Goal: Information Seeking & Learning: Understand process/instructions

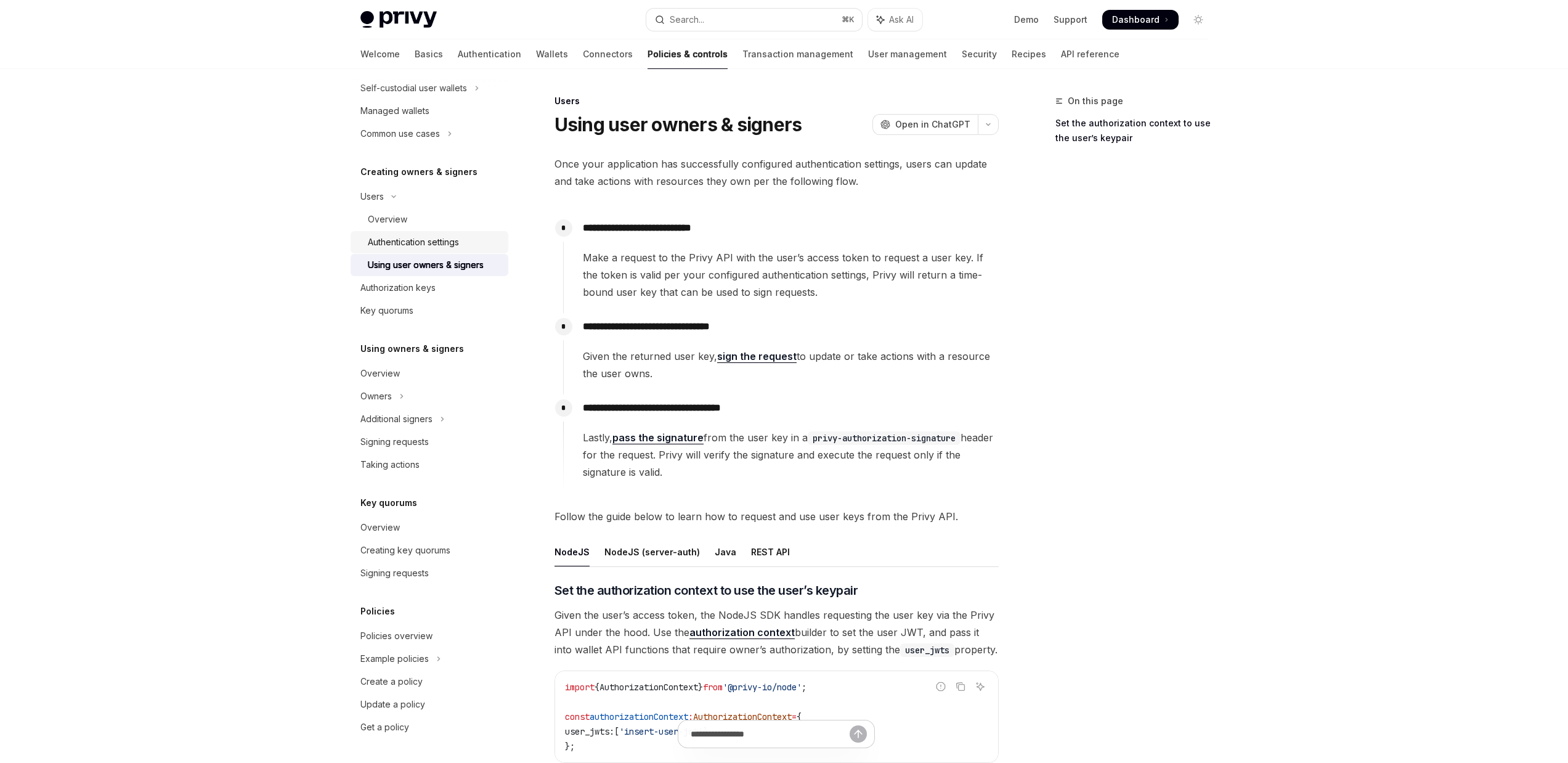
click at [428, 250] on link "Authentication settings" at bounding box center [430, 242] width 158 height 22
type textarea "*"
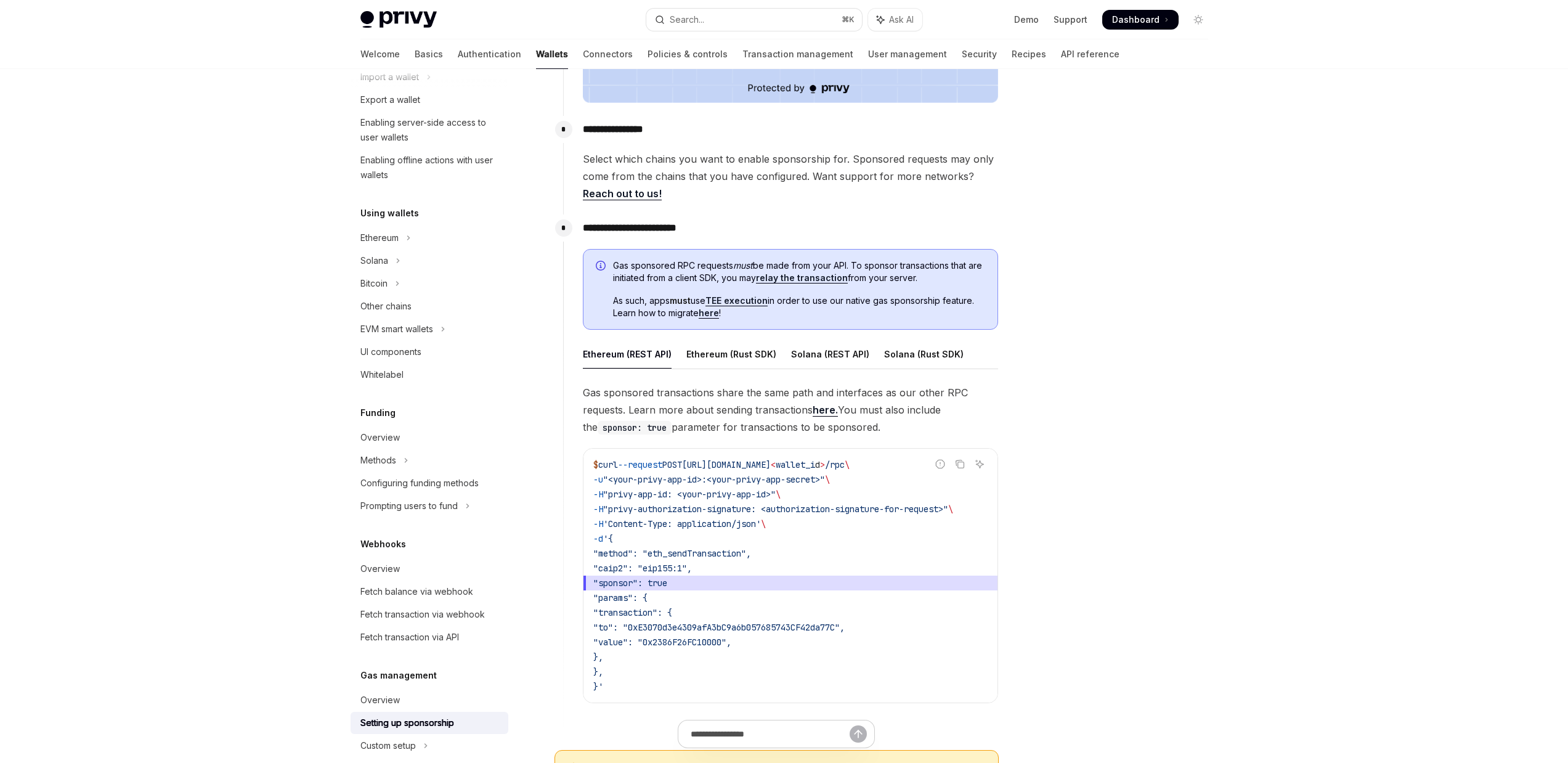
scroll to position [517, 0]
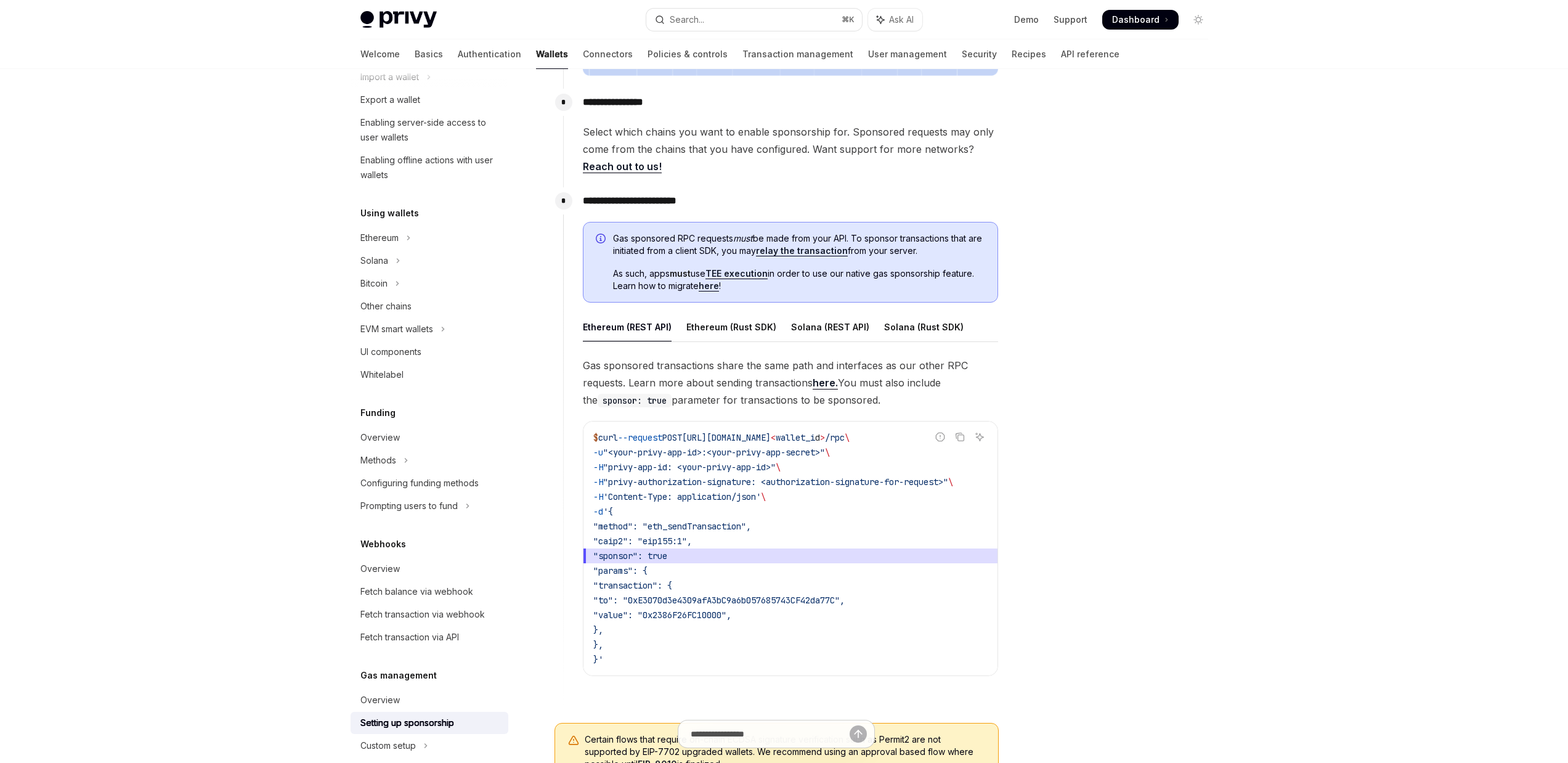
click at [817, 255] on link "relay the transaction" at bounding box center [801, 251] width 92 height 11
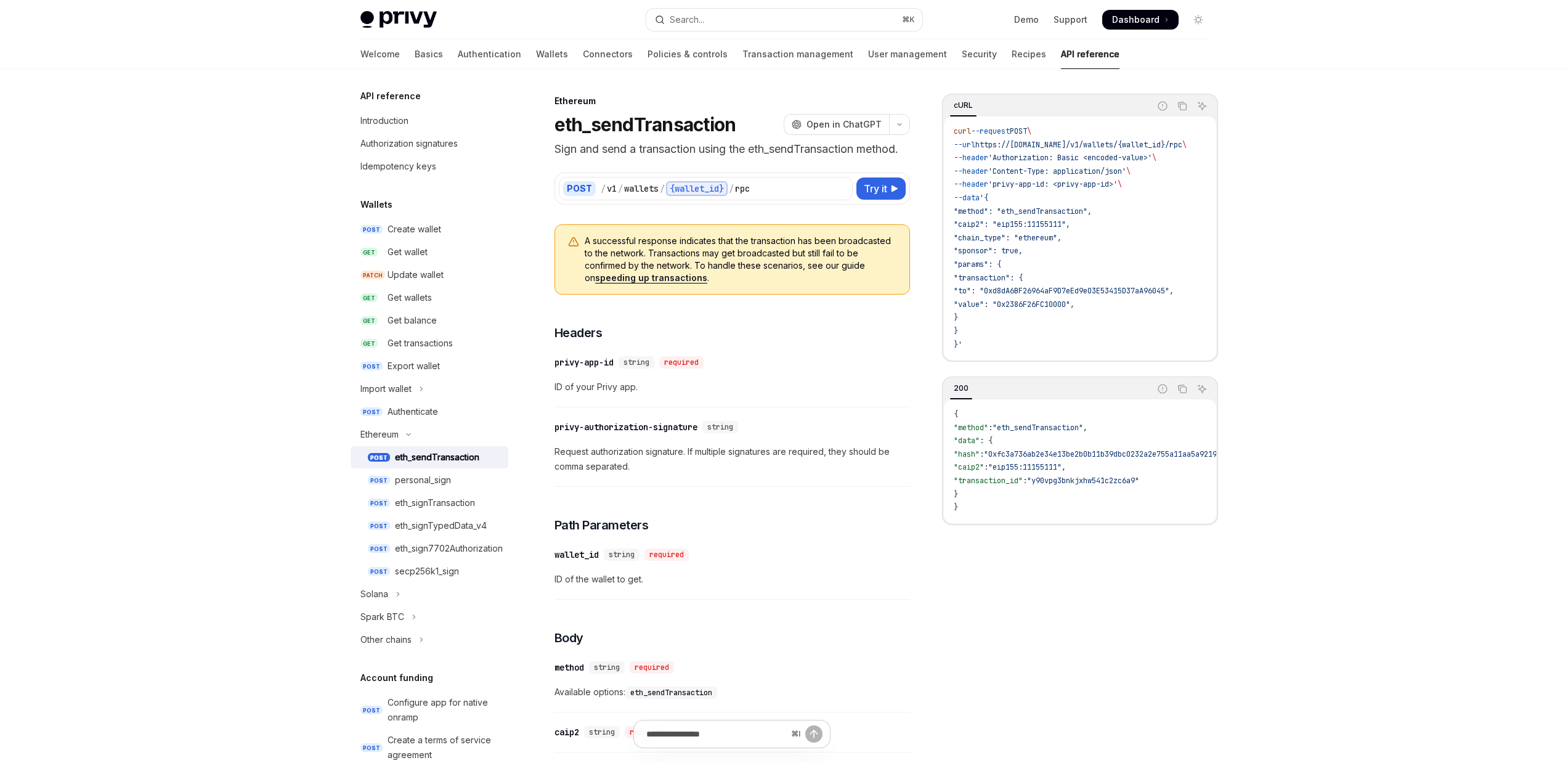
scroll to position [408, 0]
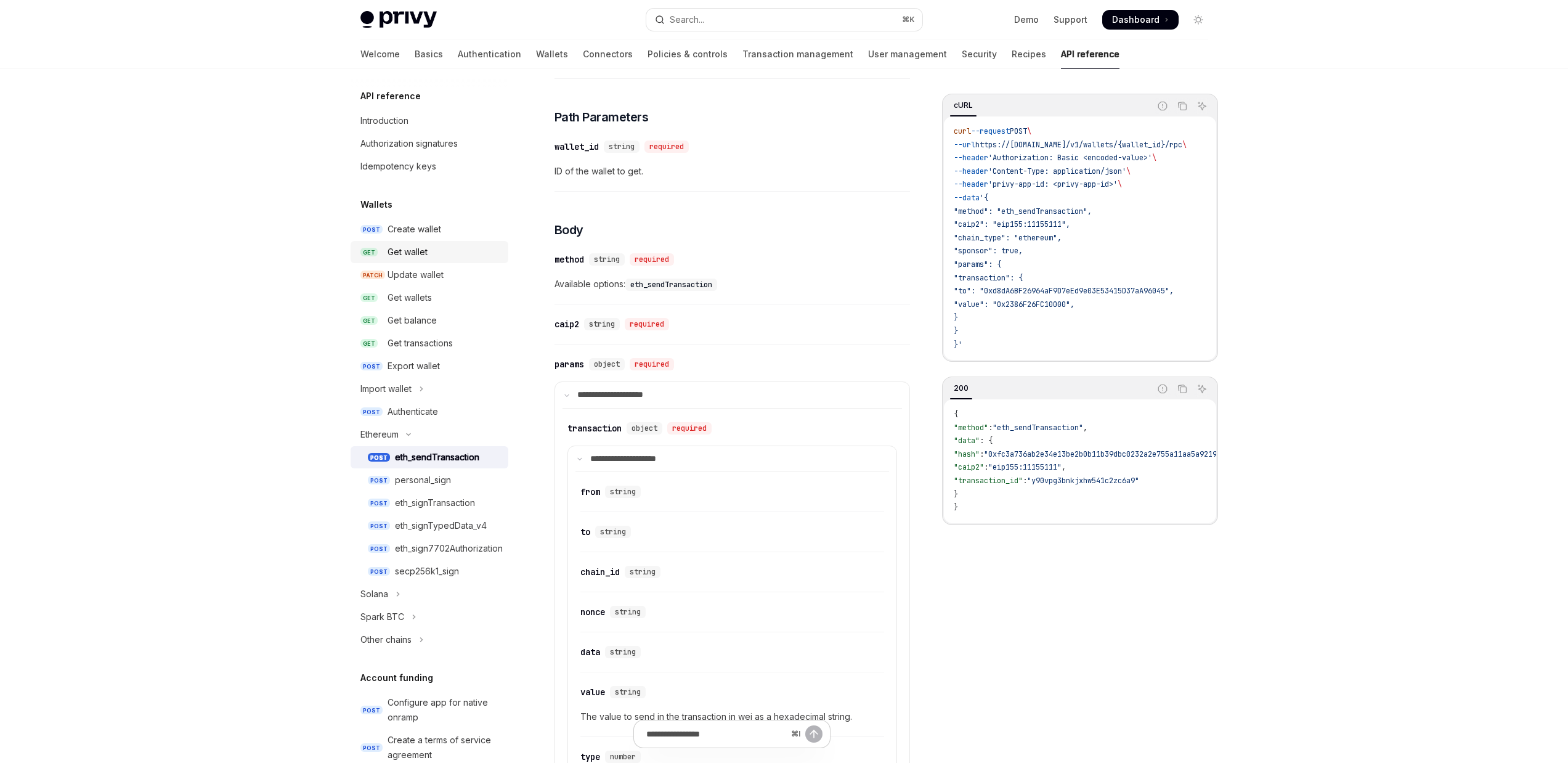
click at [428, 248] on div "Get wallet" at bounding box center [444, 252] width 114 height 15
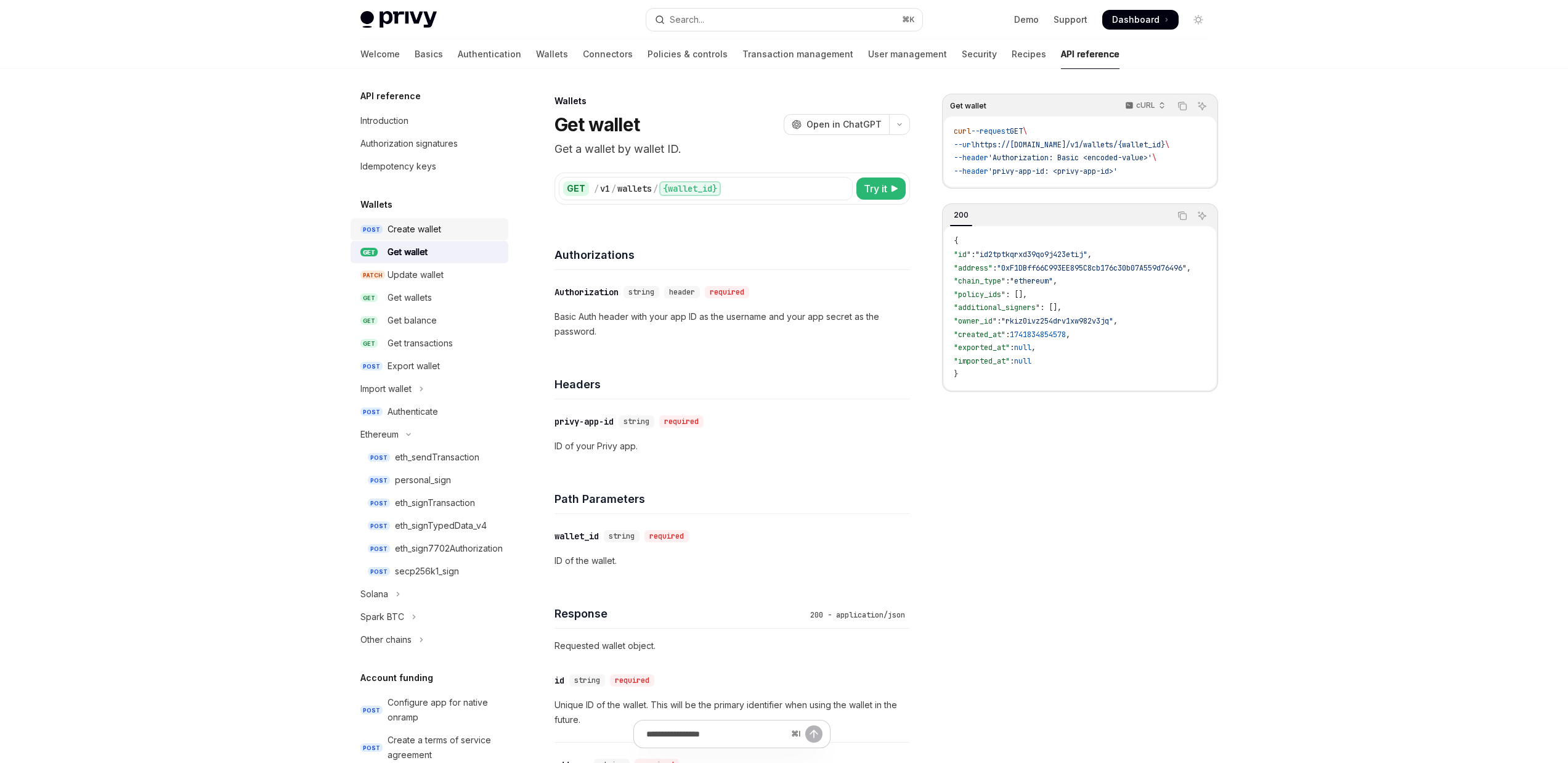
click at [393, 229] on div "Create wallet" at bounding box center [414, 230] width 54 height 15
type textarea "*"
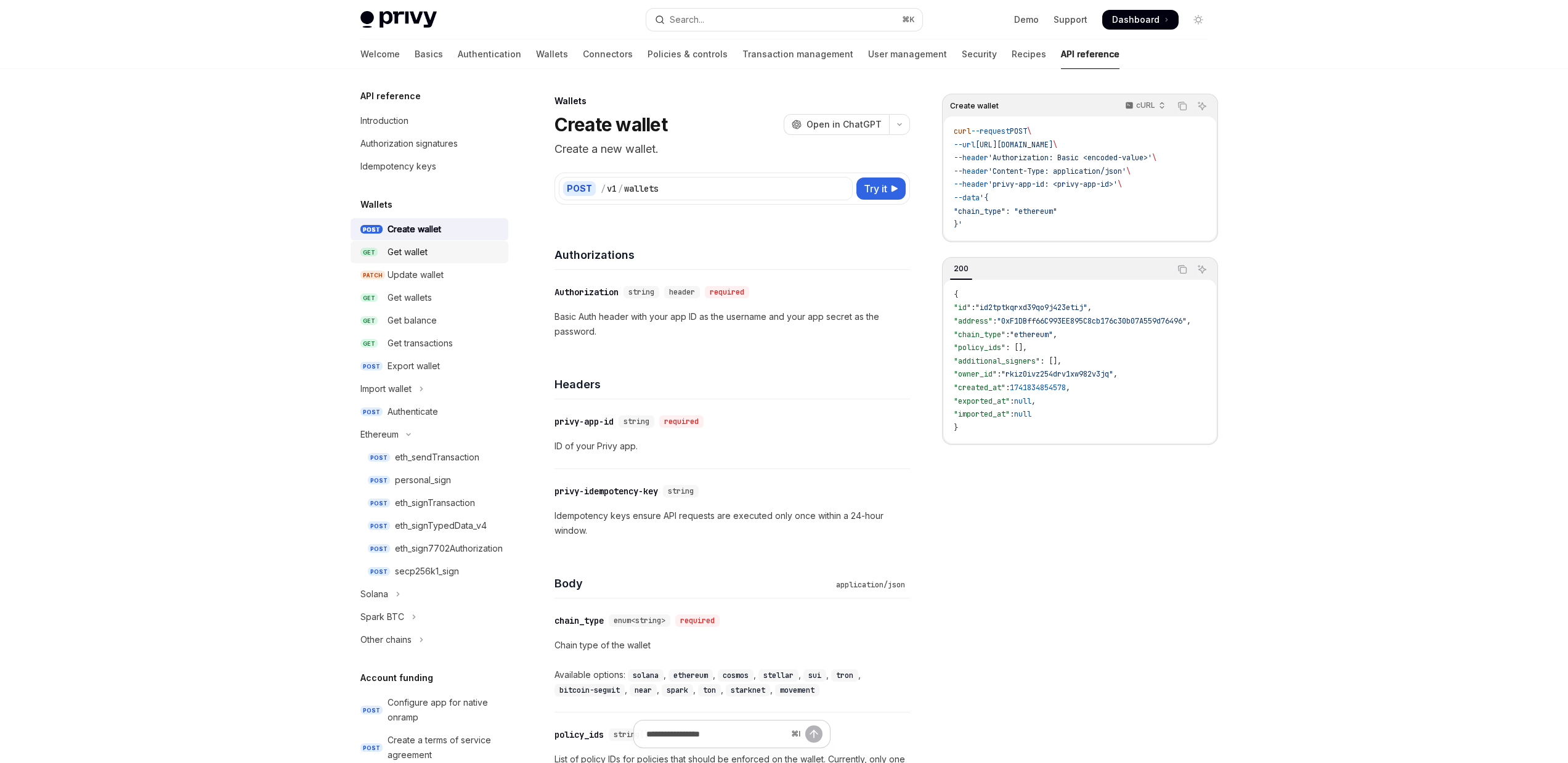
click at [446, 250] on div "Get wallet" at bounding box center [444, 252] width 114 height 15
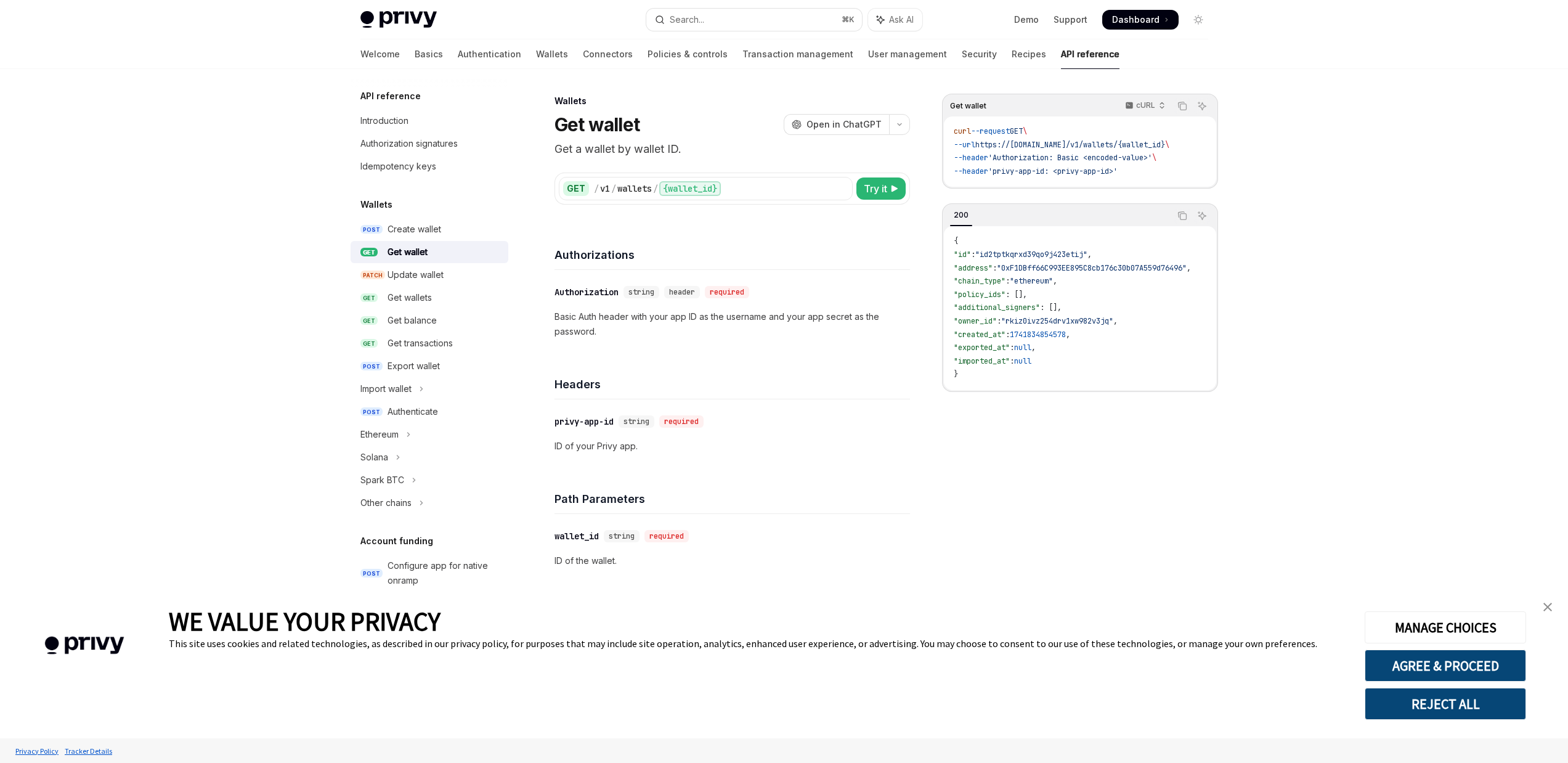
click at [1531, 611] on div "MANAGE CHOICES AGREE & PROCEED REJECT ALL" at bounding box center [1444, 663] width 197 height 151
click at [1545, 607] on img "close banner" at bounding box center [1547, 607] width 8 height 8
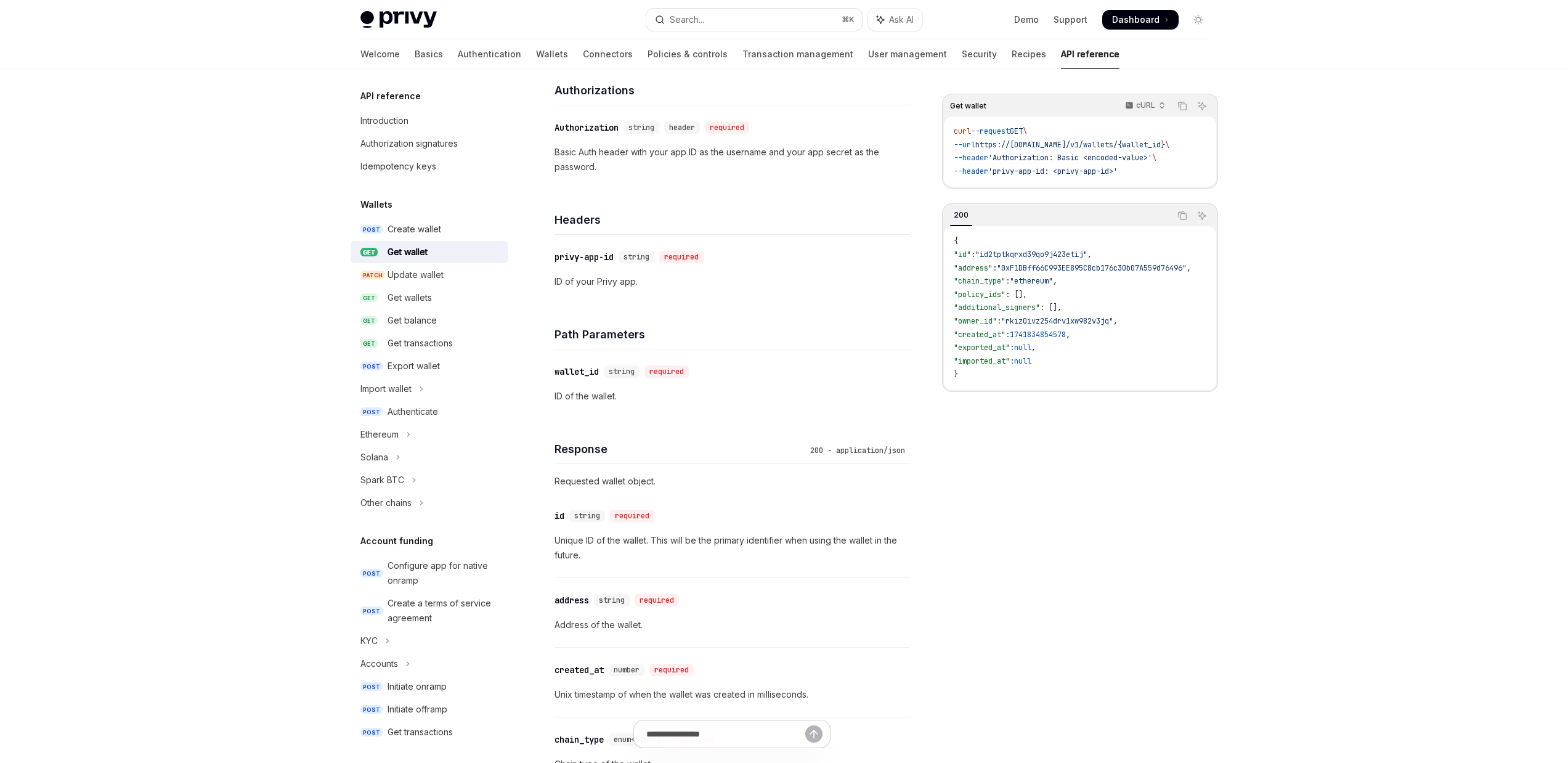
scroll to position [56, 0]
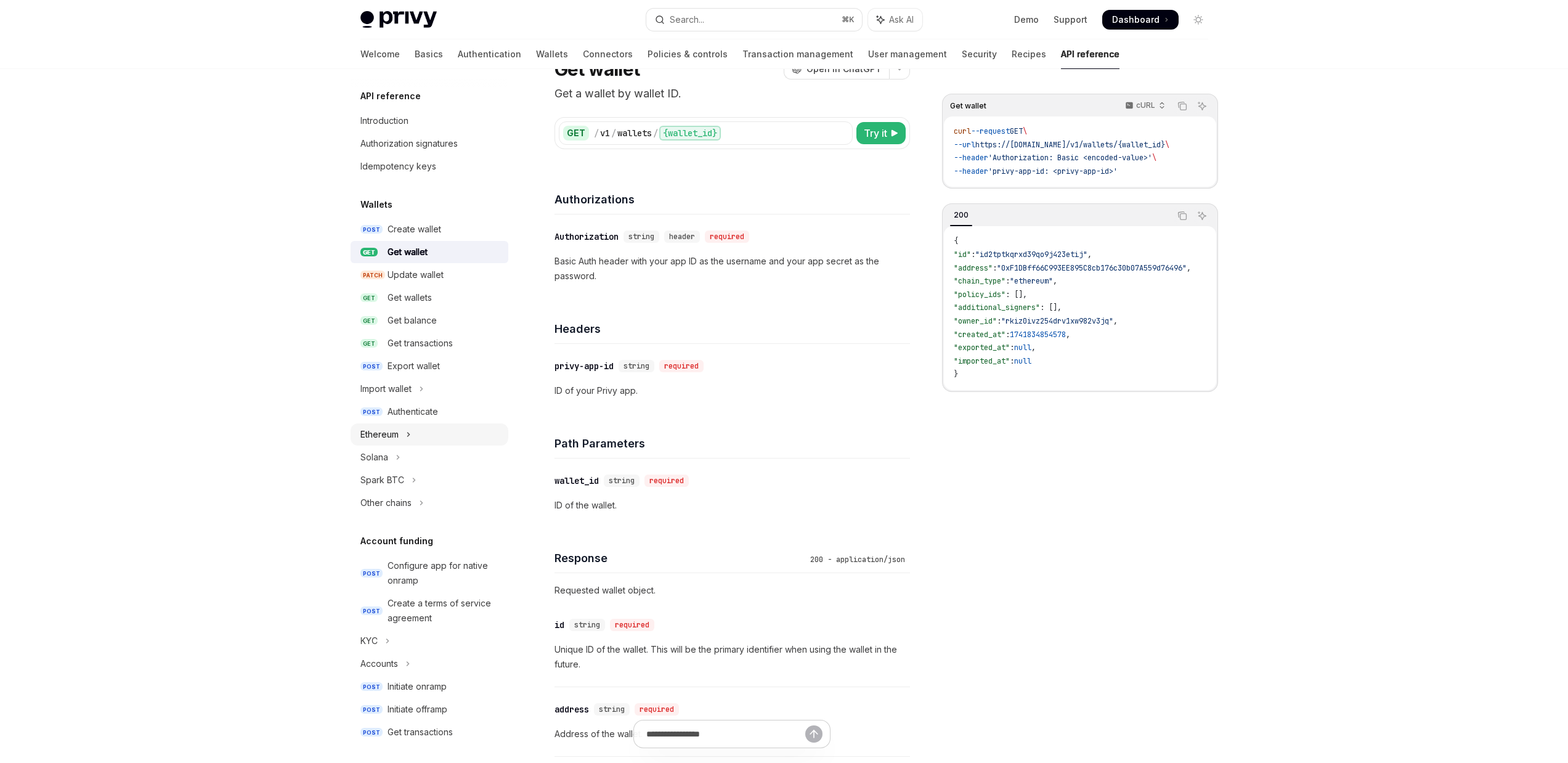
click at [420, 433] on button "Ethereum" at bounding box center [430, 434] width 158 height 22
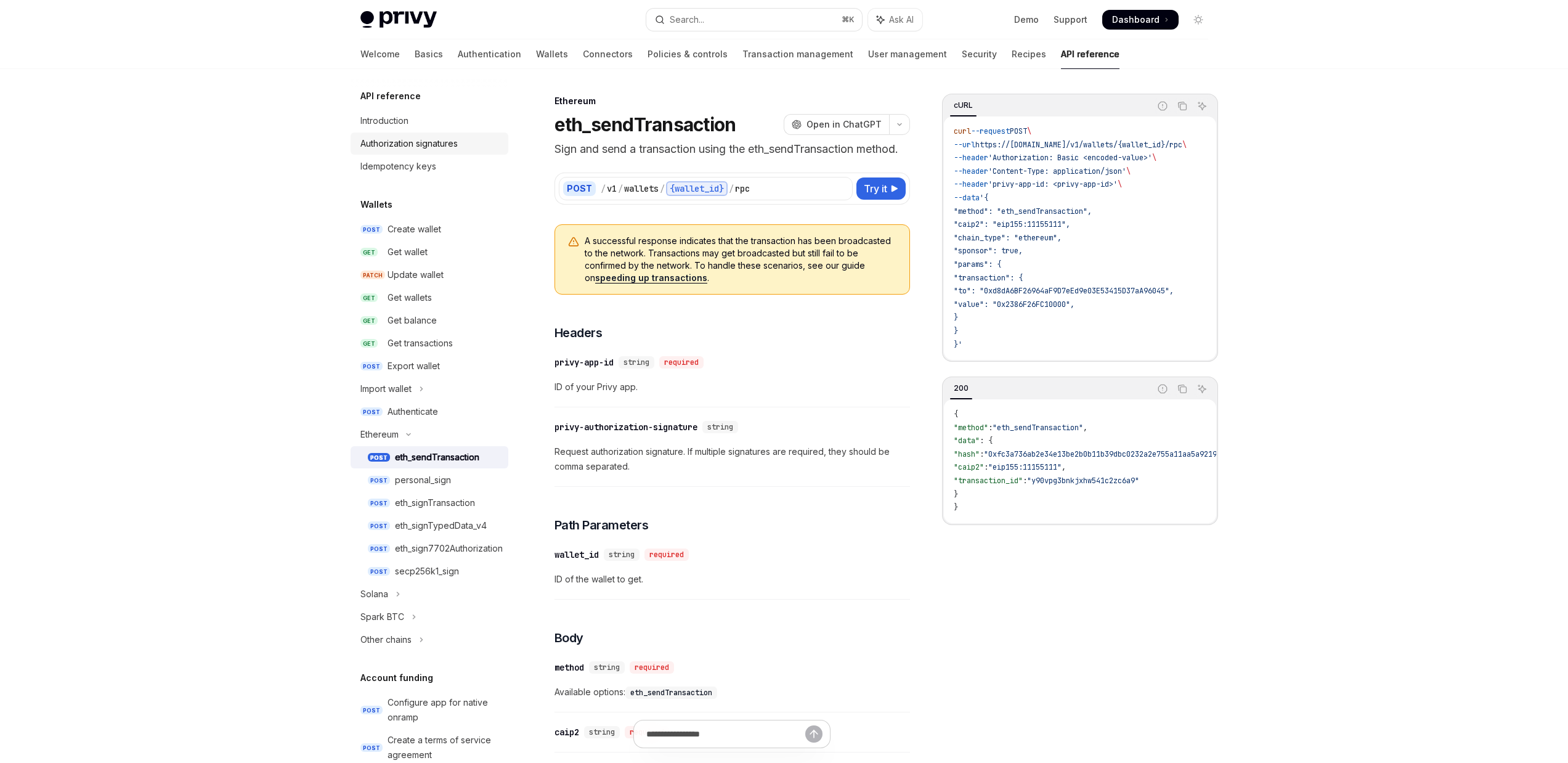
click at [445, 144] on div "Authorization signatures" at bounding box center [409, 144] width 98 height 15
type textarea "*"
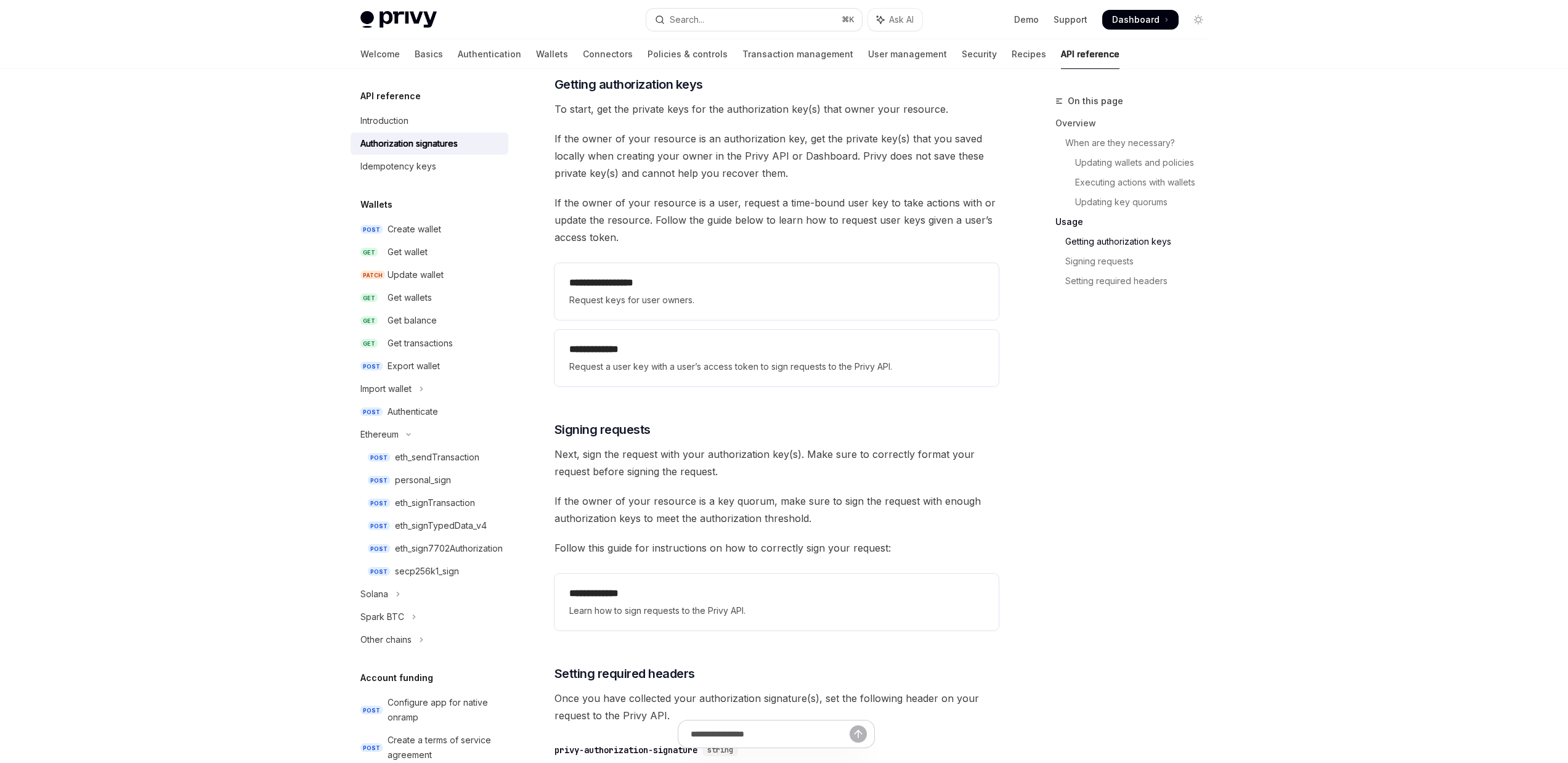
scroll to position [1666, 0]
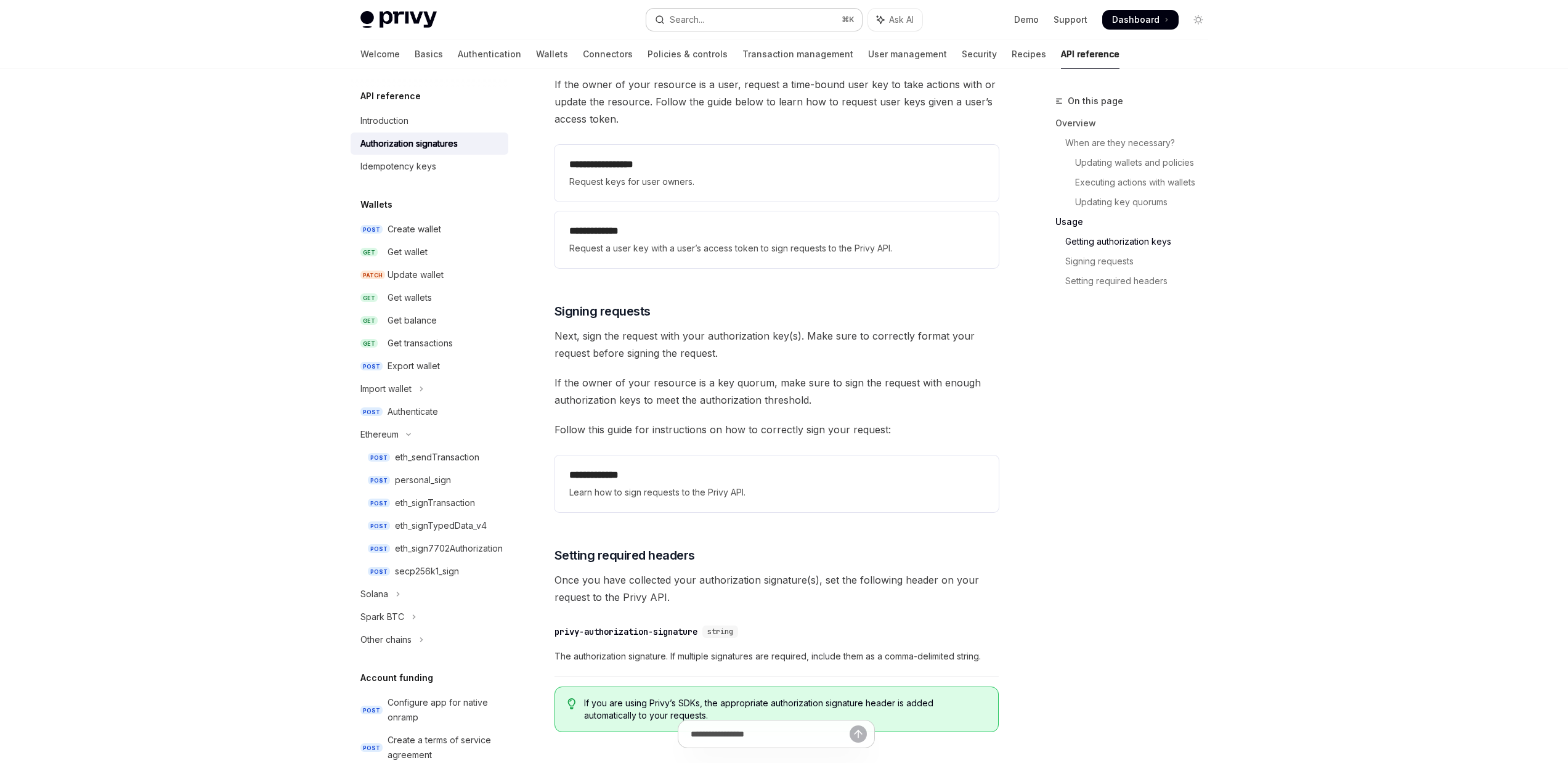
click at [741, 10] on button "Search... ⌘ K" at bounding box center [754, 19] width 215 height 22
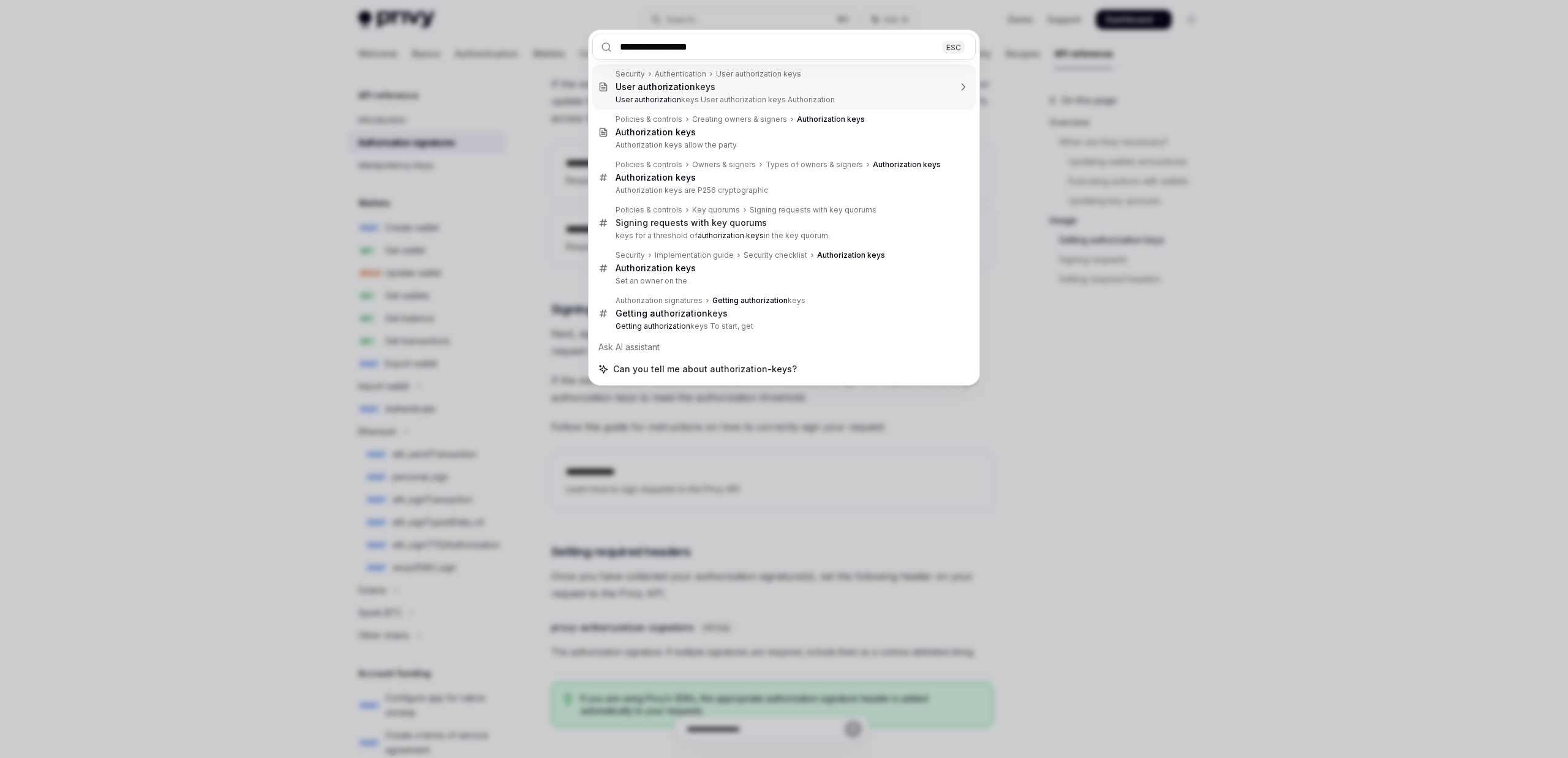
click at [617, 47] on input "**********" at bounding box center [784, 47] width 384 height 27
type input "**********"
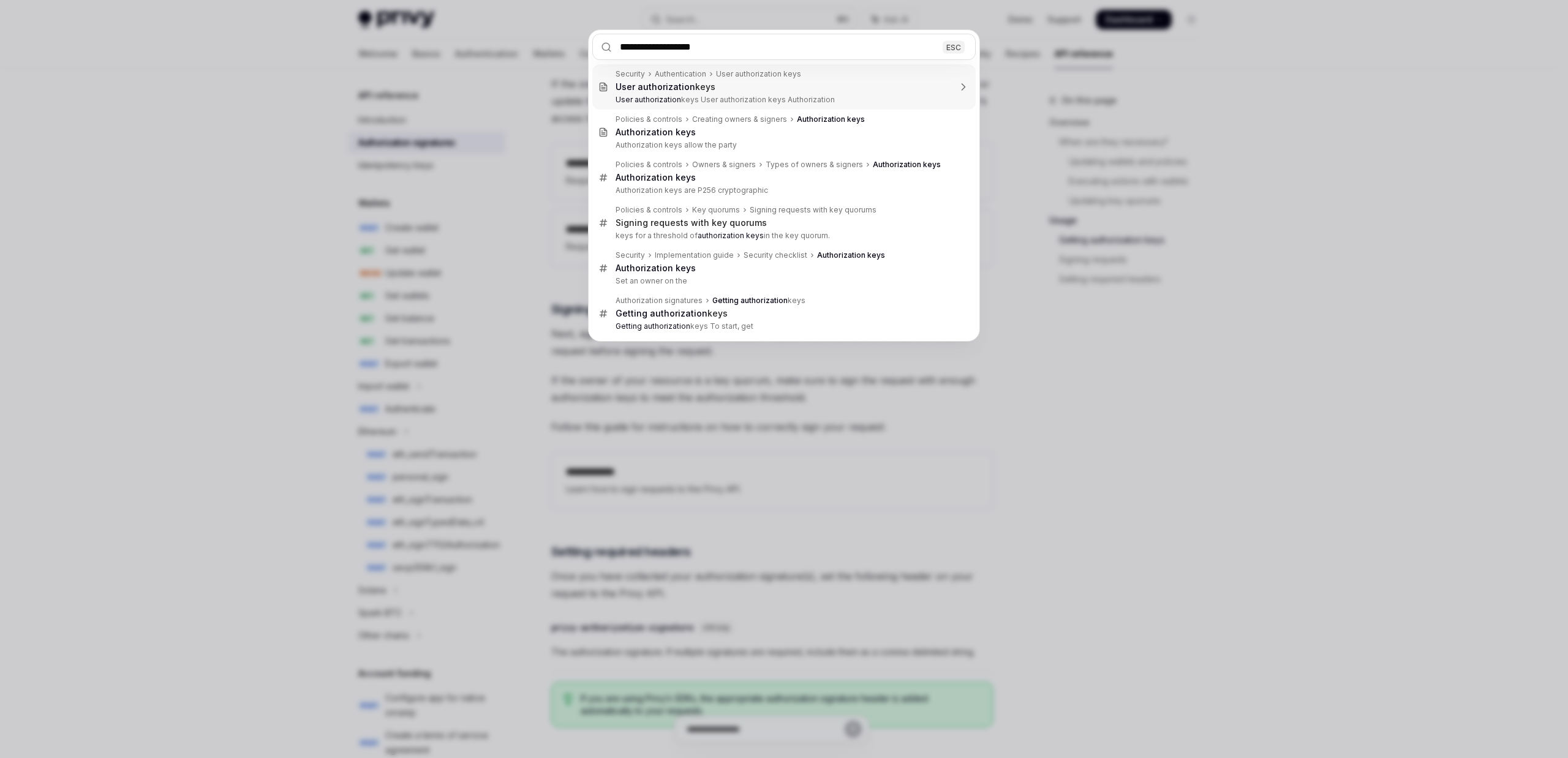
click at [751, 49] on input "**********" at bounding box center [784, 47] width 384 height 27
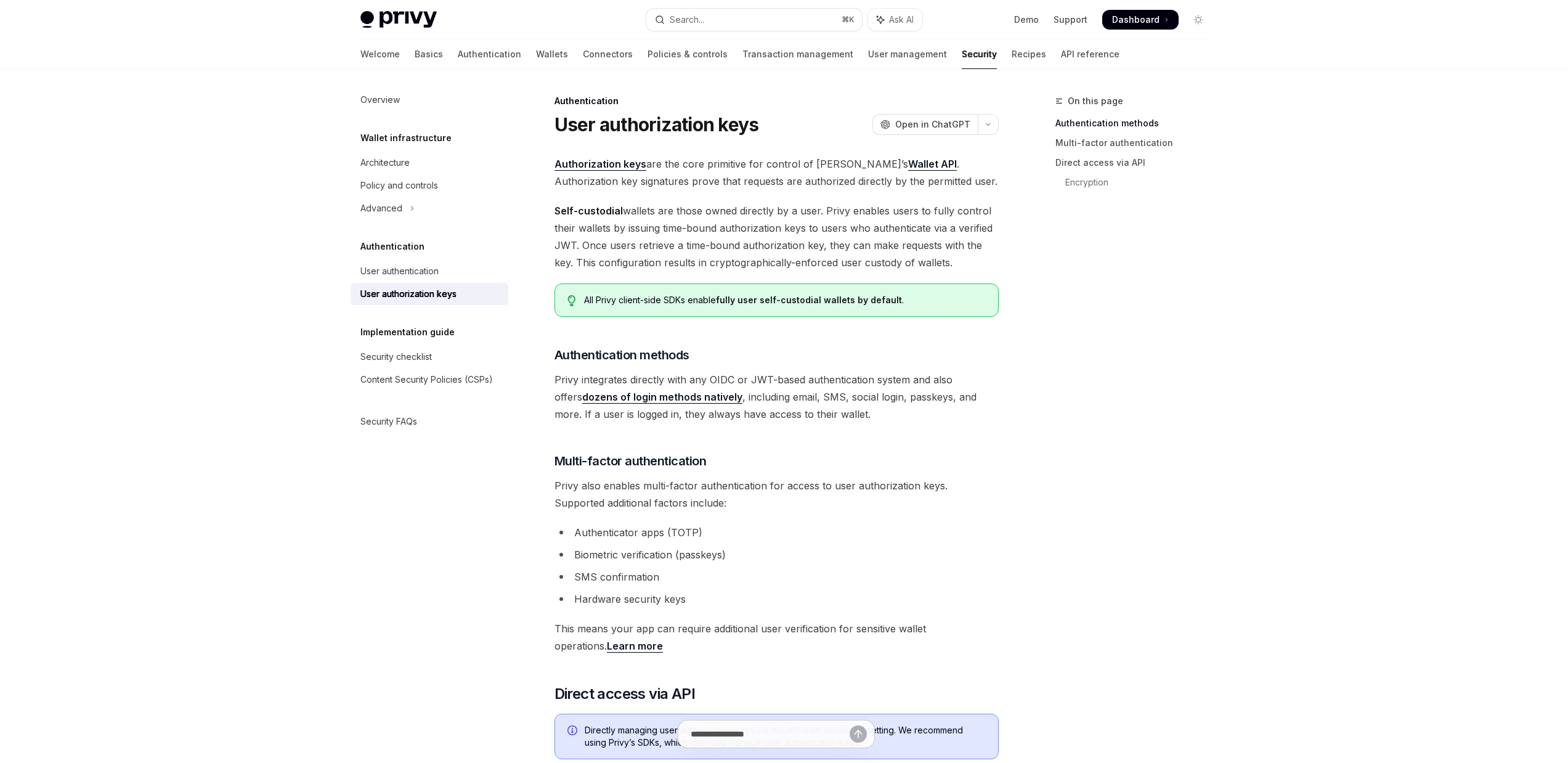
click at [591, 162] on link "Authorization keys" at bounding box center [599, 164] width 92 height 13
type textarea "*"
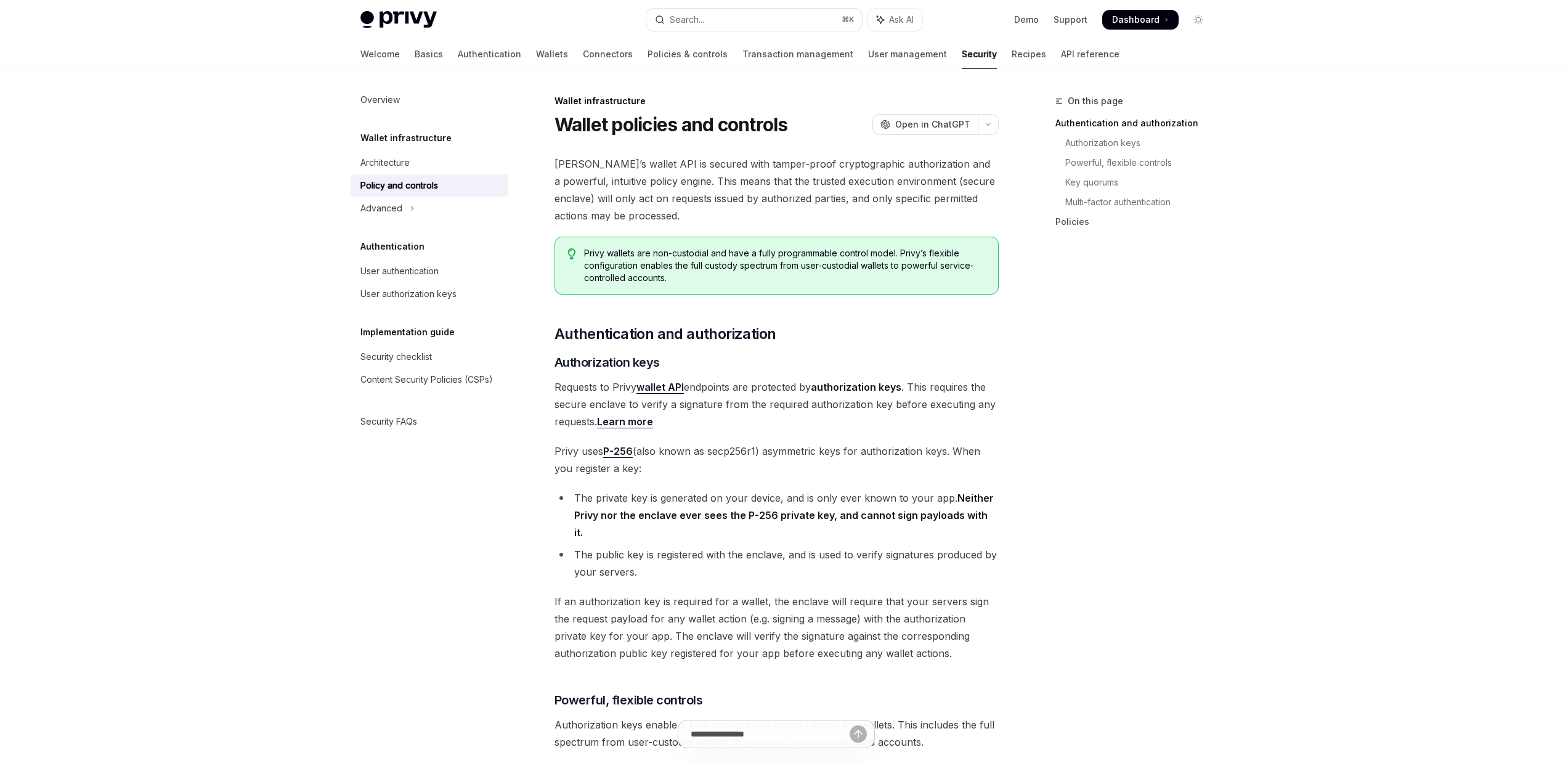
click at [741, 35] on div "Privy Docs home page Search... ⌘ K Ask AI Demo Support Dashboard Dashboard Sear…" at bounding box center [784, 19] width 847 height 40
click at [752, 27] on button "Search... ⌘ K" at bounding box center [754, 19] width 215 height 22
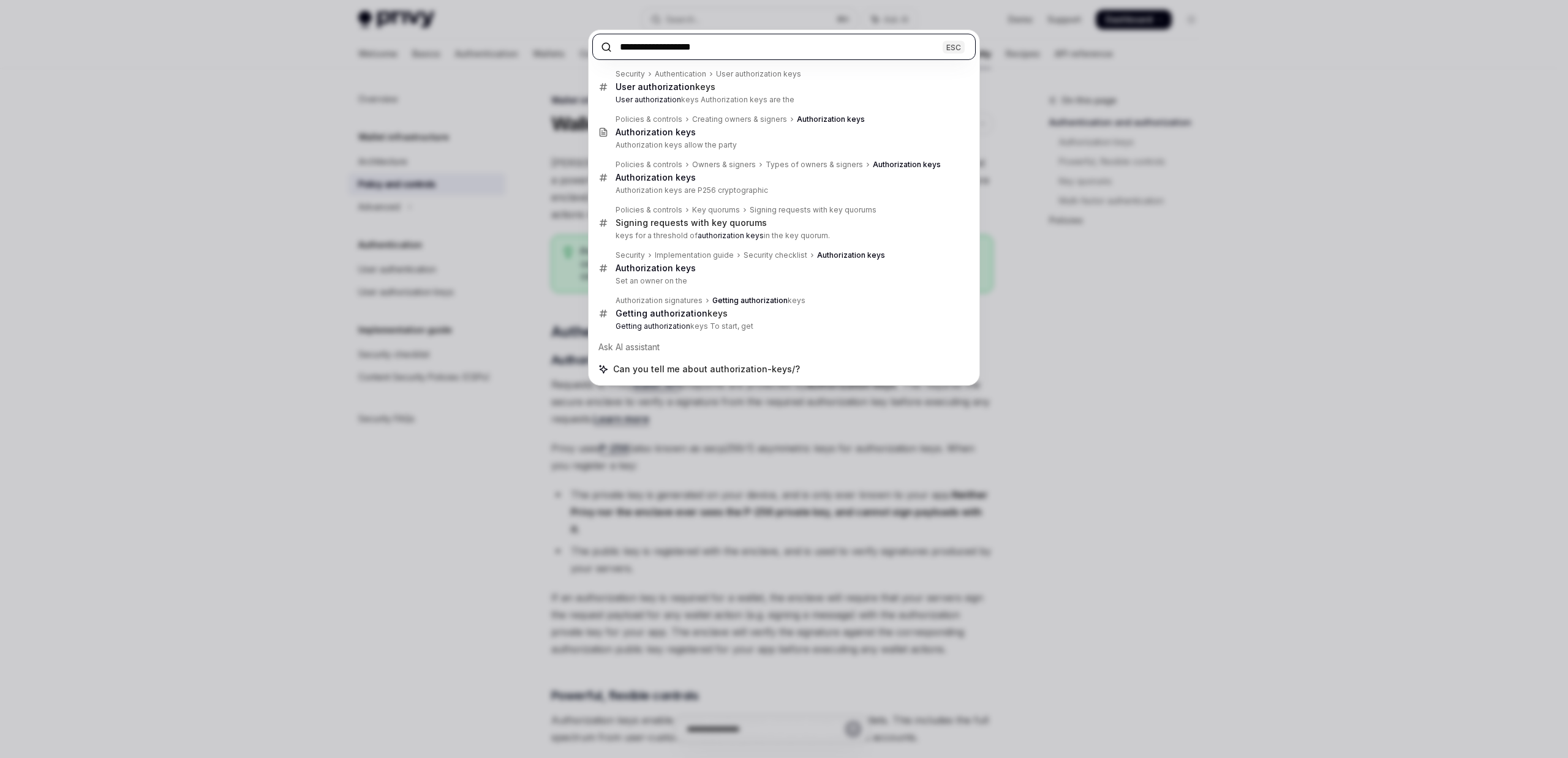
click at [753, 49] on input "**********" at bounding box center [784, 47] width 384 height 27
paste input "********"
type input "**********"
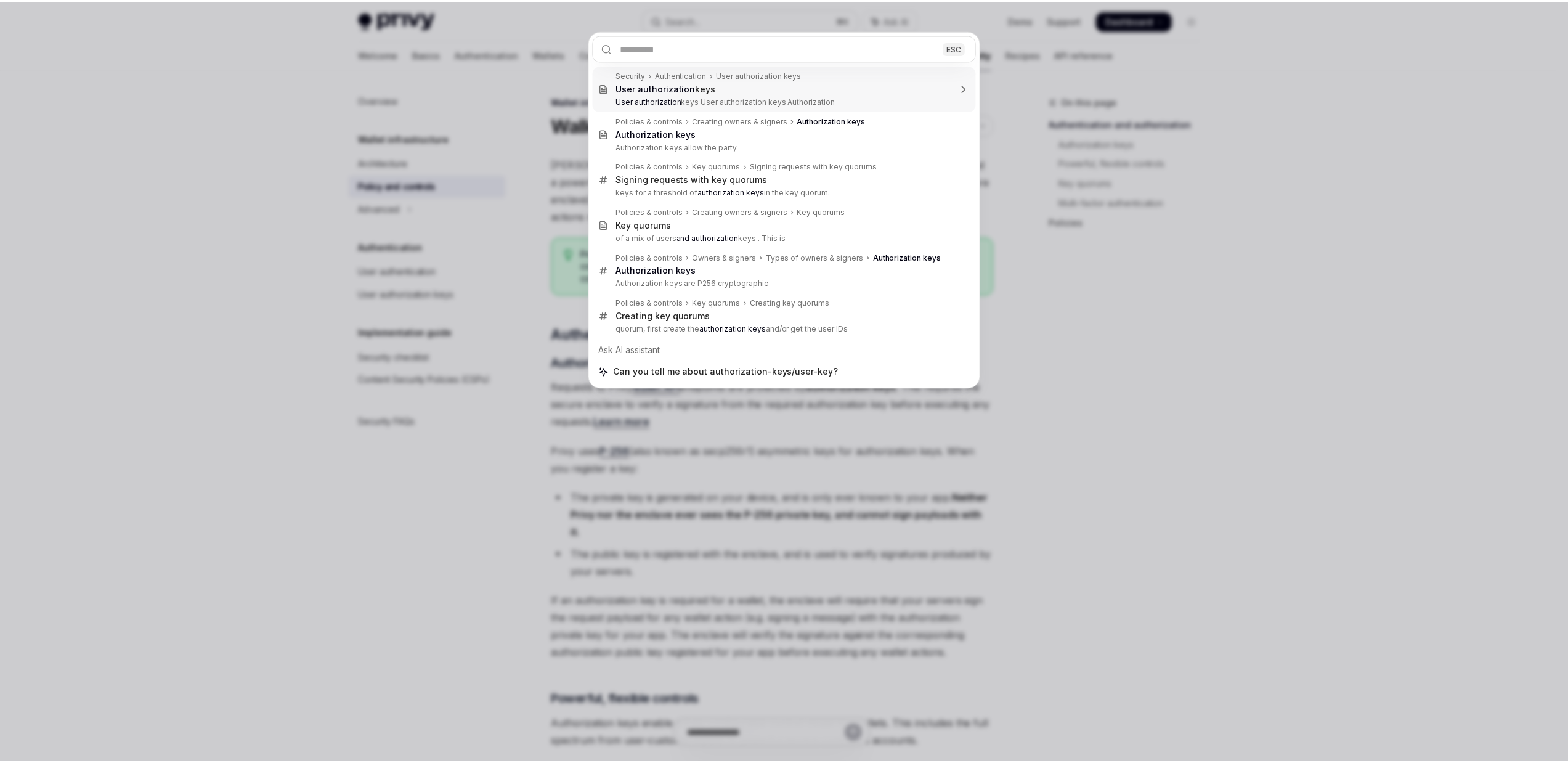
scroll to position [69, 0]
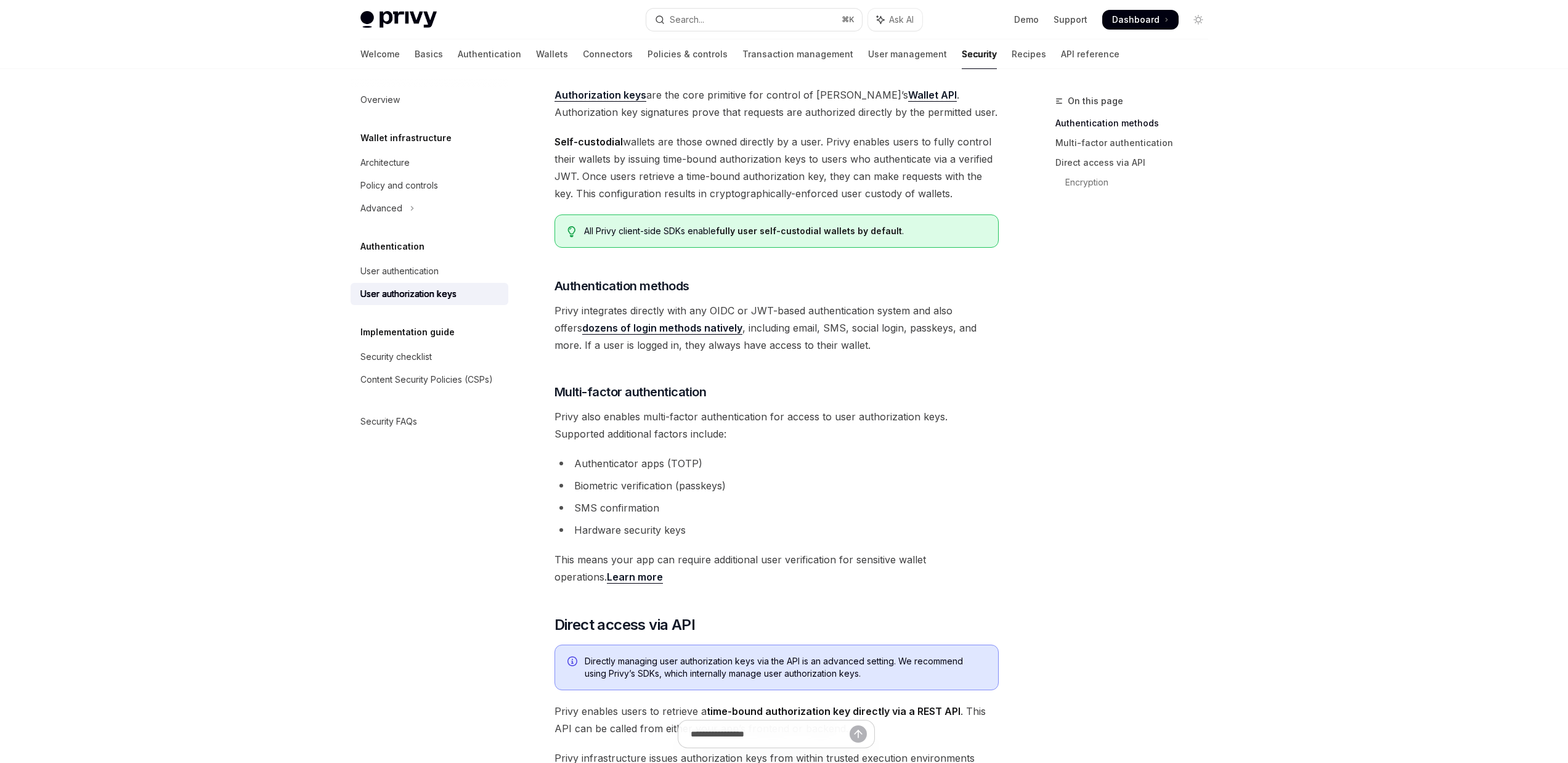
click at [1127, 337] on div "On this page Authentication methods Multi-factor authentication Direct access v…" at bounding box center [1124, 428] width 187 height 670
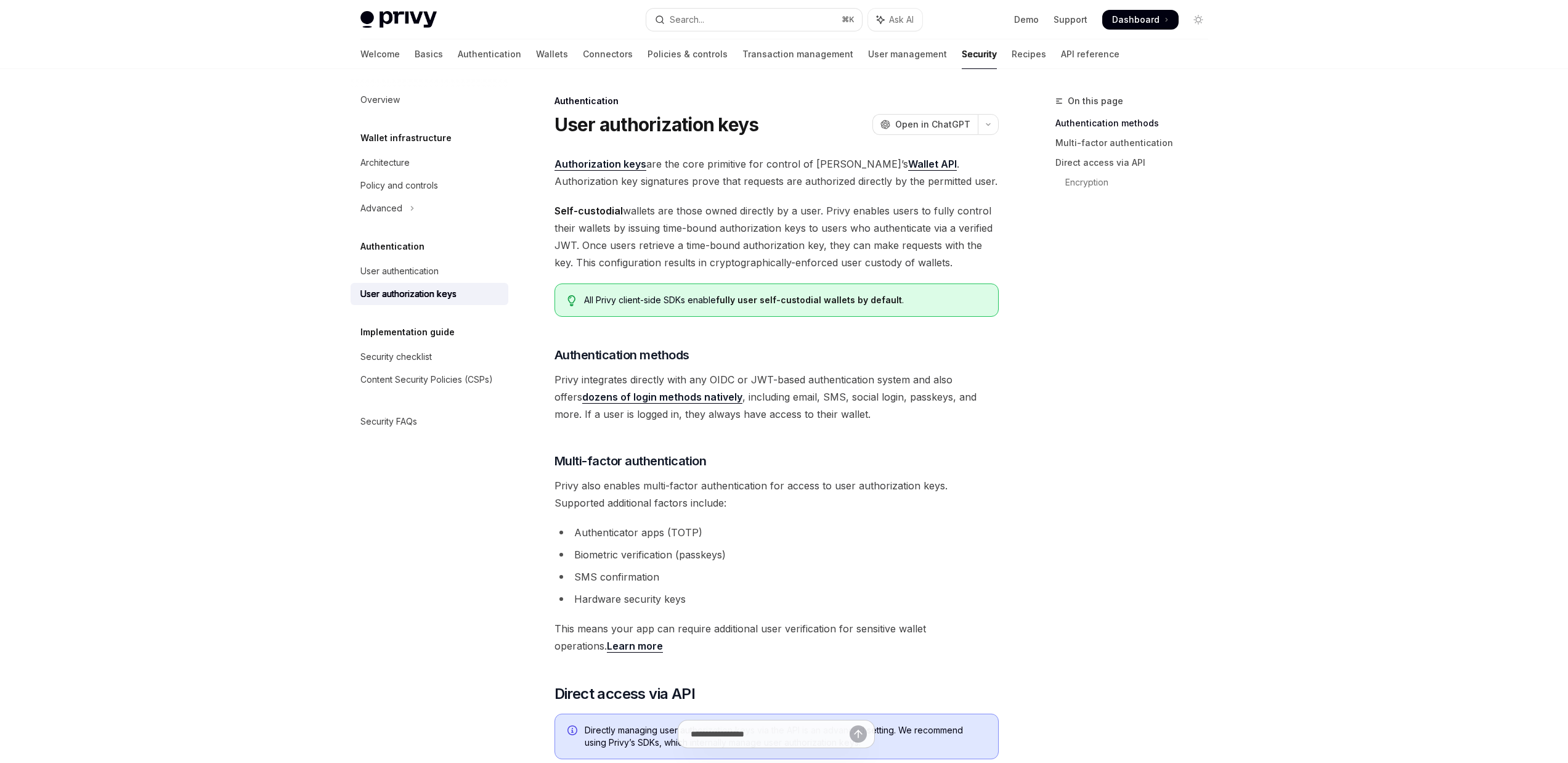
click at [908, 162] on link "Wallet API" at bounding box center [932, 164] width 49 height 13
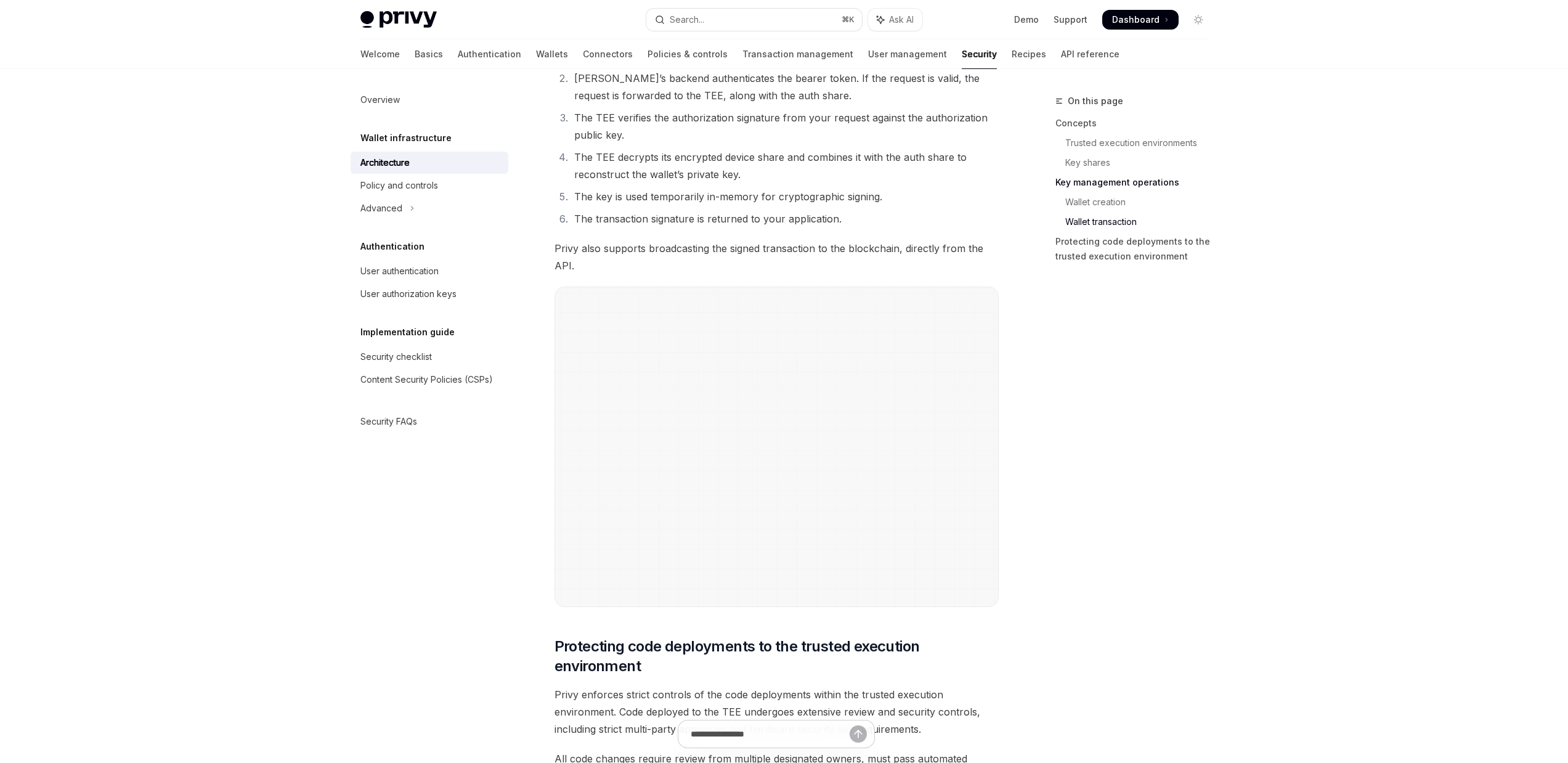
scroll to position [2134, 0]
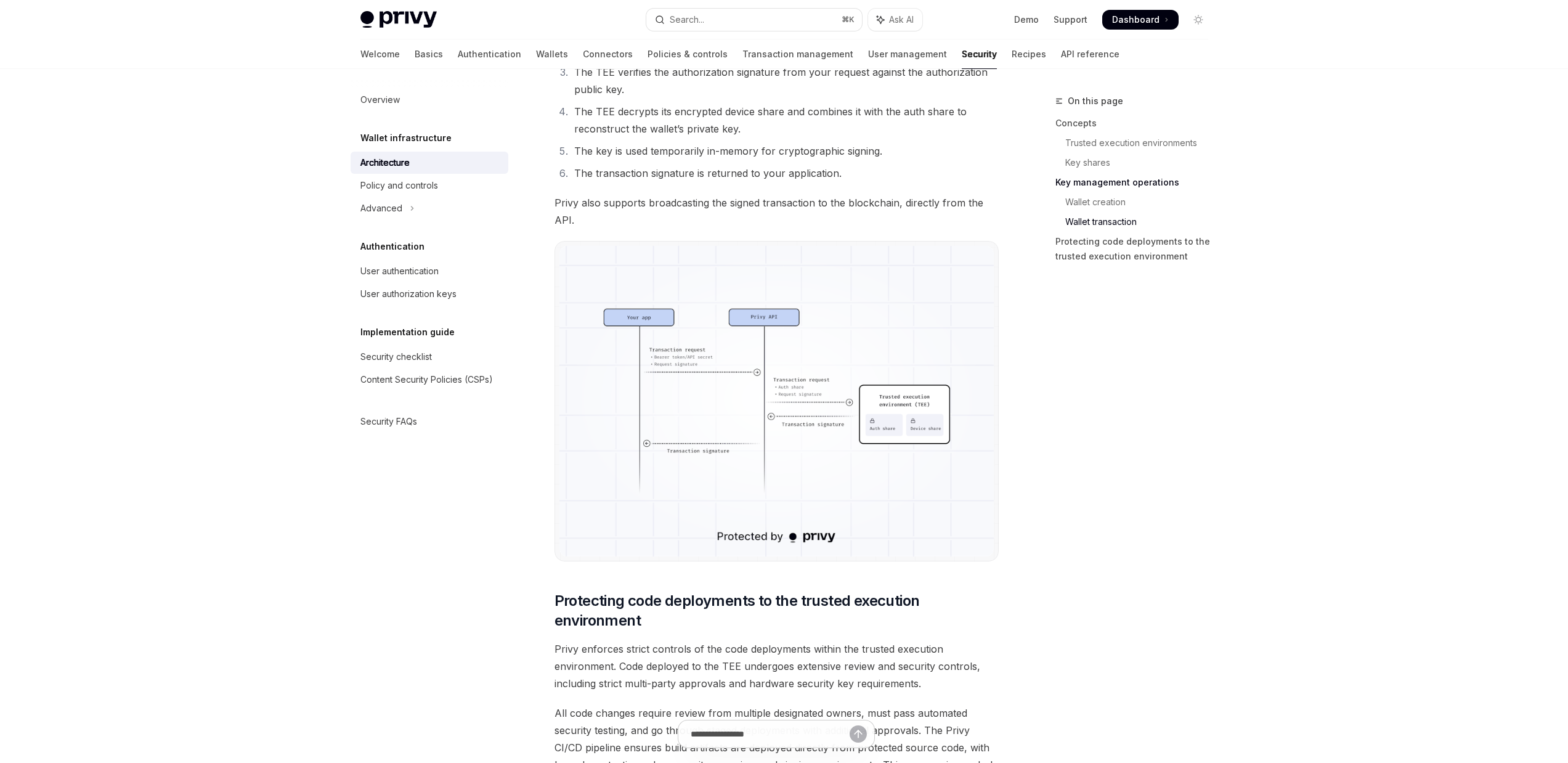
click at [835, 411] on img at bounding box center [776, 400] width 435 height 310
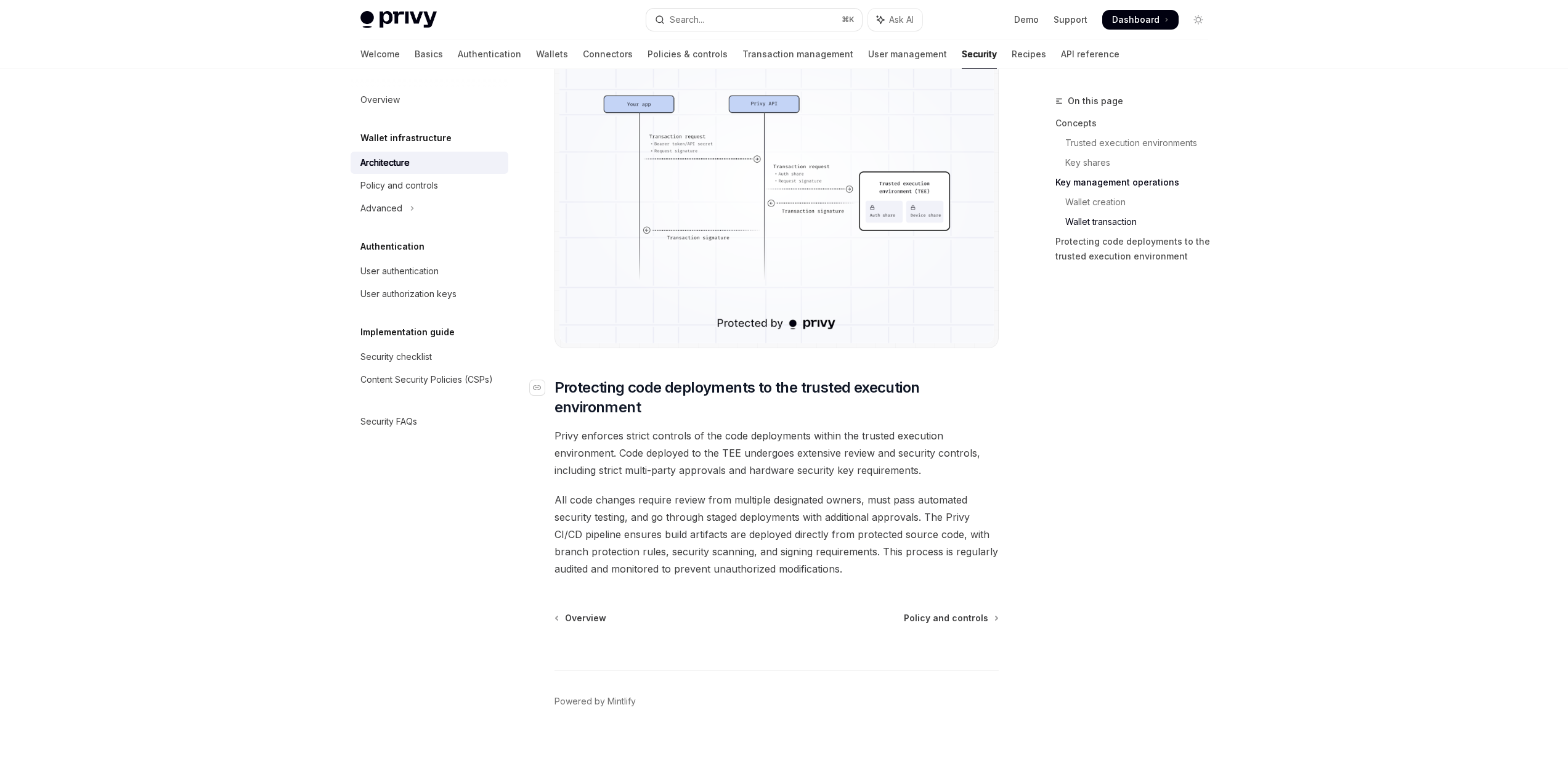
scroll to position [2239, 0]
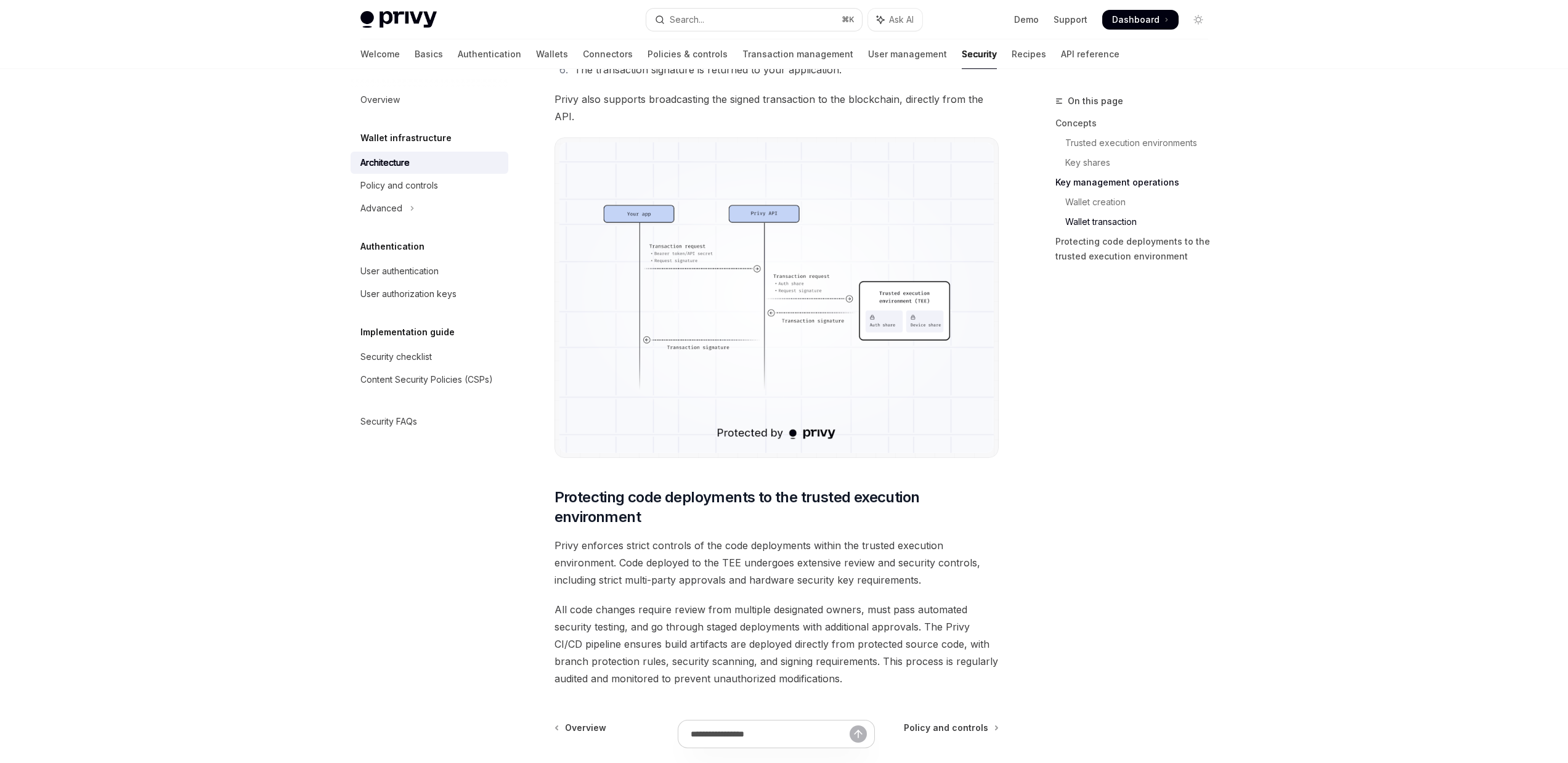
click at [808, 307] on img at bounding box center [776, 297] width 435 height 310
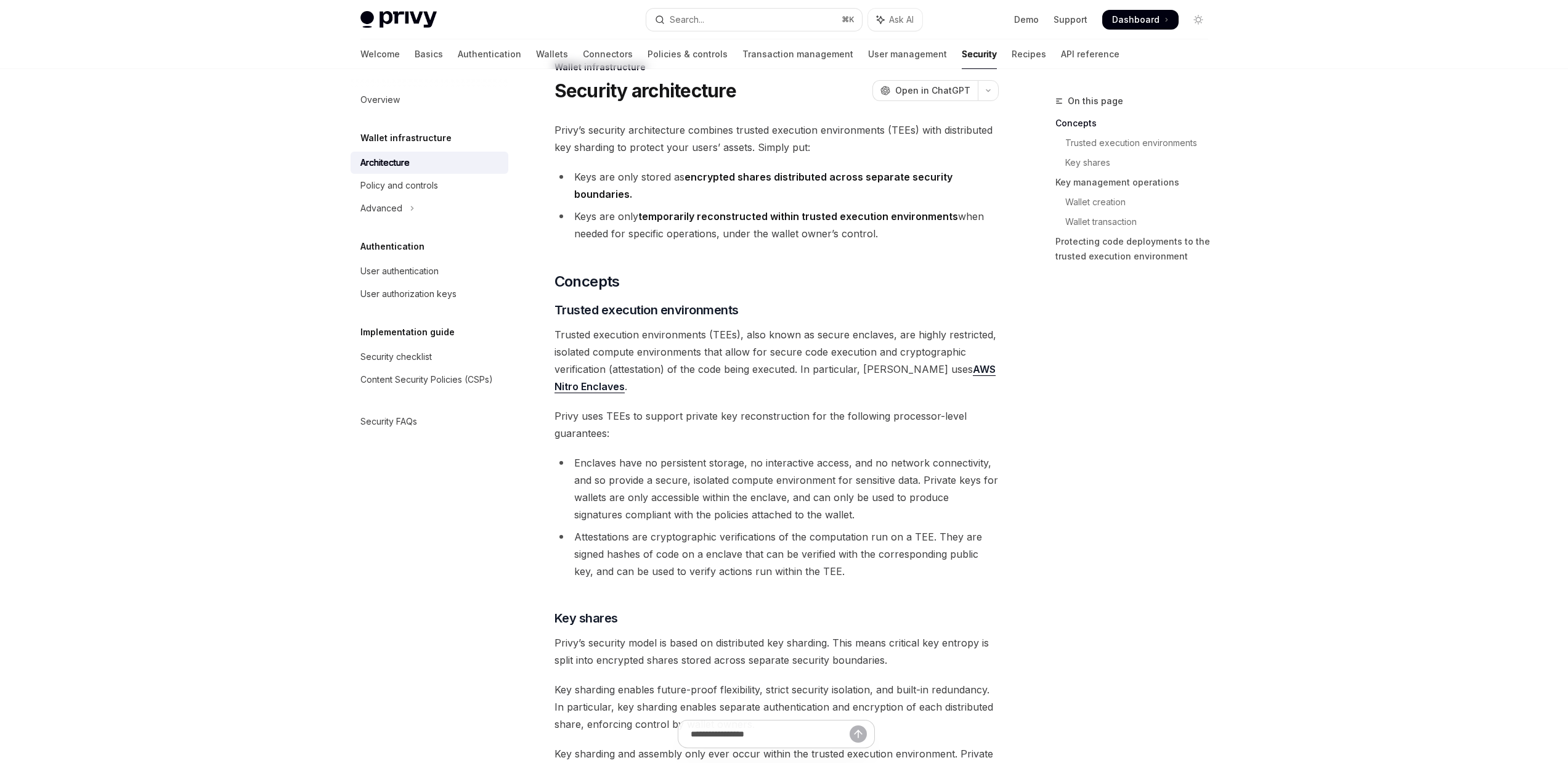
scroll to position [0, 0]
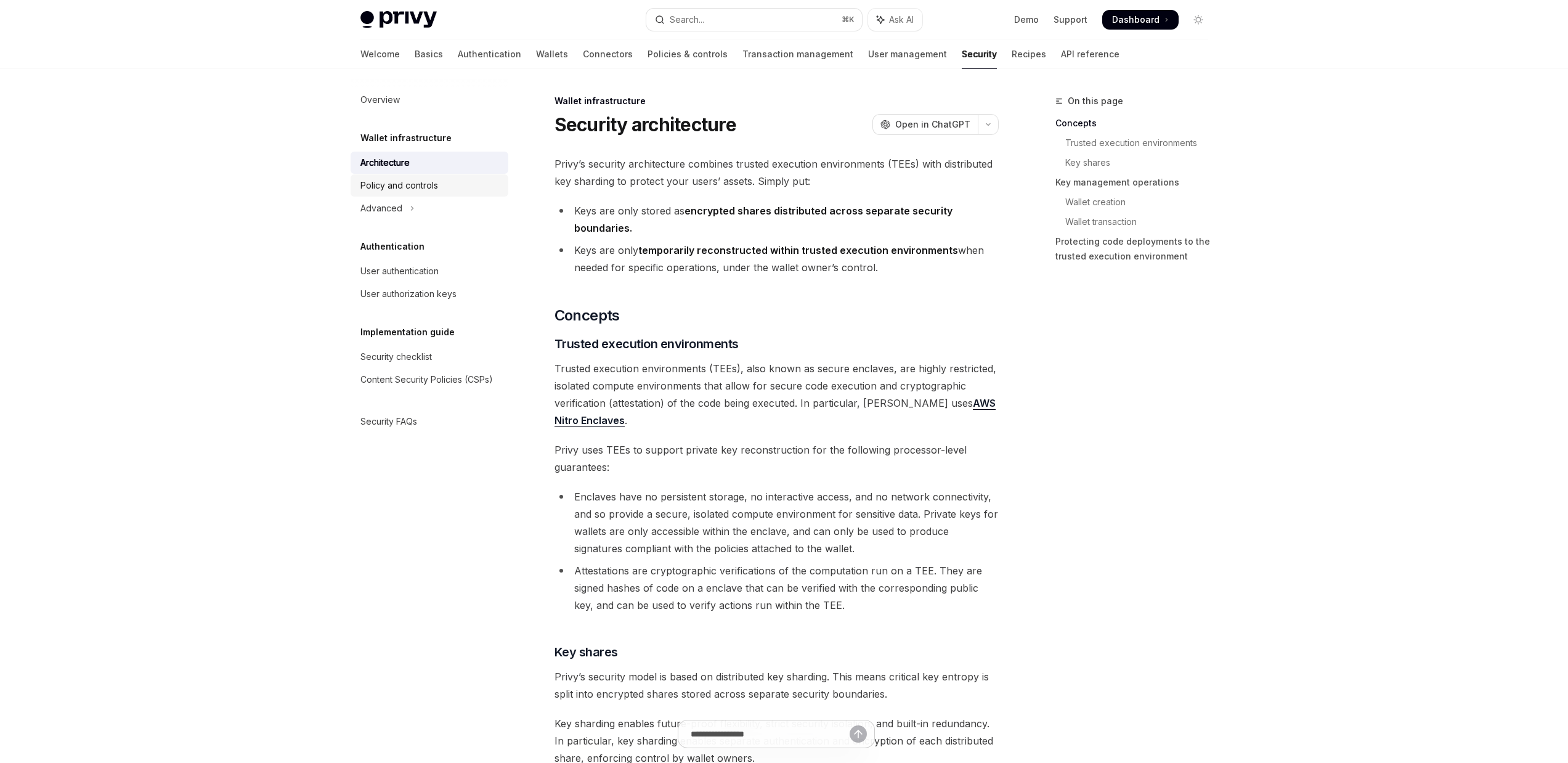
click at [446, 188] on div "Policy and controls" at bounding box center [430, 186] width 140 height 15
click at [457, 56] on link "Authentication" at bounding box center [488, 54] width 63 height 29
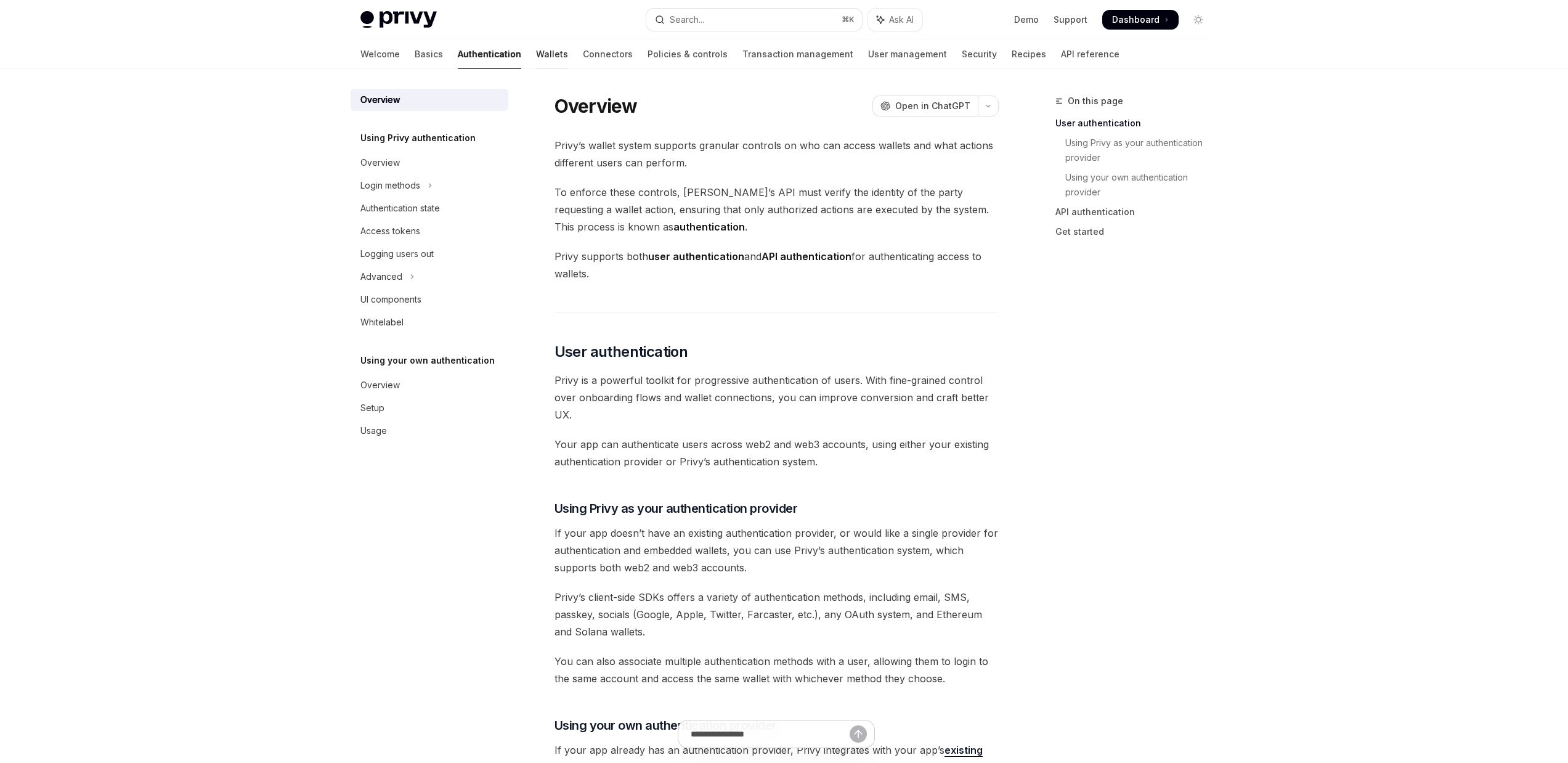
click at [536, 59] on link "Wallets" at bounding box center [552, 54] width 32 height 29
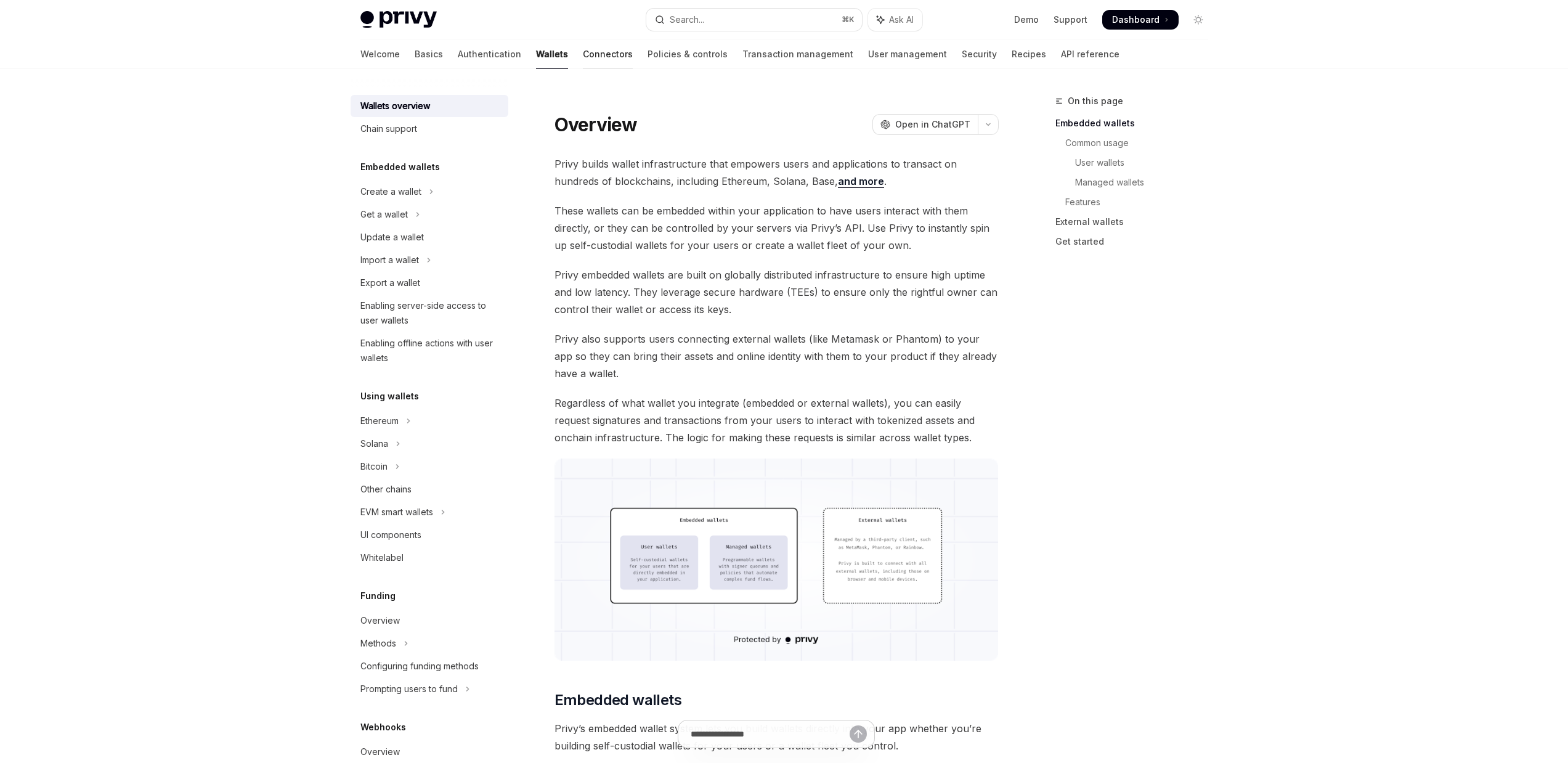
click at [583, 58] on link "Connectors" at bounding box center [607, 54] width 50 height 29
type textarea "*"
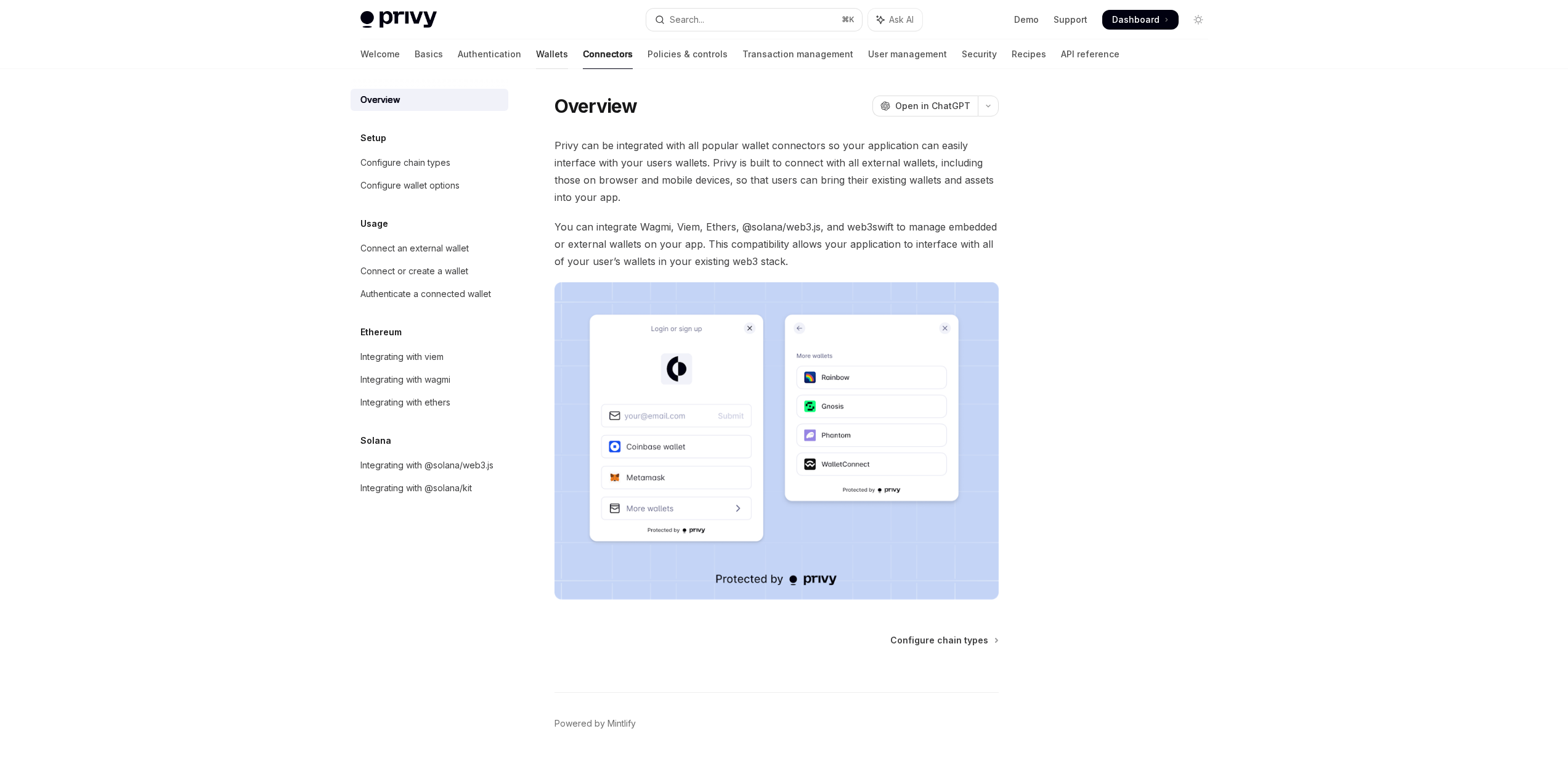
click at [536, 59] on link "Wallets" at bounding box center [552, 54] width 32 height 29
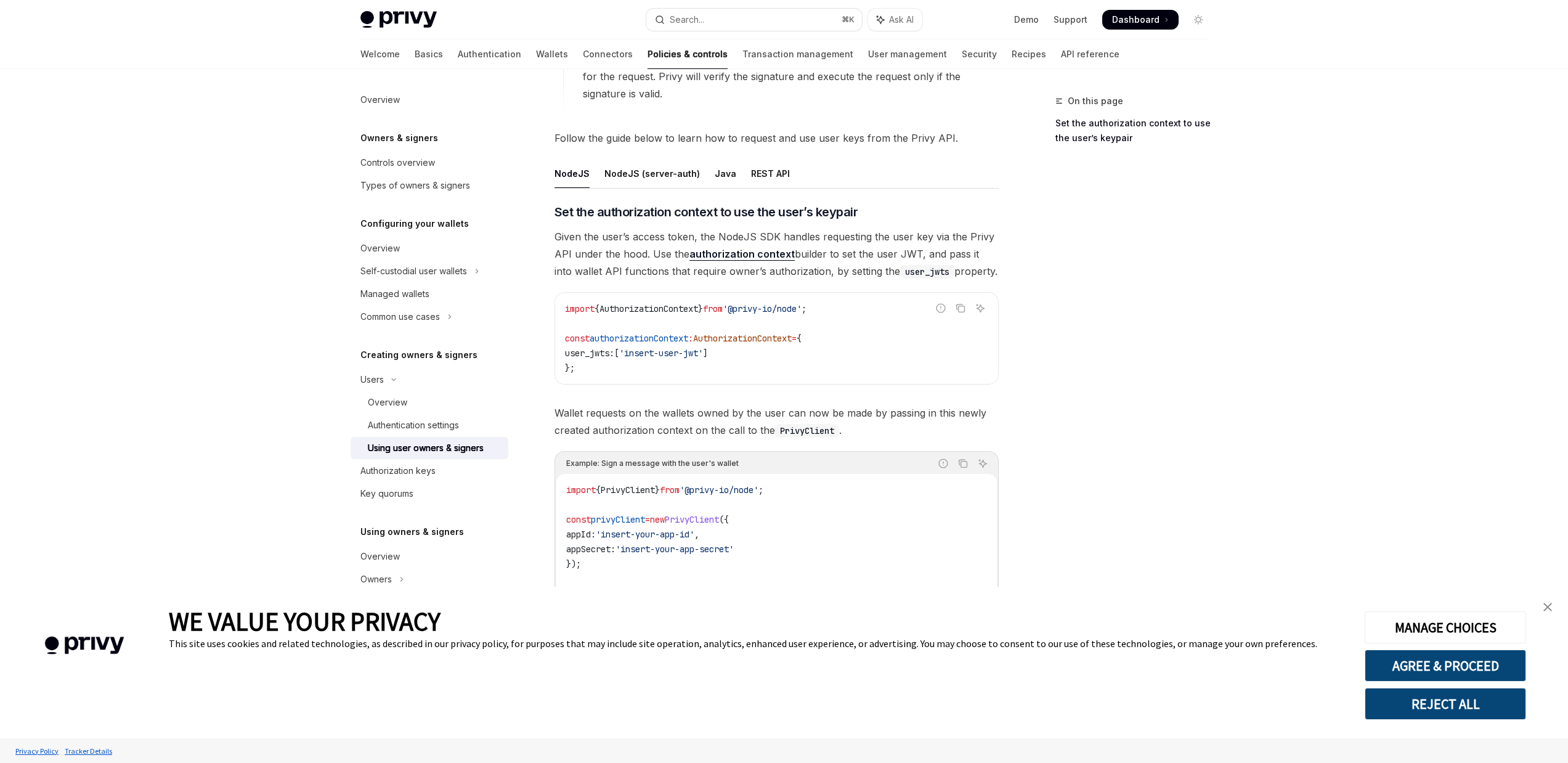
scroll to position [536, 0]
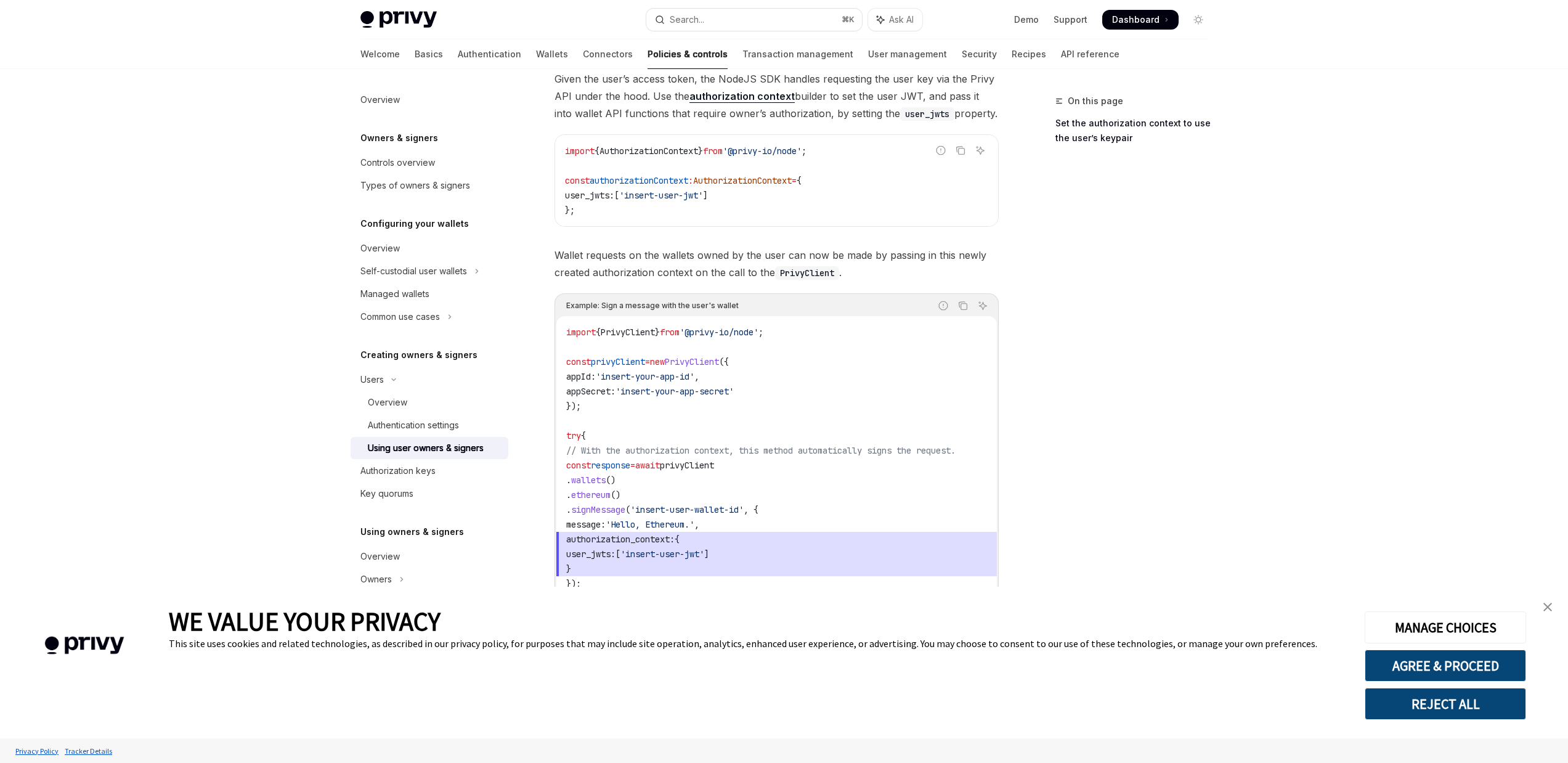
click at [1553, 609] on link "close banner" at bounding box center [1547, 607] width 24 height 24
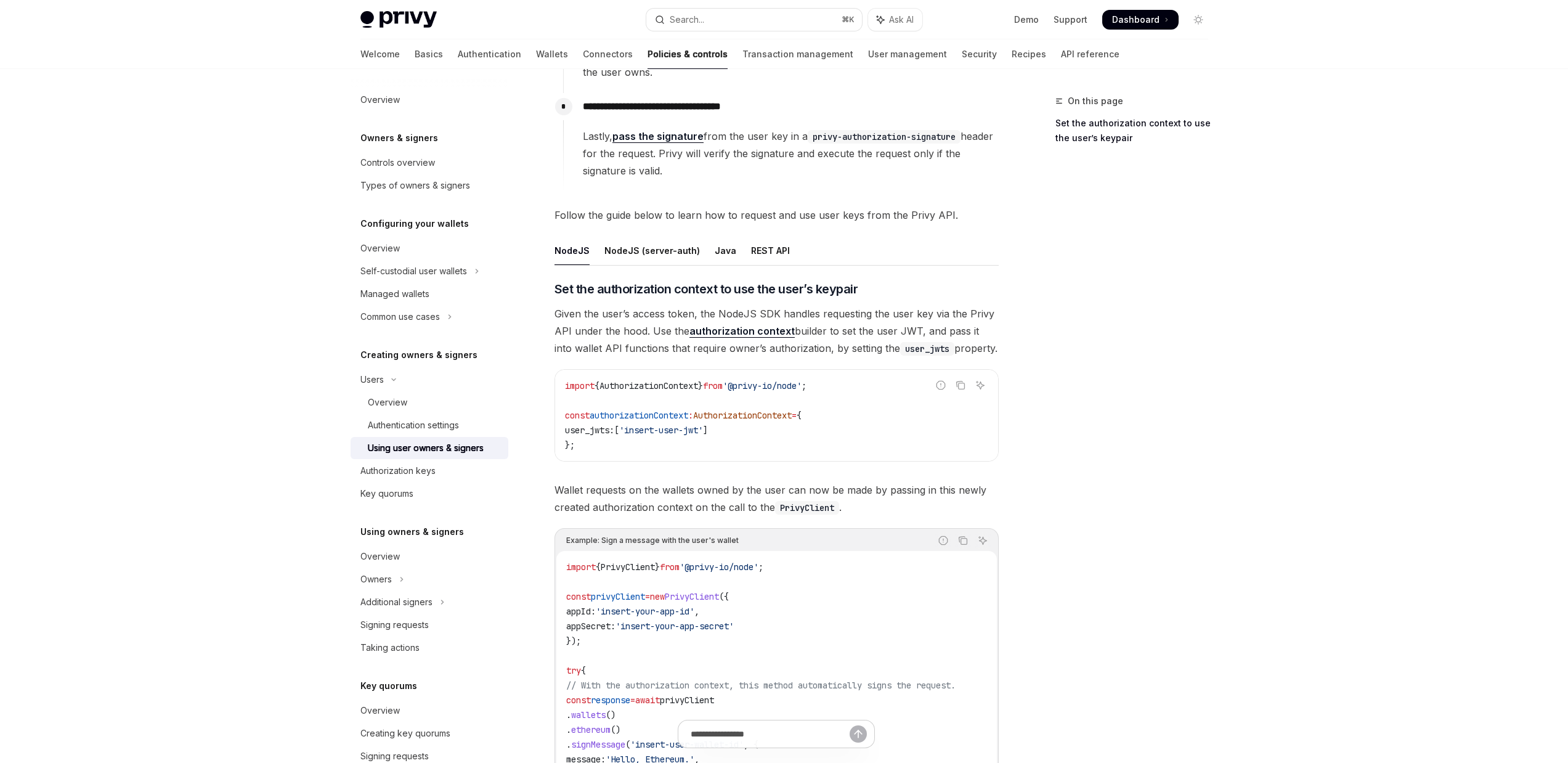
scroll to position [197, 0]
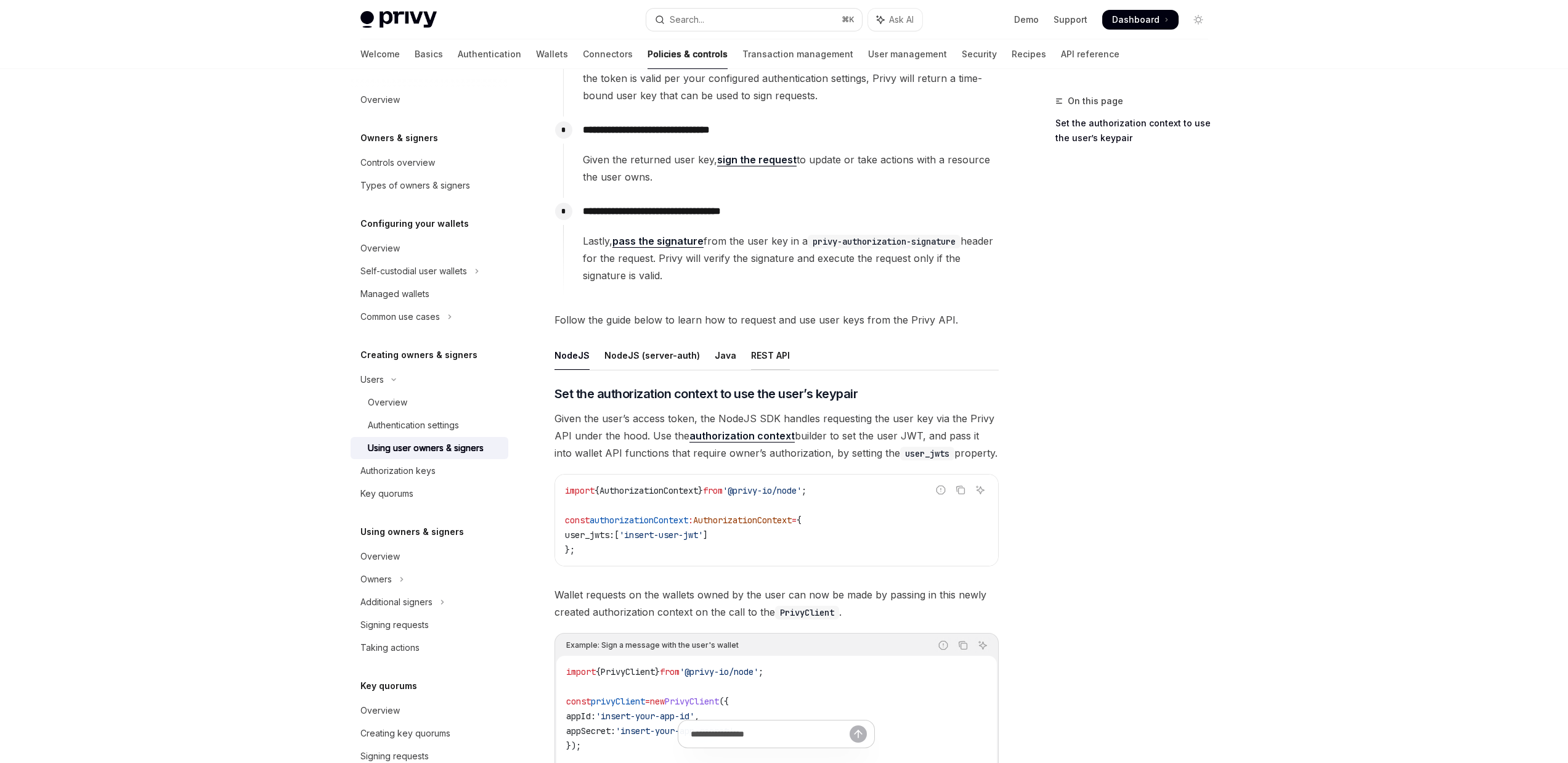
click at [765, 351] on div "REST API" at bounding box center [770, 355] width 39 height 29
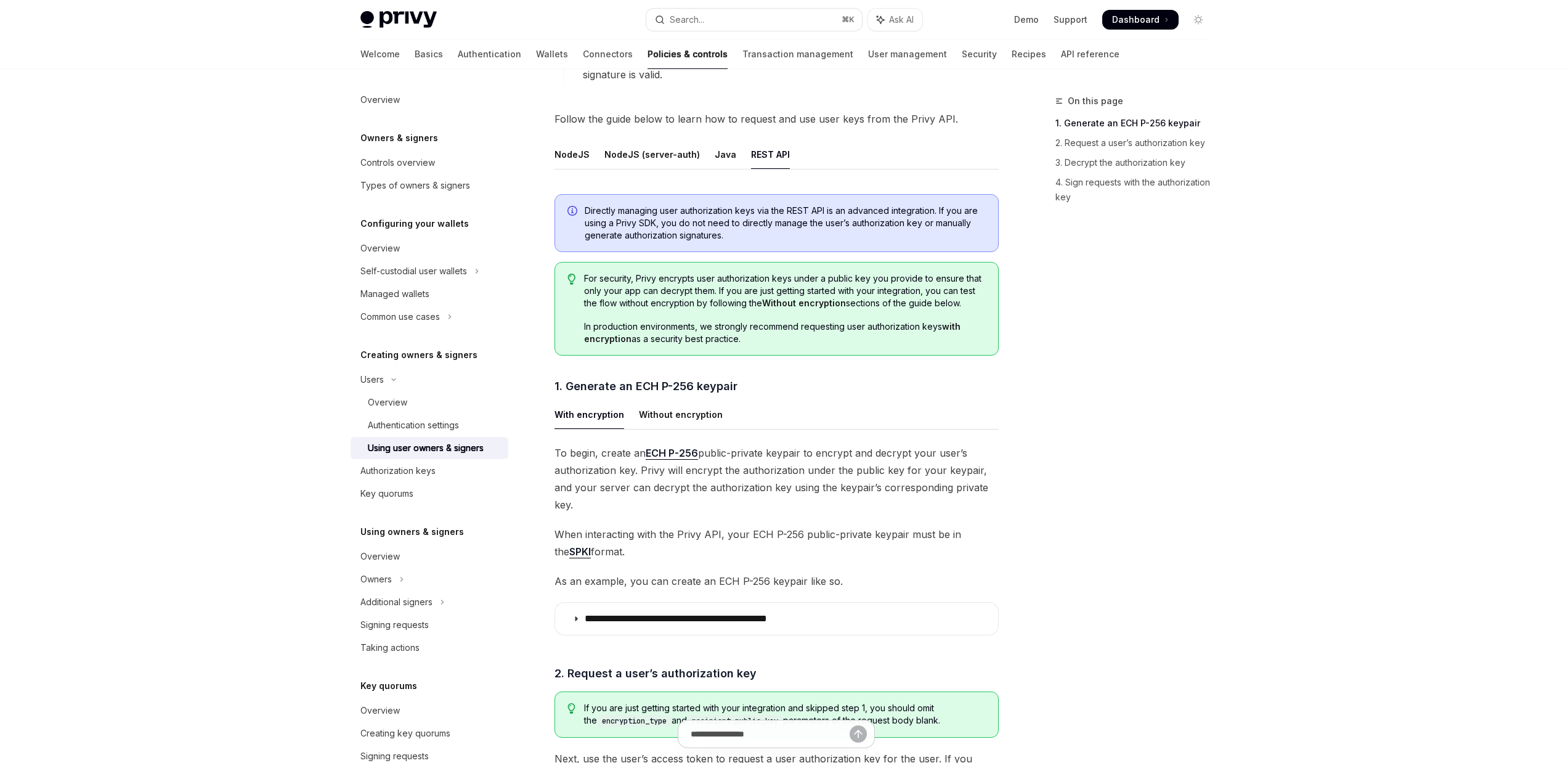
scroll to position [450, 0]
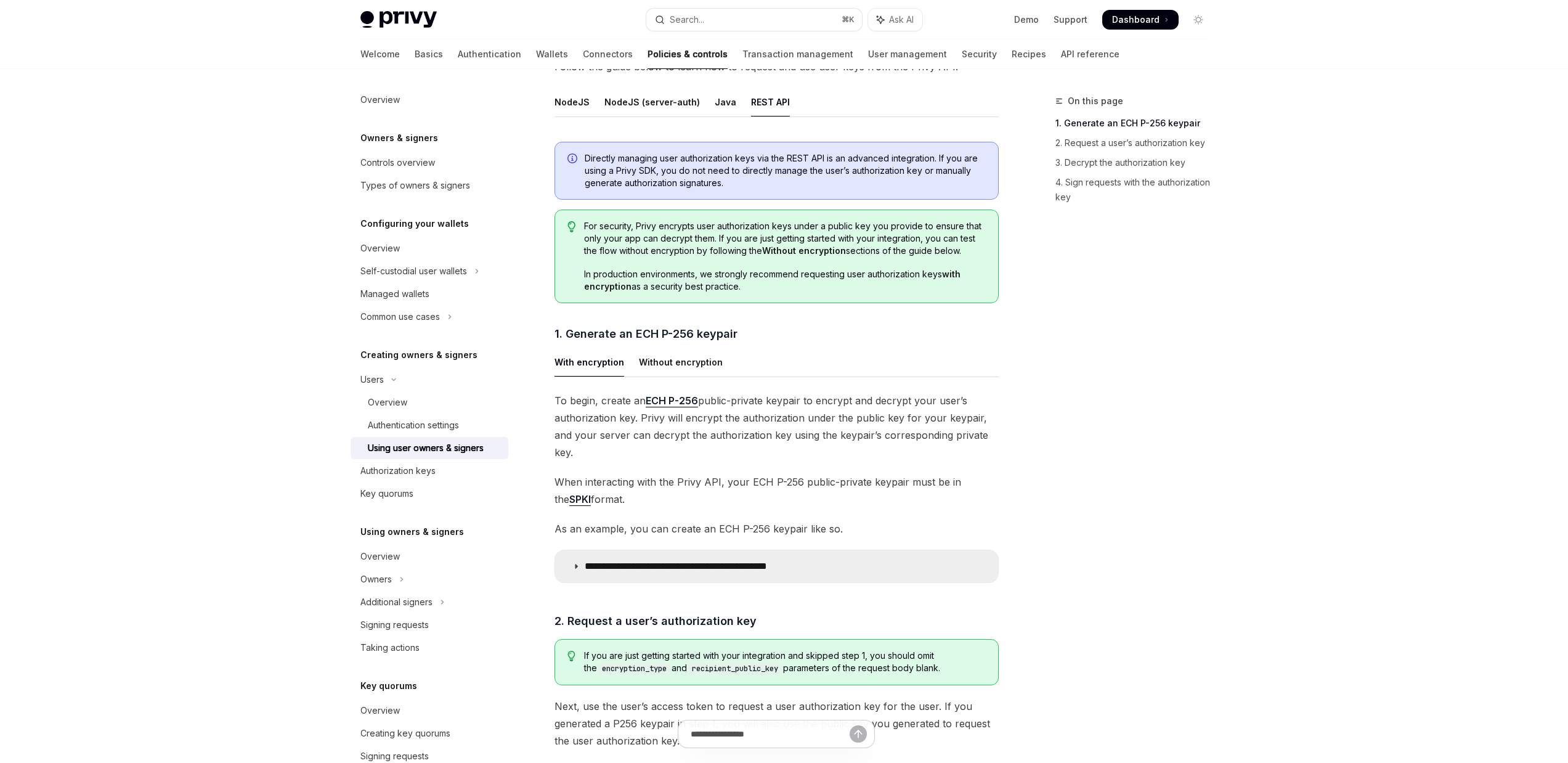
click at [746, 560] on p "**********" at bounding box center [710, 566] width 251 height 13
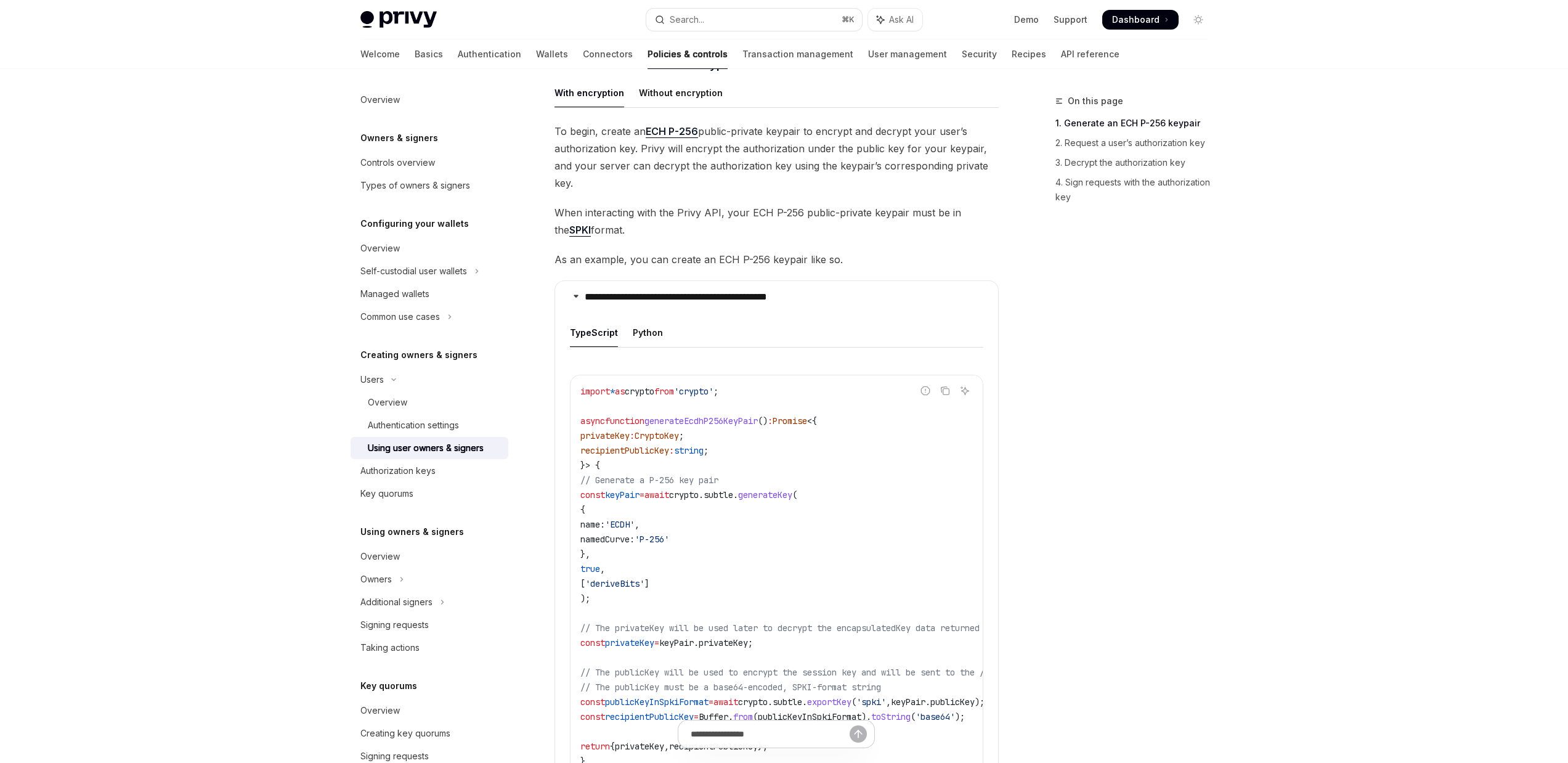
scroll to position [763, 0]
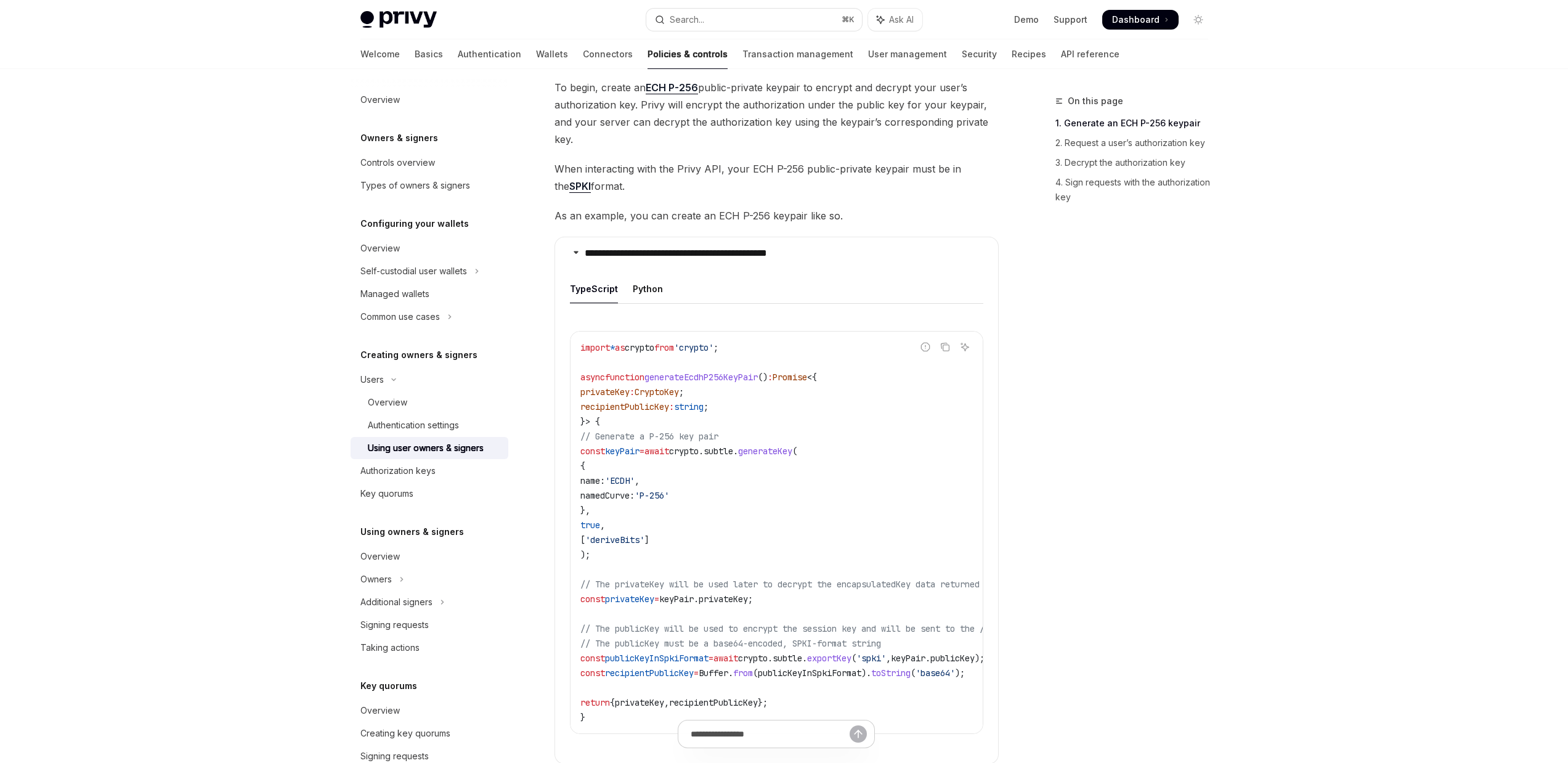
drag, startPoint x: 750, startPoint y: 718, endPoint x: 810, endPoint y: 718, distance: 60.0
click at [810, 718] on div at bounding box center [776, 740] width 444 height 45
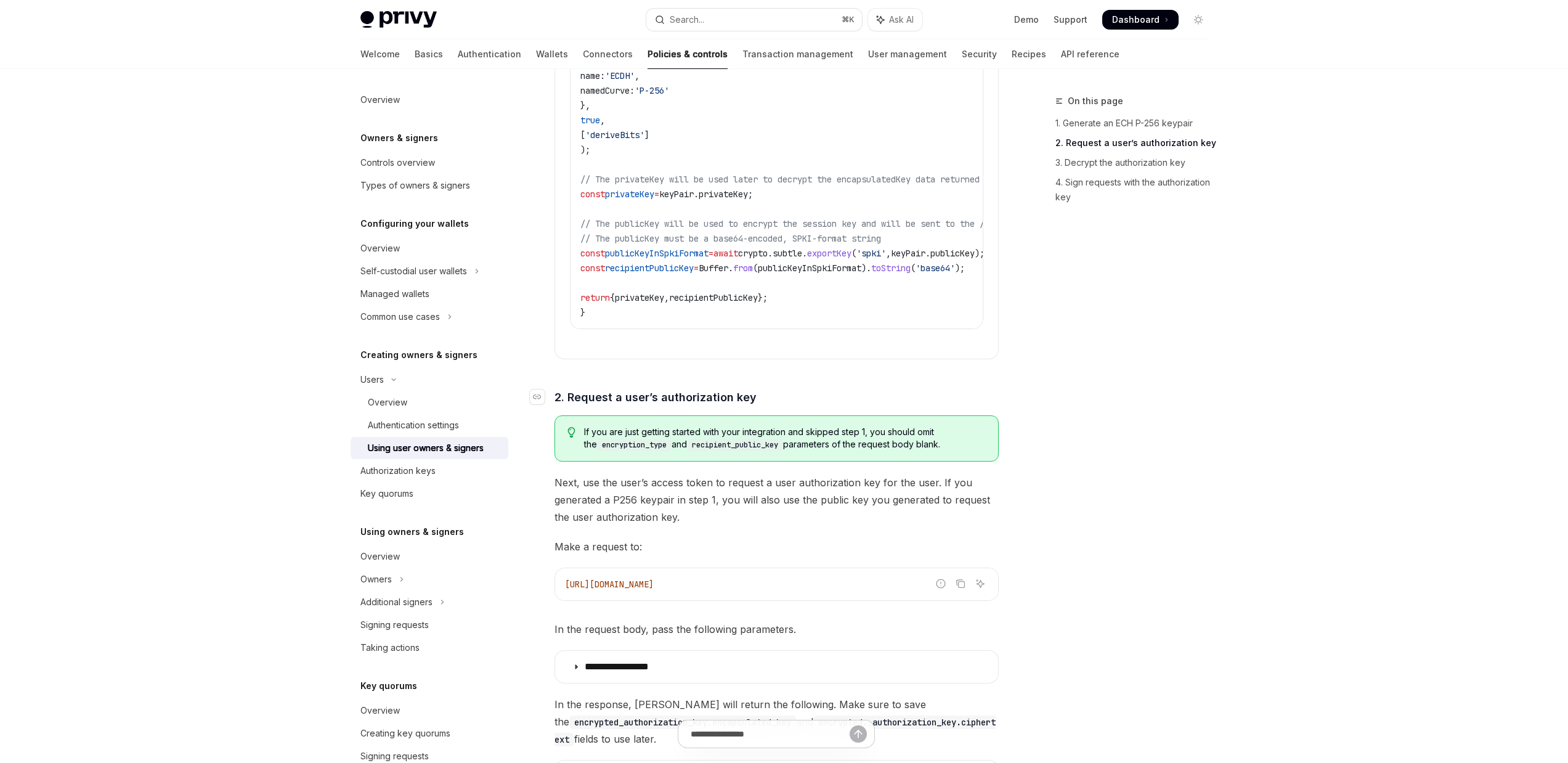
scroll to position [1171, 0]
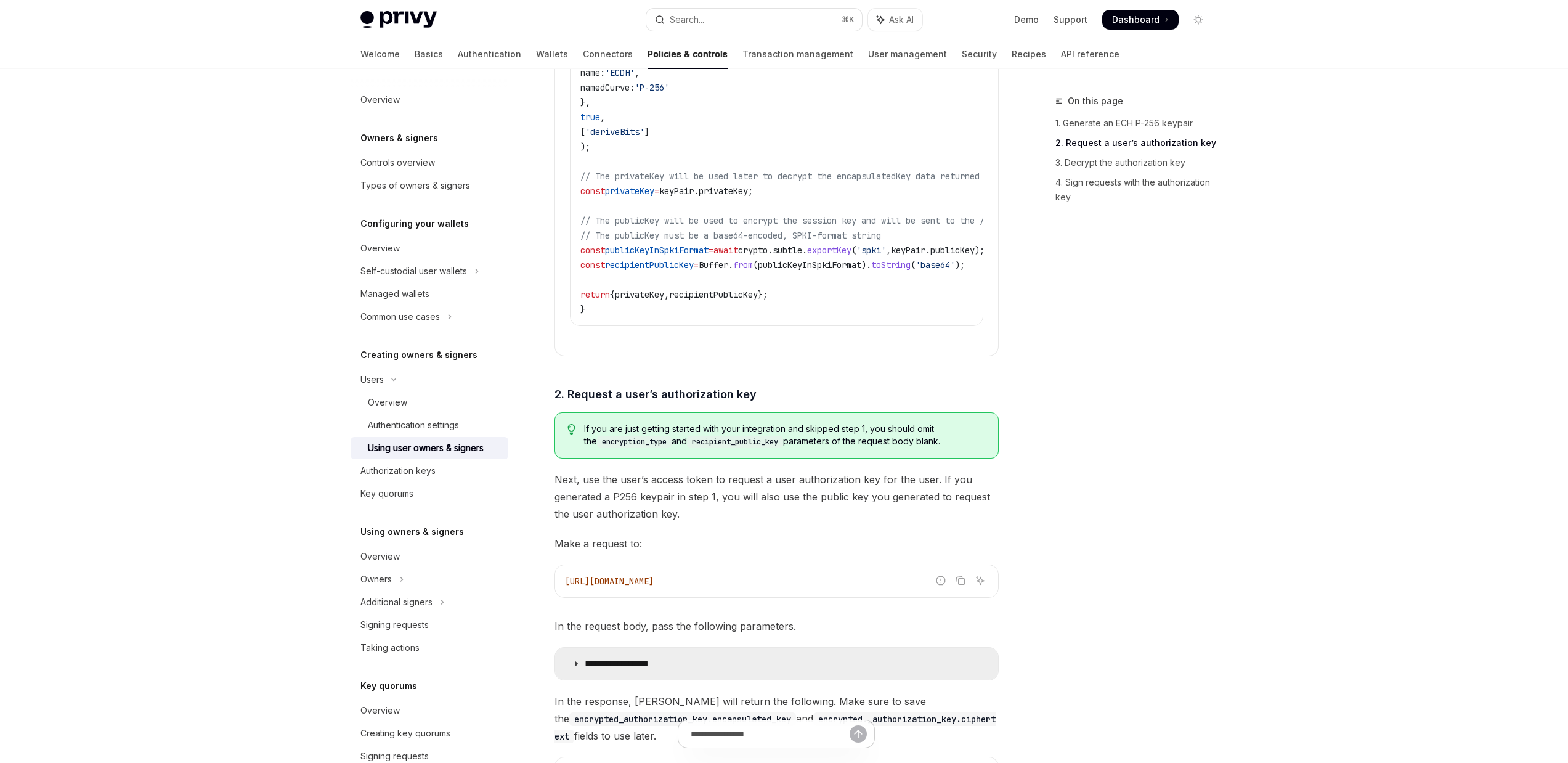
click at [652, 658] on p "**********" at bounding box center [630, 664] width 91 height 13
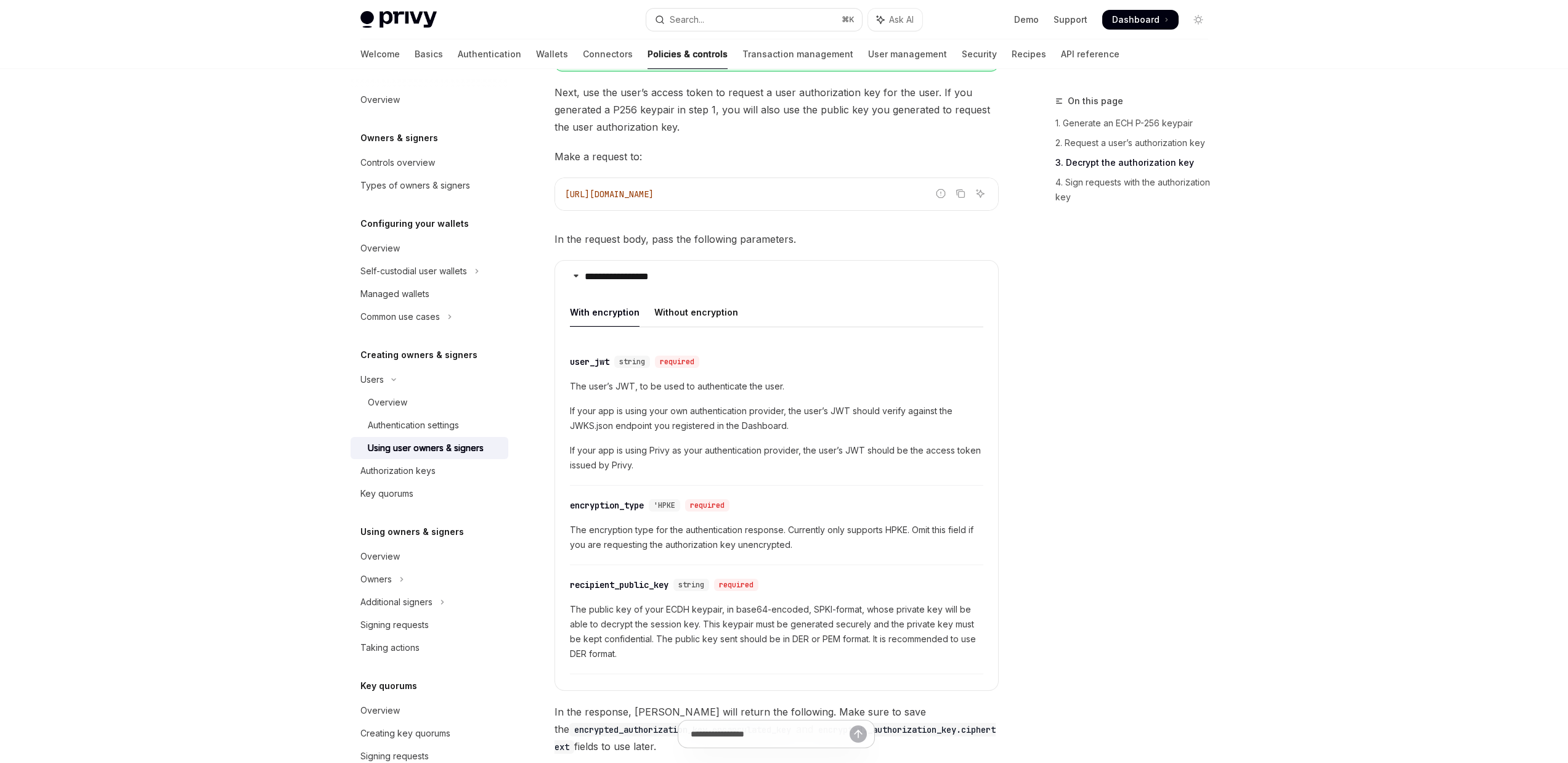
scroll to position [1619, 0]
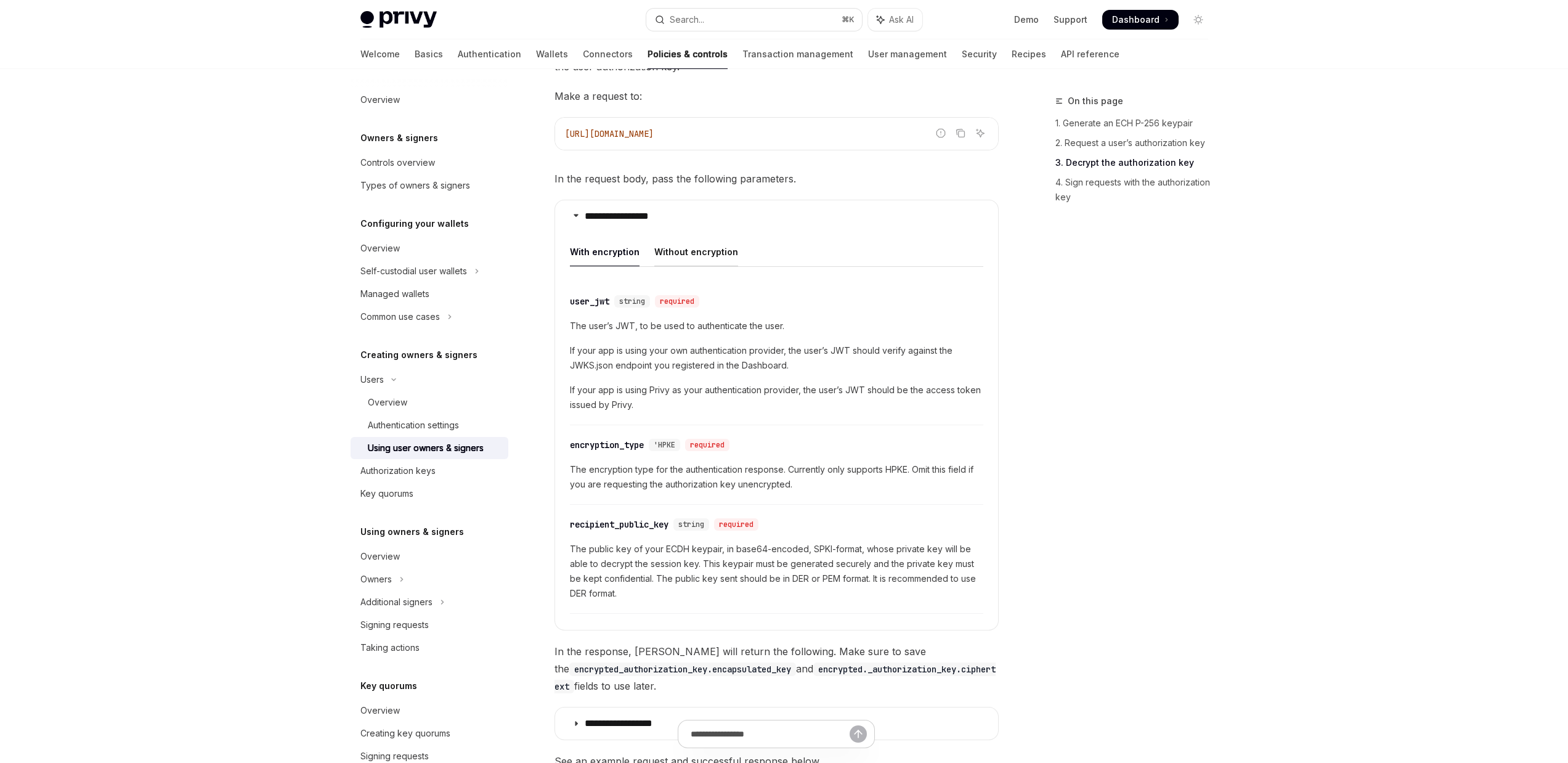
click at [690, 246] on div "Without encryption" at bounding box center [696, 252] width 84 height 29
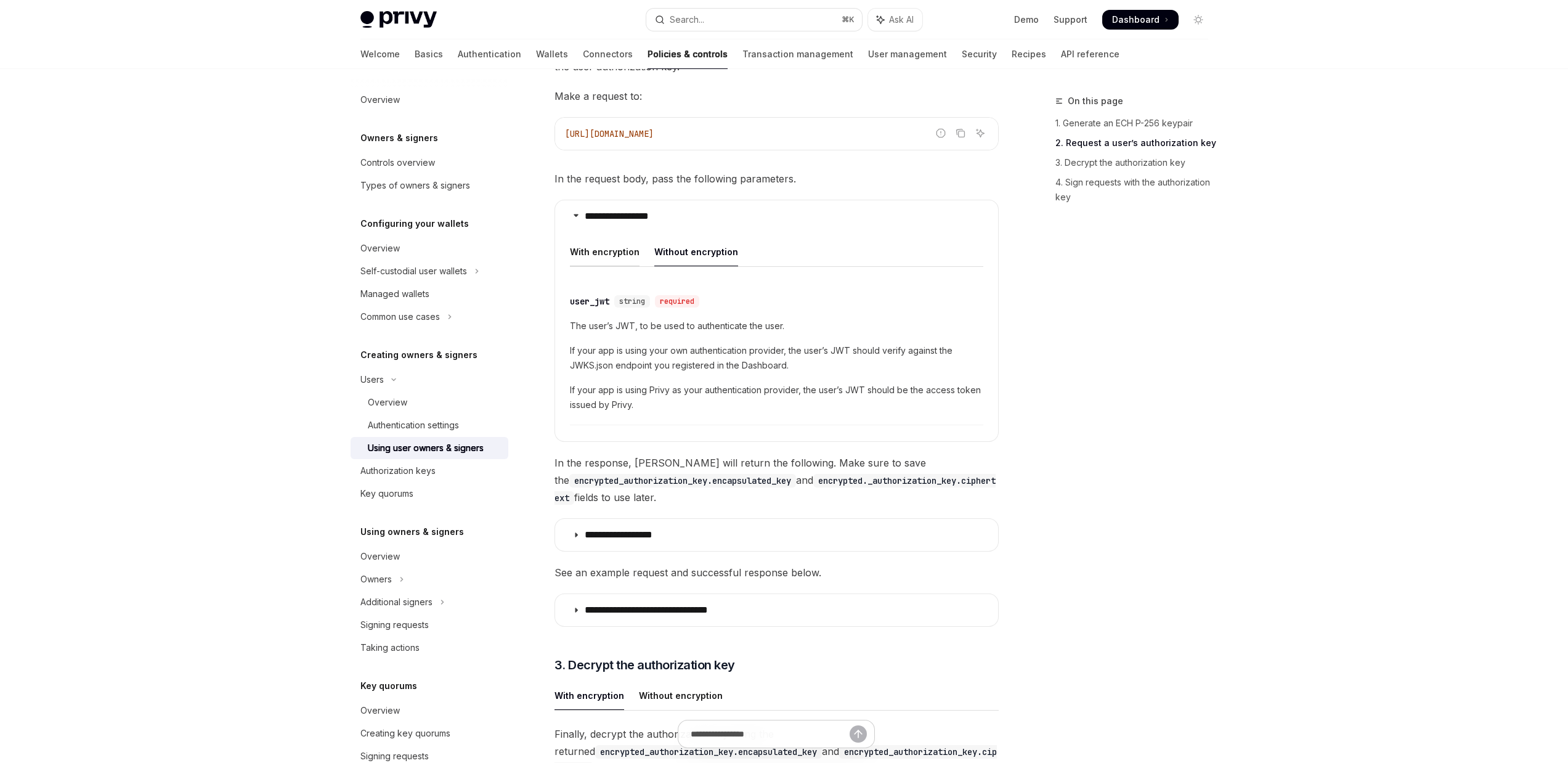
click at [609, 240] on div "With encryption" at bounding box center [604, 252] width 70 height 29
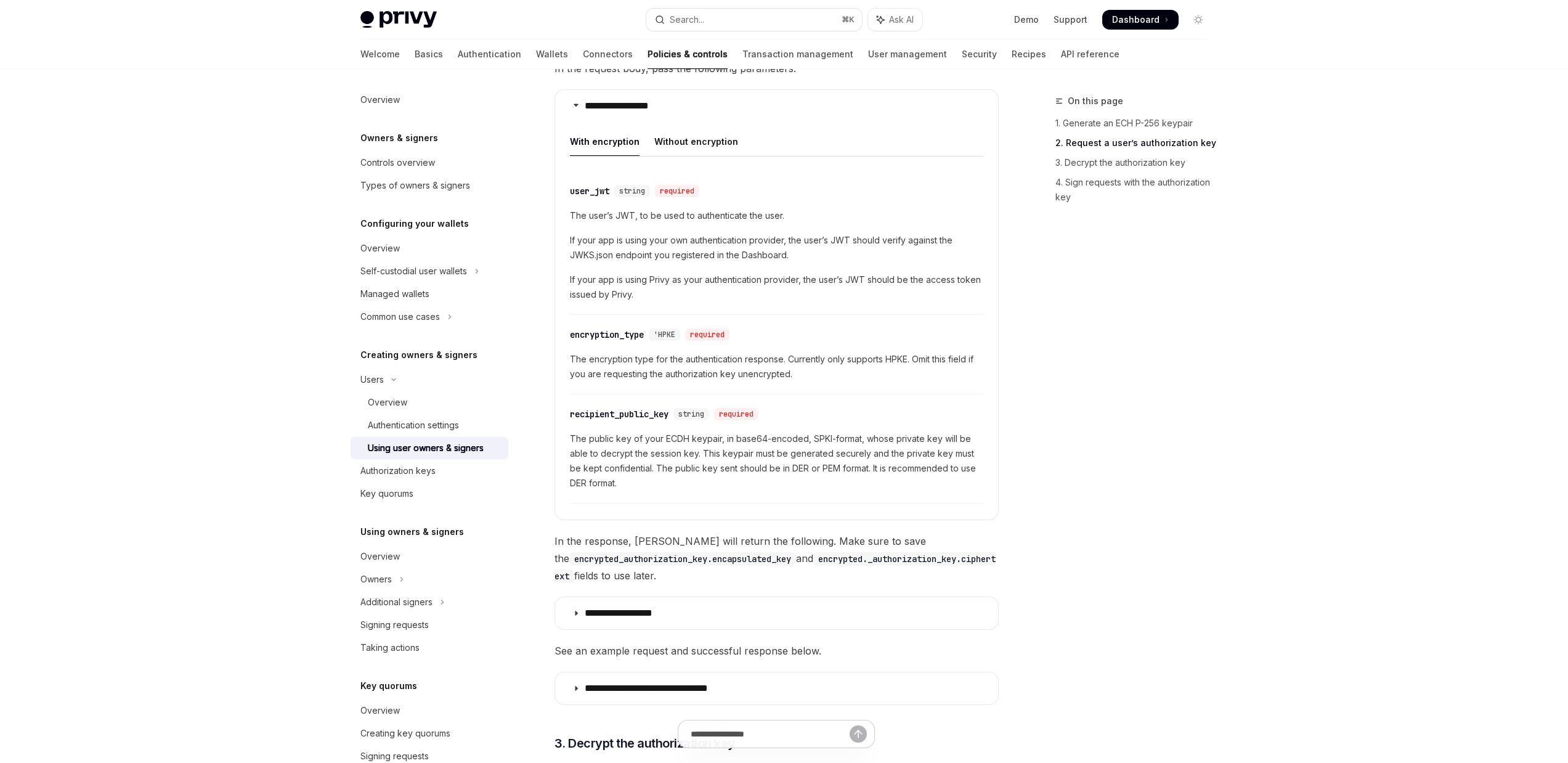
scroll to position [1788, 0]
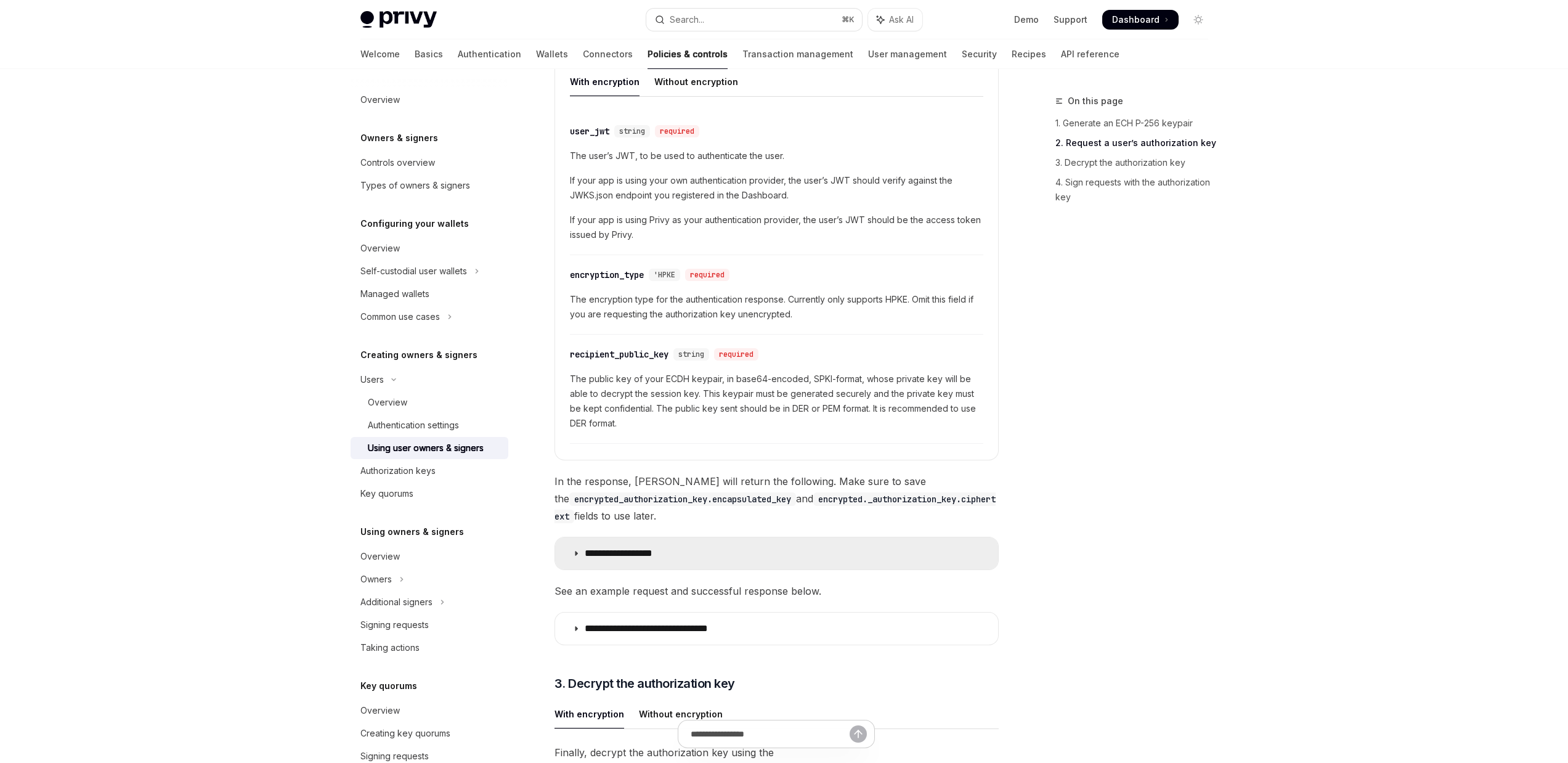
click at [725, 548] on summary "**********" at bounding box center [776, 554] width 443 height 32
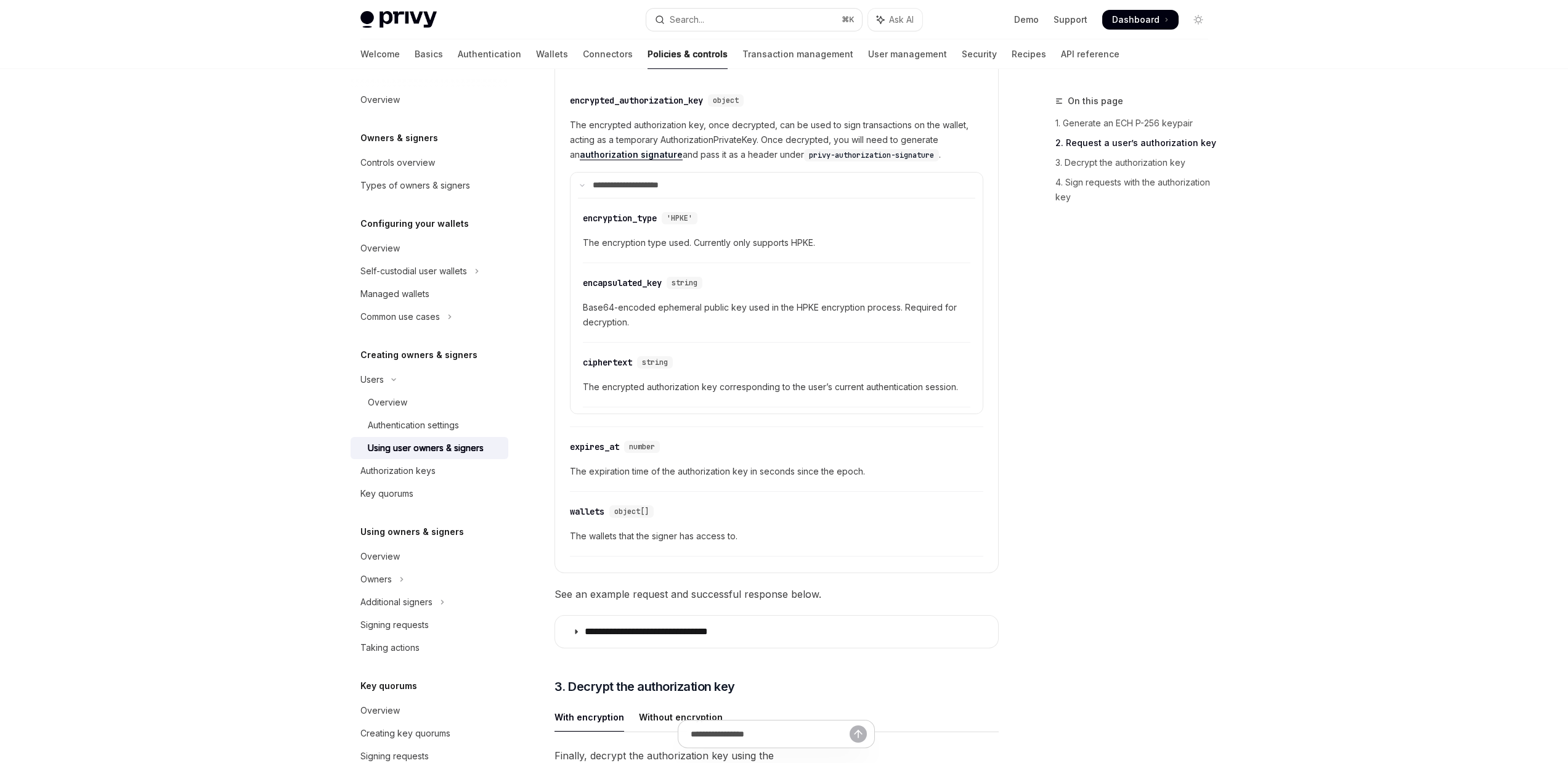
scroll to position [2339, 0]
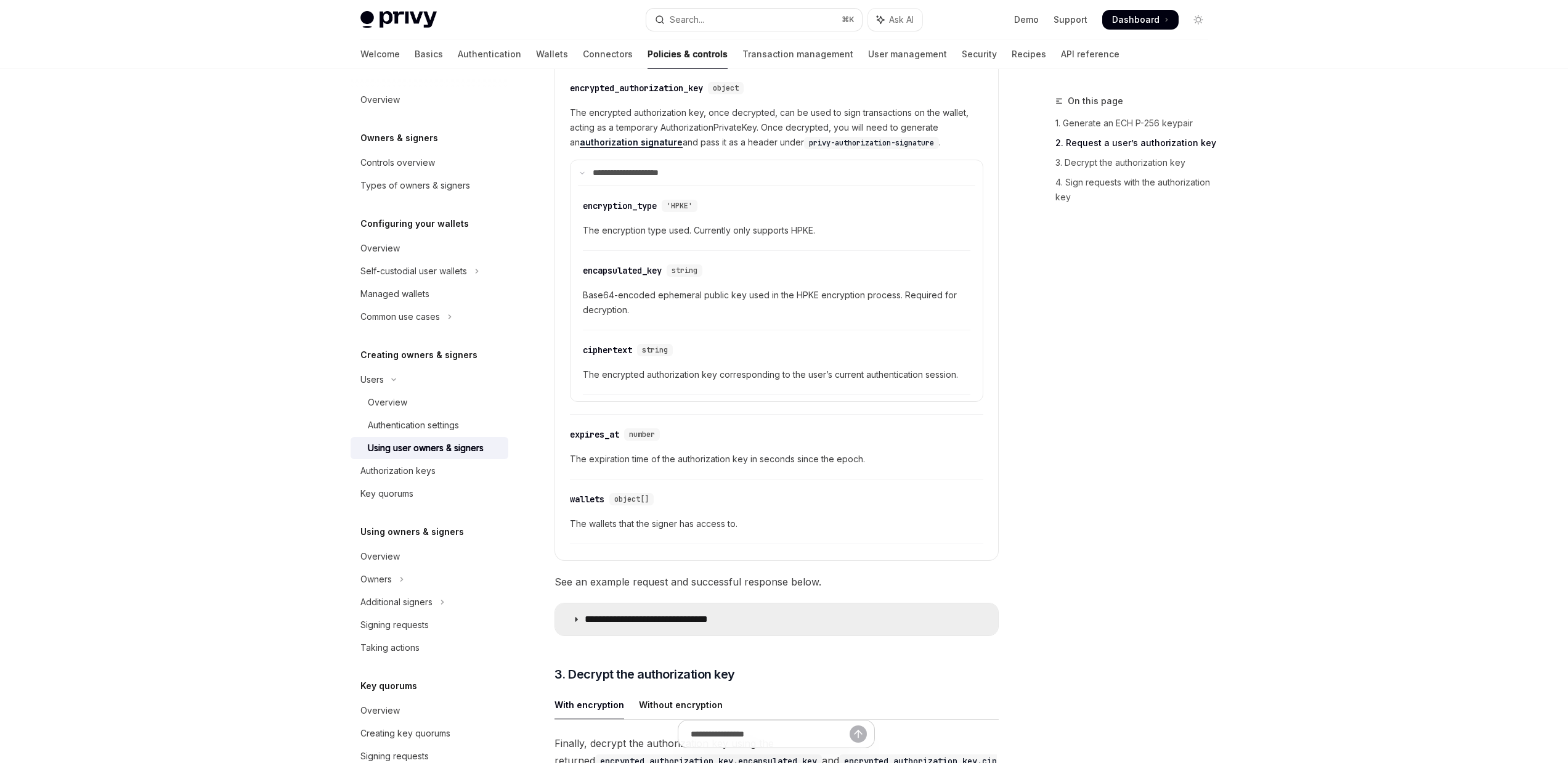
click at [712, 613] on p "**********" at bounding box center [671, 619] width 174 height 13
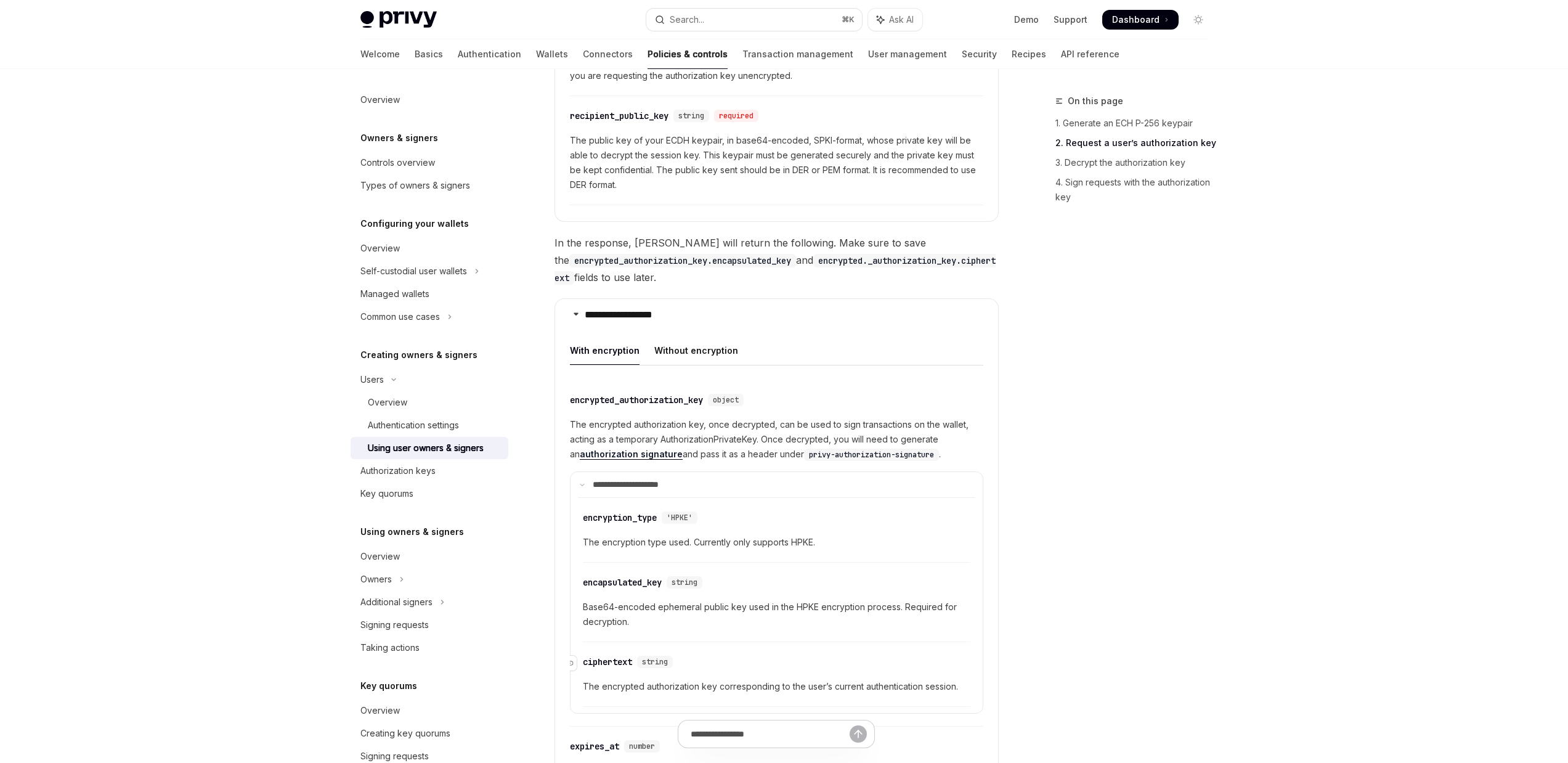
scroll to position [1956, 0]
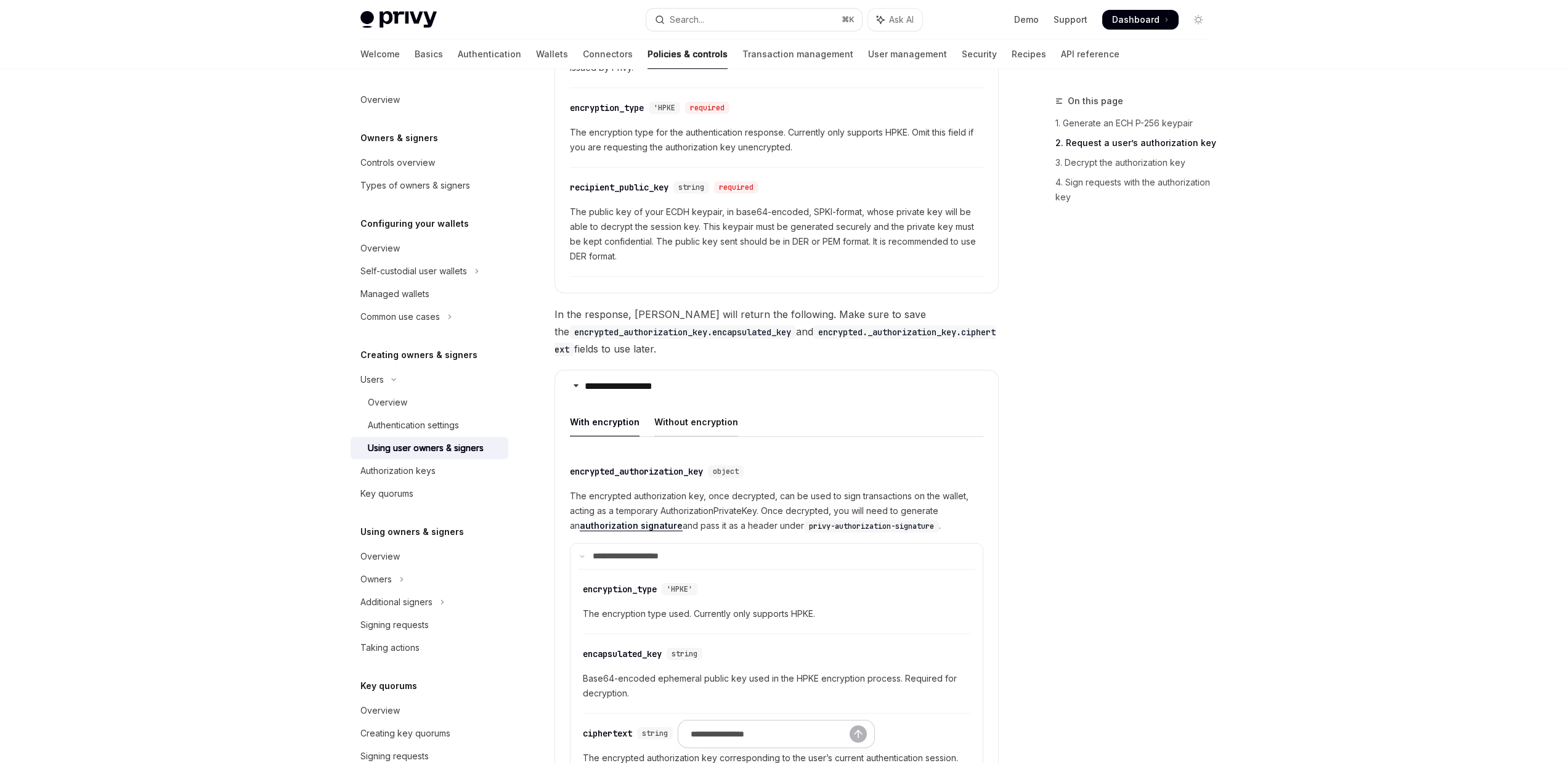
click at [698, 417] on div "Without encryption" at bounding box center [696, 421] width 84 height 29
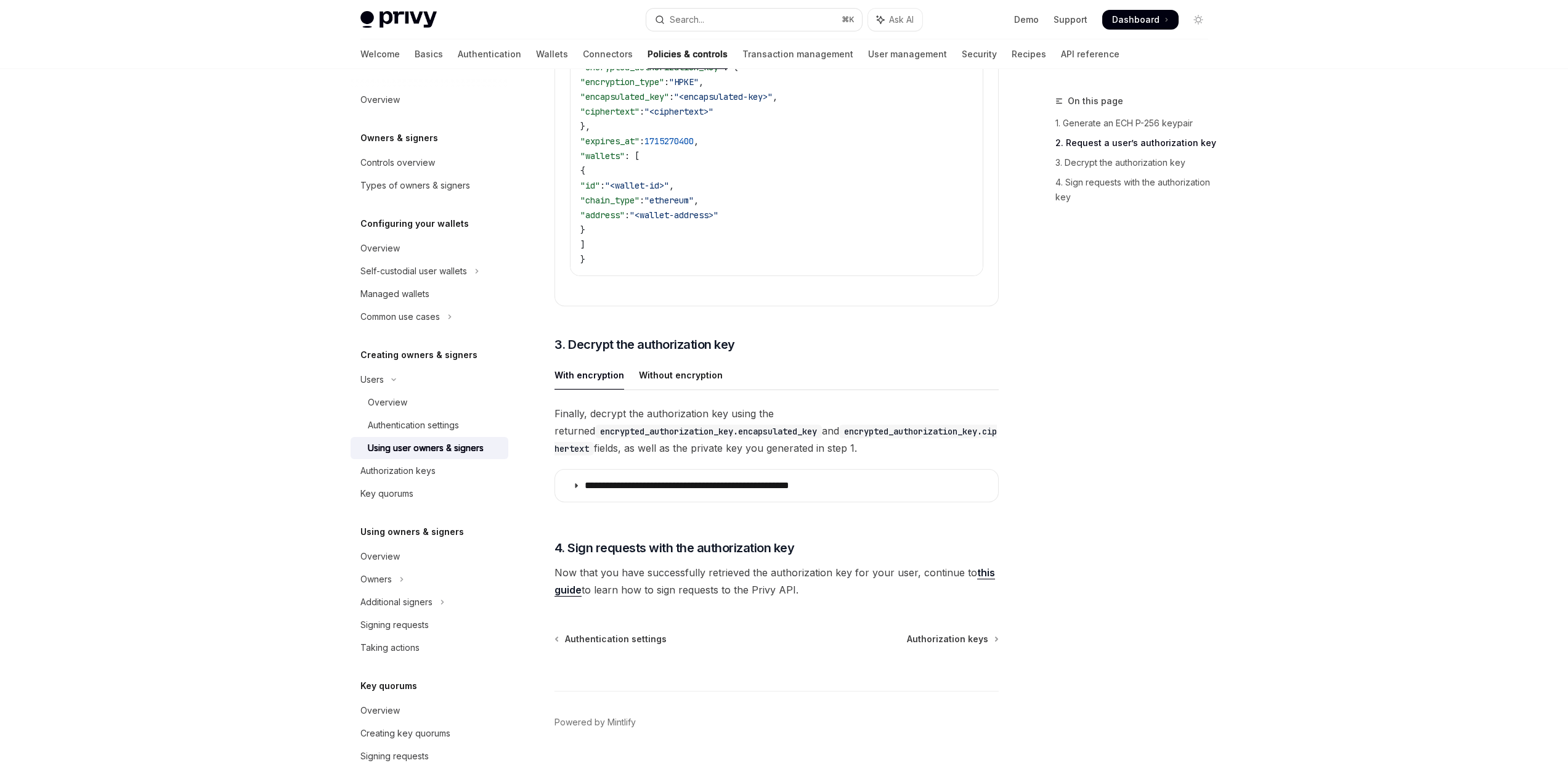
scroll to position [3008, 0]
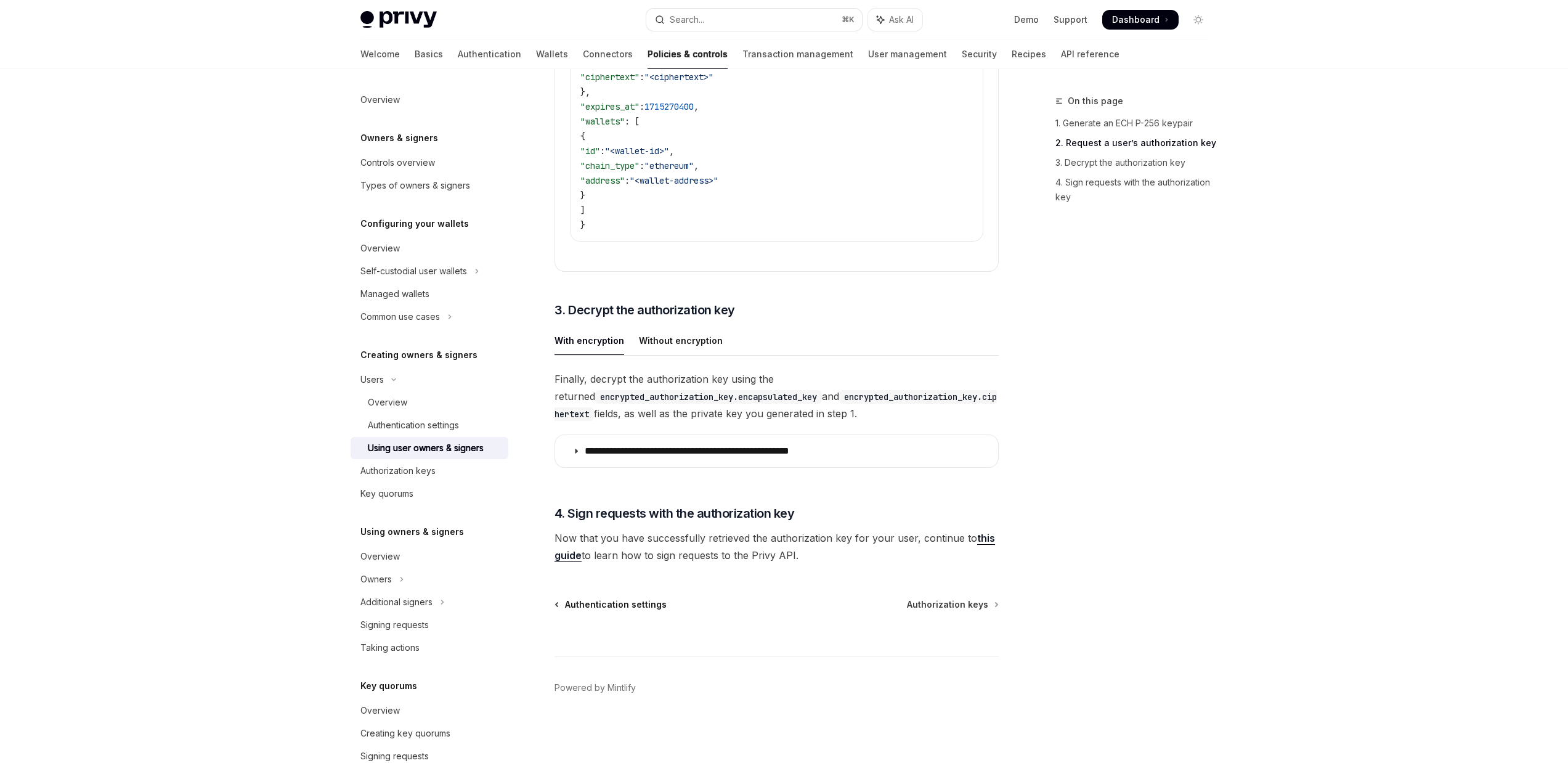
click at [662, 610] on span "Authentication settings" at bounding box center [615, 604] width 102 height 13
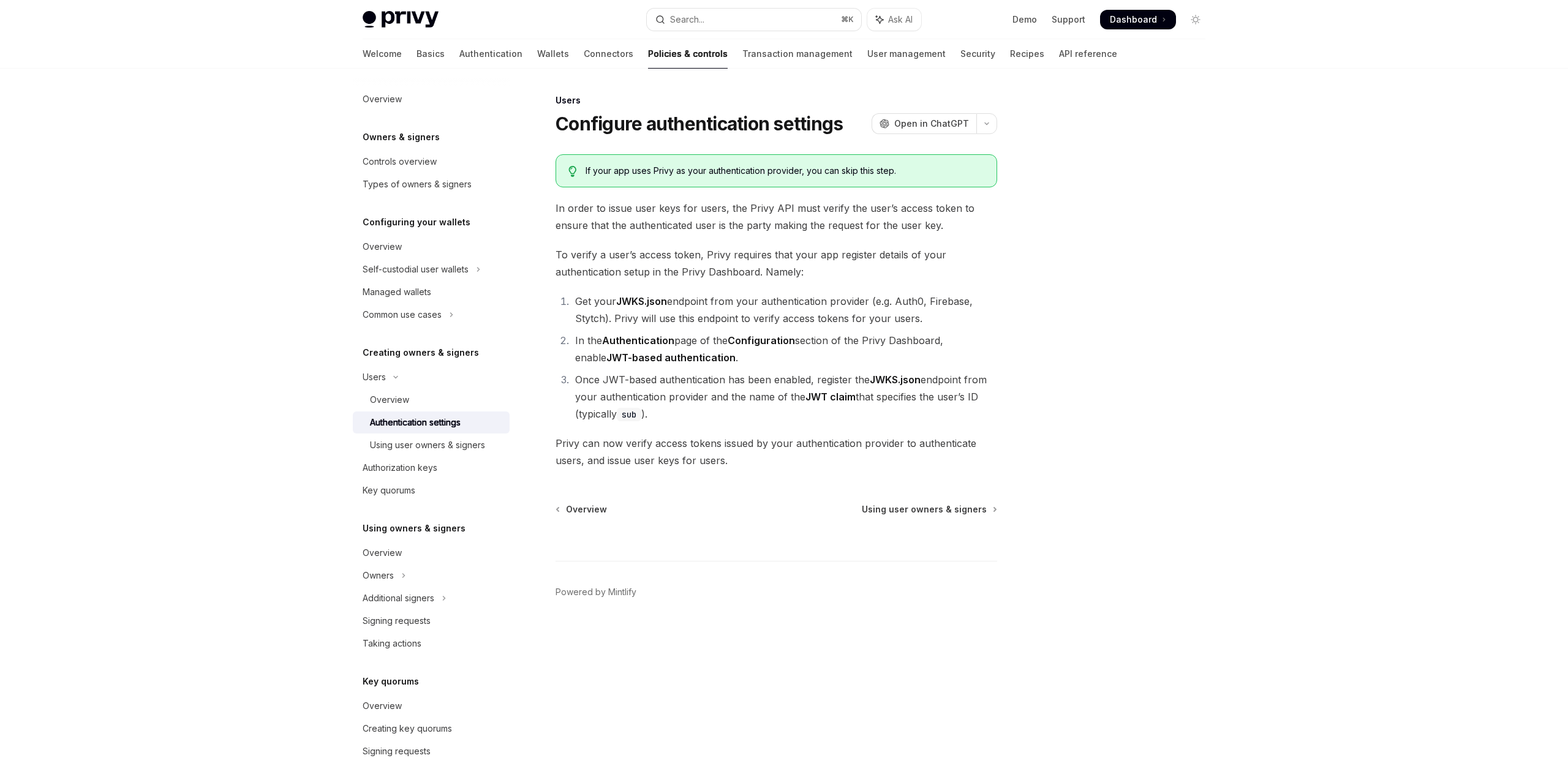
click at [637, 606] on footer "Powered by Mintlify" at bounding box center [776, 613] width 441 height 106
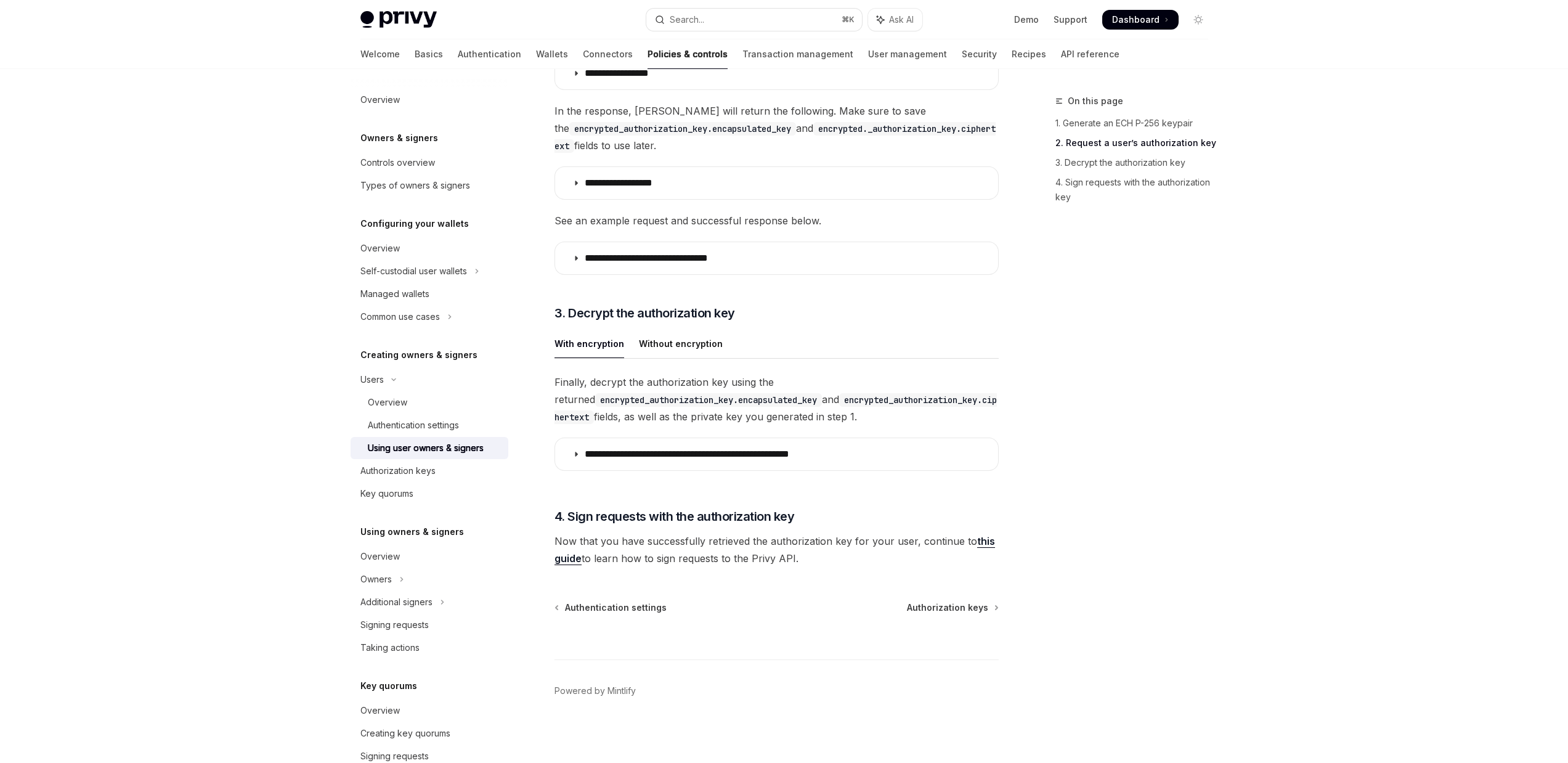
scroll to position [1267, 0]
click at [723, 455] on p "**********" at bounding box center [720, 454] width 271 height 13
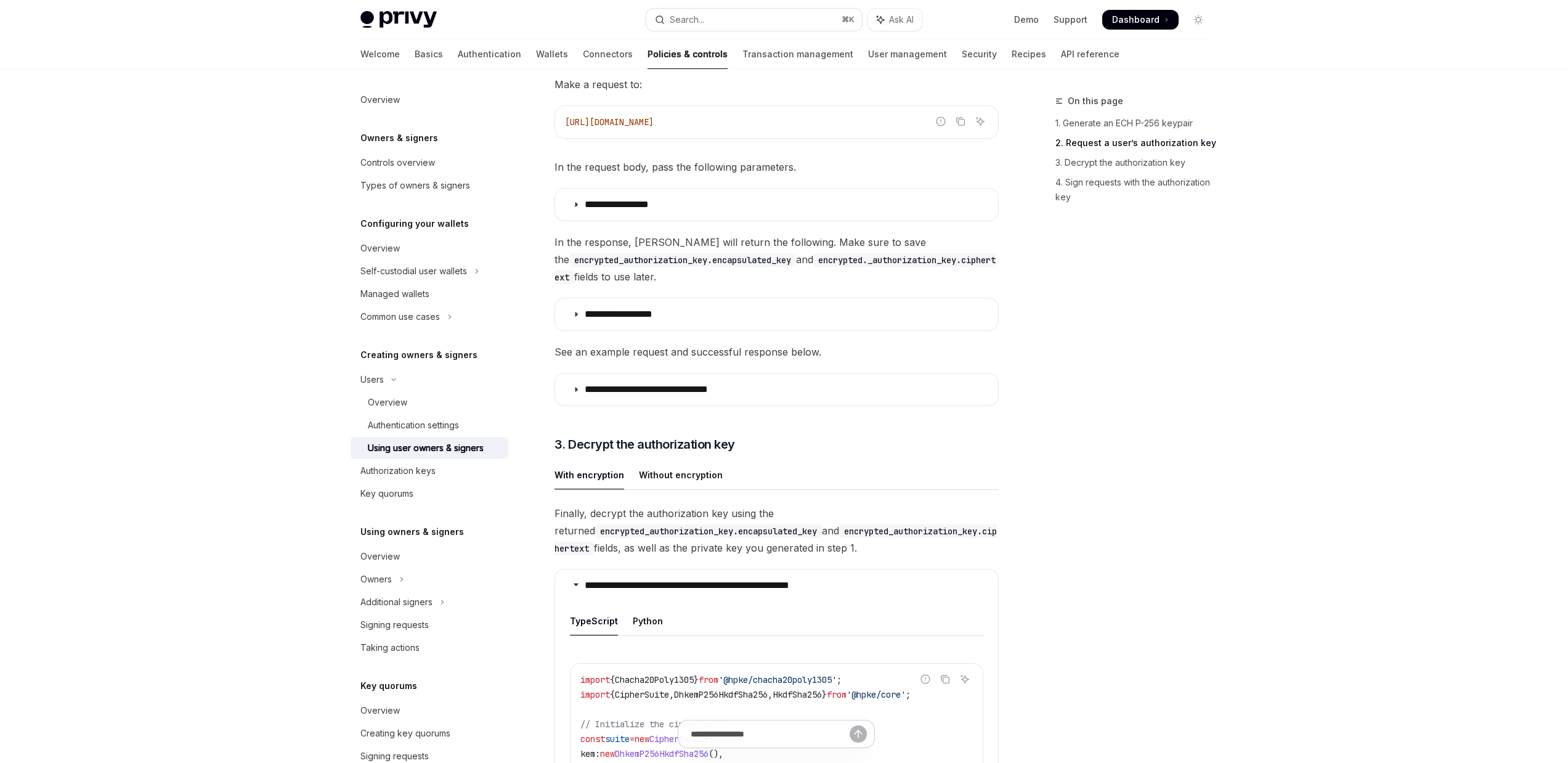
scroll to position [1106, 0]
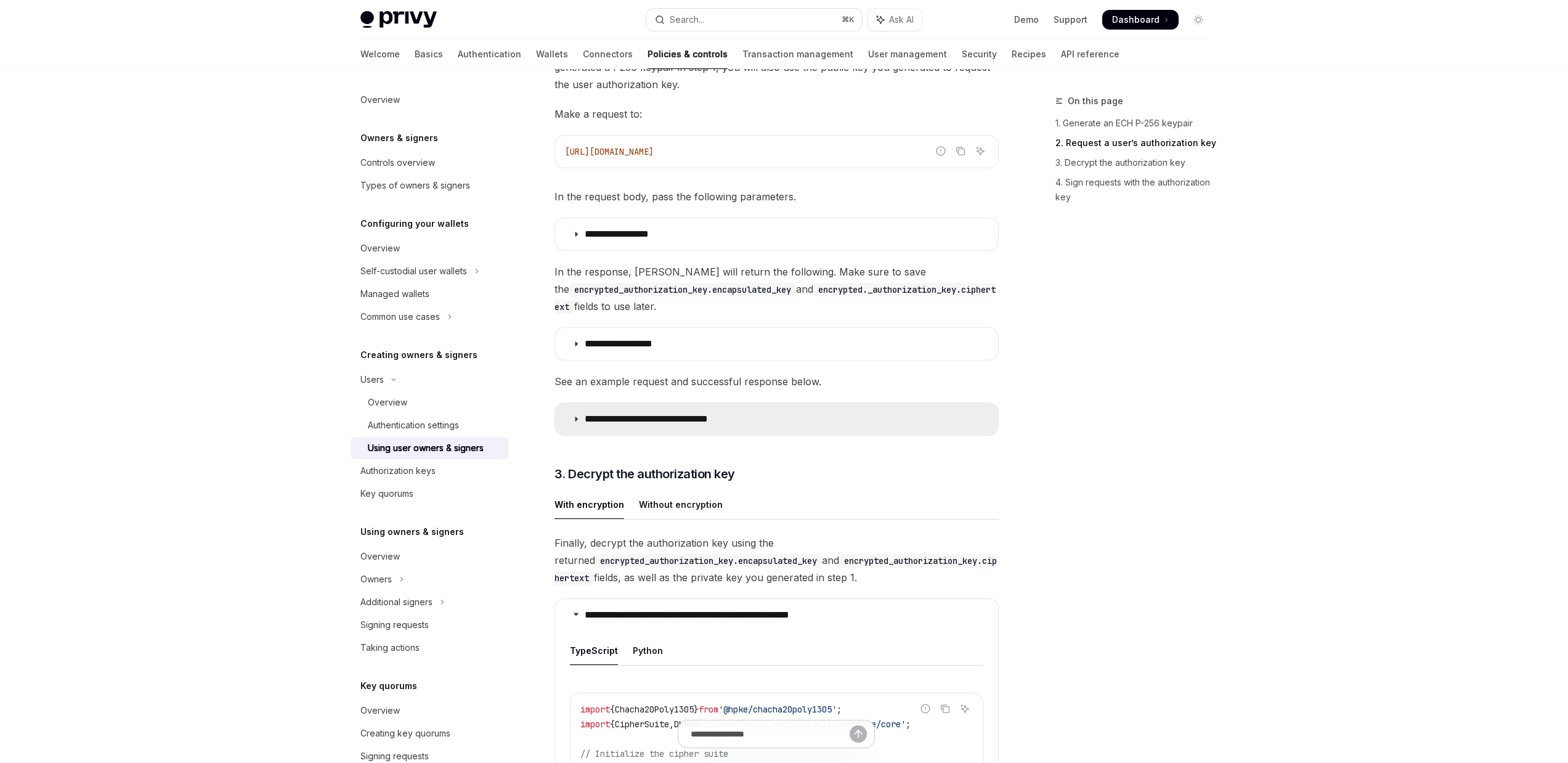
click at [650, 413] on p "**********" at bounding box center [671, 419] width 174 height 13
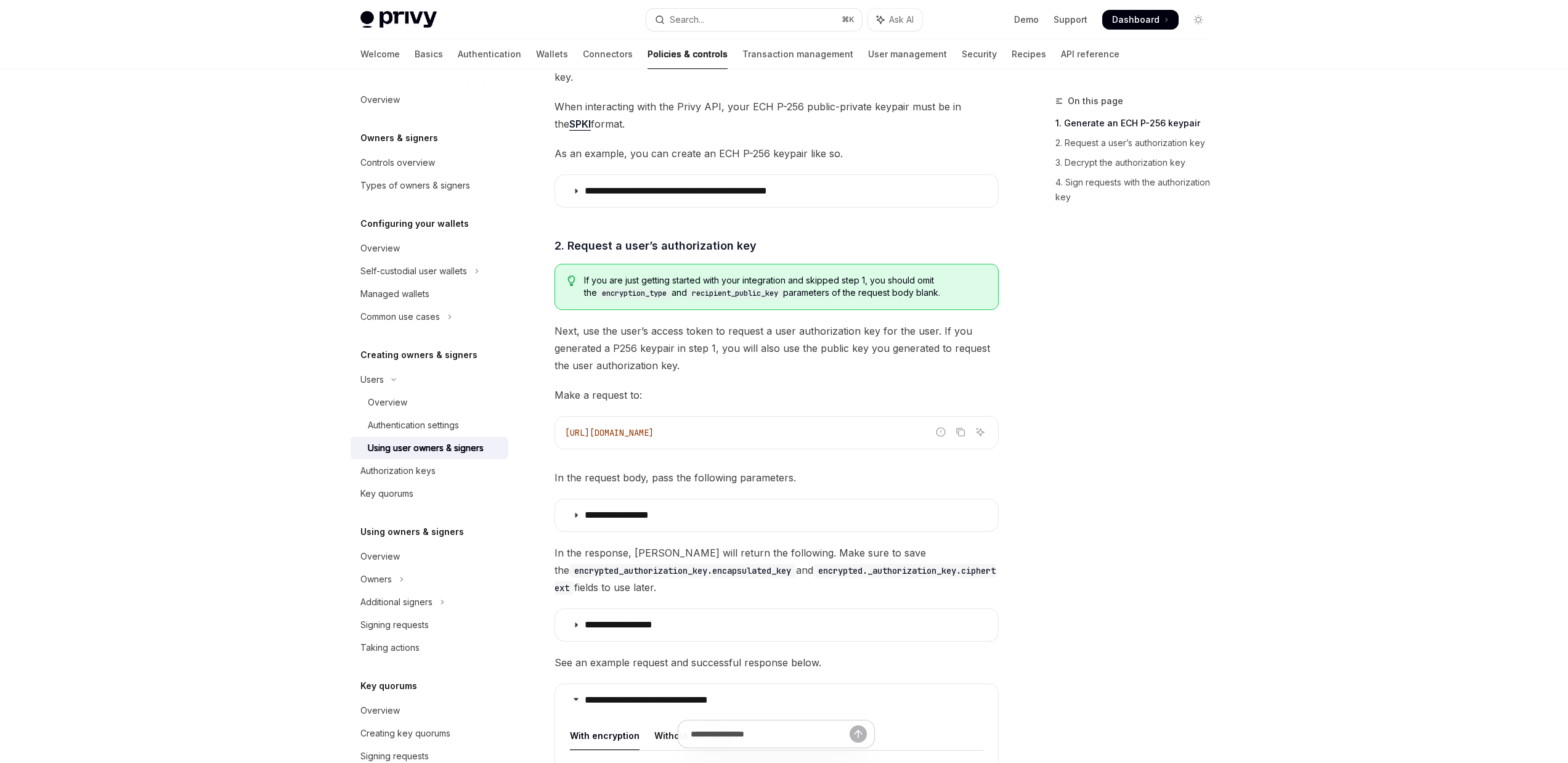
scroll to position [825, 0]
drag, startPoint x: 684, startPoint y: 490, endPoint x: 701, endPoint y: 490, distance: 17.0
click at [685, 500] on summary "**********" at bounding box center [776, 516] width 443 height 32
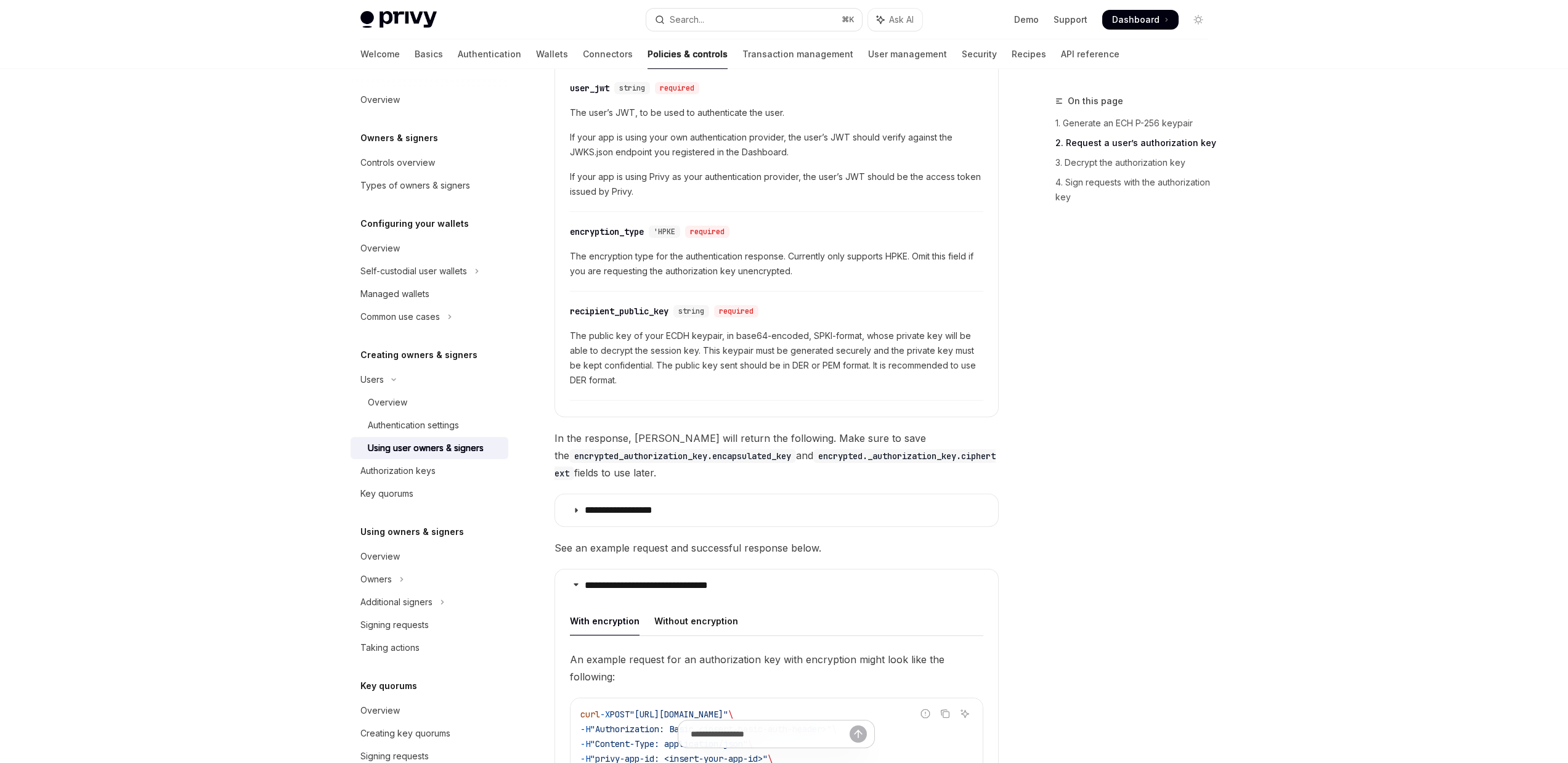
scroll to position [1364, 0]
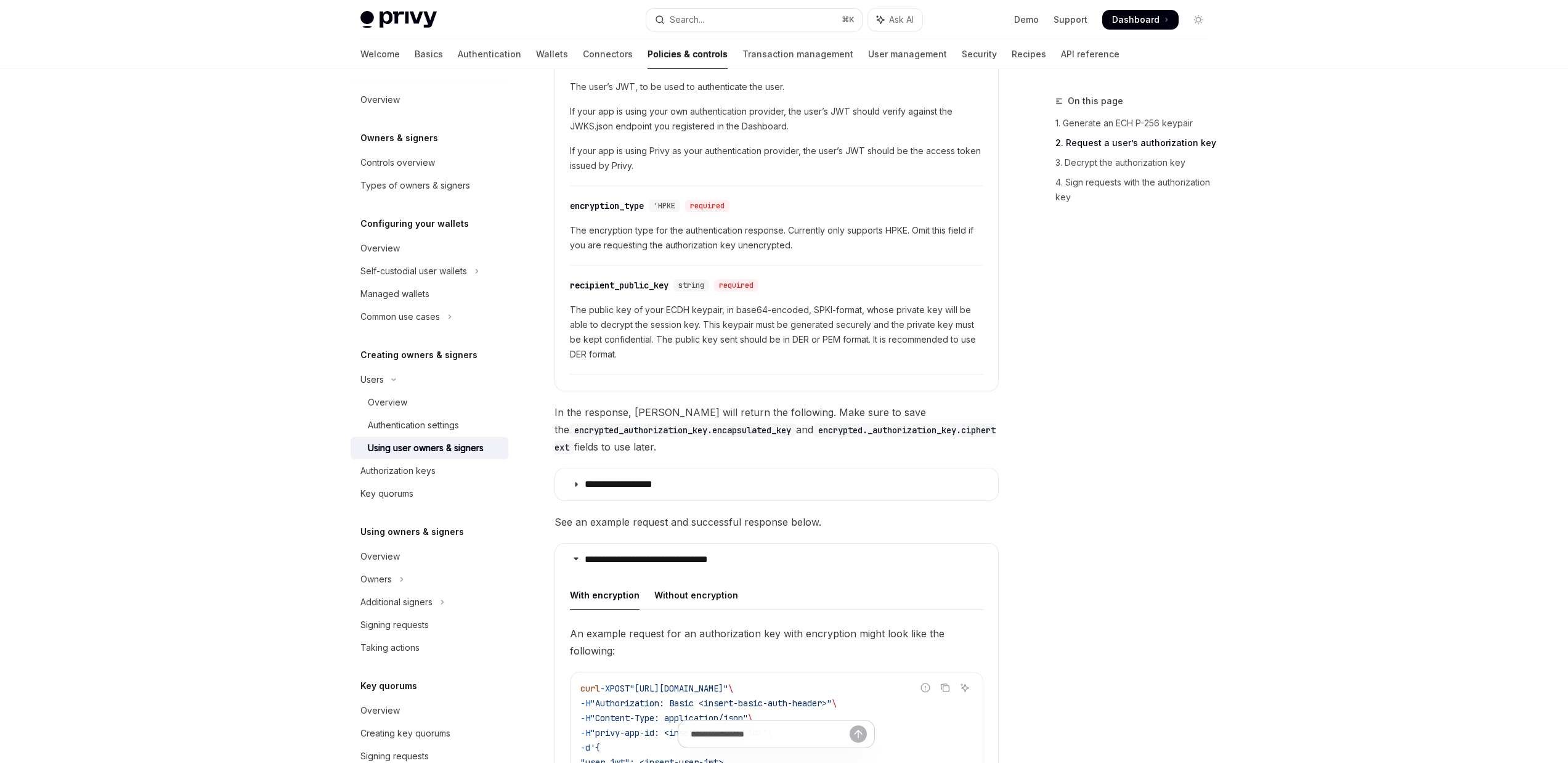
click at [700, 483] on details "**********" at bounding box center [776, 485] width 444 height 34
click at [710, 476] on summary "**********" at bounding box center [776, 485] width 443 height 32
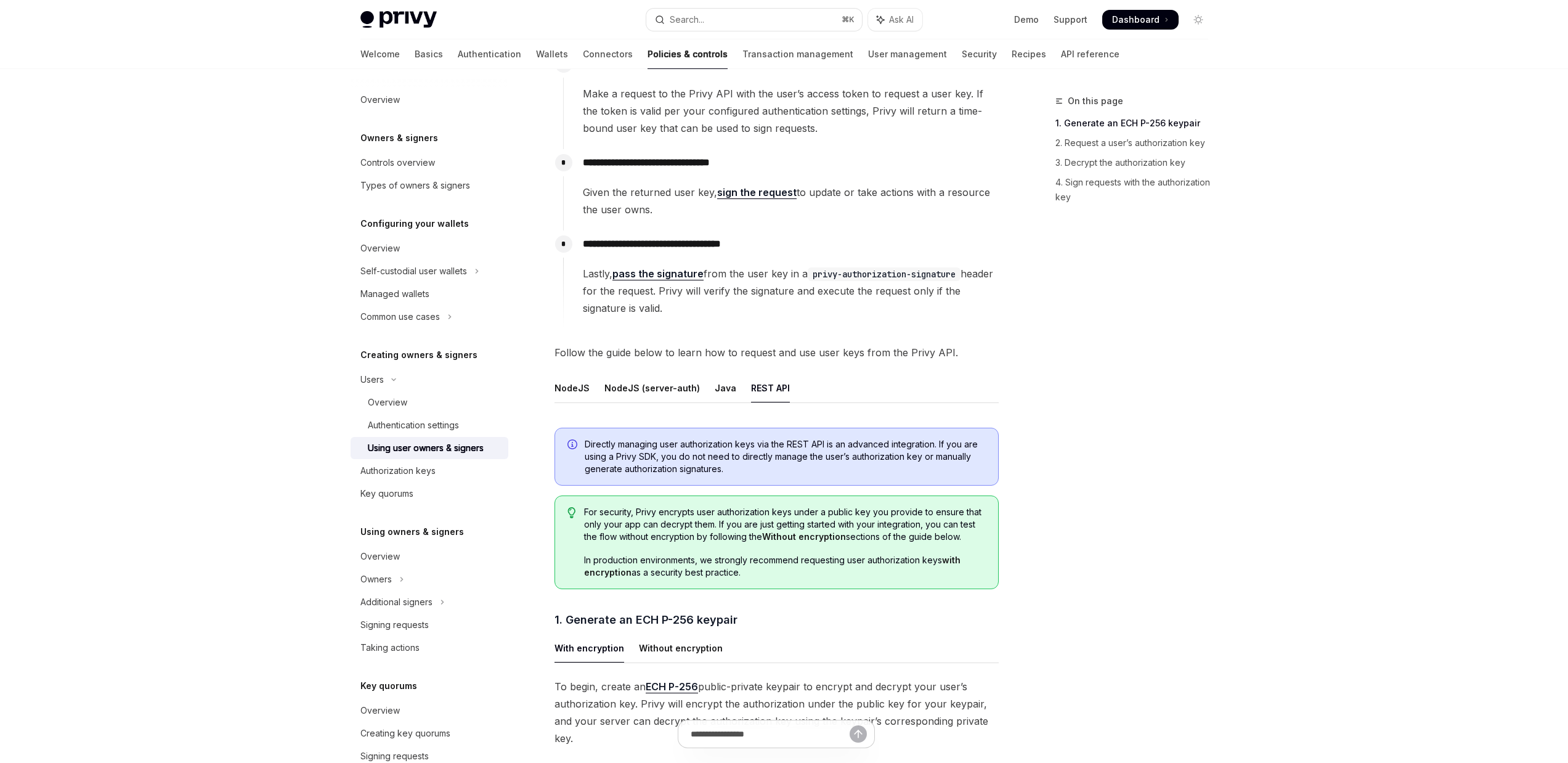
scroll to position [93, 0]
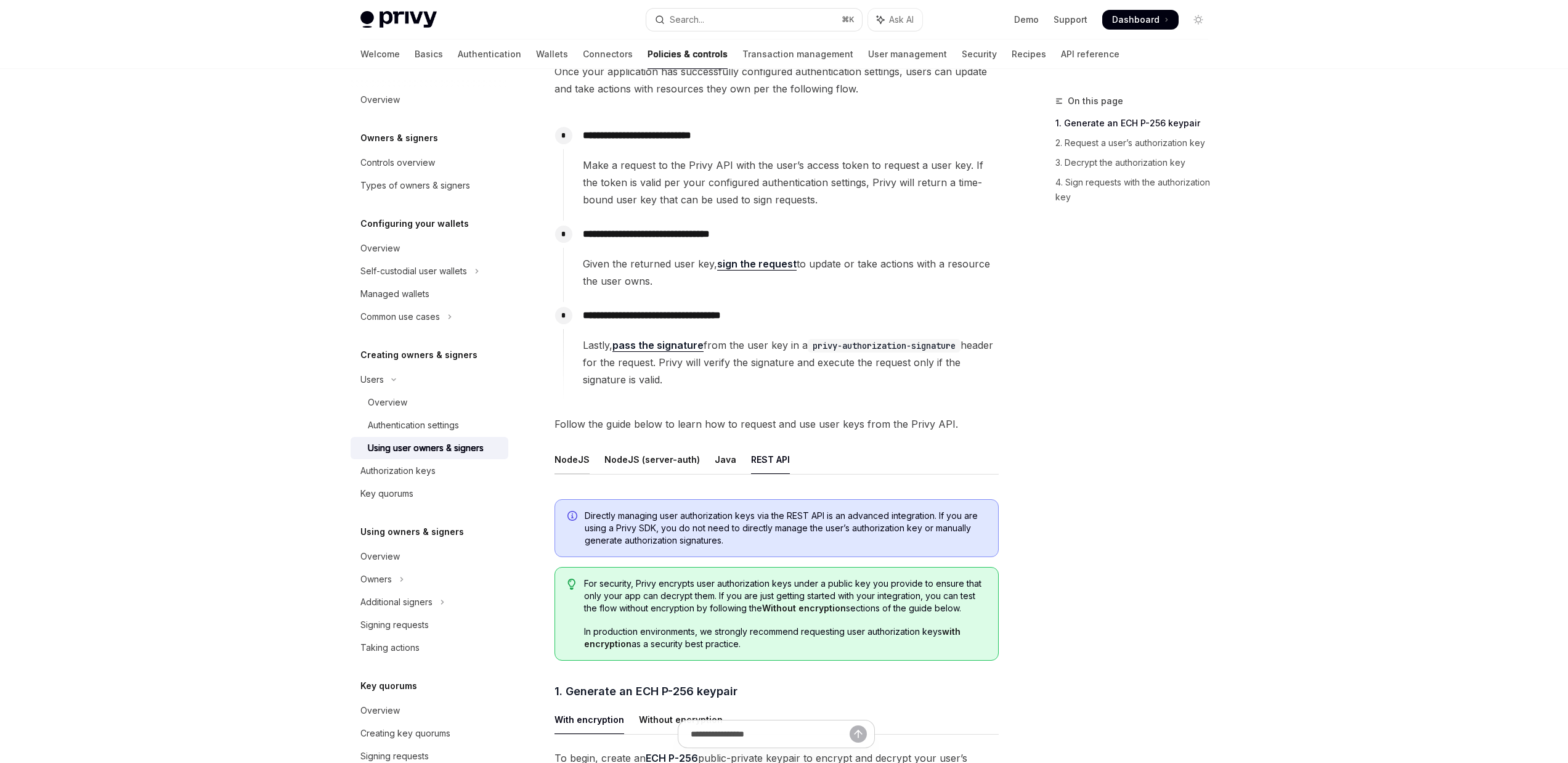
click at [578, 460] on div "NodeJS" at bounding box center [572, 459] width 35 height 29
type textarea "*"
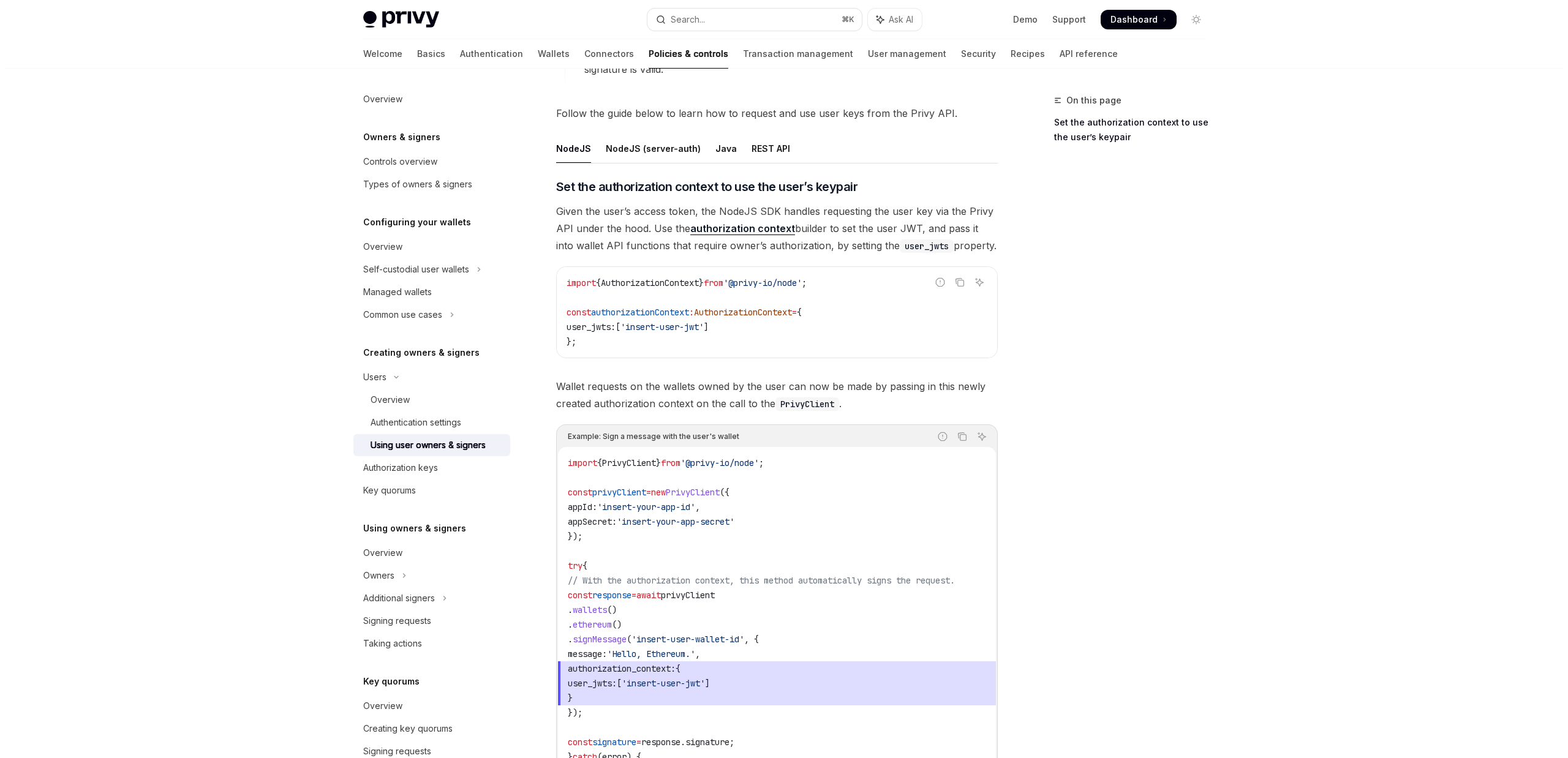
scroll to position [354, 0]
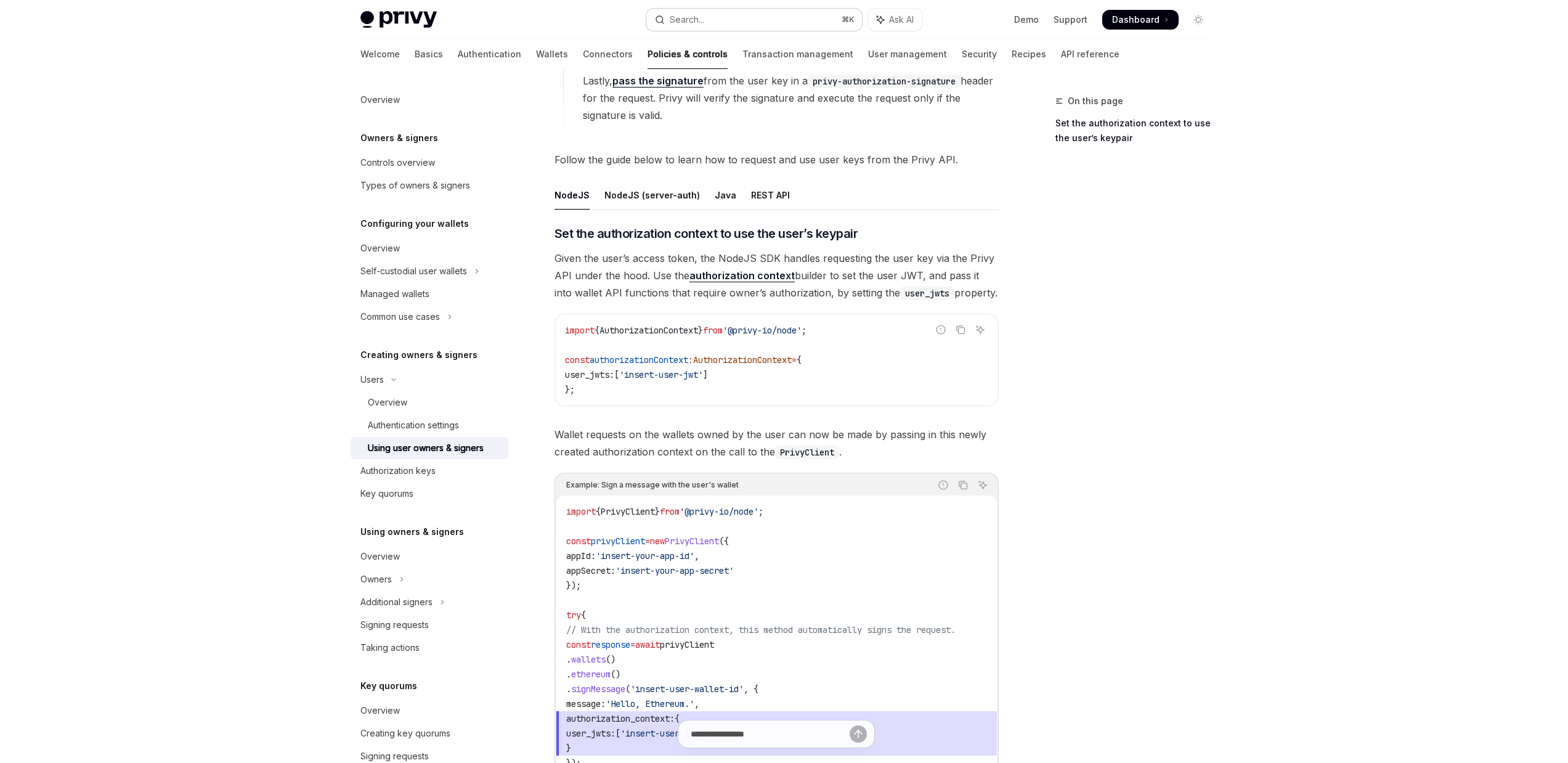
click at [794, 20] on button "Search... ⌘ K" at bounding box center [754, 19] width 215 height 22
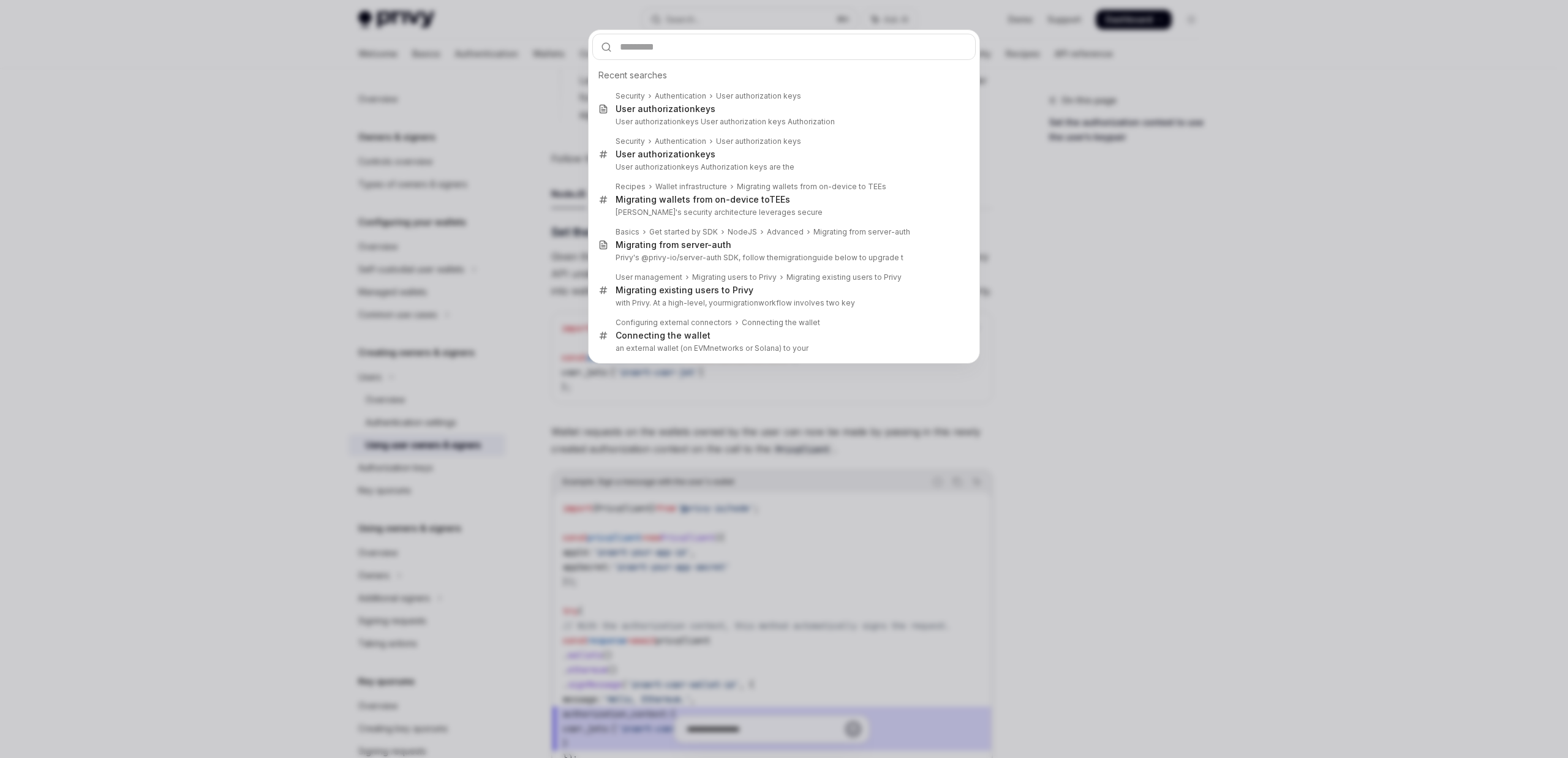
type input "*********"
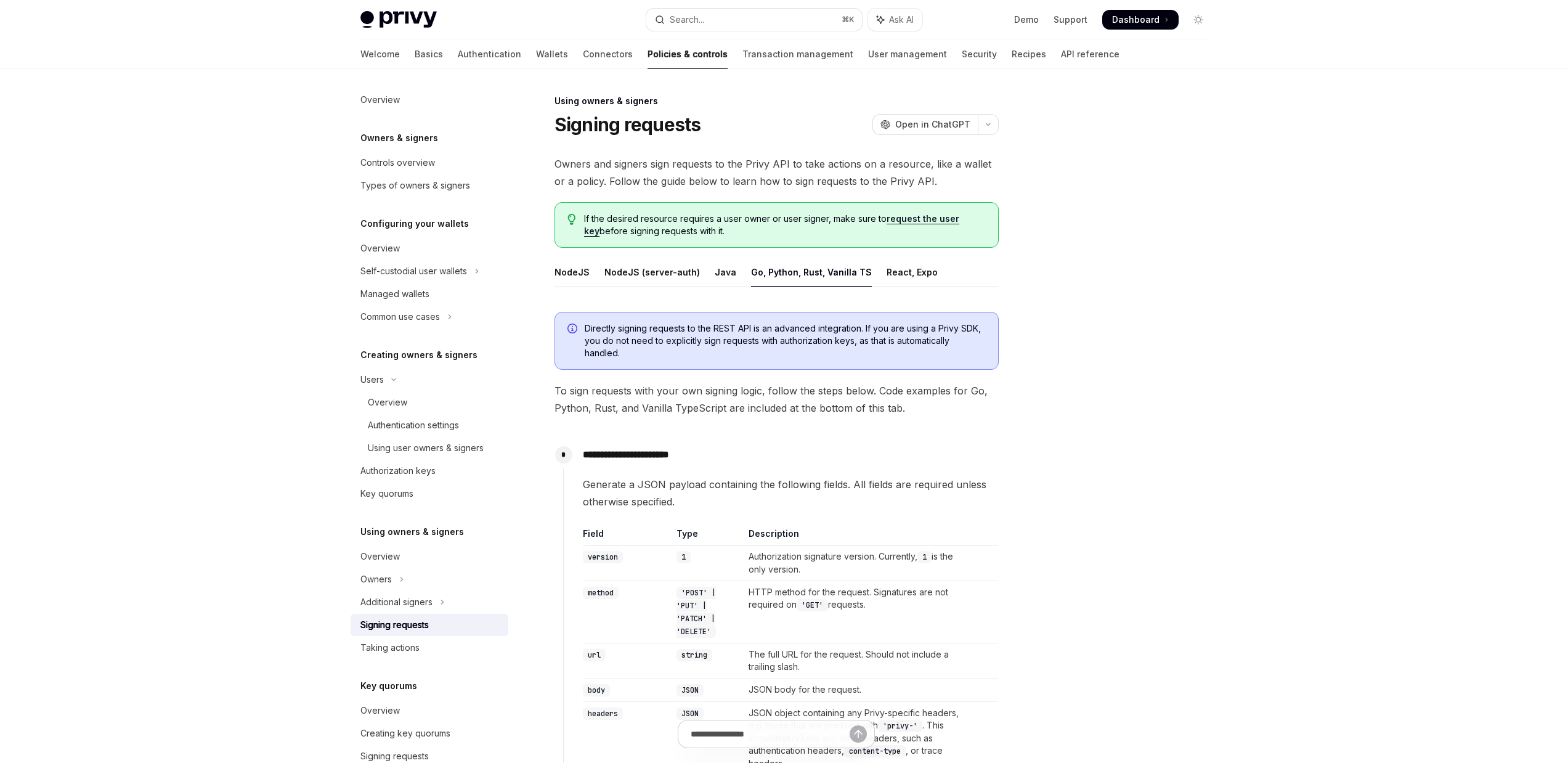
click at [593, 262] on ul "NodeJS NodeJS (server-auth) Java Go, Python, Rust, Vanilla TS React, Expo" at bounding box center [776, 272] width 444 height 29
click at [586, 266] on div "NodeJS" at bounding box center [572, 272] width 35 height 29
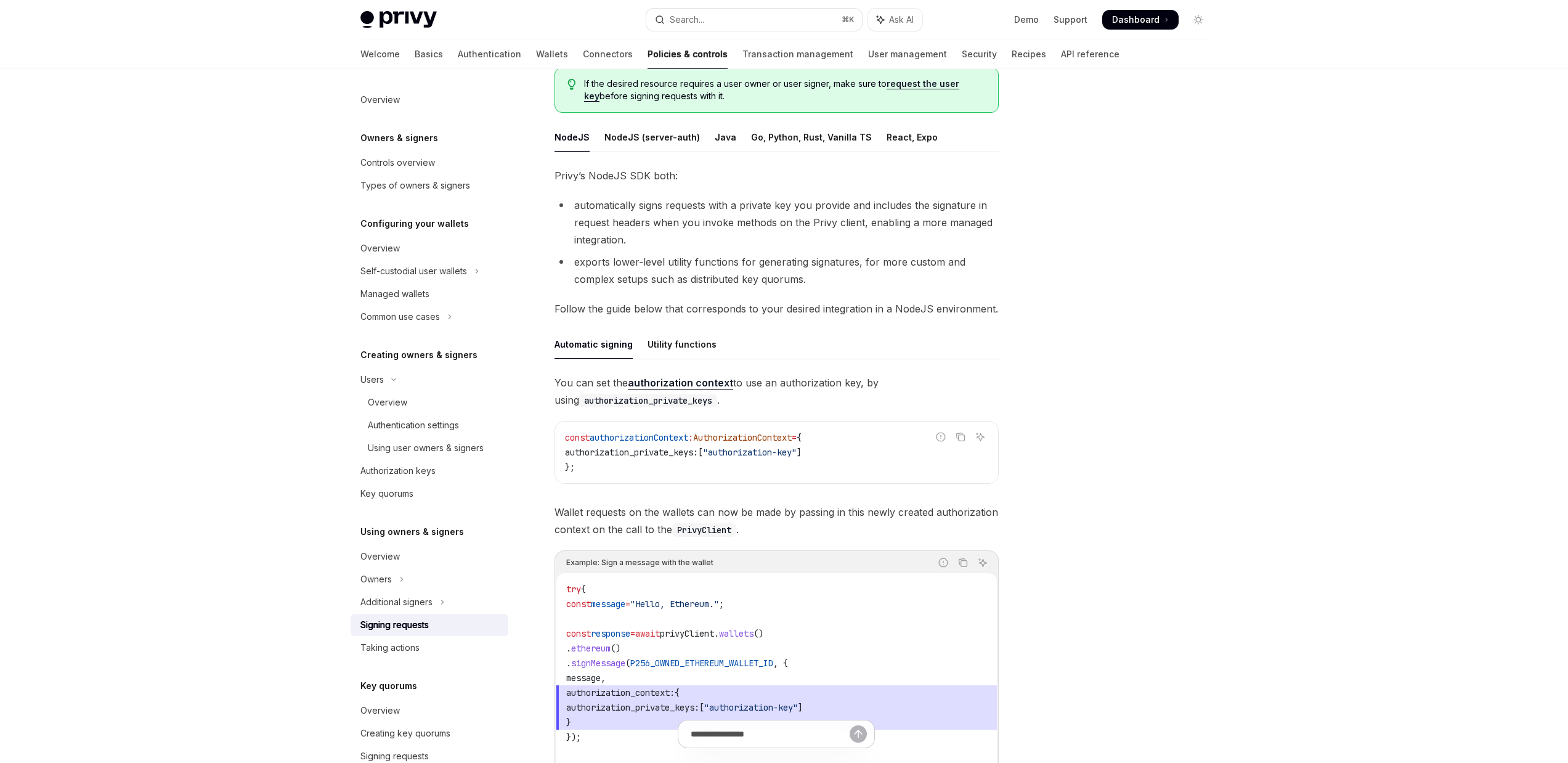
scroll to position [225, 0]
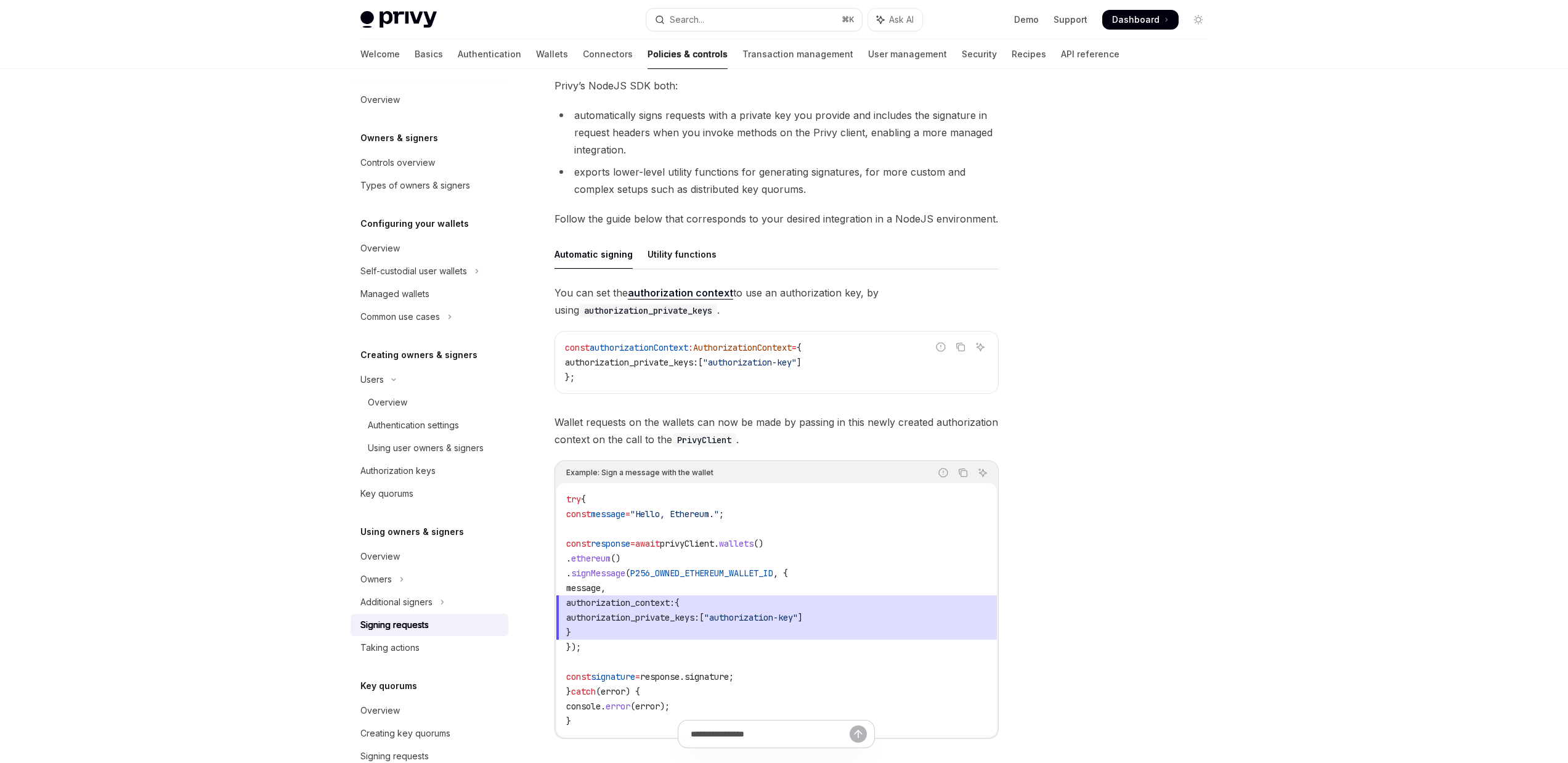
click at [770, 374] on code "const authorizationContext : AuthorizationContext = { authorization_private_key…" at bounding box center [776, 362] width 423 height 45
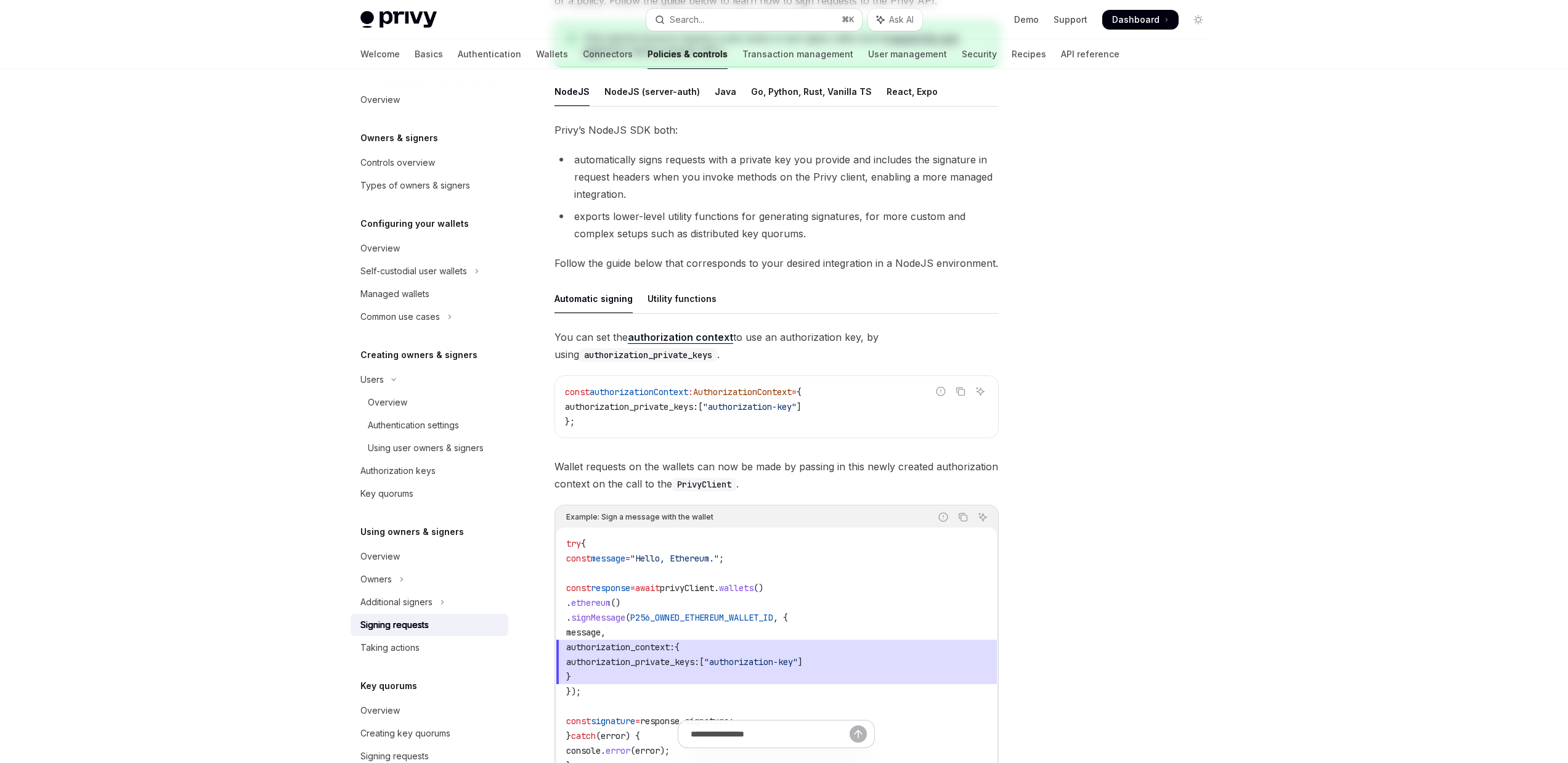
scroll to position [0, 0]
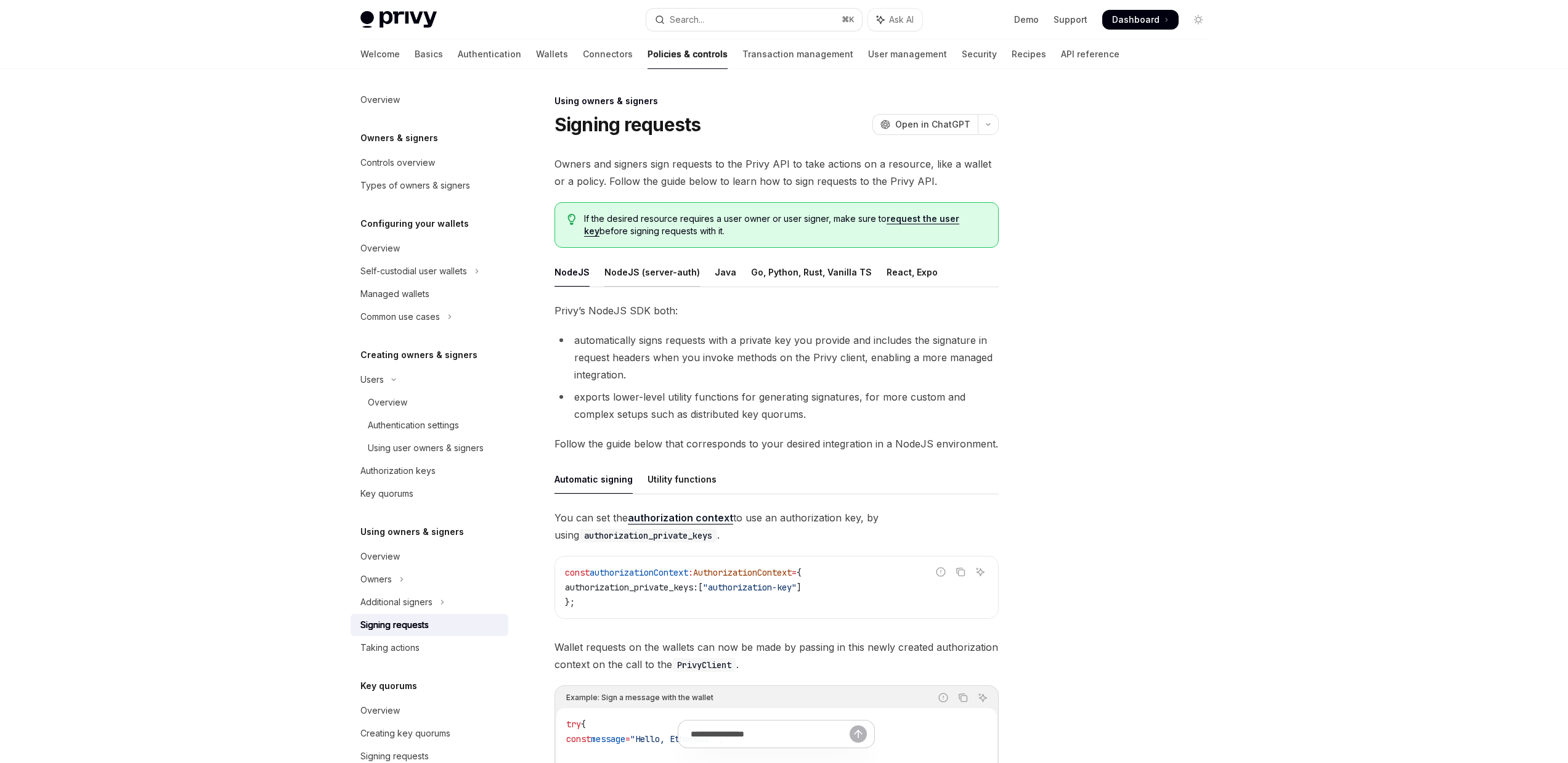
click at [646, 264] on div "NodeJS (server-auth)" at bounding box center [652, 272] width 96 height 29
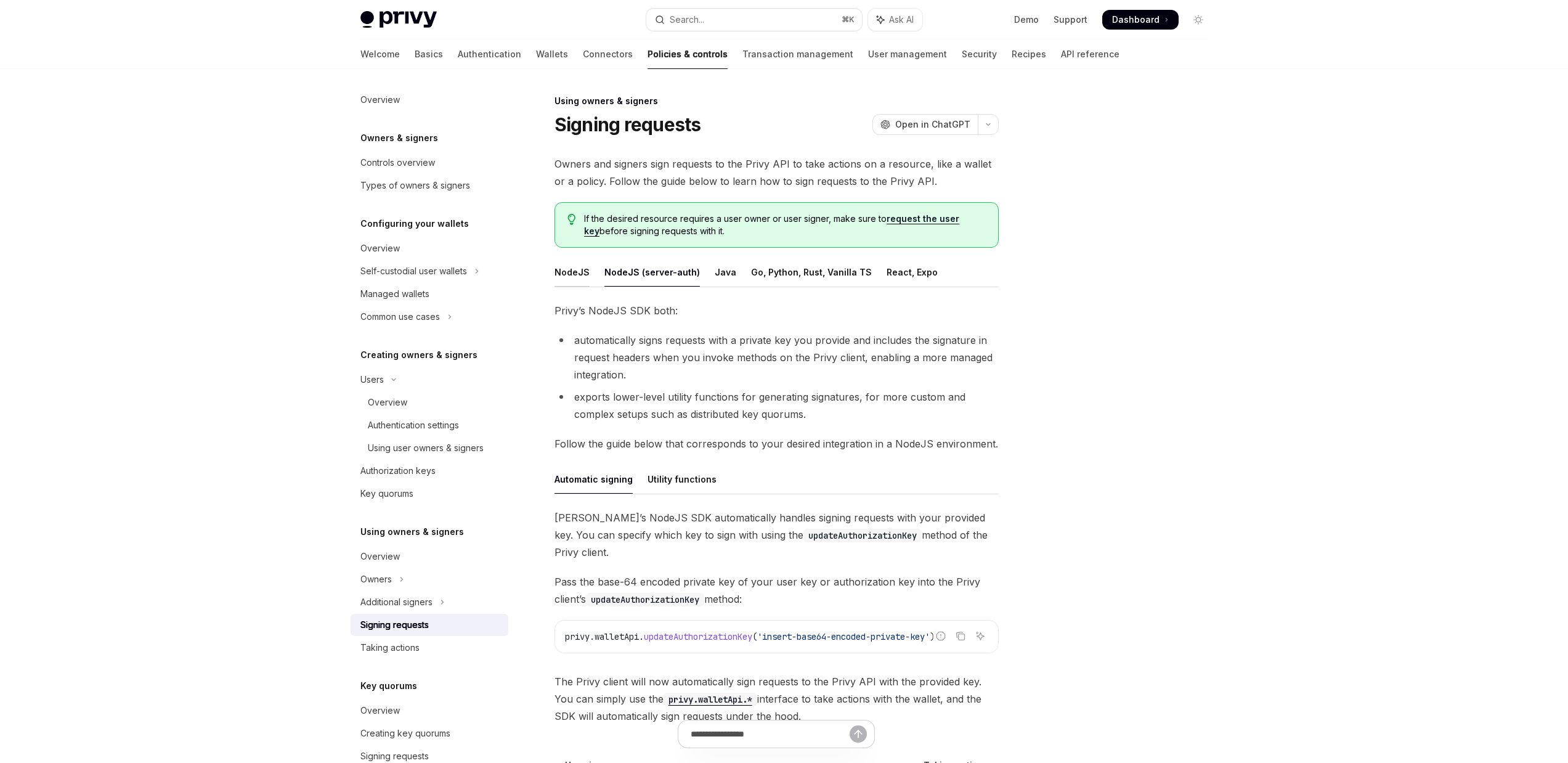
click at [571, 273] on div "NodeJS" at bounding box center [572, 272] width 35 height 29
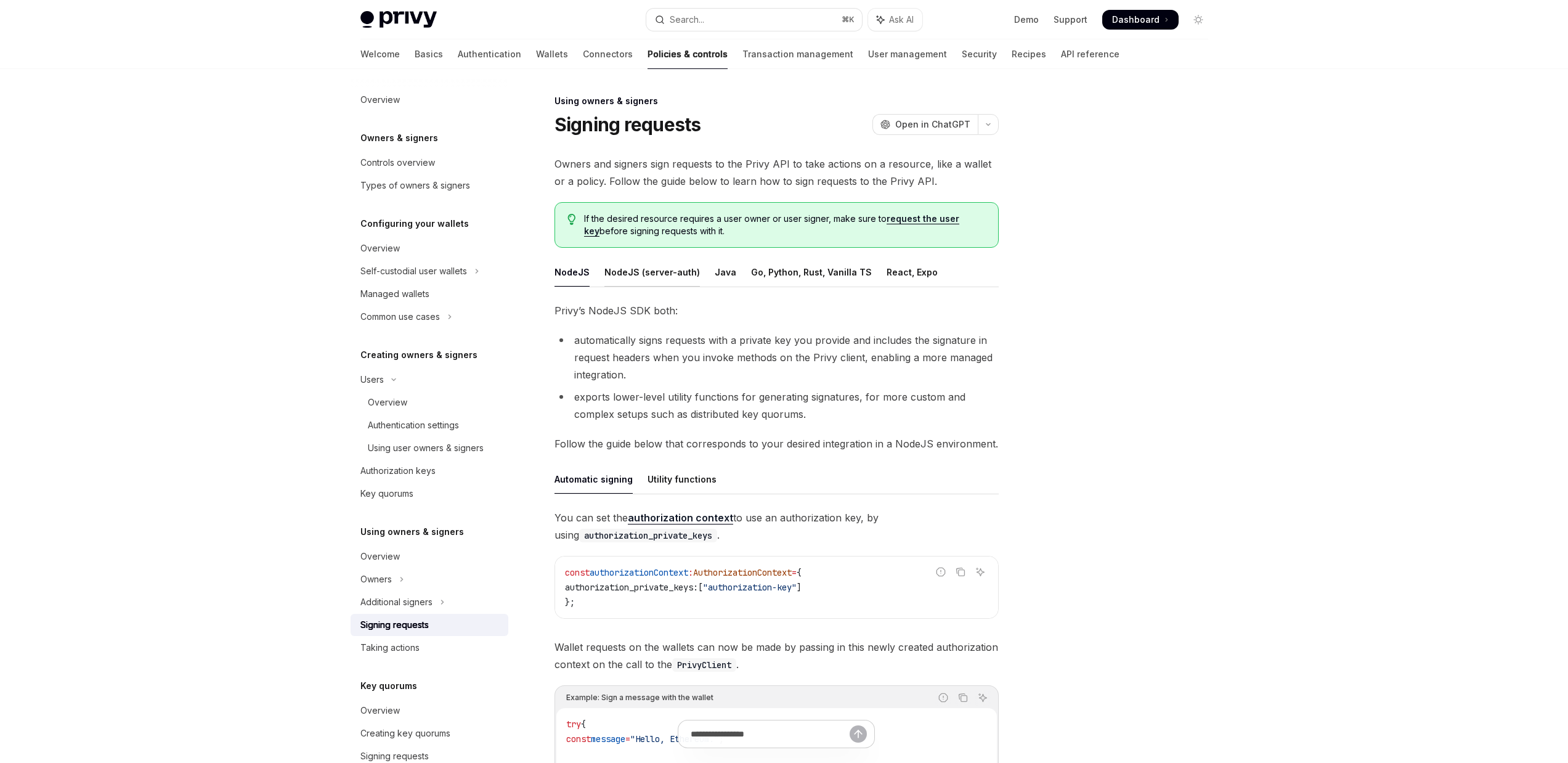
click at [653, 271] on div "NodeJS (server-auth)" at bounding box center [652, 272] width 96 height 29
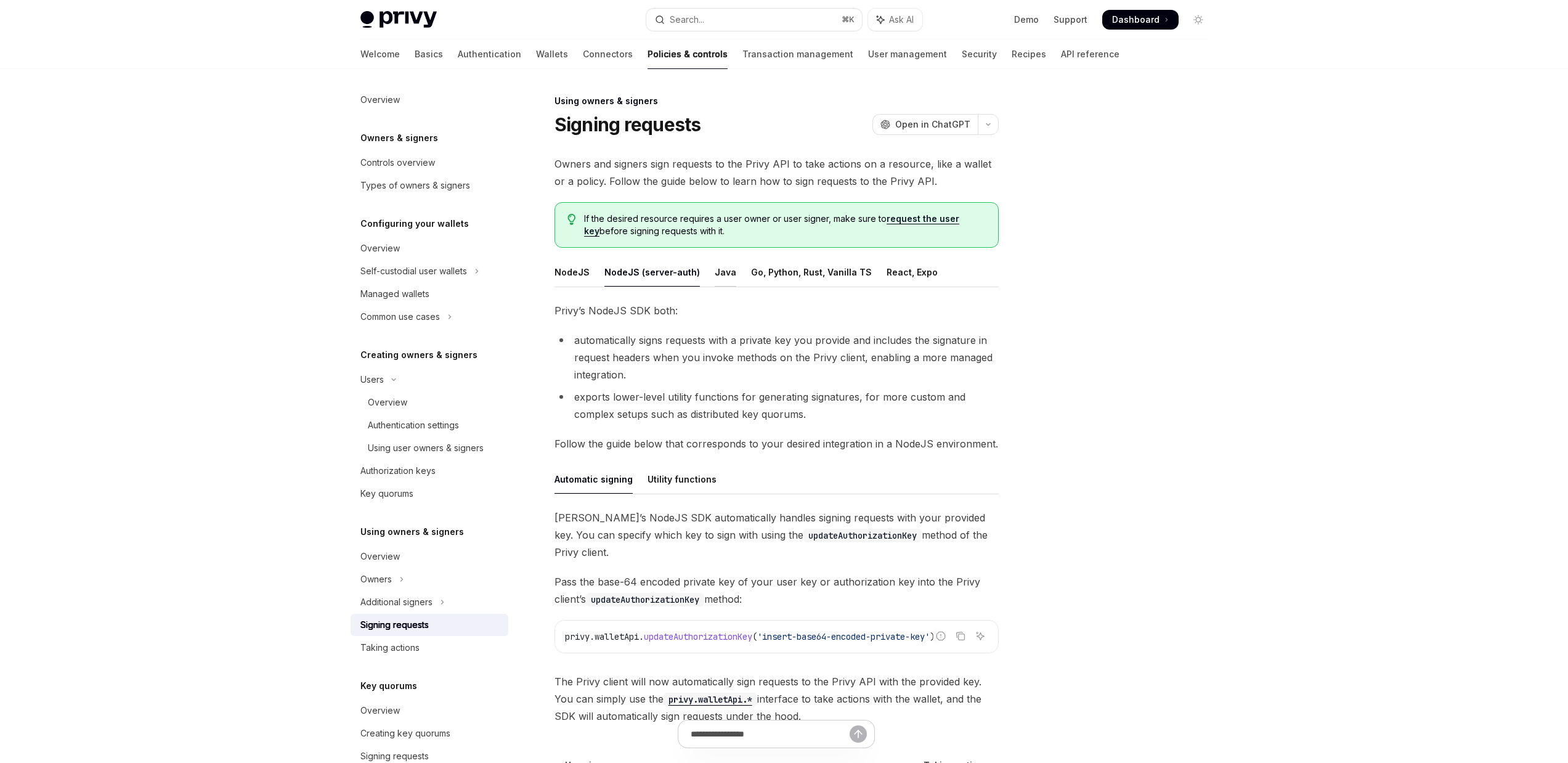
click at [715, 276] on div "Java" at bounding box center [726, 272] width 22 height 29
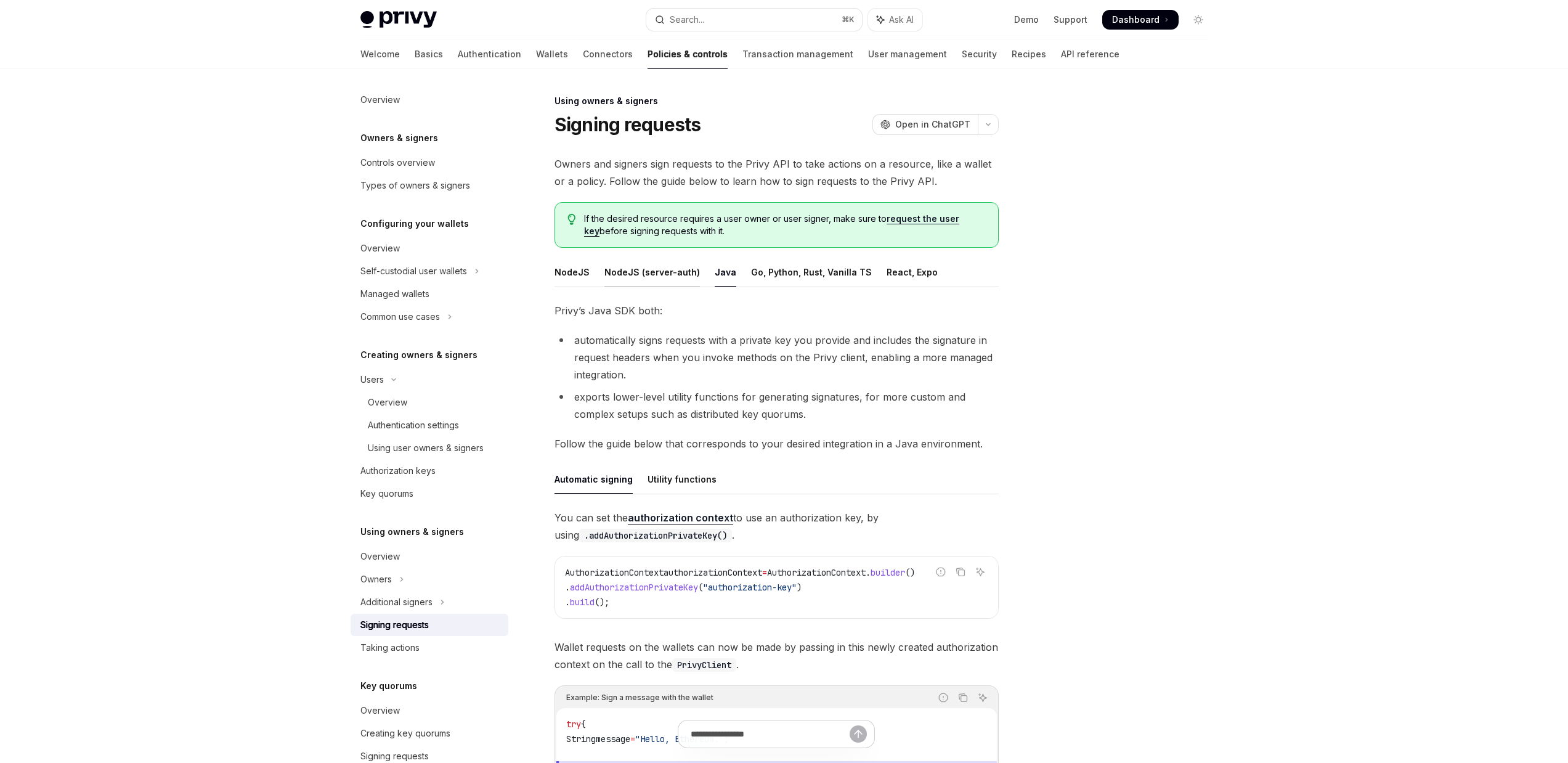
click at [626, 275] on div "NodeJS (server-auth)" at bounding box center [652, 272] width 96 height 29
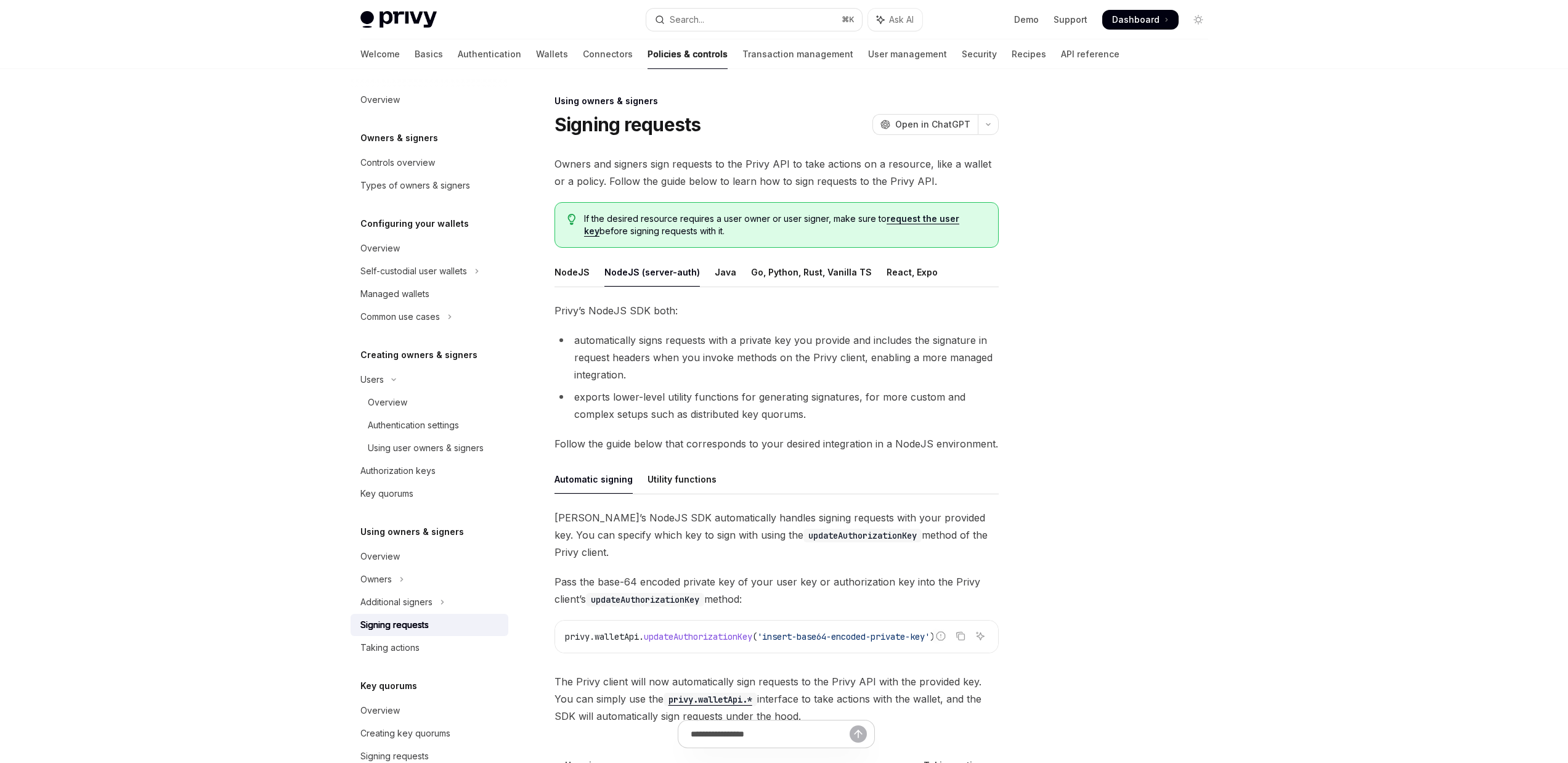
click at [539, 277] on div "Using owners & signers Signing requests OpenAI Open in ChatGPT OpenAI Open in C…" at bounding box center [661, 508] width 680 height 830
click at [569, 273] on div "NodeJS" at bounding box center [572, 272] width 35 height 29
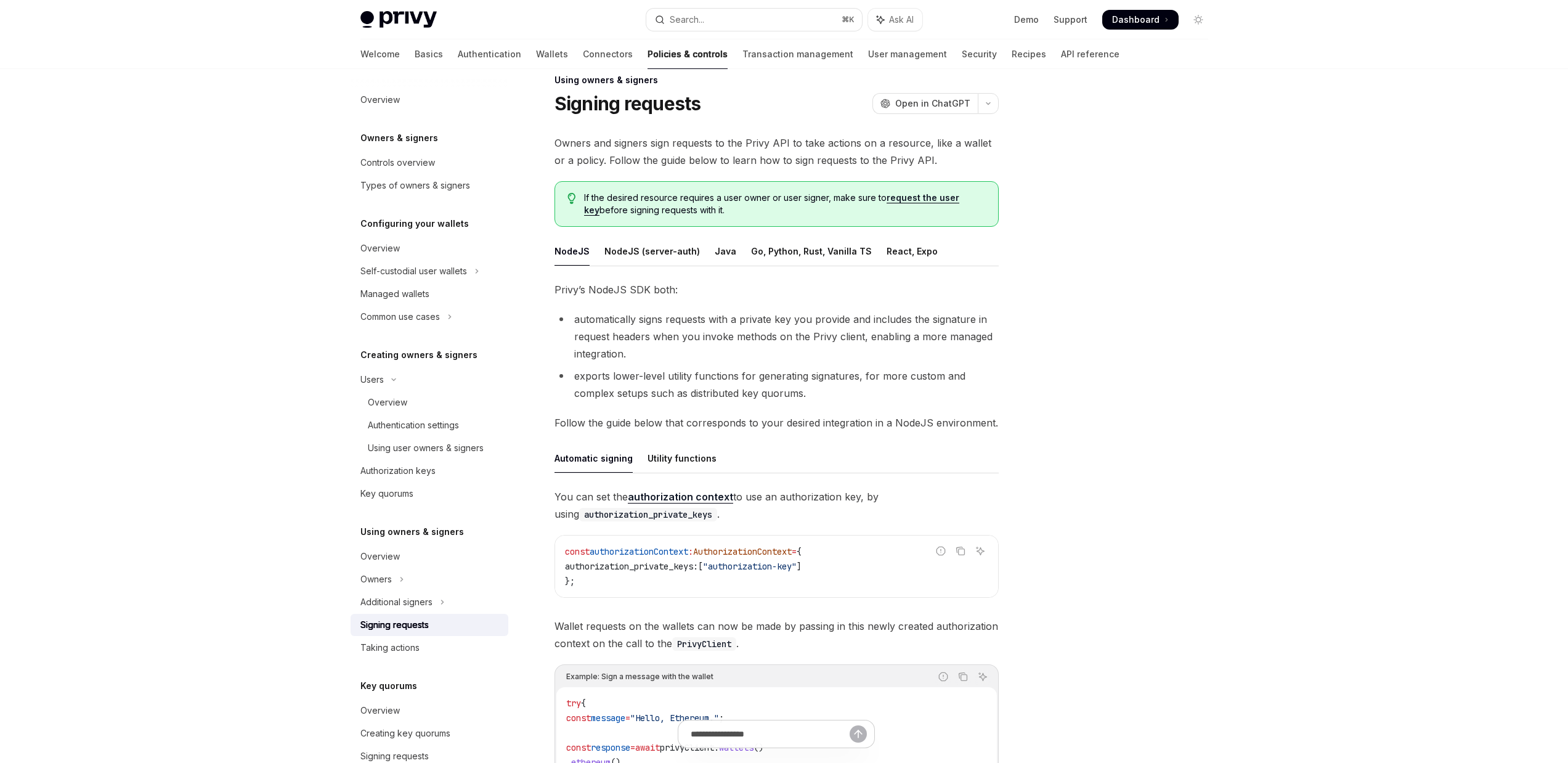
scroll to position [22, 0]
click at [694, 458] on div "Utility functions" at bounding box center [682, 457] width 69 height 29
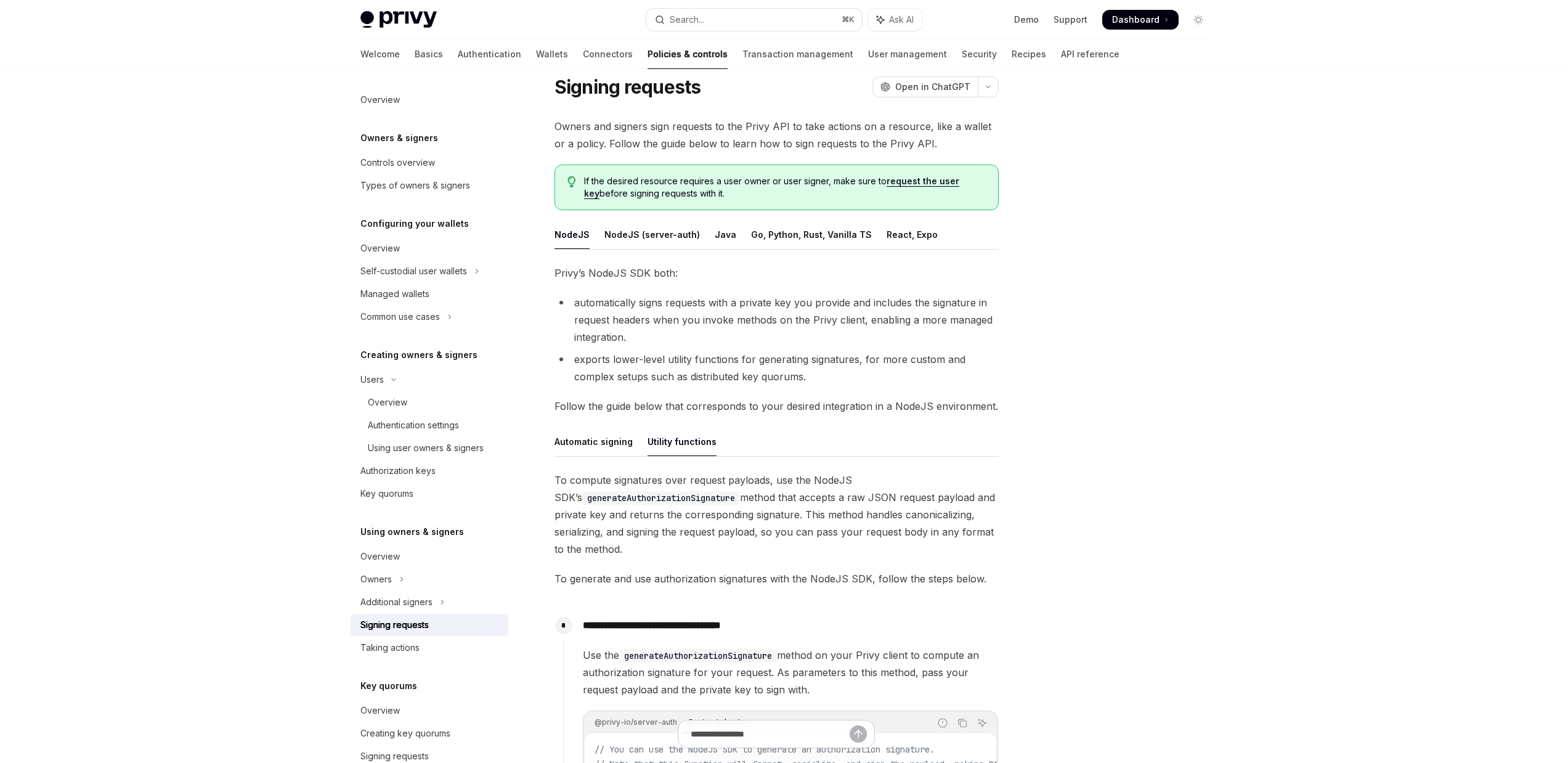
scroll to position [240, 0]
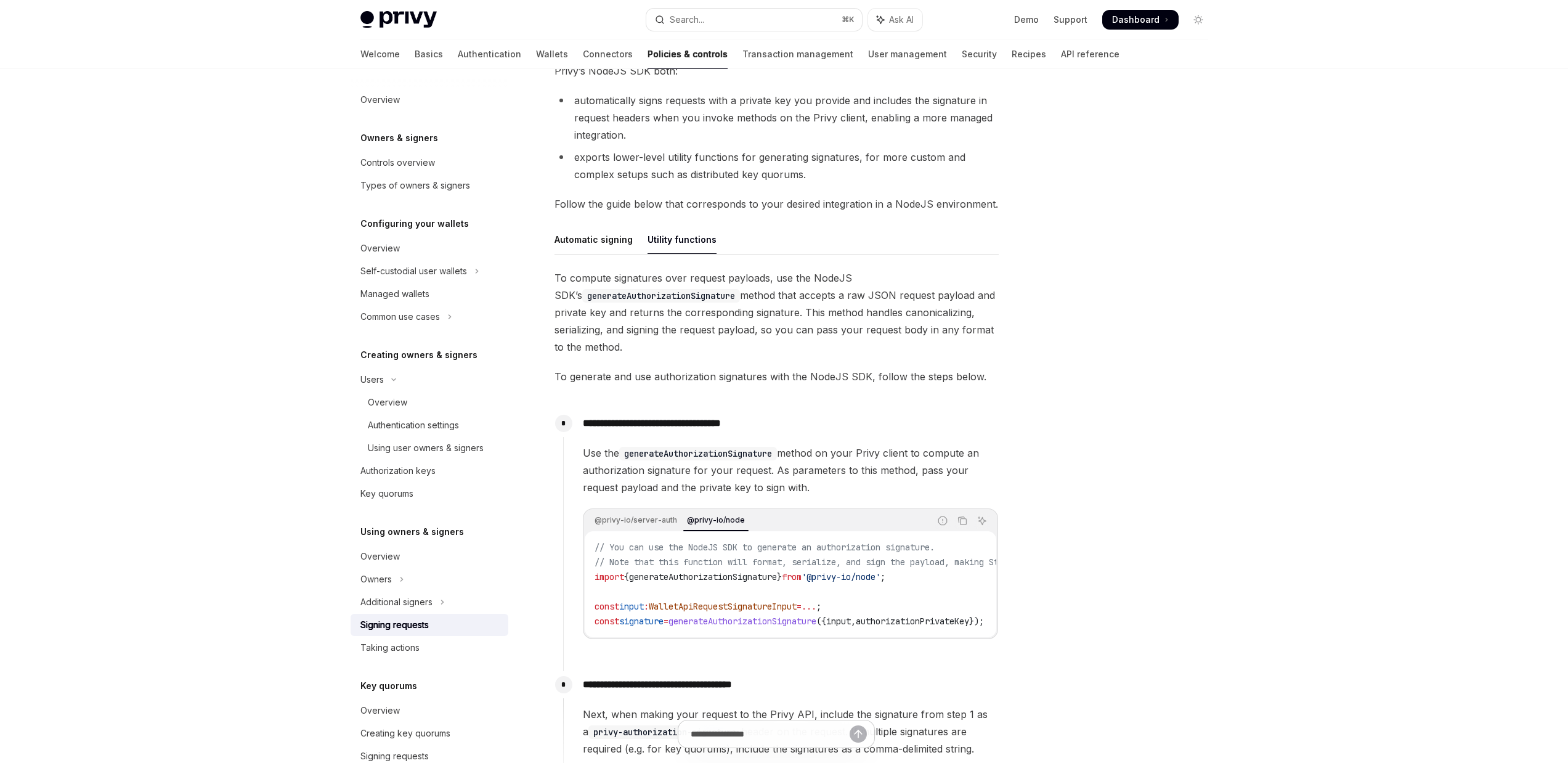
drag, startPoint x: 790, startPoint y: 636, endPoint x: 757, endPoint y: 644, distance: 34.0
click at [910, 638] on div "// You can use the NodeJS SDK to generate an authorization signature. // Note t…" at bounding box center [789, 585] width 411 height 106
drag, startPoint x: 755, startPoint y: 644, endPoint x: 874, endPoint y: 644, distance: 119.0
click at [874, 644] on div "**********" at bounding box center [781, 534] width 436 height 249
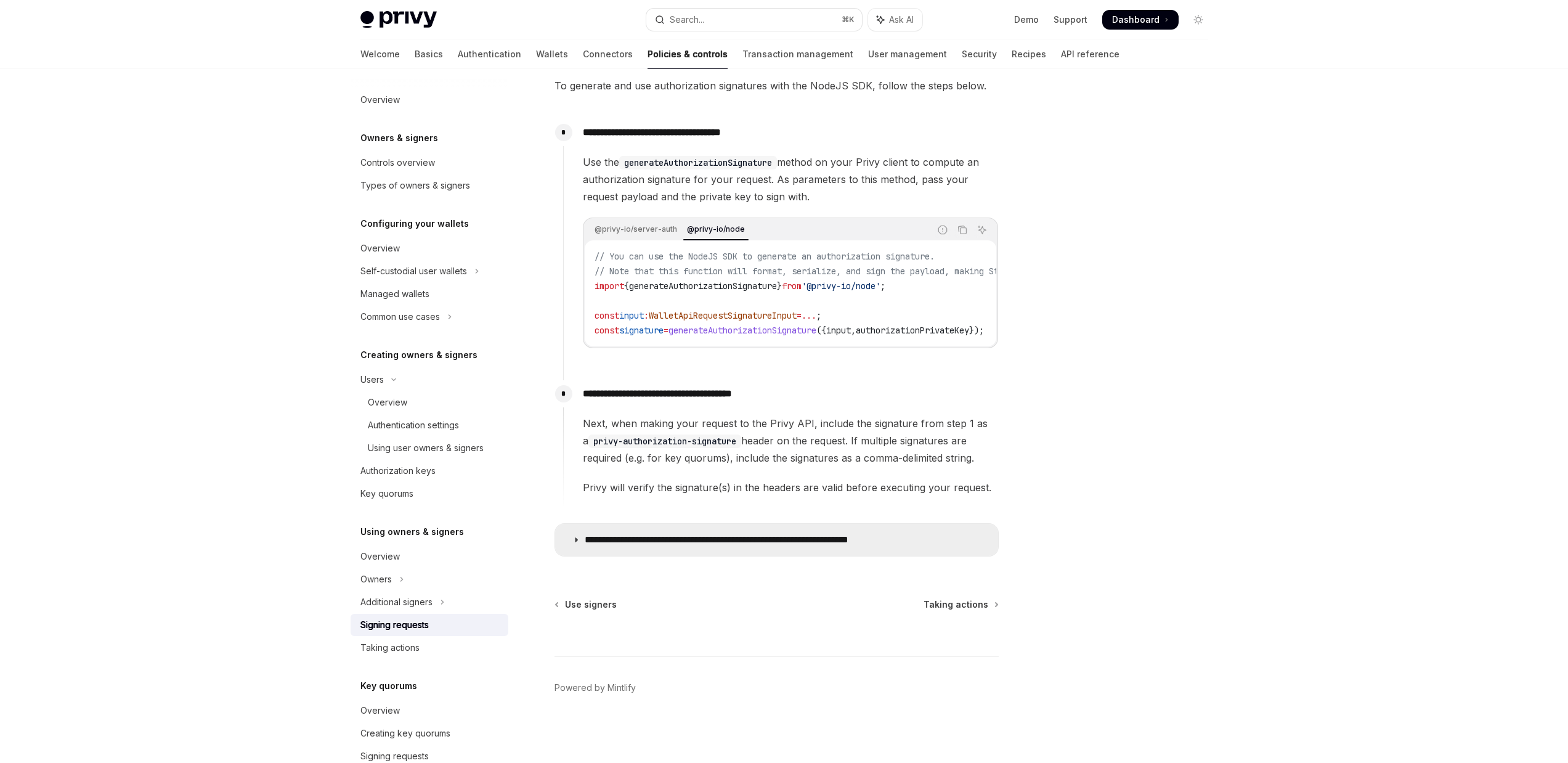
click at [563, 538] on summary "**********" at bounding box center [776, 540] width 443 height 32
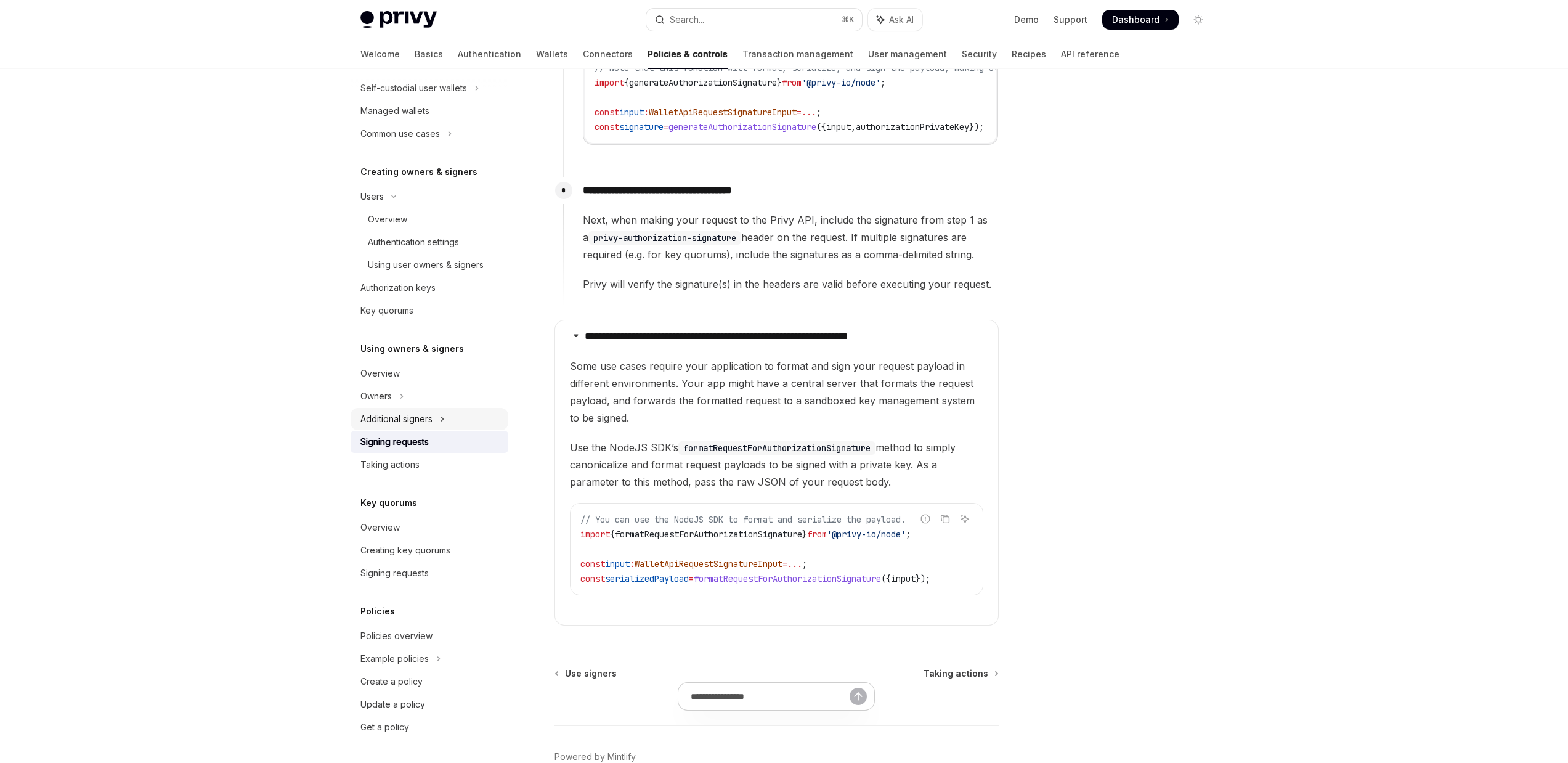
scroll to position [813, 0]
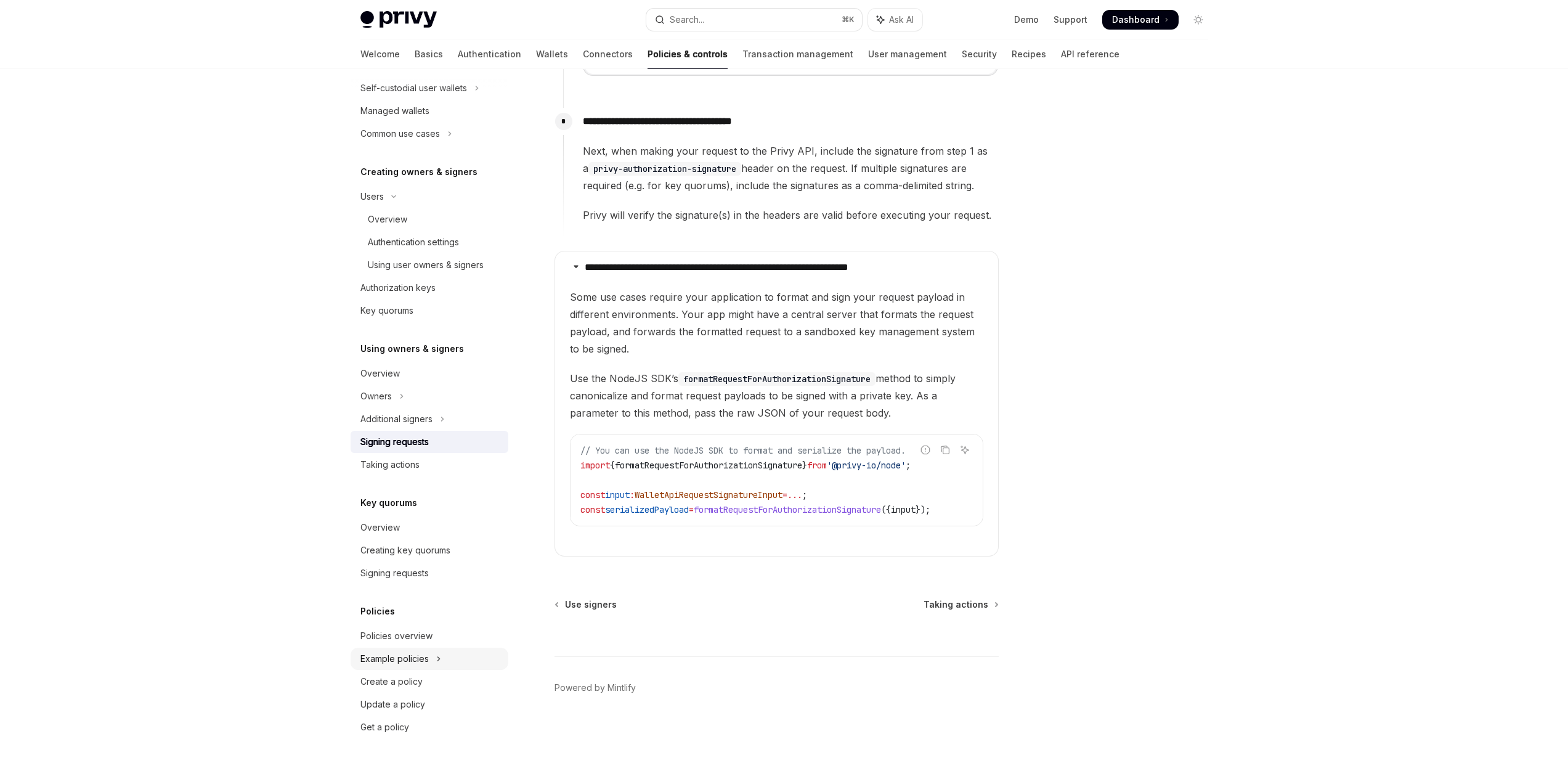
click at [399, 649] on button "Example policies" at bounding box center [430, 659] width 158 height 22
type textarea "*"
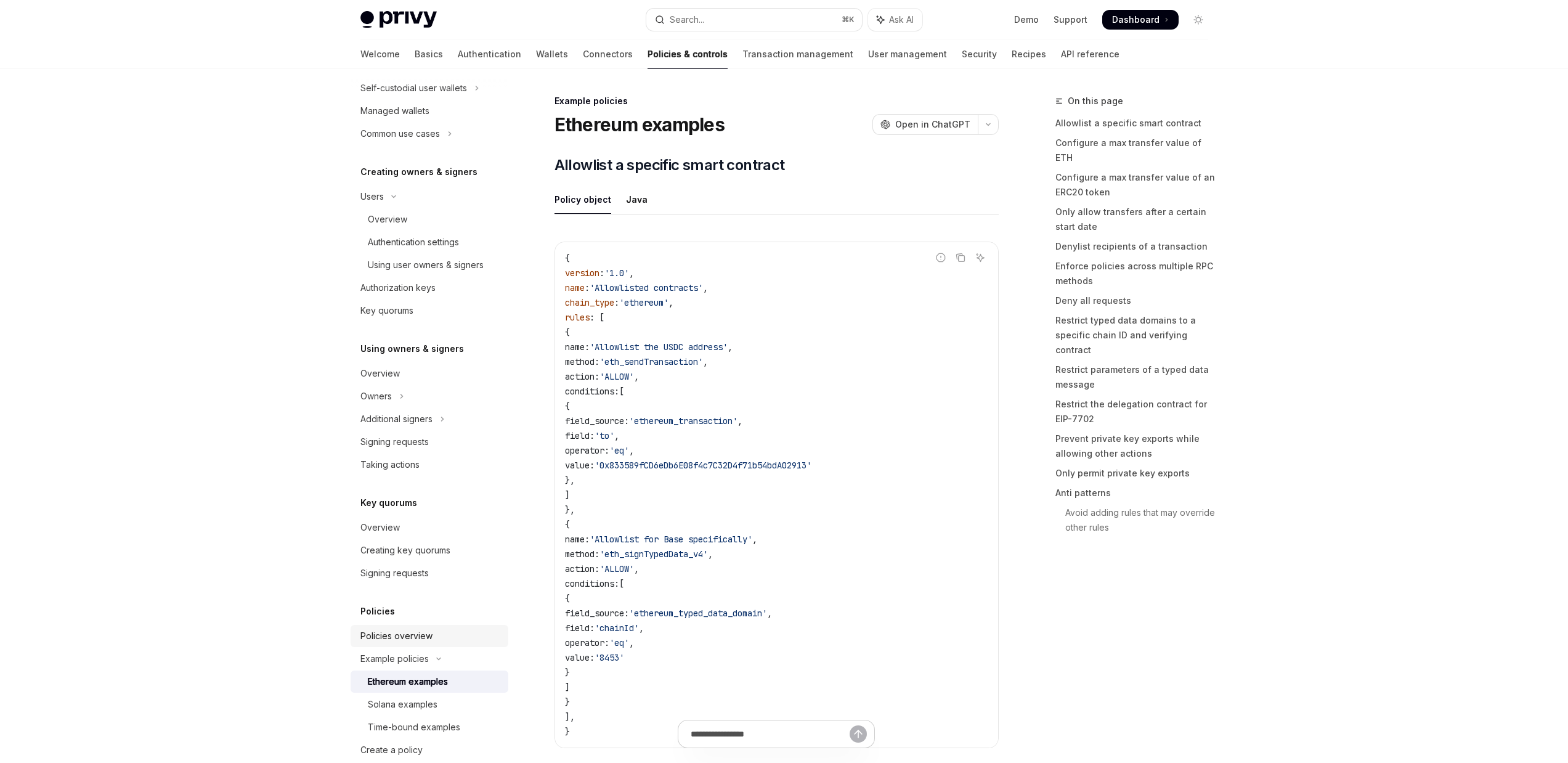
click at [404, 639] on div "Policies overview" at bounding box center [397, 636] width 72 height 15
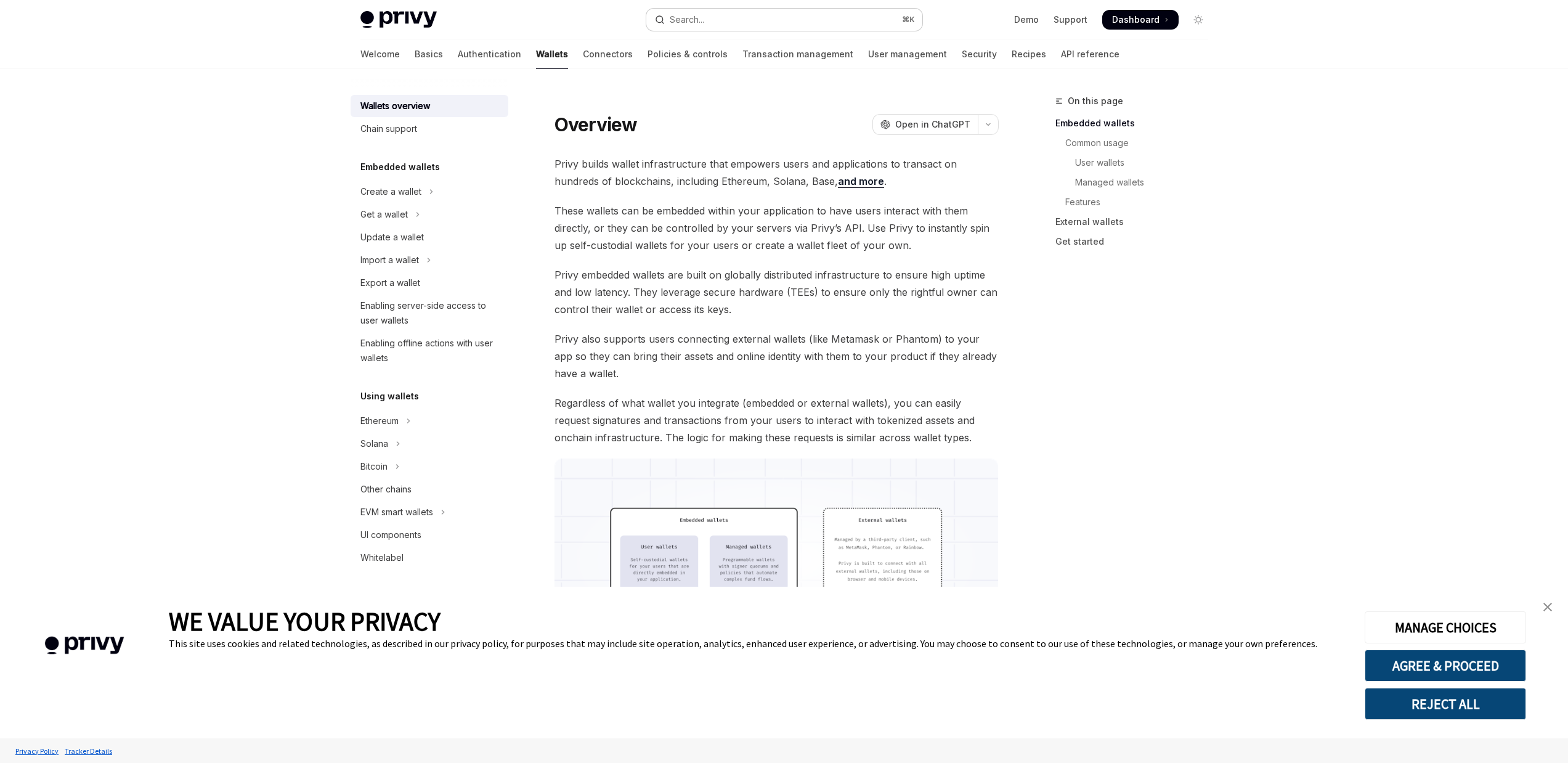
click at [775, 9] on button "Search... ⌘ K" at bounding box center [784, 19] width 276 height 22
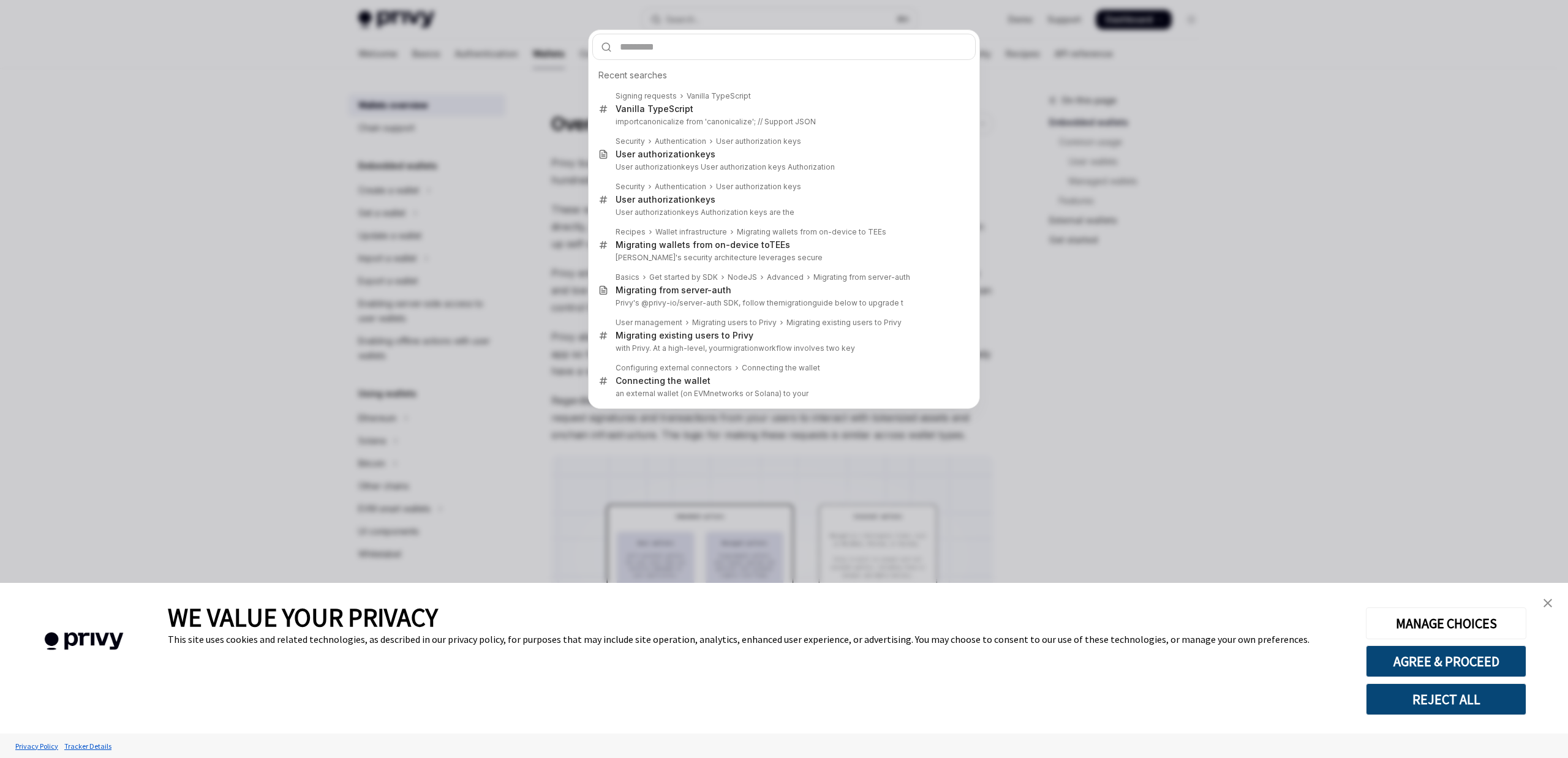
type input "**********"
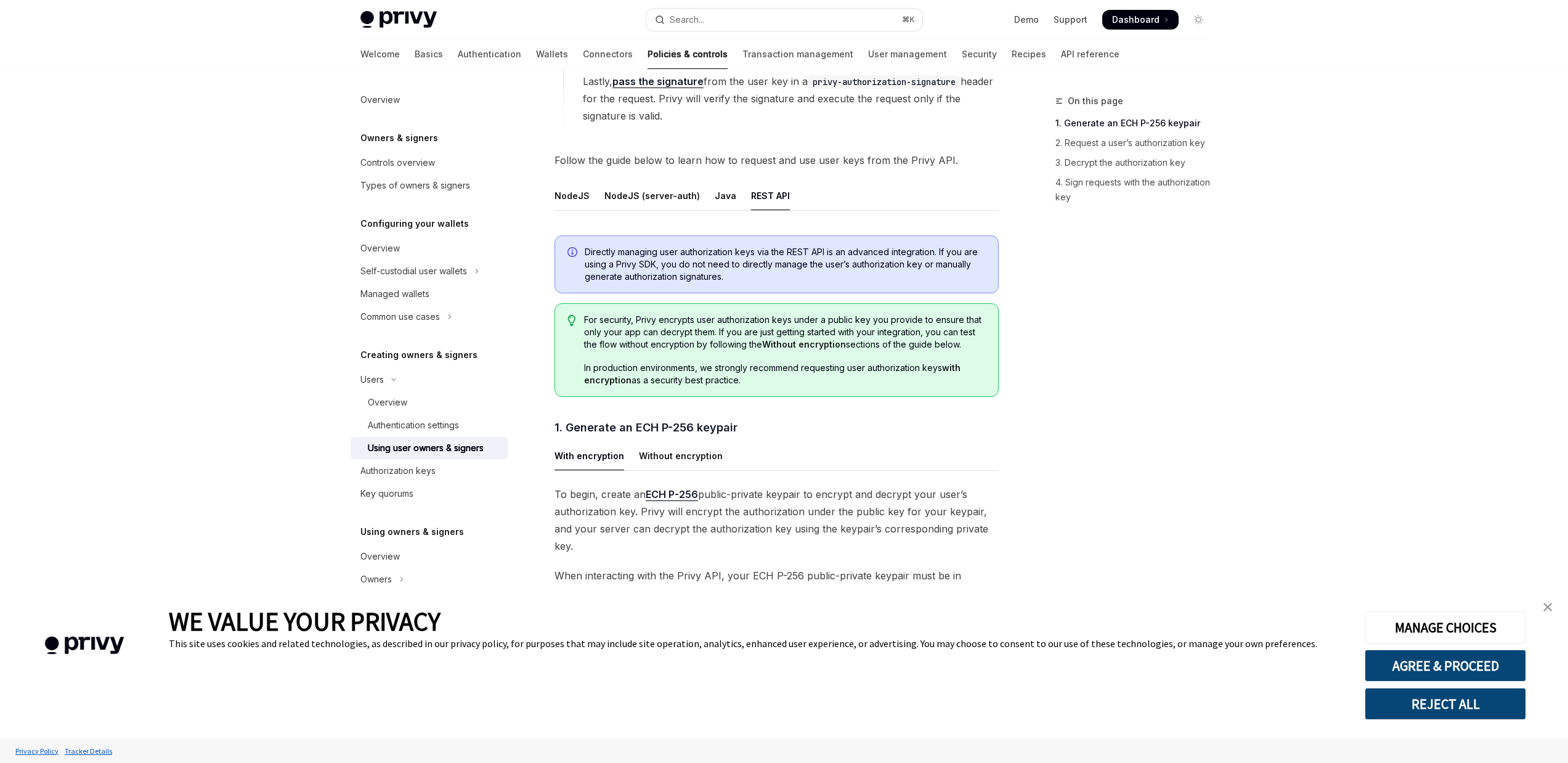
scroll to position [612, 0]
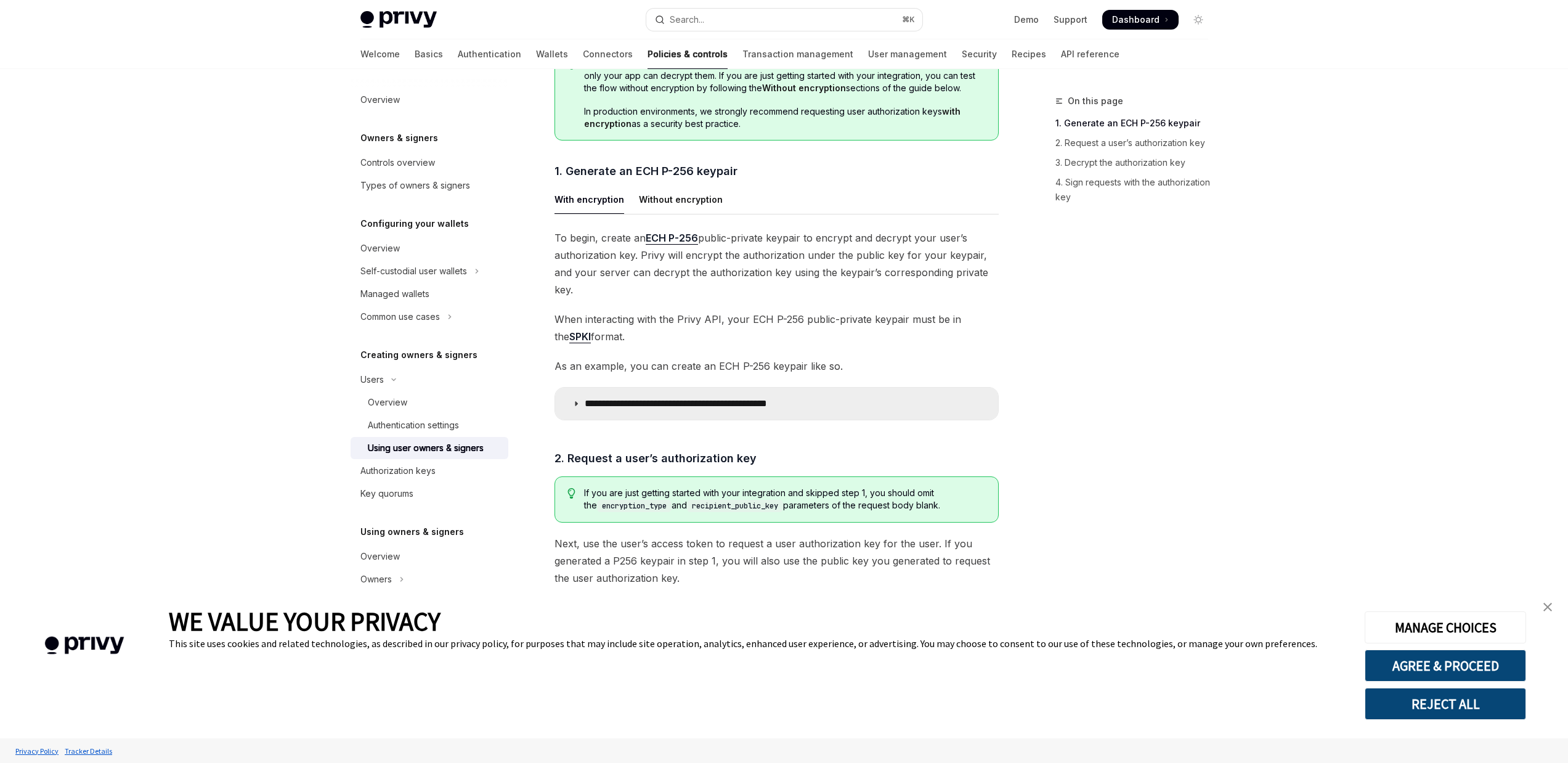
click at [725, 398] on p "**********" at bounding box center [710, 404] width 251 height 13
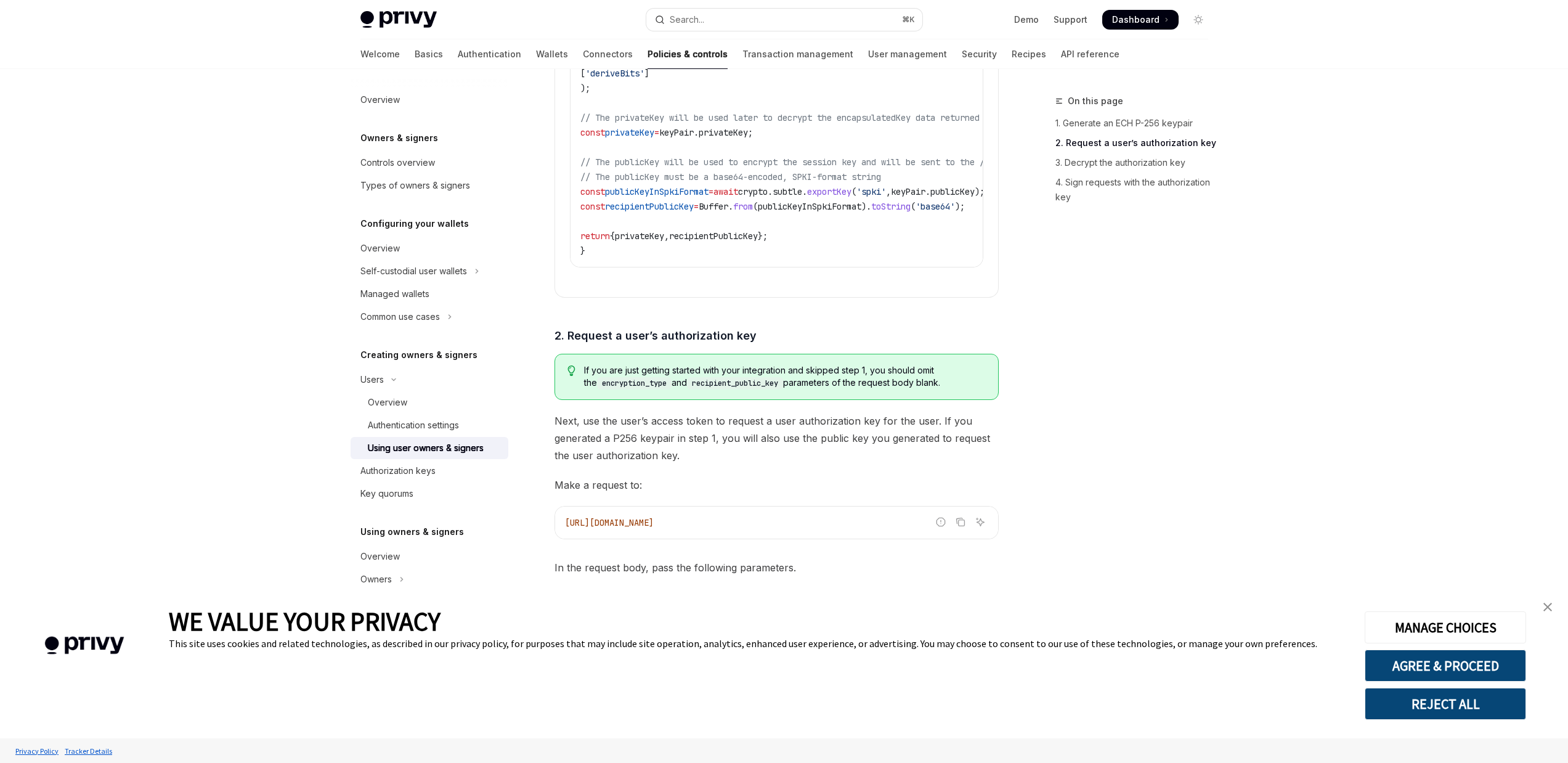
scroll to position [1290, 0]
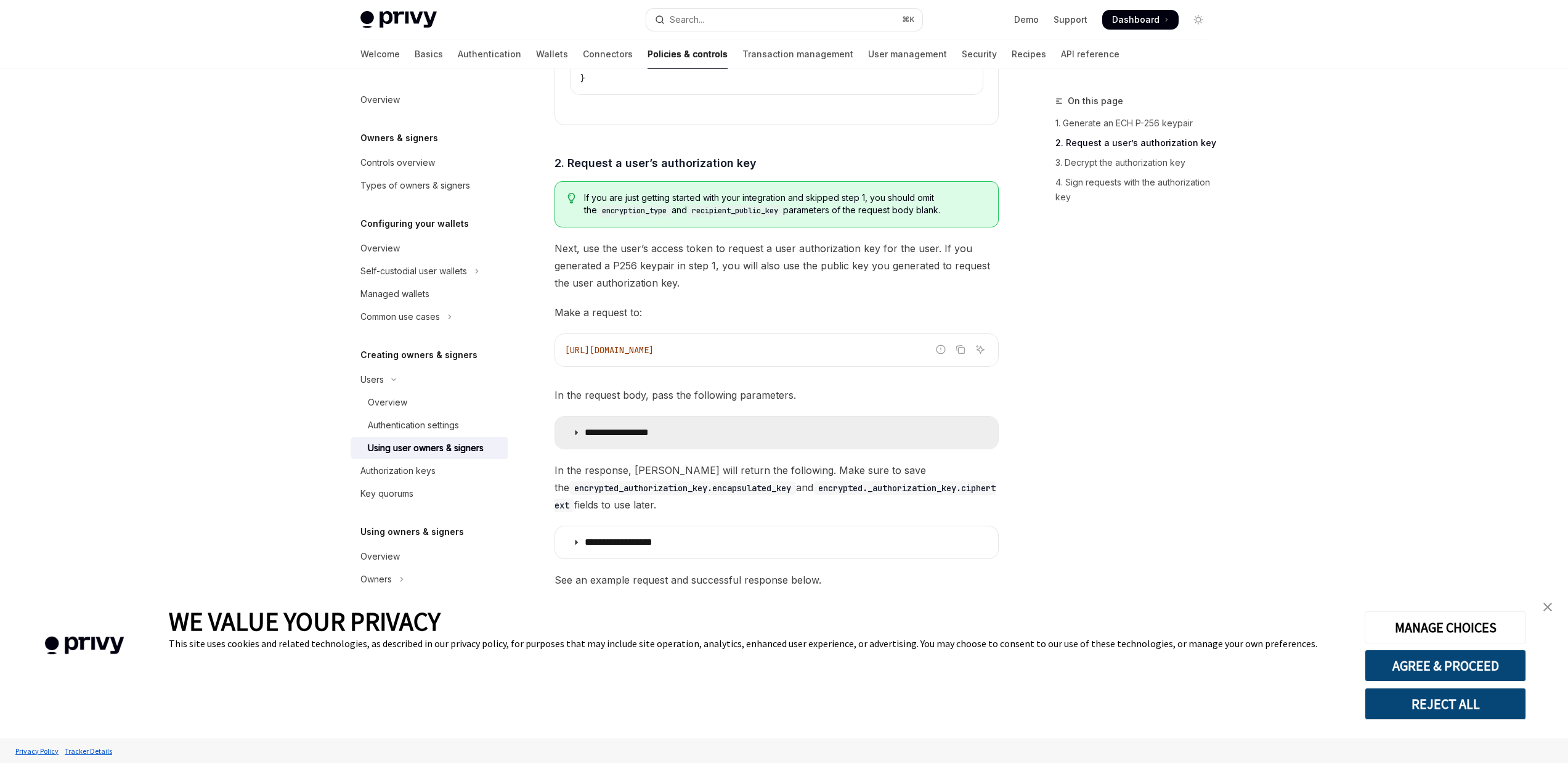
click at [699, 421] on summary "**********" at bounding box center [776, 432] width 443 height 32
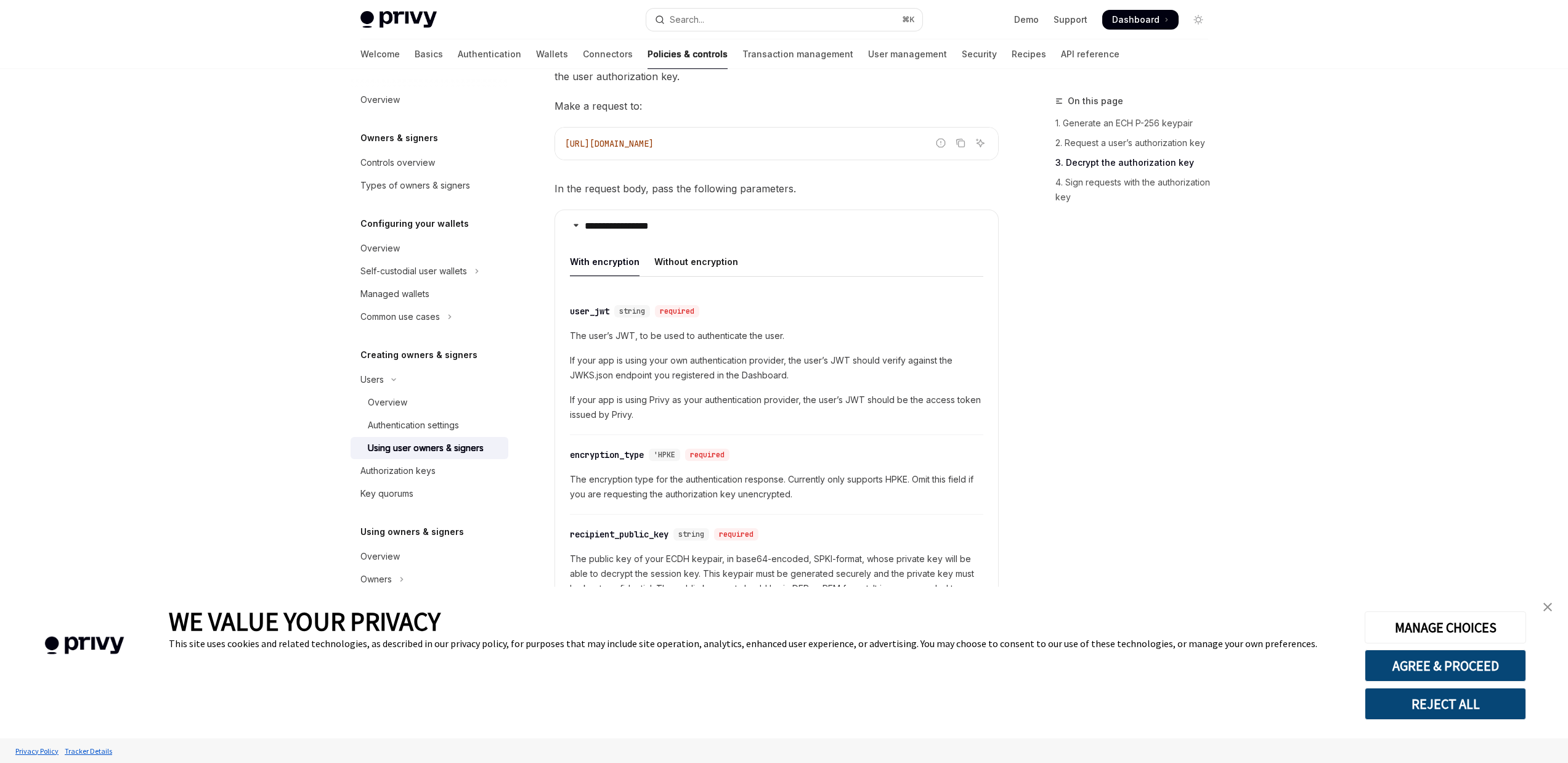
scroll to position [1555, 0]
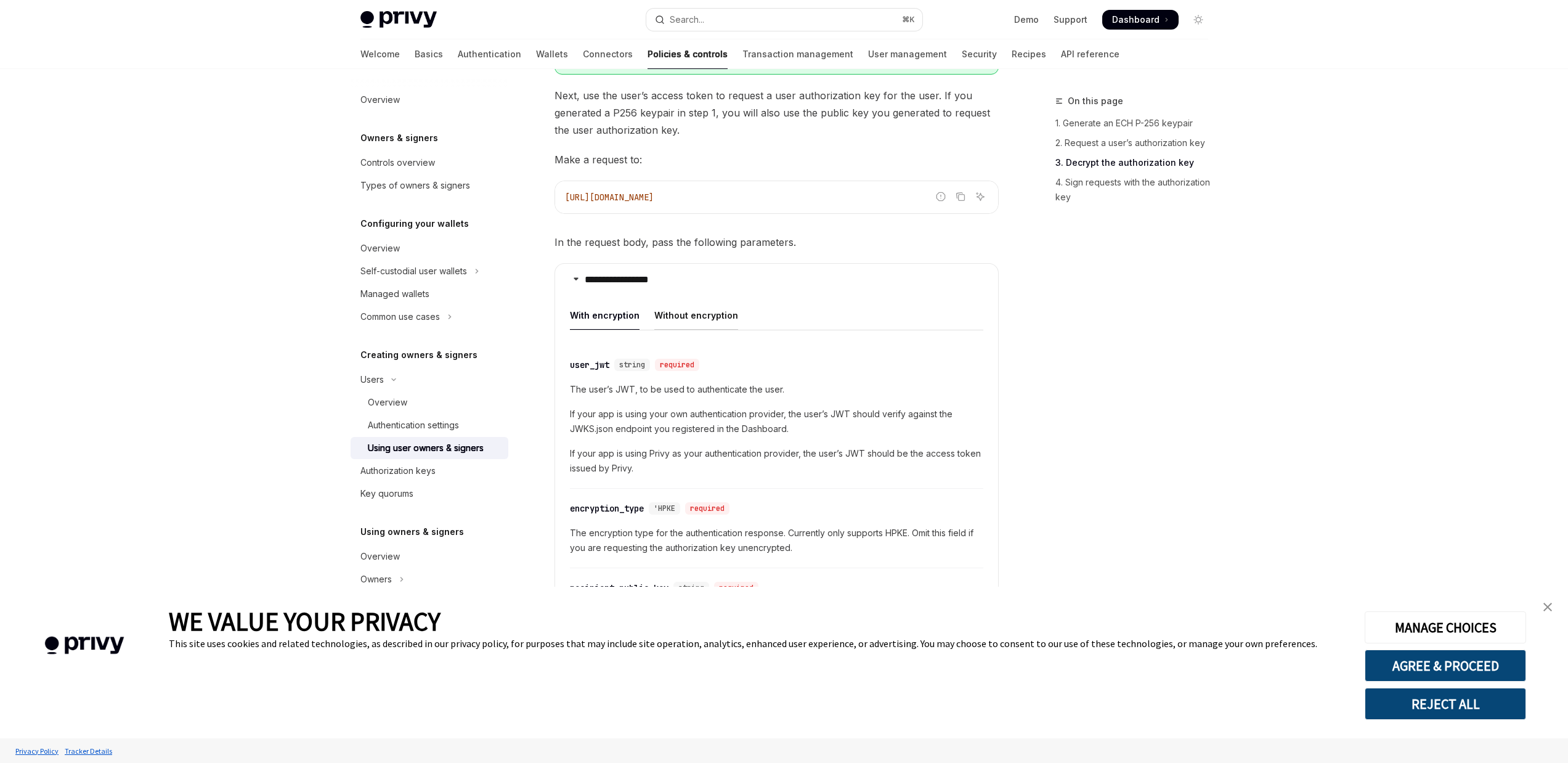
click at [707, 301] on div "Without encryption" at bounding box center [696, 315] width 84 height 29
click at [599, 301] on div "With encryption" at bounding box center [604, 315] width 70 height 29
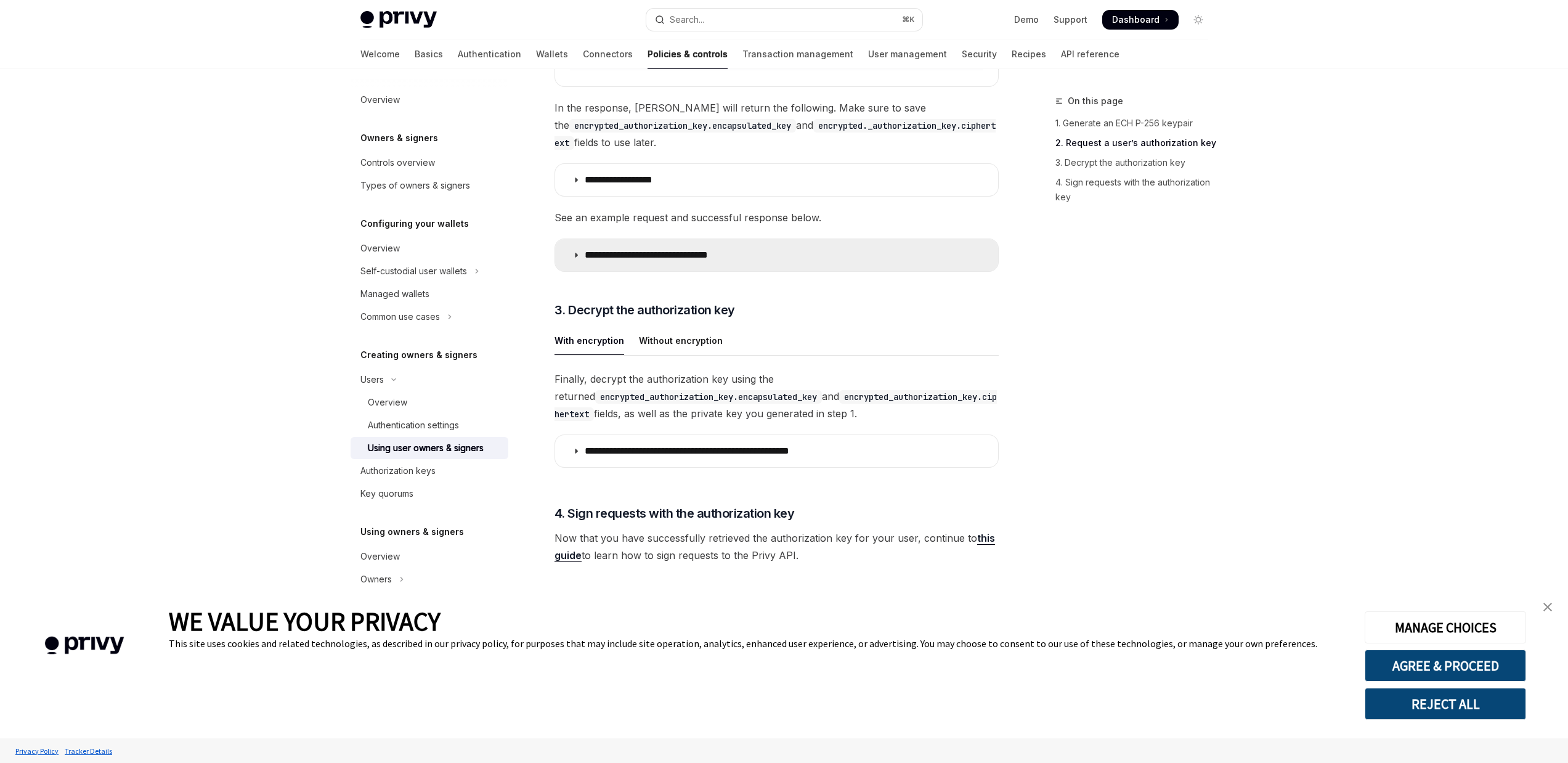
click at [666, 326] on div "Without encryption" at bounding box center [681, 341] width 84 height 29
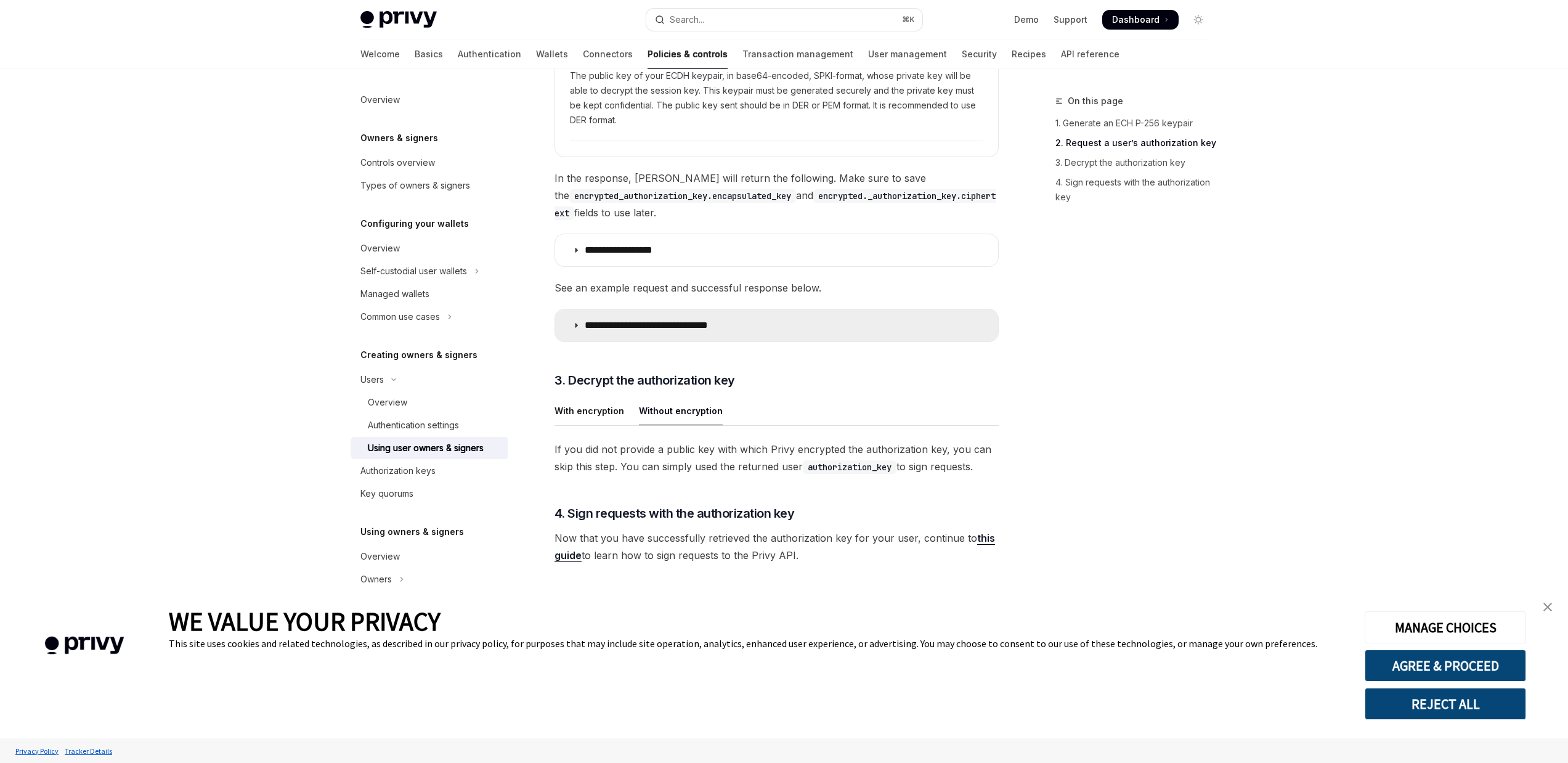
scroll to position [2079, 0]
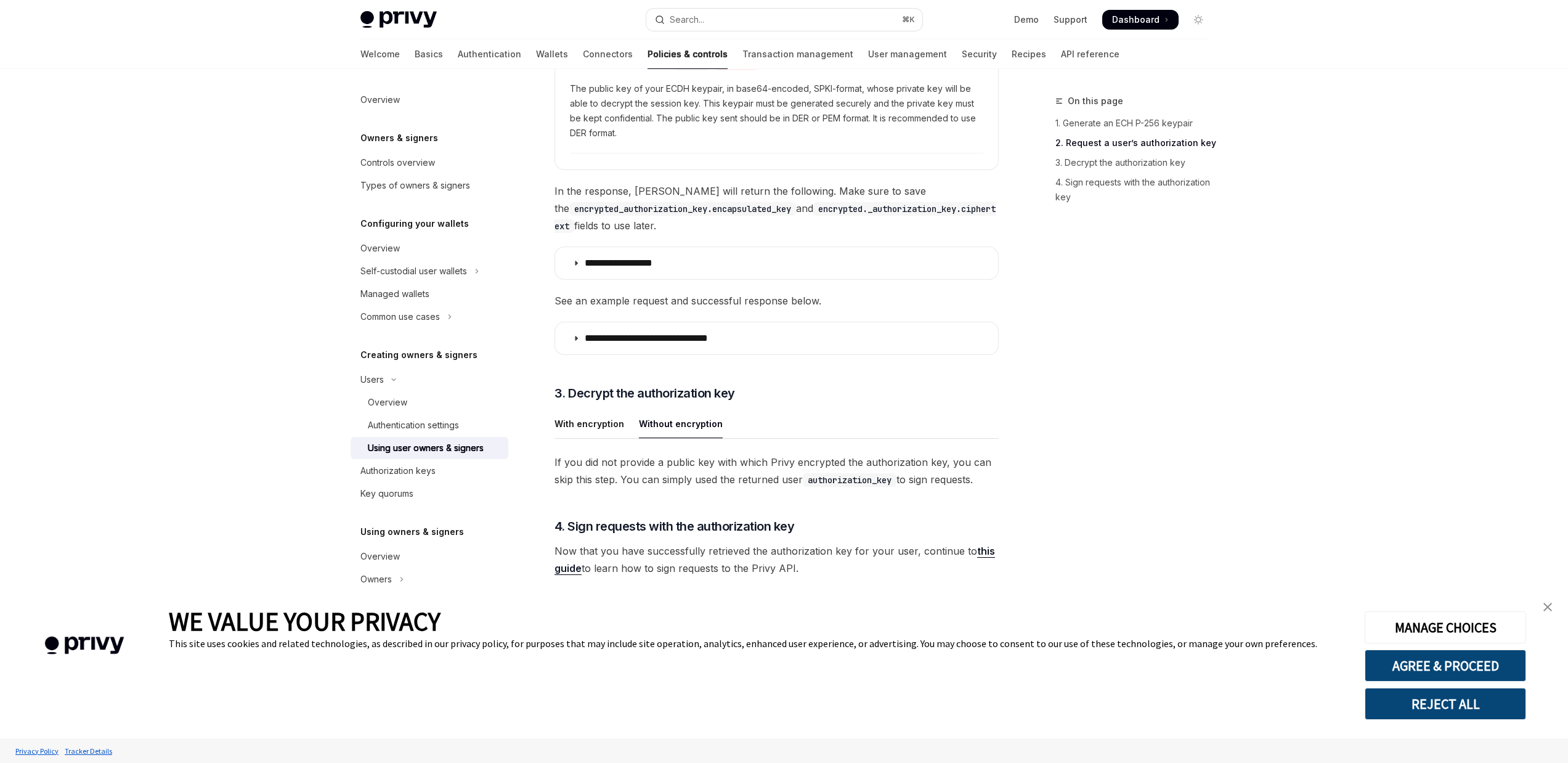
click at [600, 410] on div "With encryption" at bounding box center [589, 424] width 70 height 29
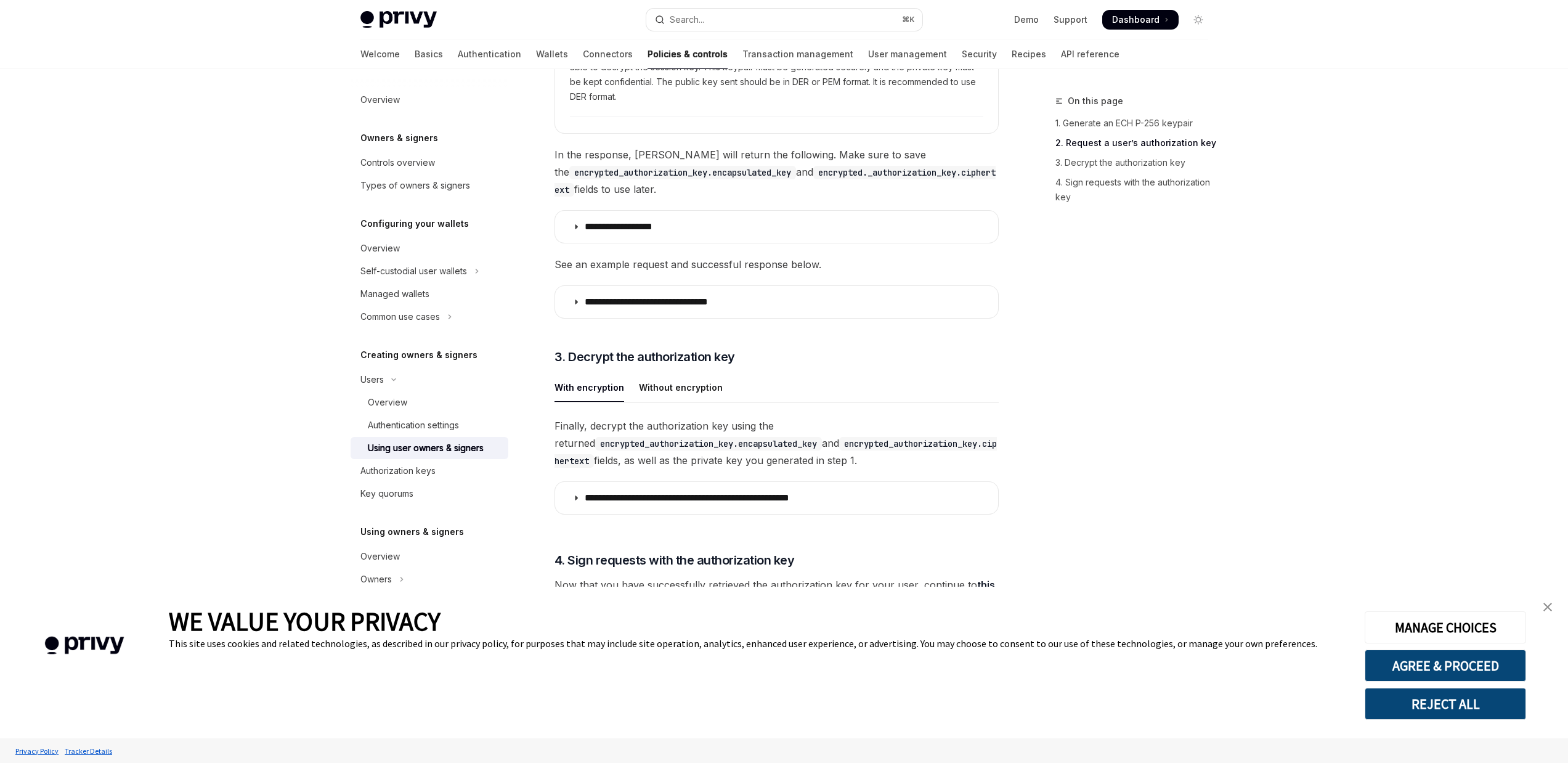
scroll to position [2167, 0]
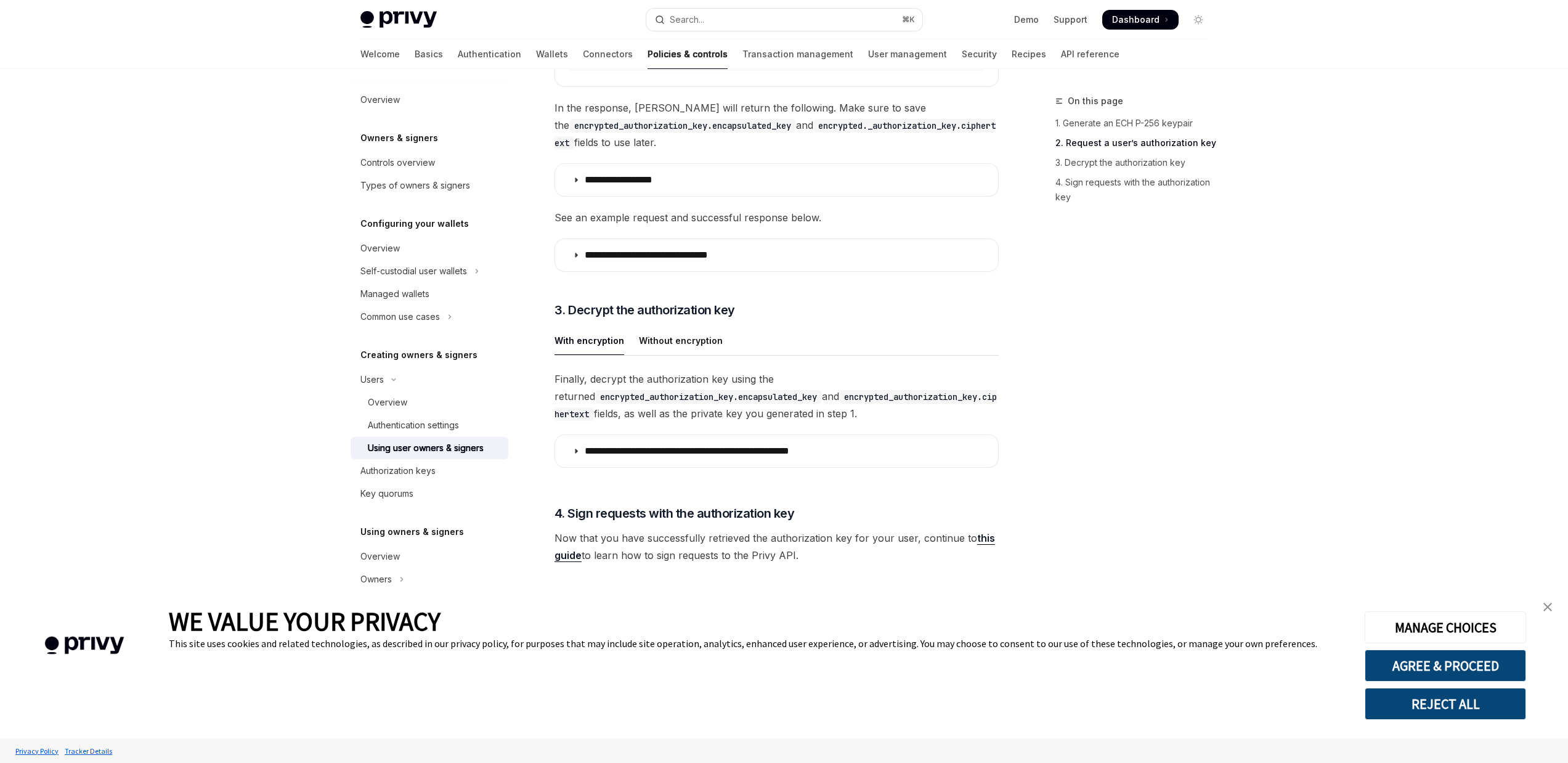
click at [974, 541] on link "this guide" at bounding box center [774, 547] width 441 height 30
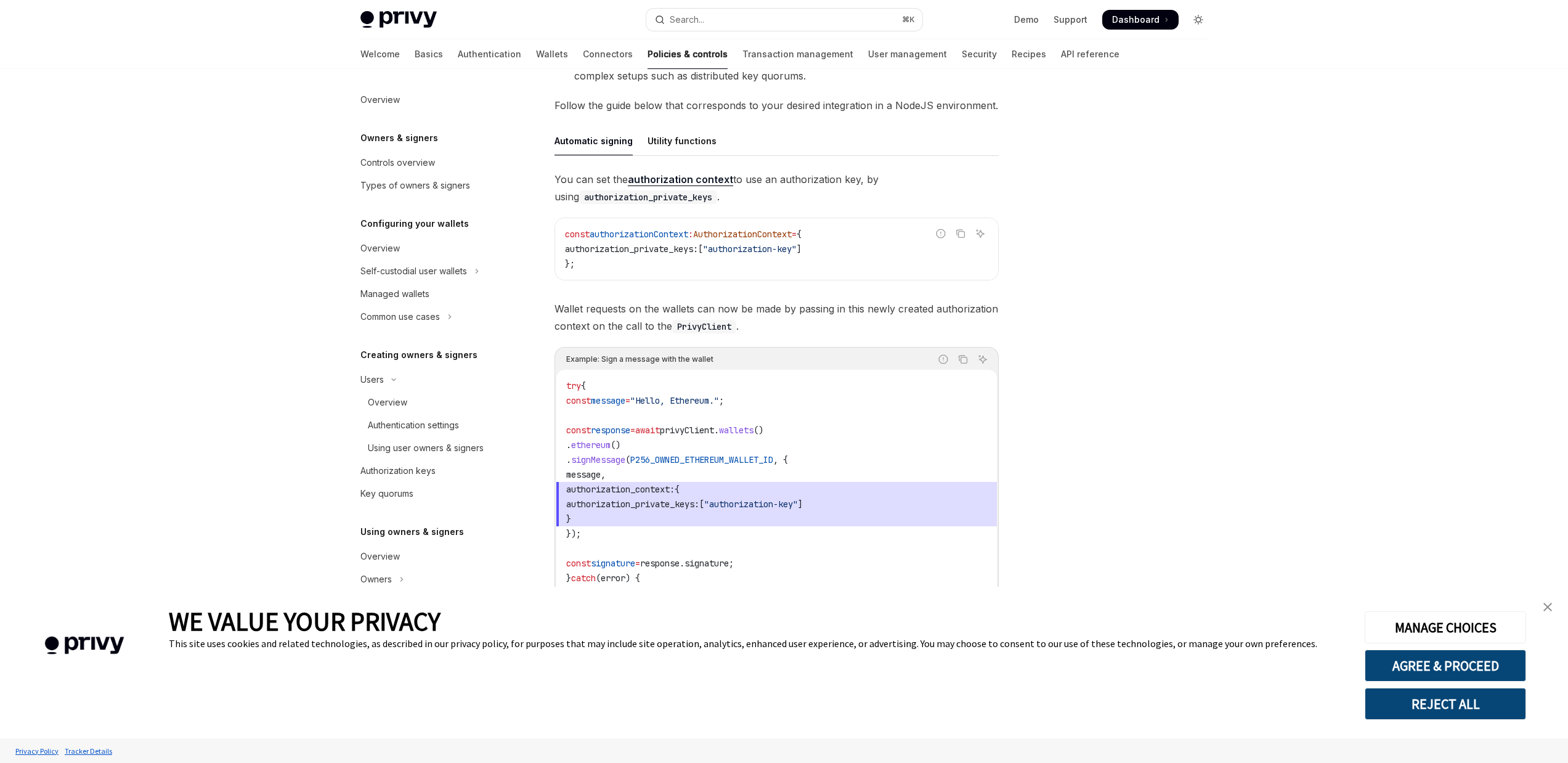
scroll to position [420, 0]
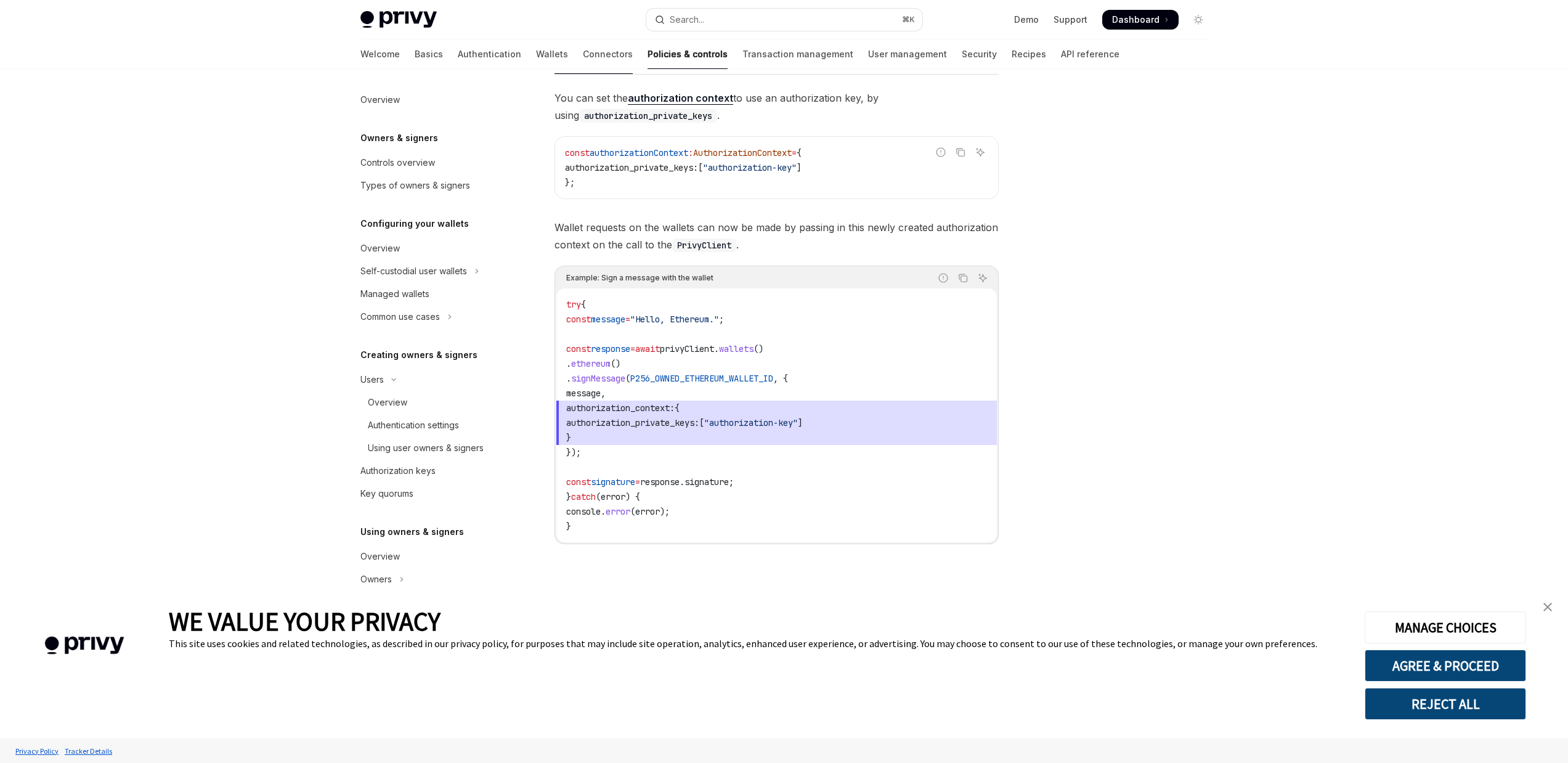
click at [748, 379] on span "P256_OWNED_ETHEREUM_WALLET_ID" at bounding box center [702, 378] width 143 height 11
click at [758, 374] on span "P256_OWNED_ETHEREUM_WALLET_ID" at bounding box center [702, 378] width 143 height 11
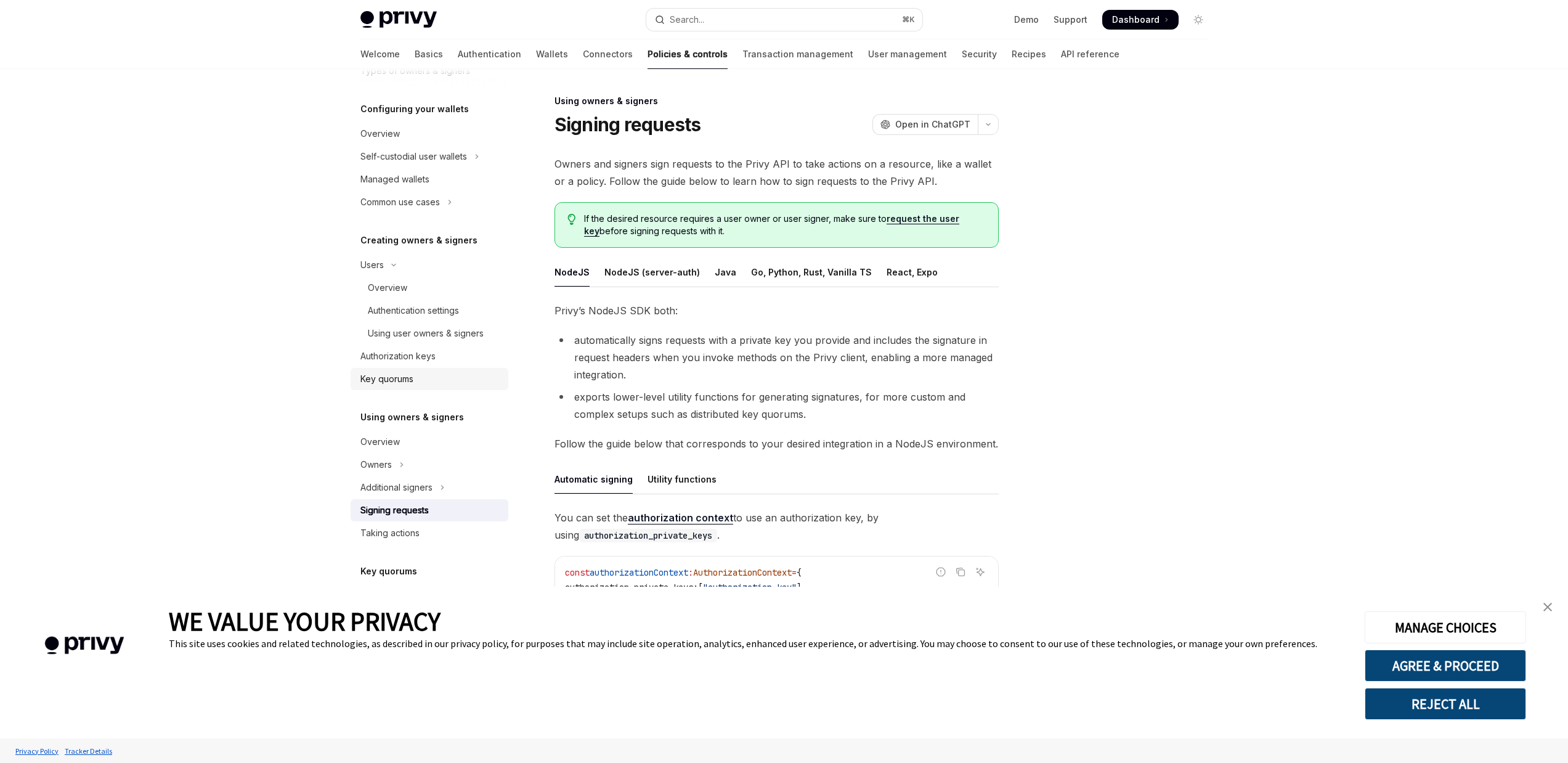
scroll to position [137, 0]
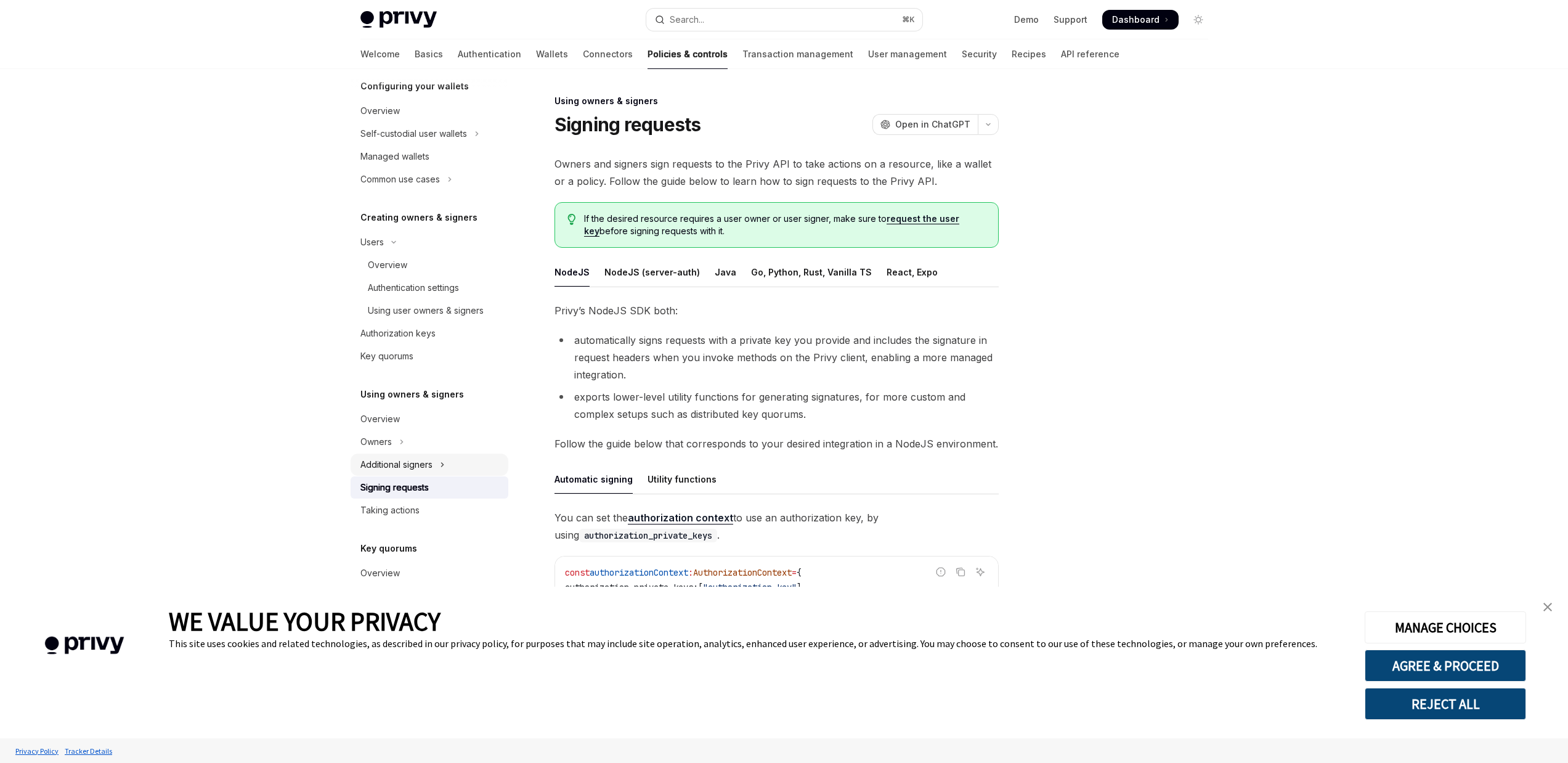
click at [440, 460] on button "Additional signers" at bounding box center [430, 464] width 158 height 22
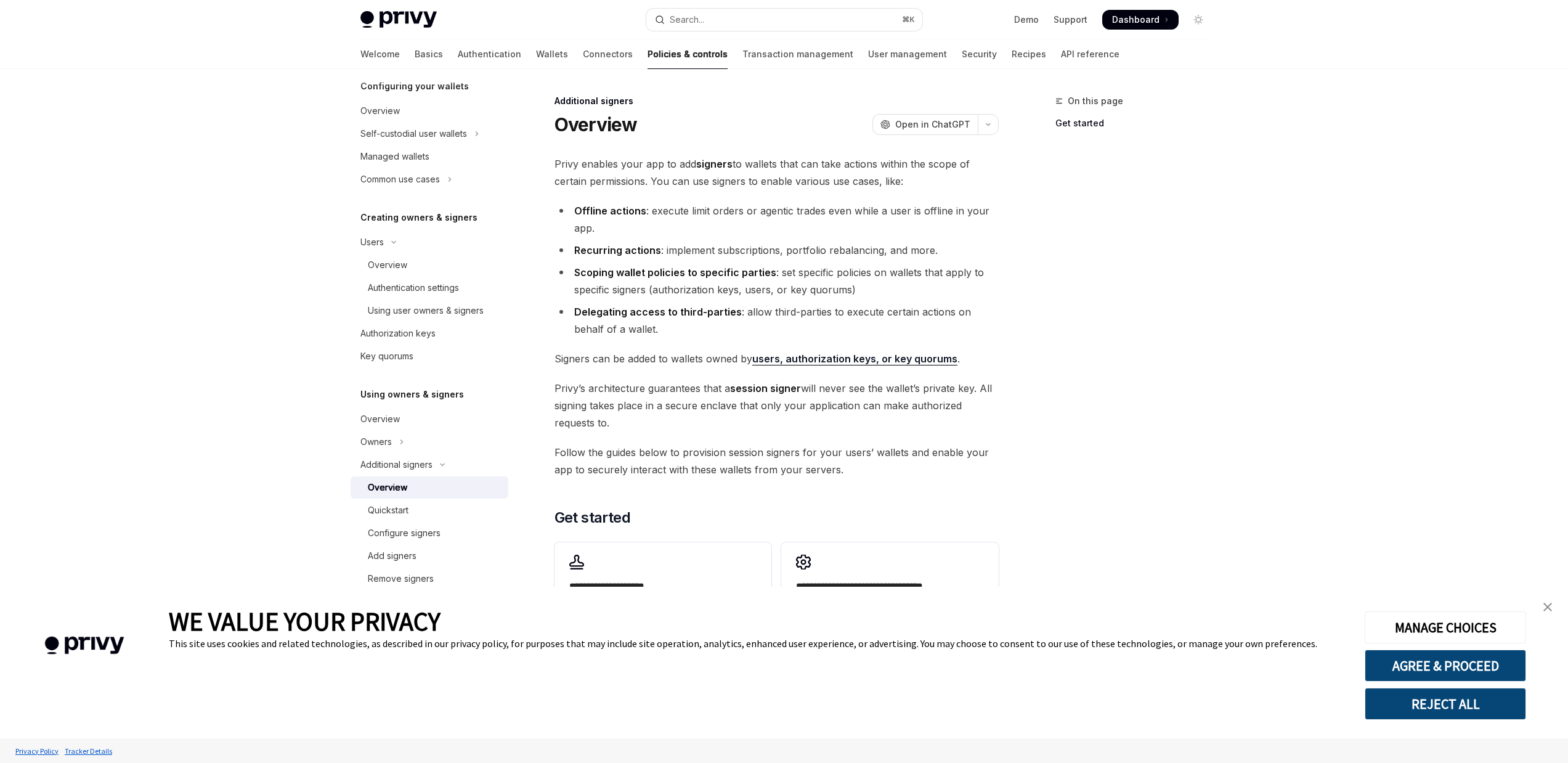
scroll to position [94, 0]
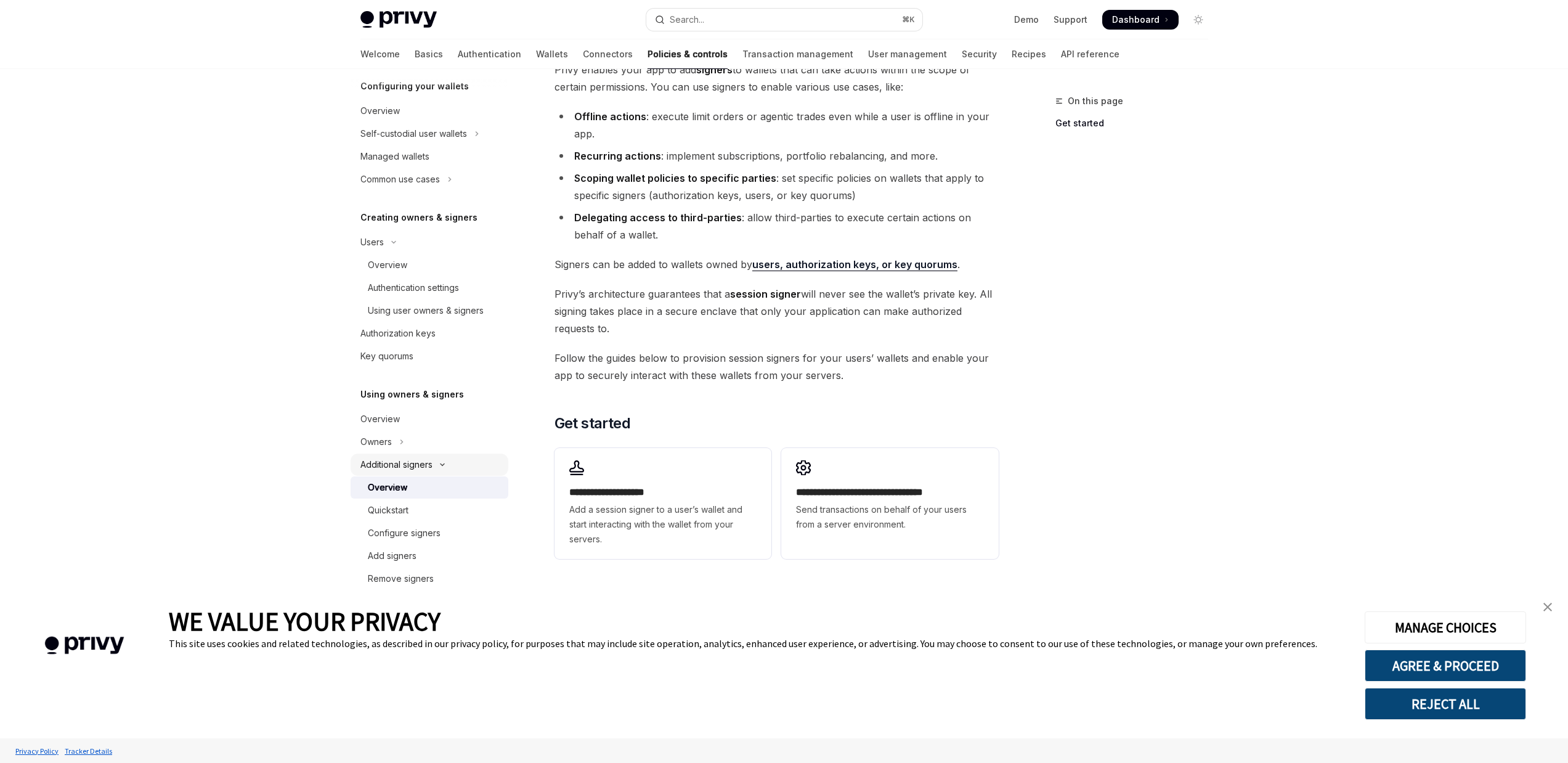
click at [437, 461] on button "Additional signers" at bounding box center [430, 464] width 158 height 22
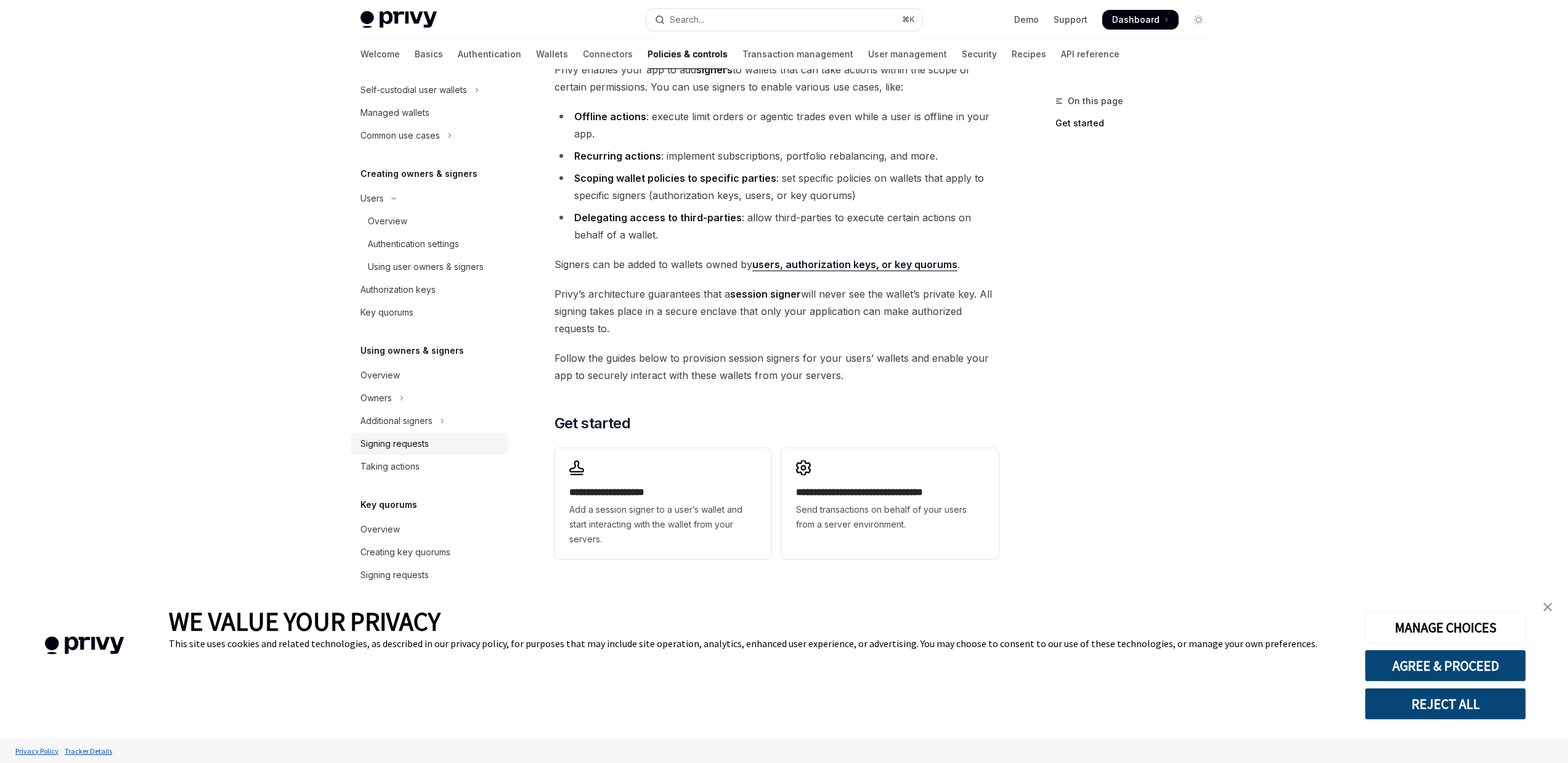
scroll to position [183, 0]
click at [418, 443] on div "Signing requests" at bounding box center [394, 442] width 68 height 15
click at [439, 423] on button "Additional signers" at bounding box center [430, 419] width 158 height 22
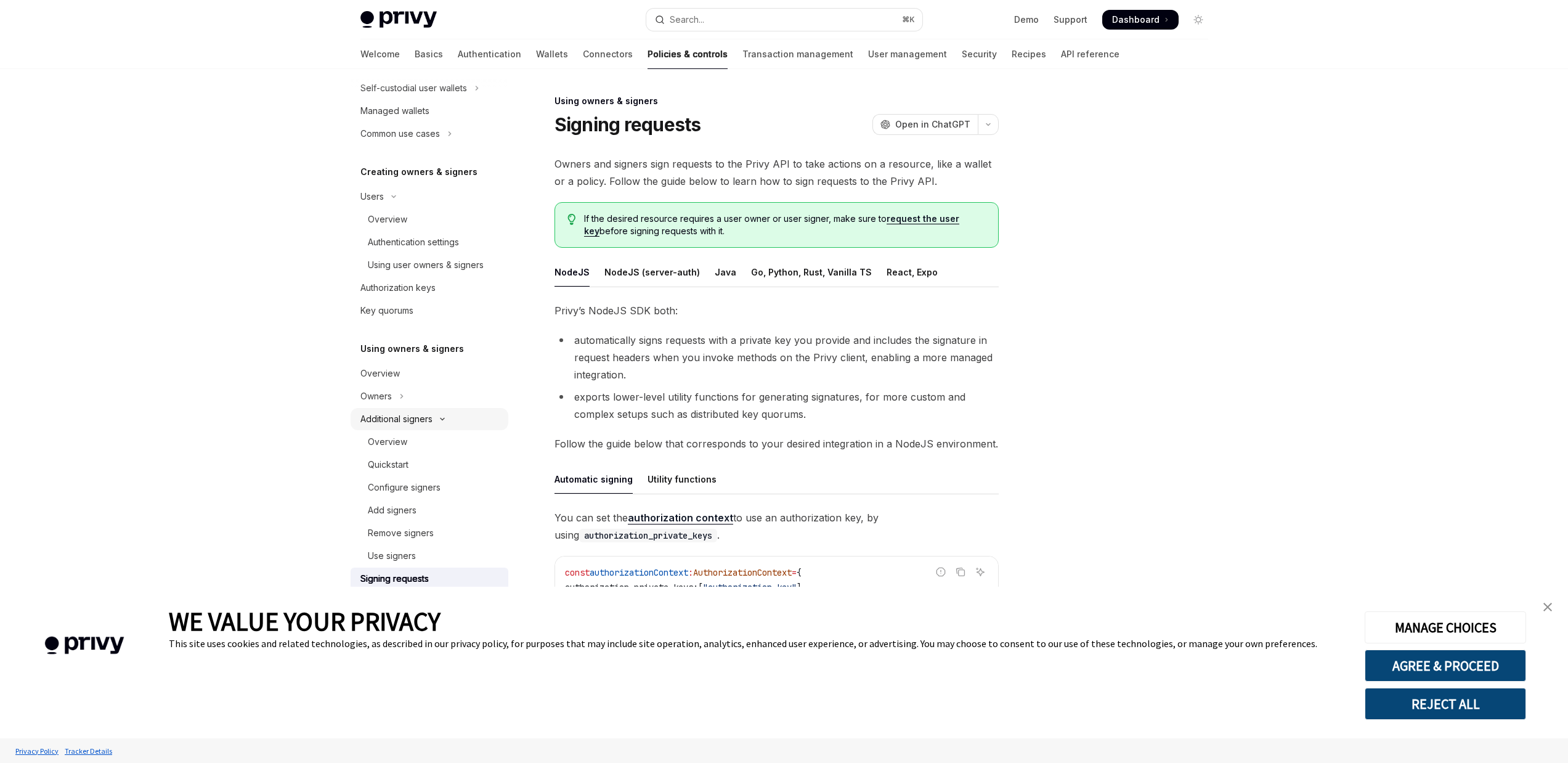
click at [444, 419] on icon "Toggle Additional signers section" at bounding box center [442, 420] width 3 height 2
click at [425, 459] on div "Taking actions" at bounding box center [430, 465] width 140 height 15
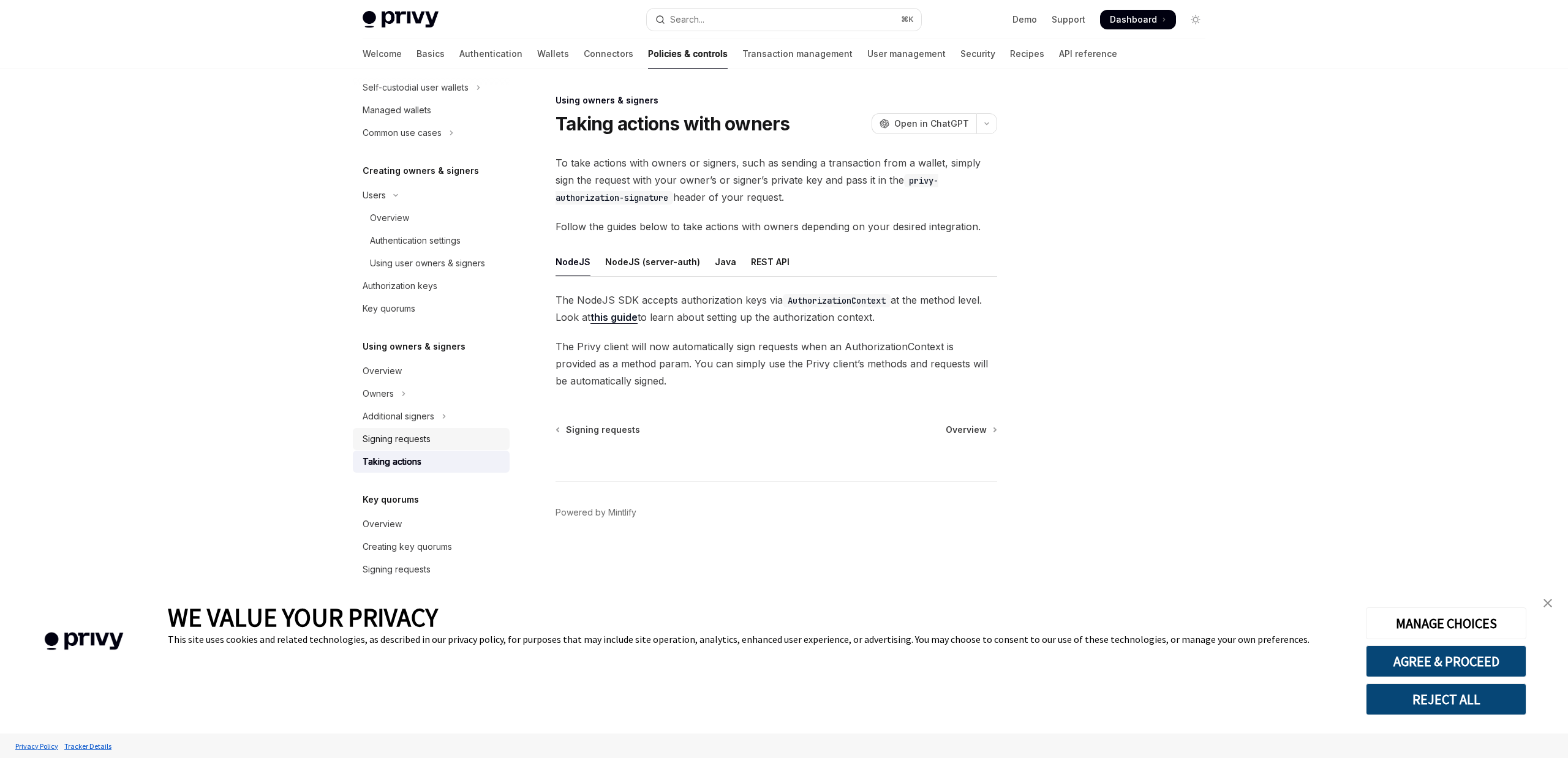
click at [420, 445] on div "Signing requests" at bounding box center [396, 440] width 68 height 15
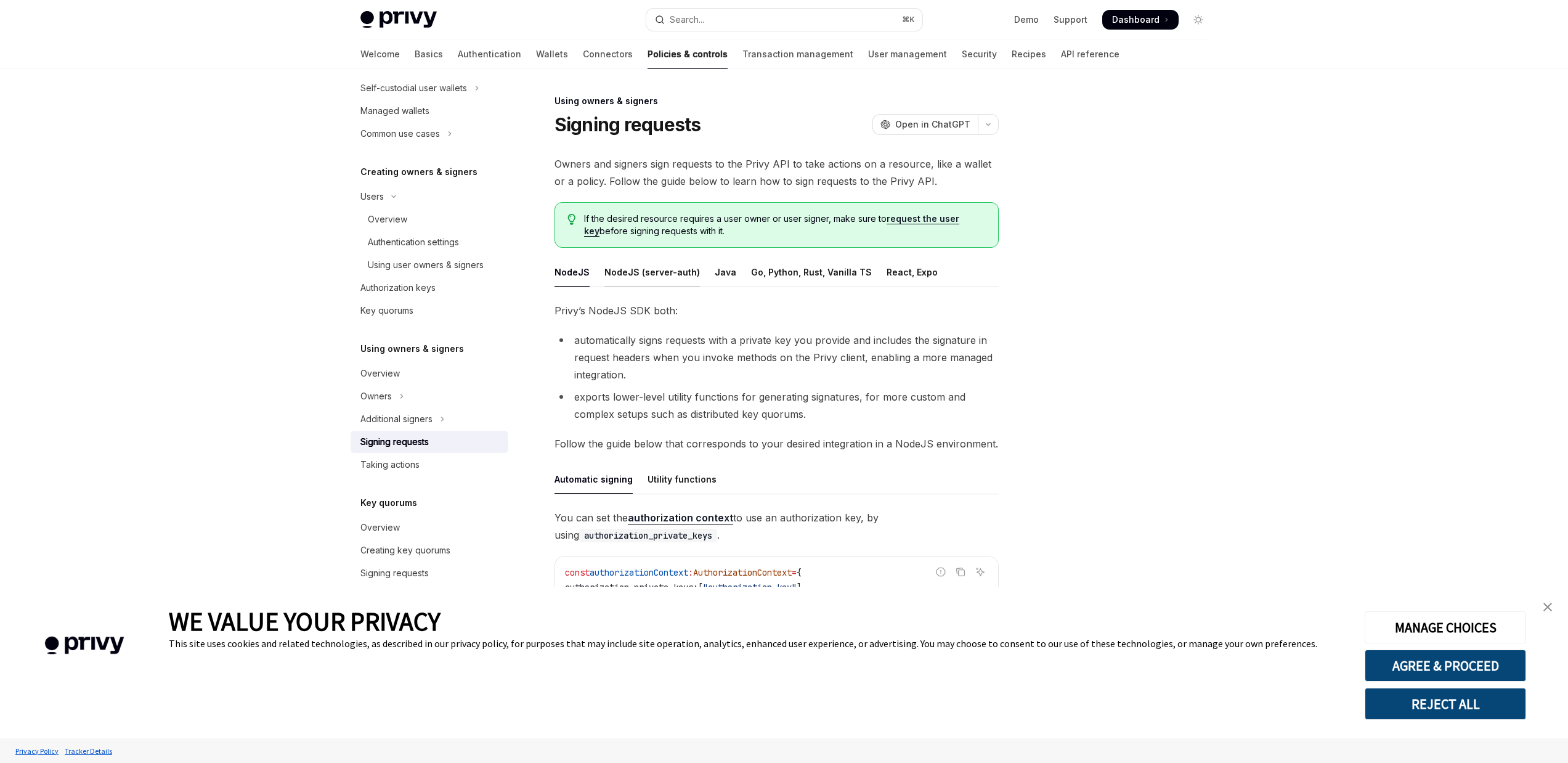
click at [668, 276] on div "NodeJS (server-auth)" at bounding box center [652, 272] width 96 height 29
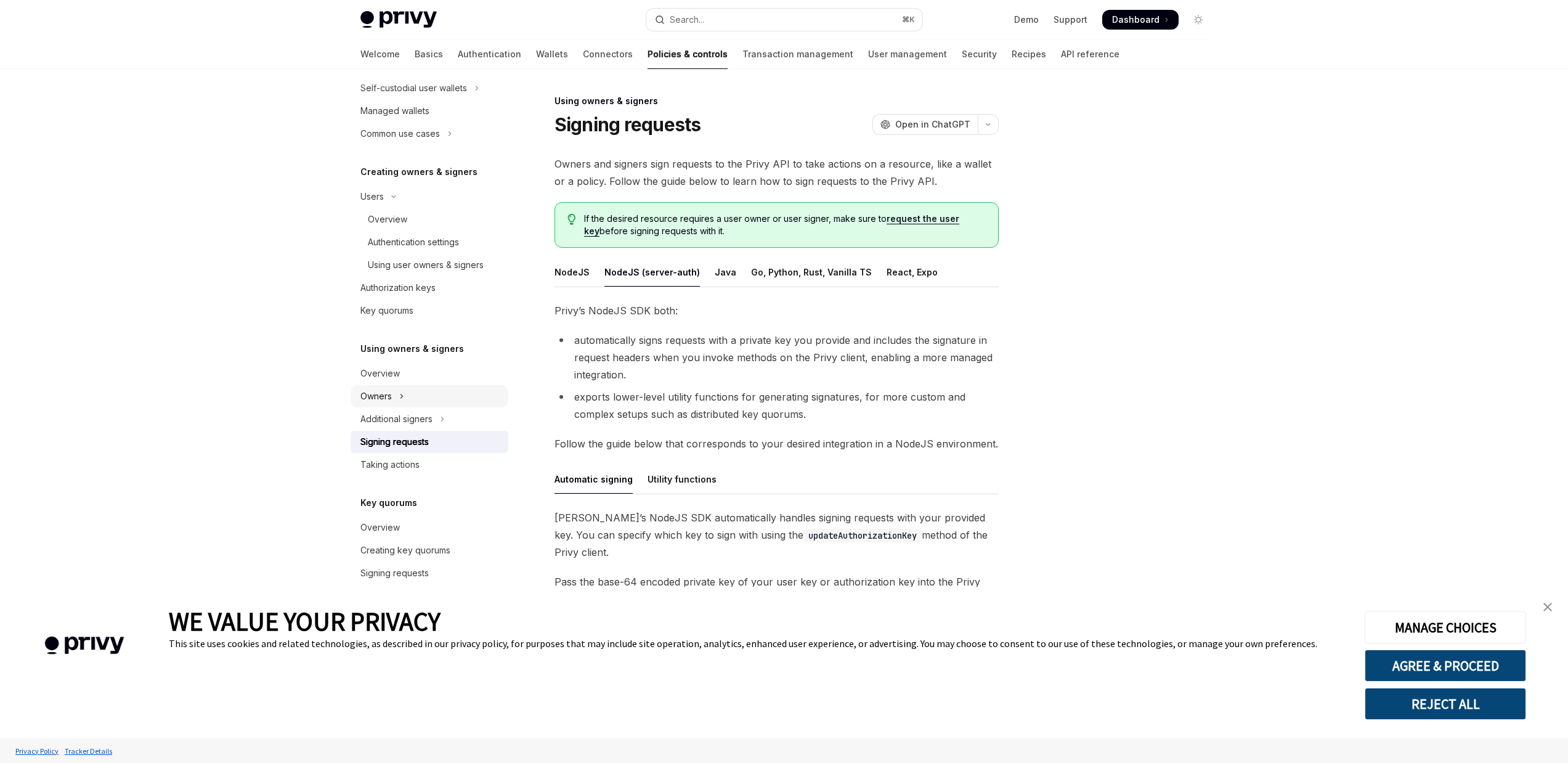
click at [434, 395] on button "Owners" at bounding box center [430, 396] width 158 height 22
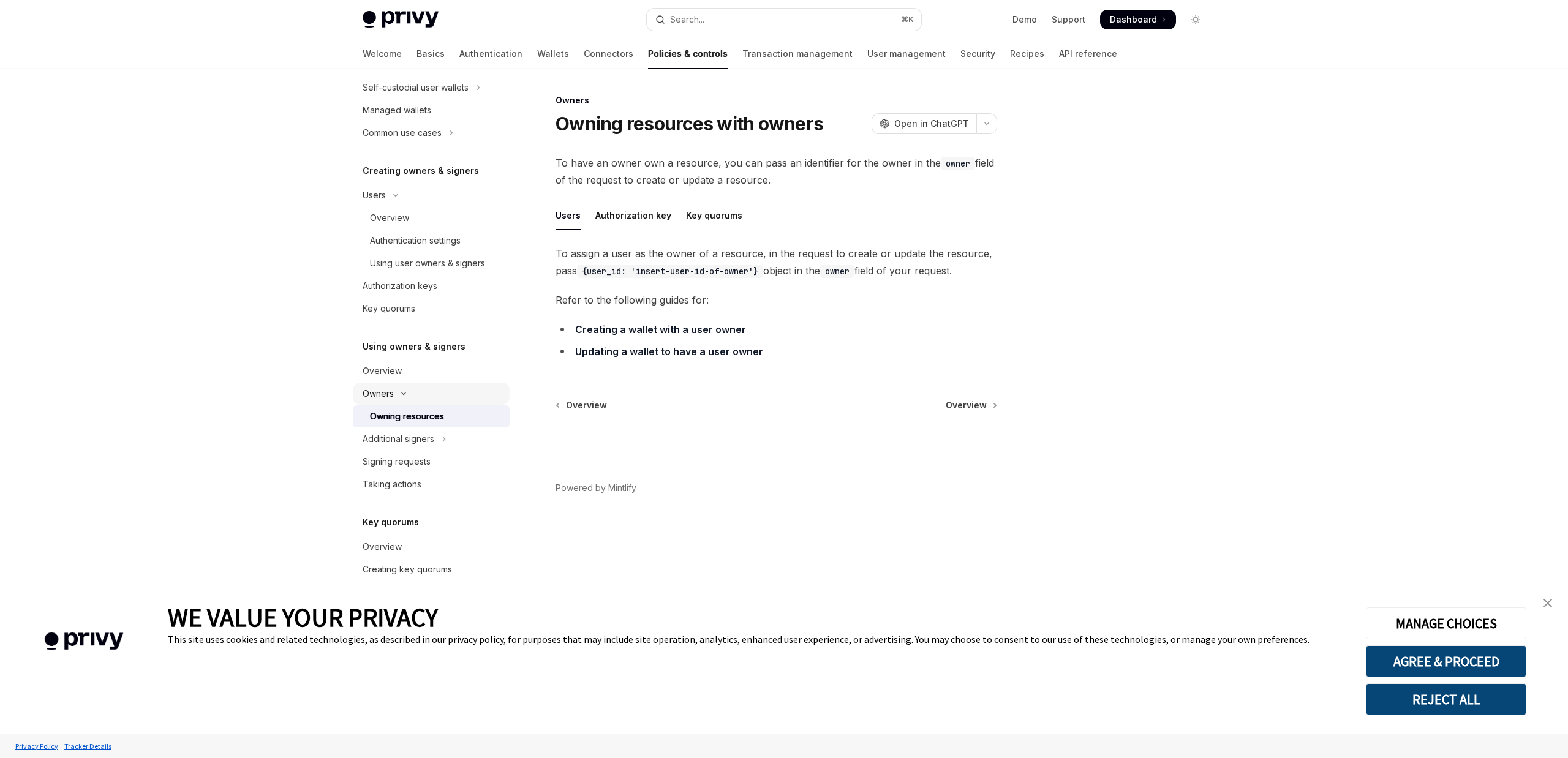
click at [431, 393] on button "Owners" at bounding box center [431, 394] width 157 height 22
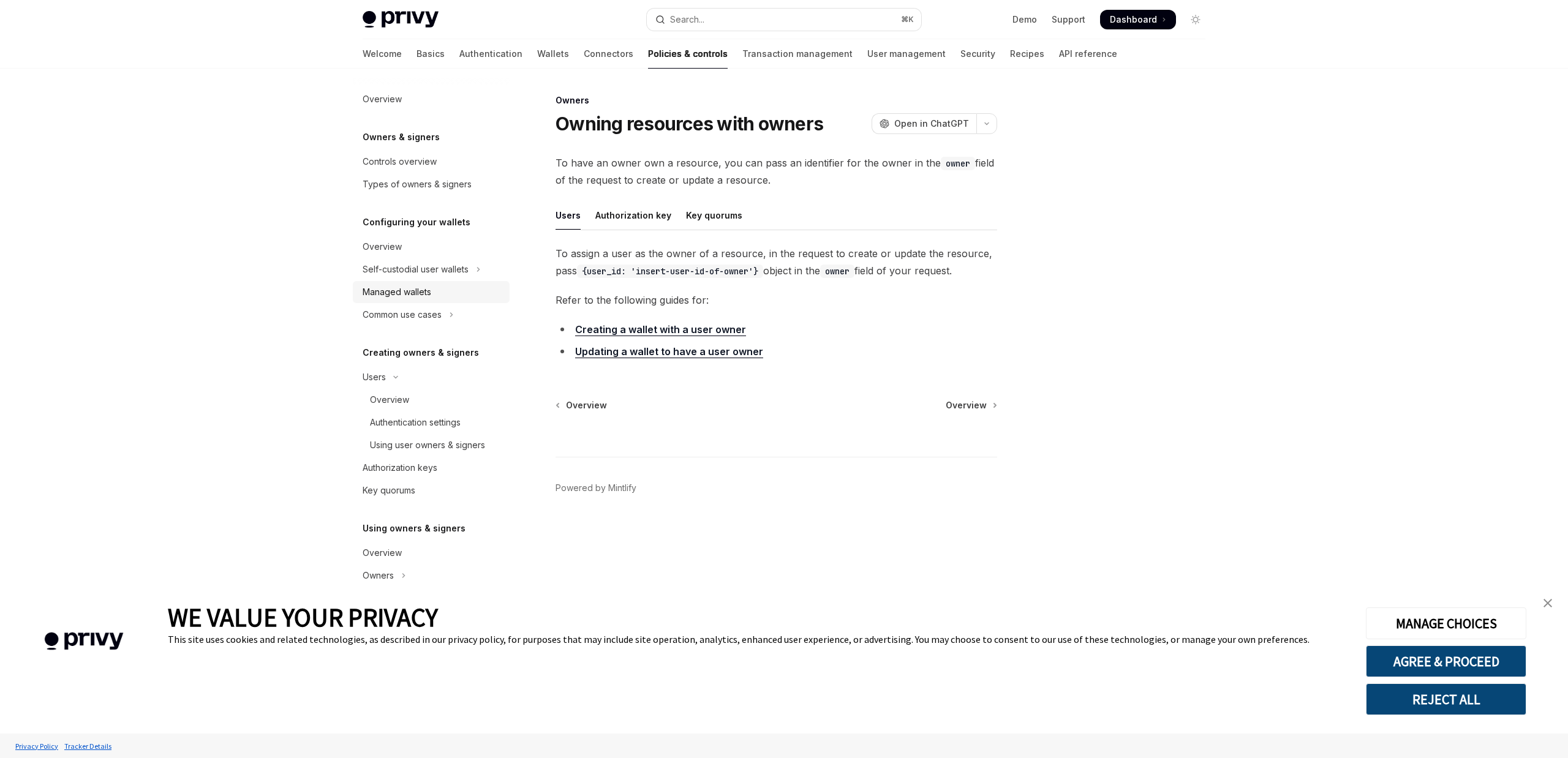
click at [445, 293] on div "Managed wallets" at bounding box center [432, 293] width 140 height 15
type textarea "*"
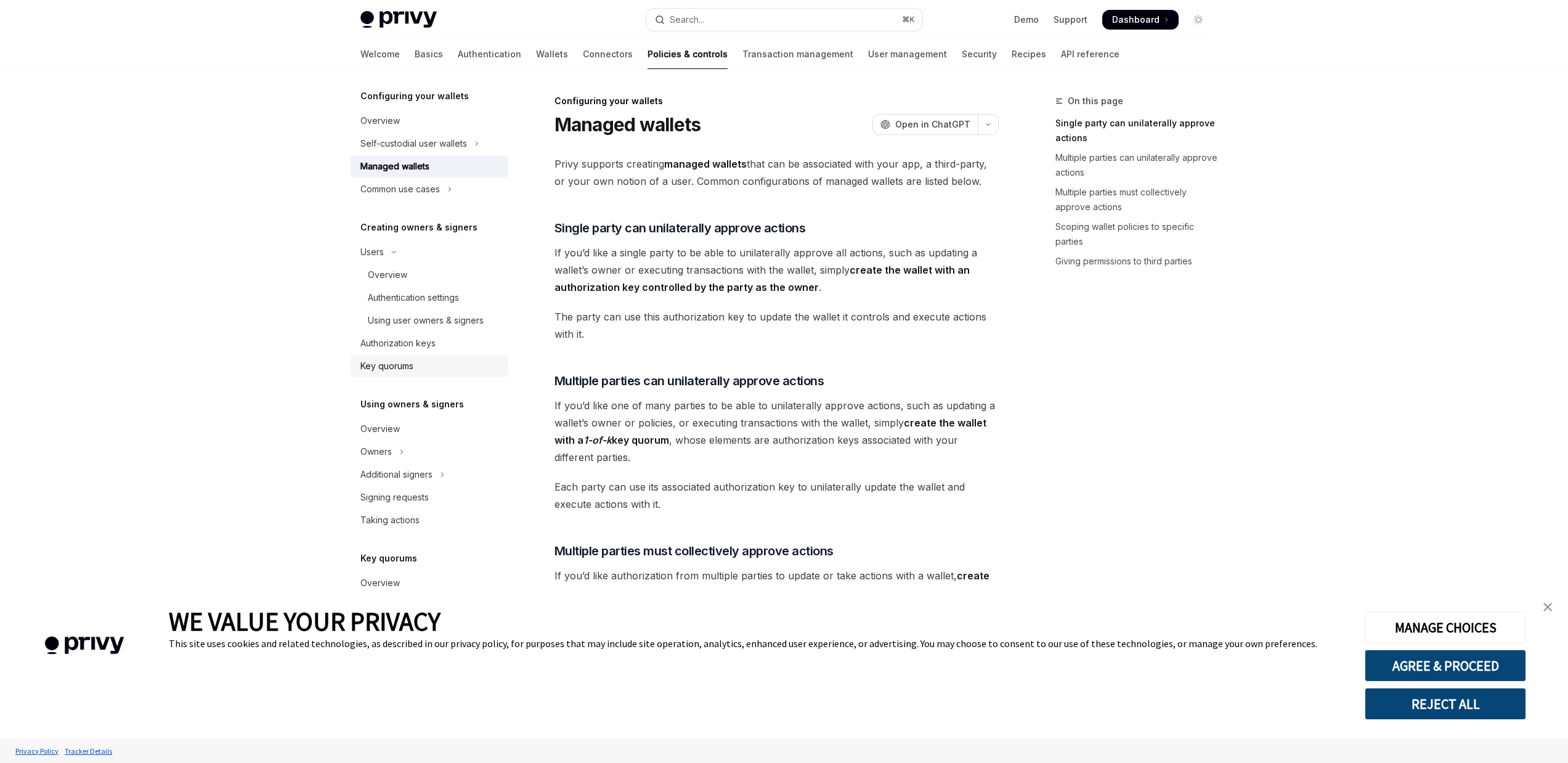
scroll to position [183, 0]
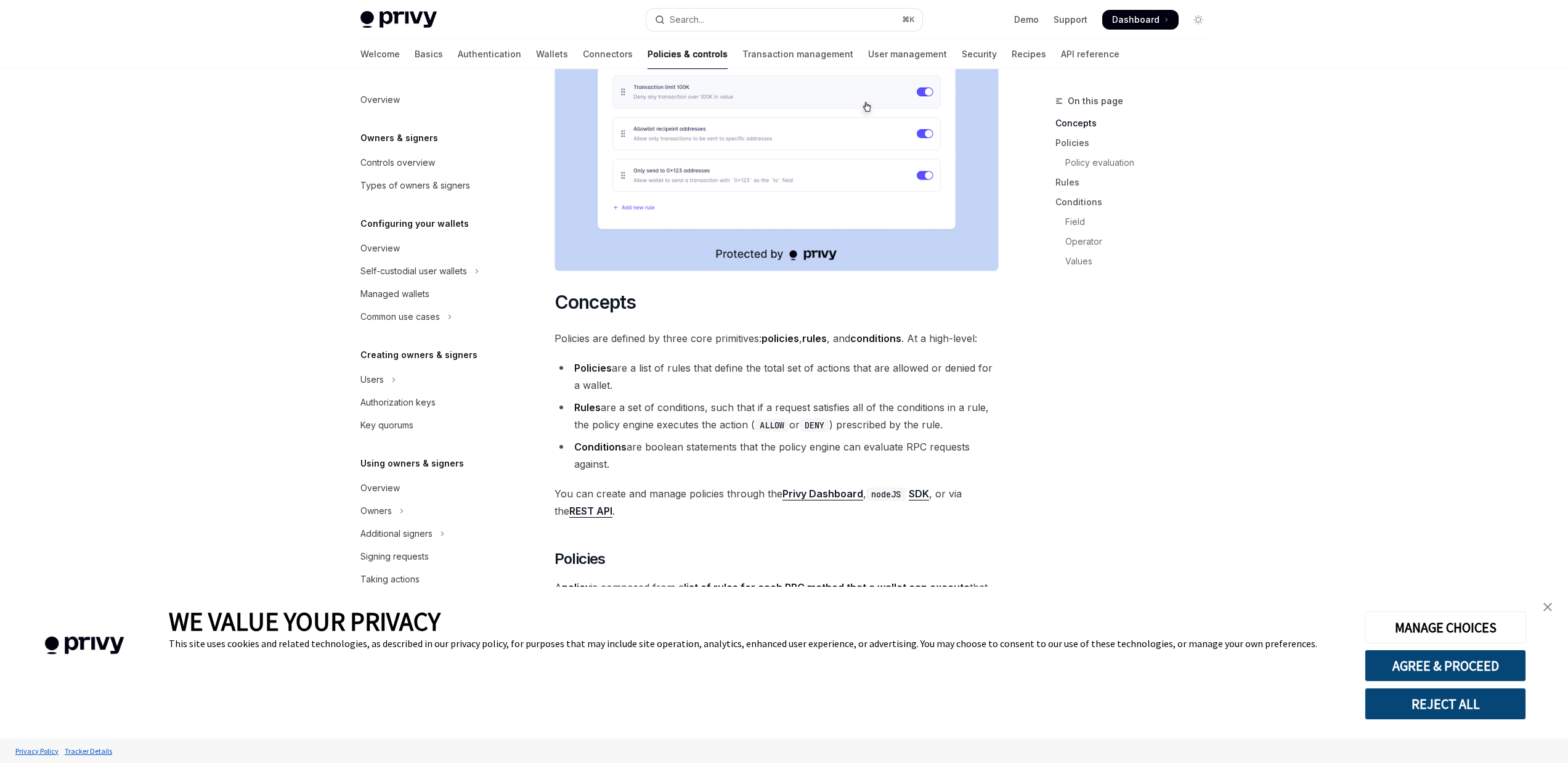
scroll to position [712, 0]
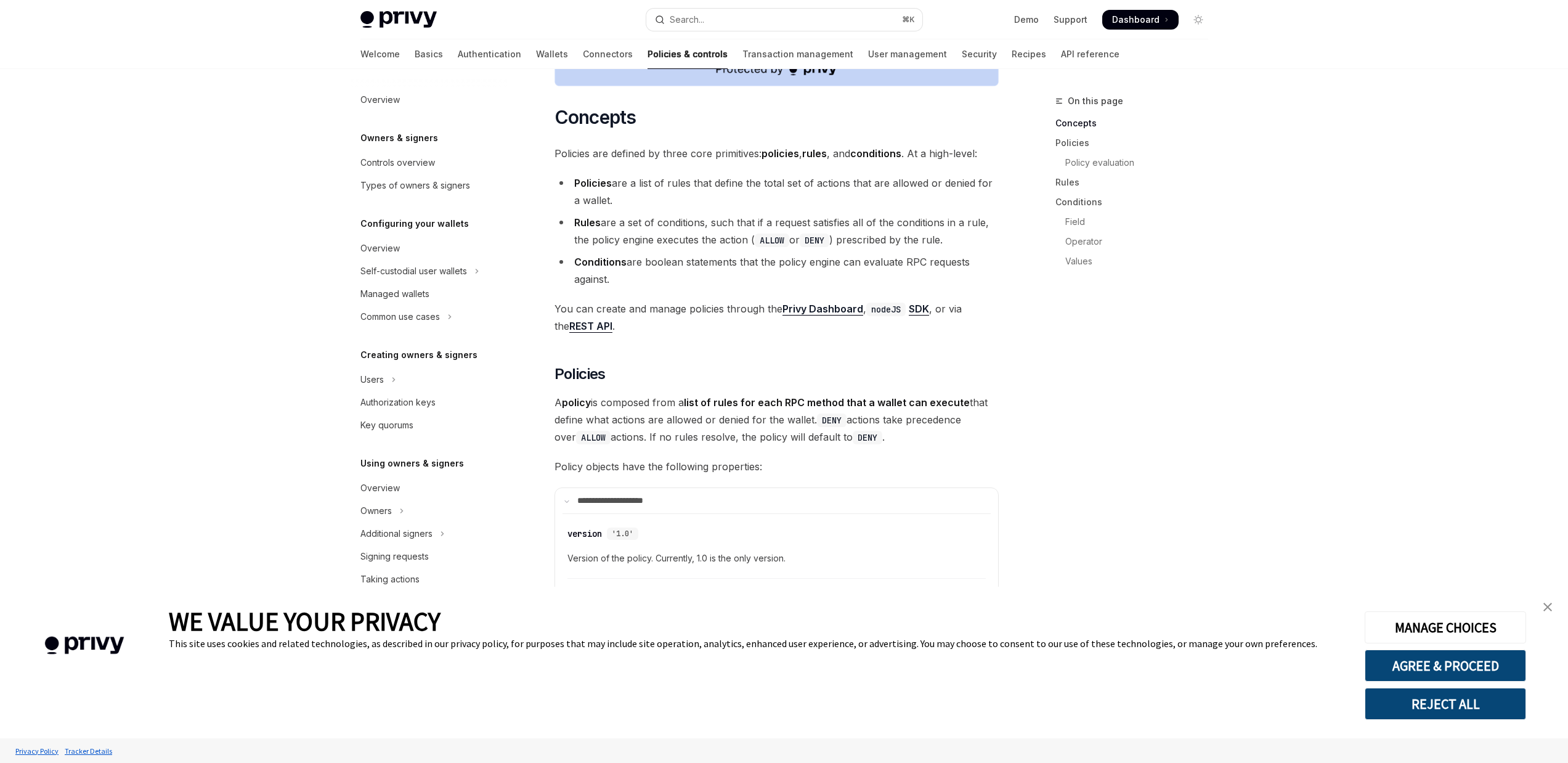
click at [1557, 607] on link "close banner" at bounding box center [1547, 607] width 24 height 24
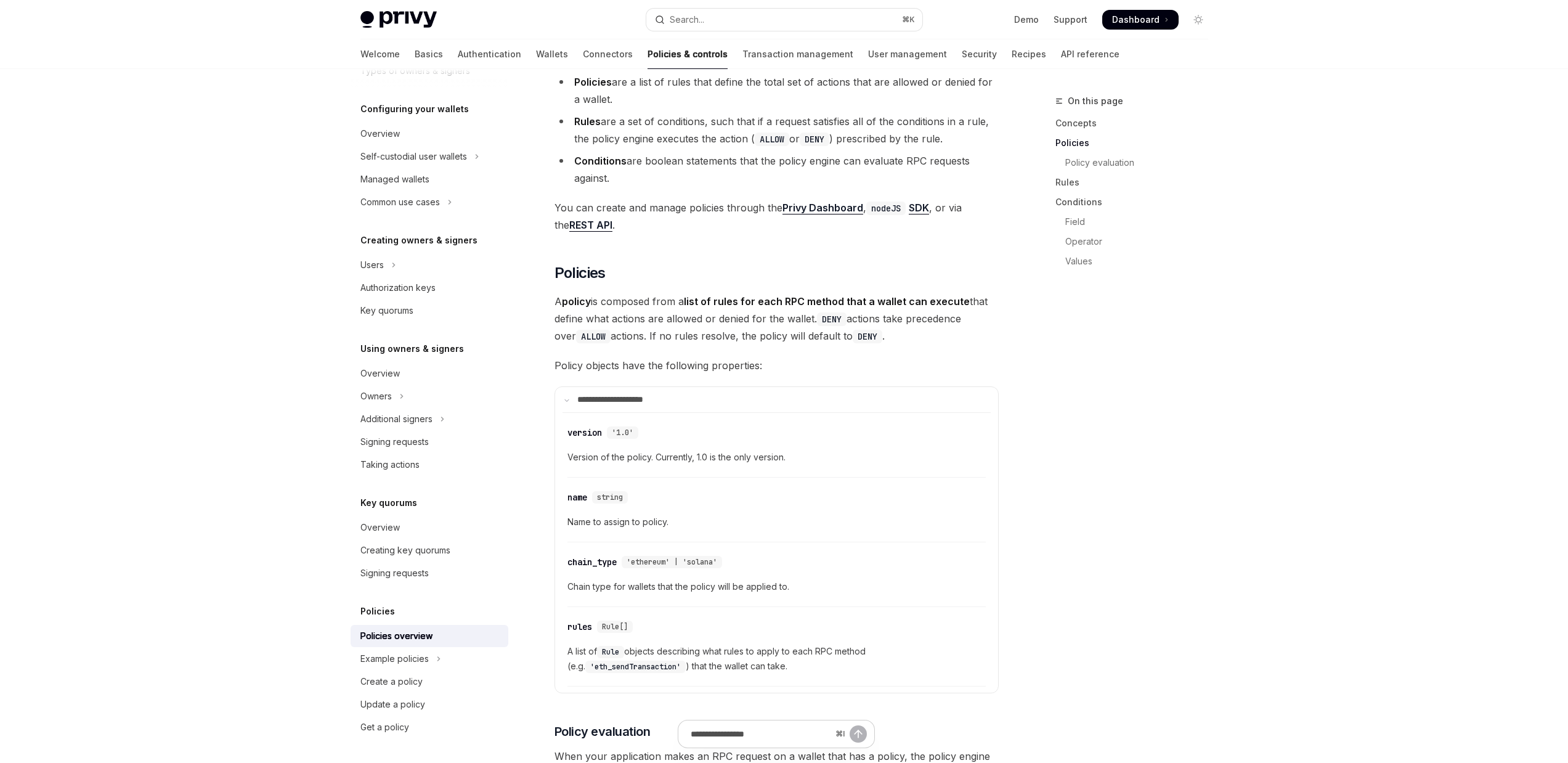
scroll to position [957, 0]
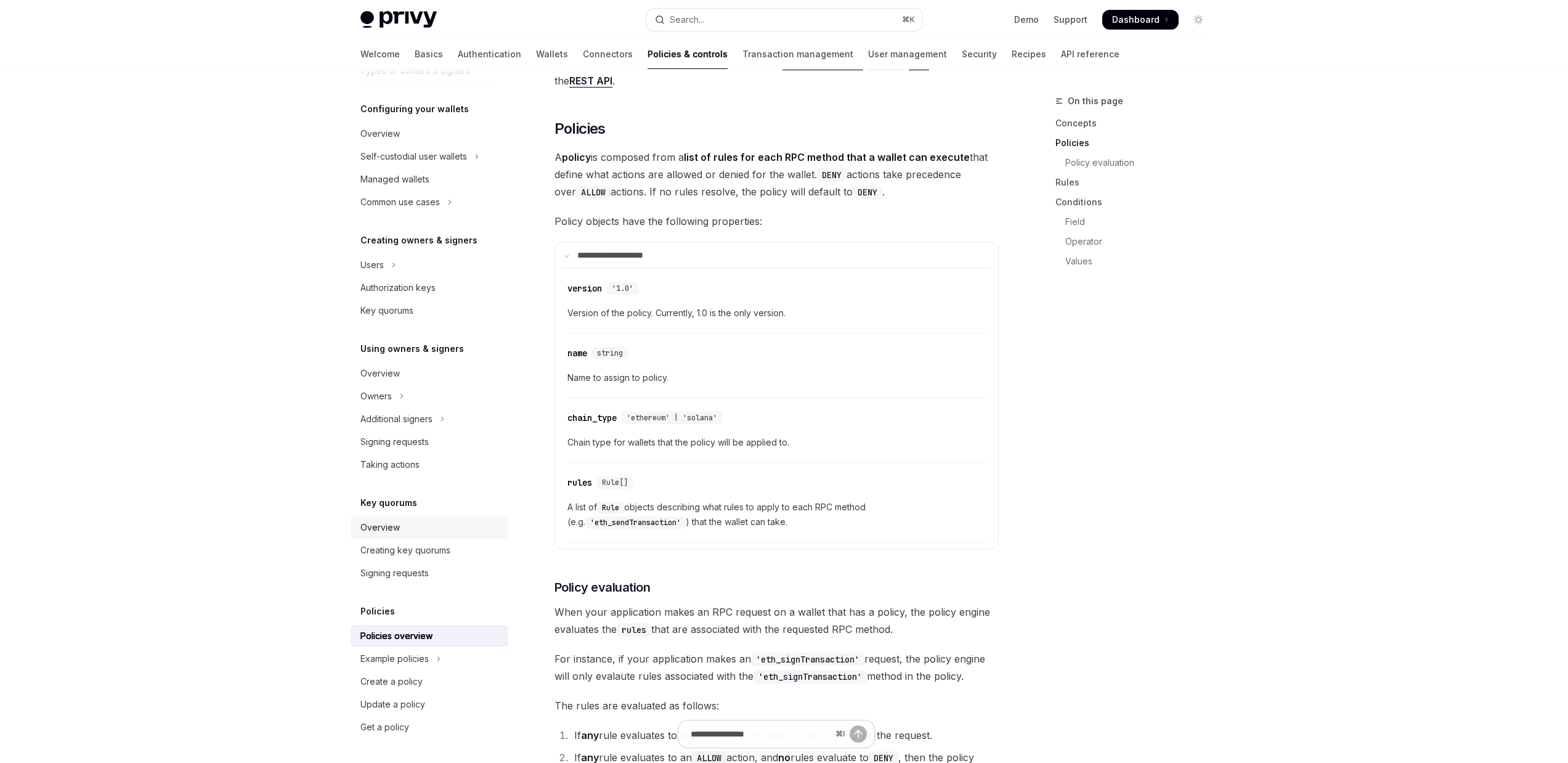
click at [399, 517] on link "Overview" at bounding box center [430, 527] width 158 height 22
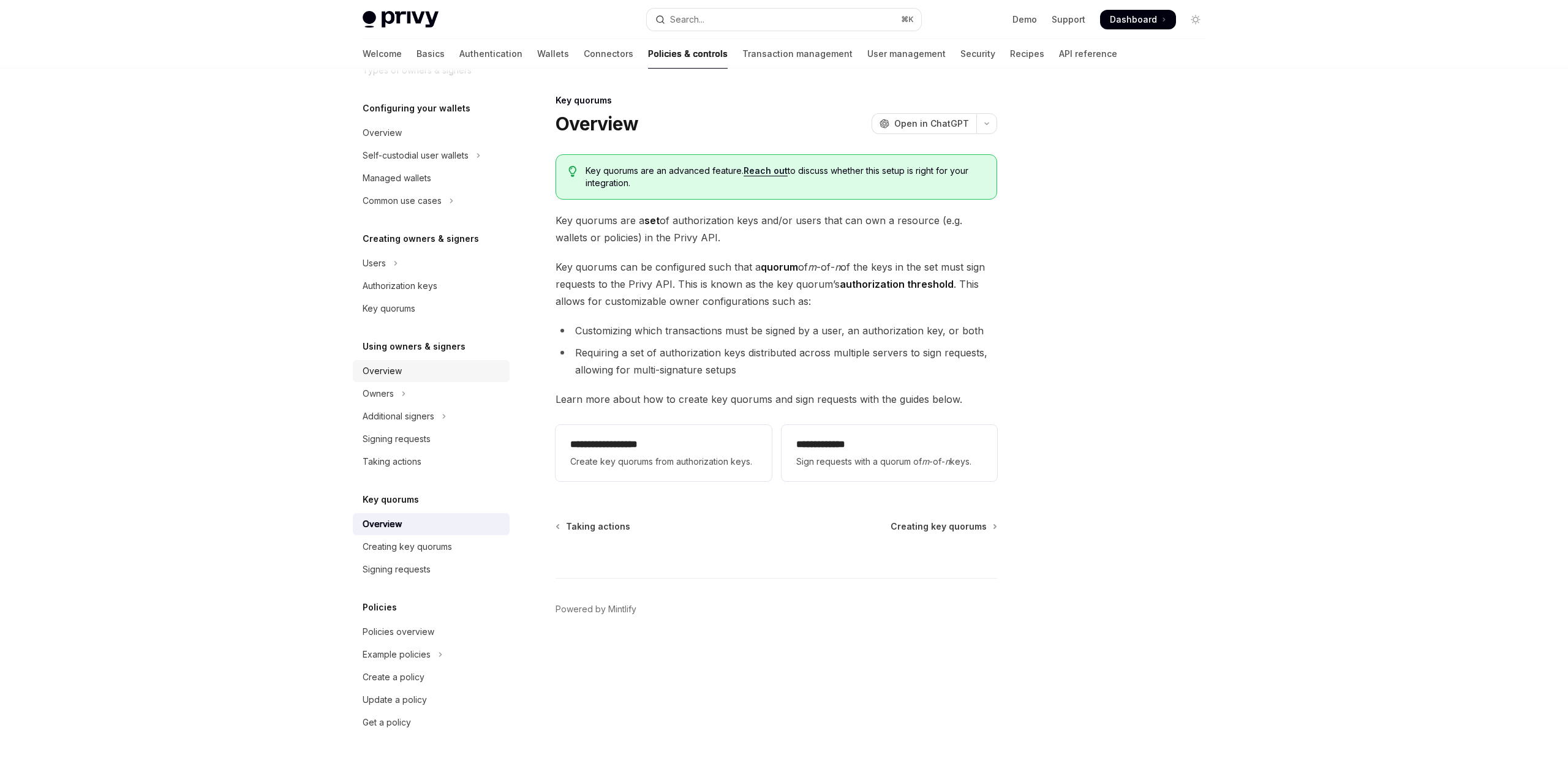
click at [415, 374] on div "Overview" at bounding box center [432, 371] width 140 height 15
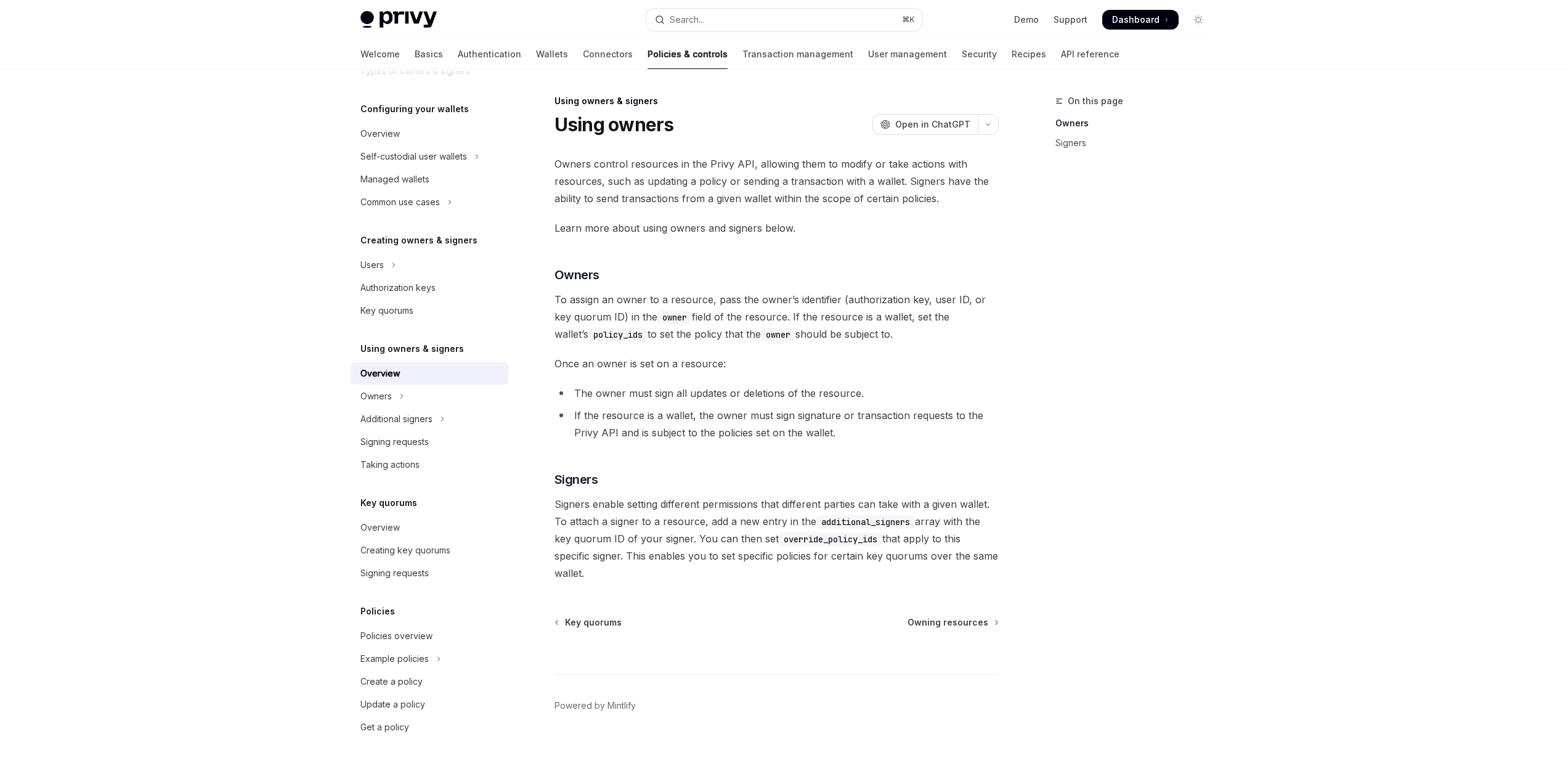
click at [416, 384] on link "Overview" at bounding box center [430, 374] width 158 height 22
click at [440, 393] on button "Owners" at bounding box center [430, 396] width 158 height 22
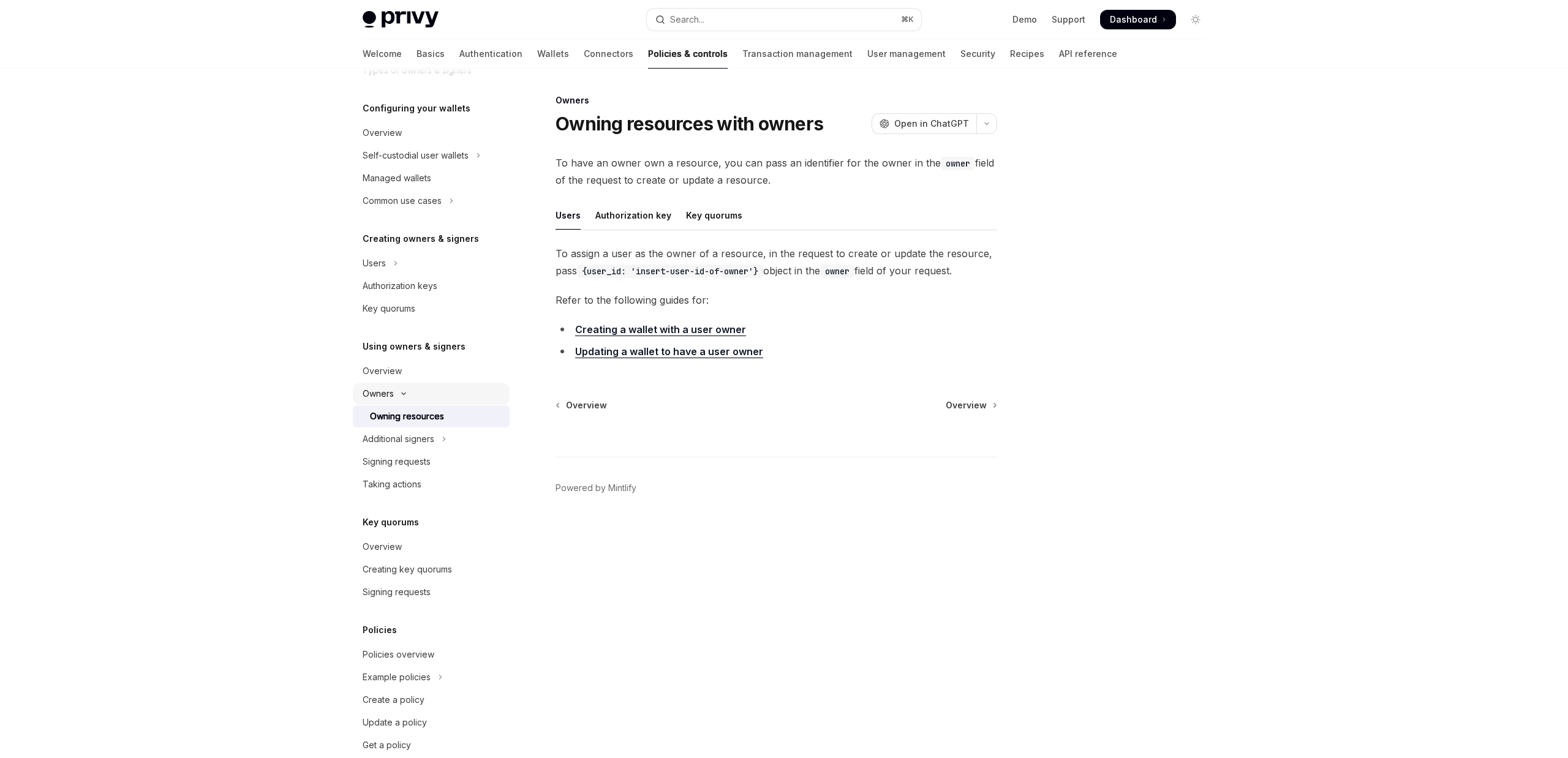
click at [423, 394] on button "Owners" at bounding box center [431, 394] width 157 height 22
click at [444, 412] on icon "Toggle Additional signers section" at bounding box center [444, 416] width 5 height 15
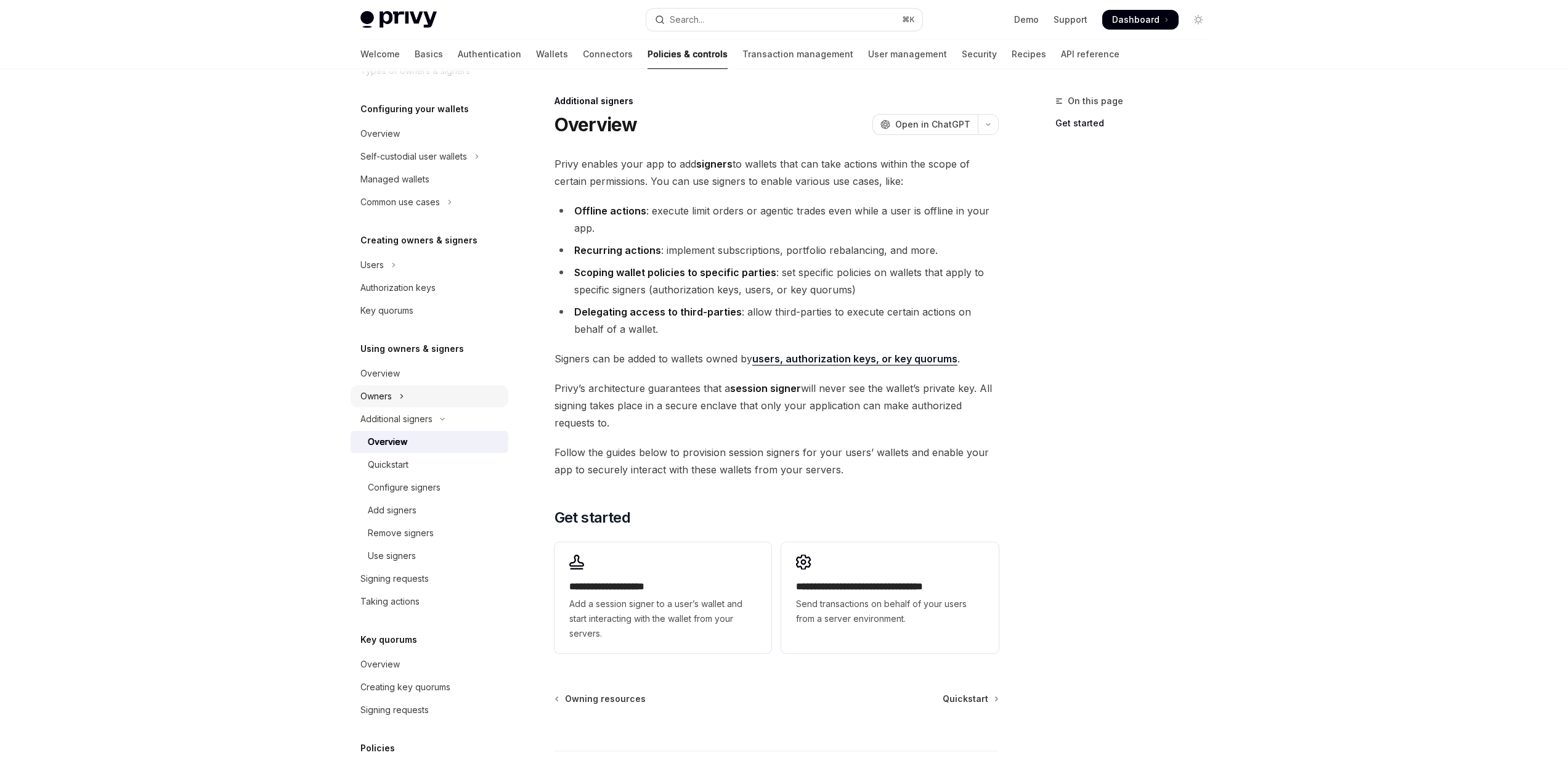
click at [414, 397] on button "Owners" at bounding box center [430, 396] width 158 height 22
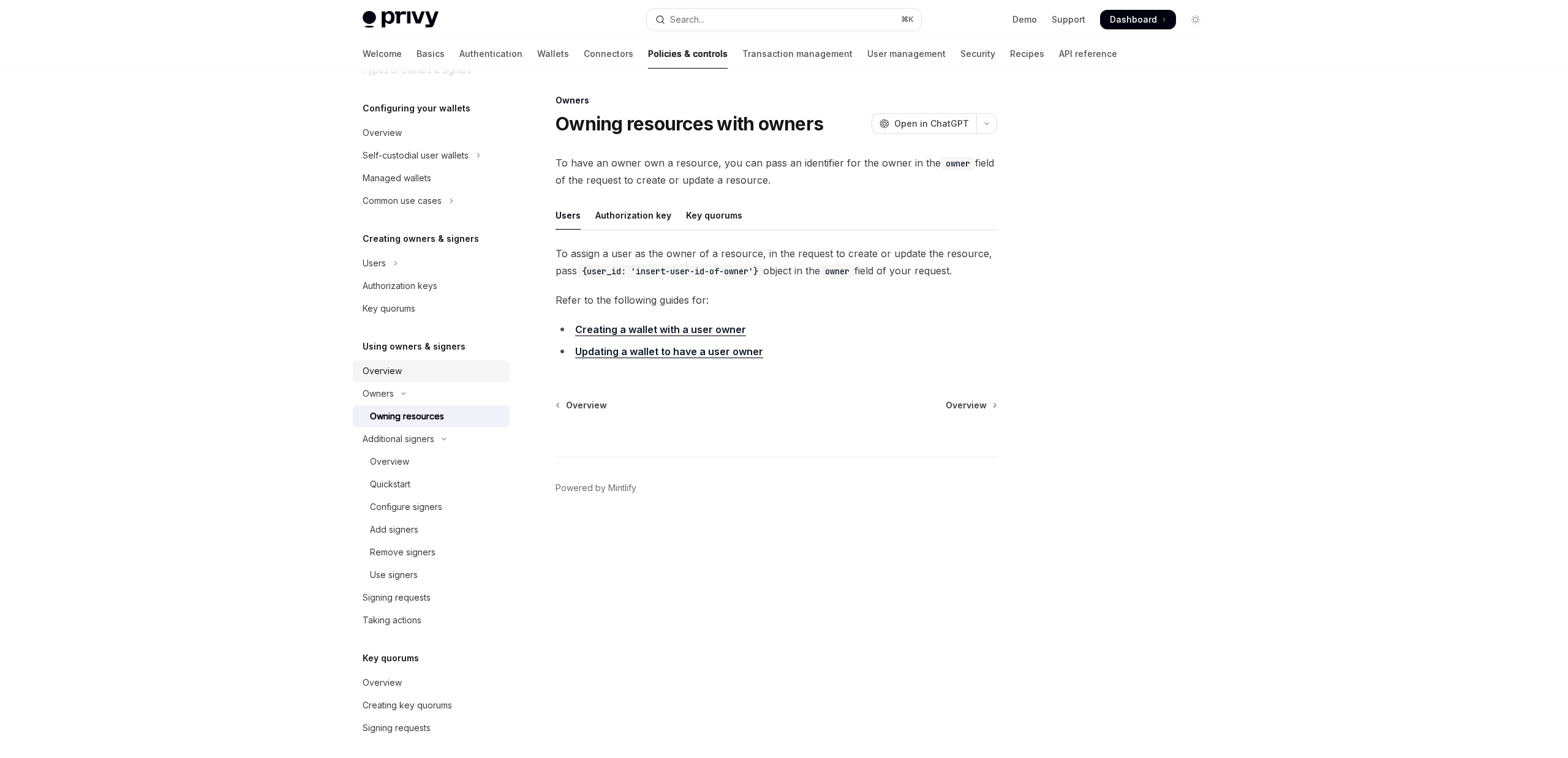
click at [418, 363] on link "Overview" at bounding box center [431, 371] width 157 height 22
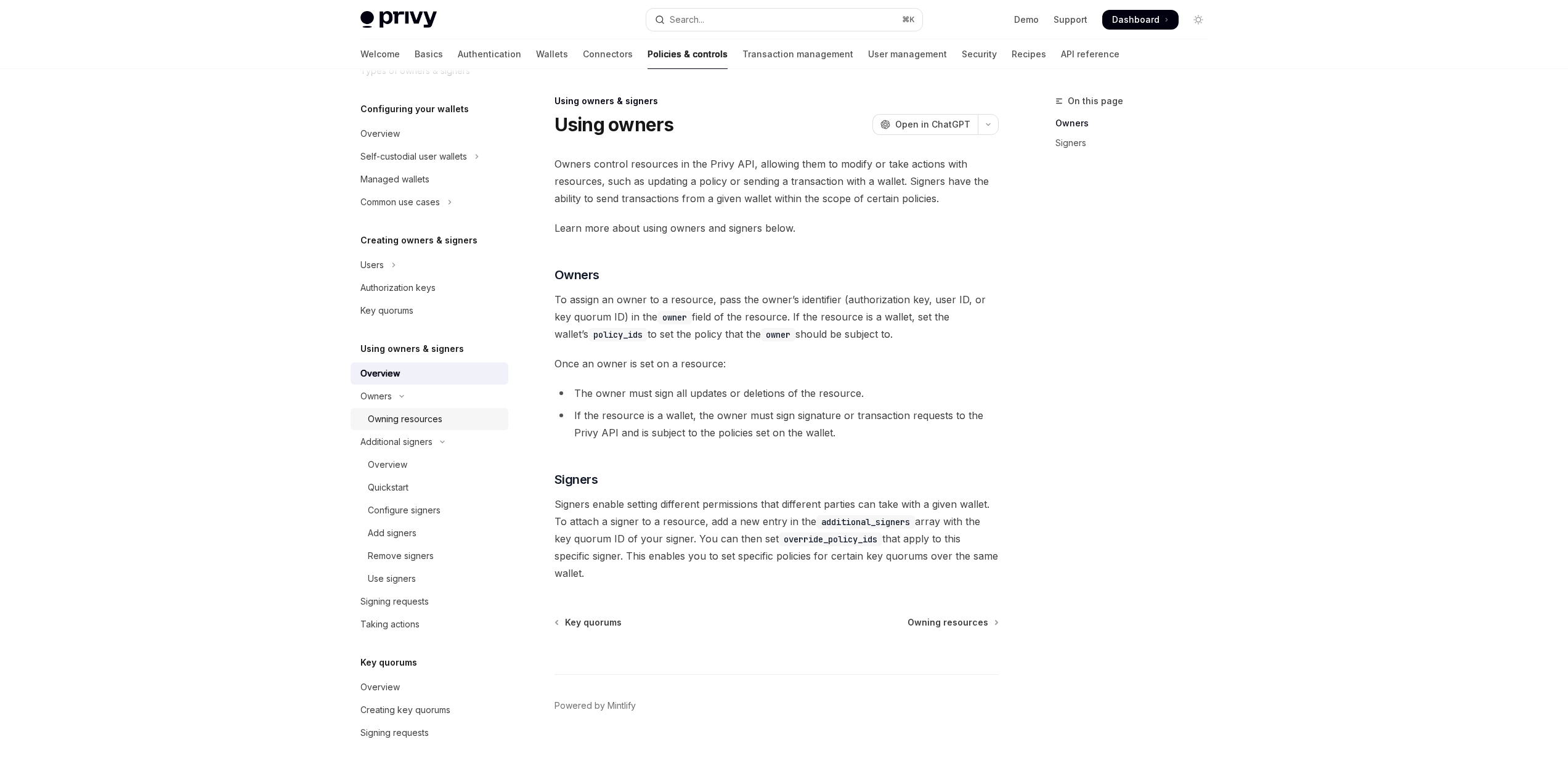
click at [445, 418] on div "Owning resources" at bounding box center [434, 419] width 133 height 15
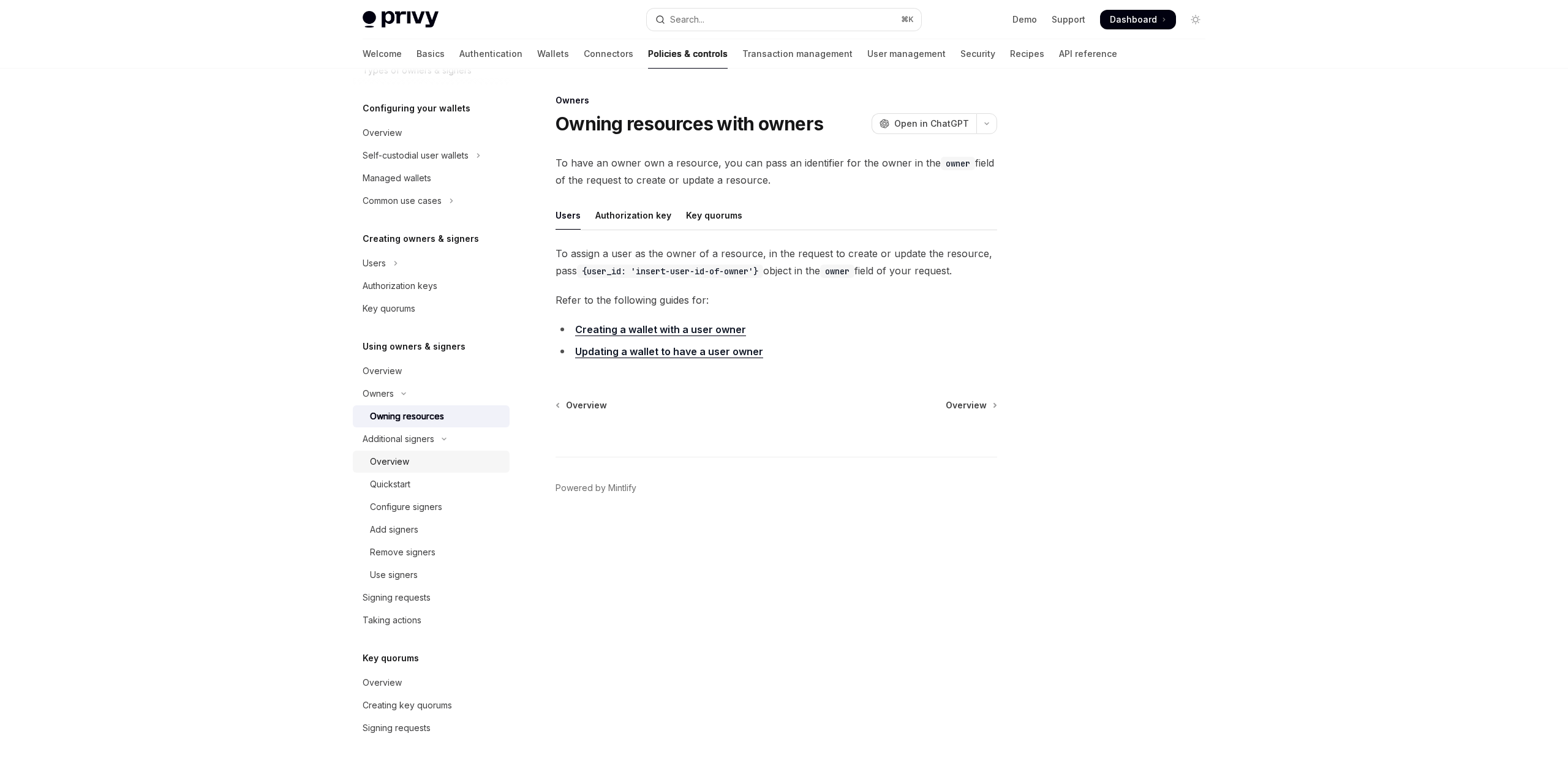
click at [421, 455] on div "Overview" at bounding box center [436, 462] width 132 height 15
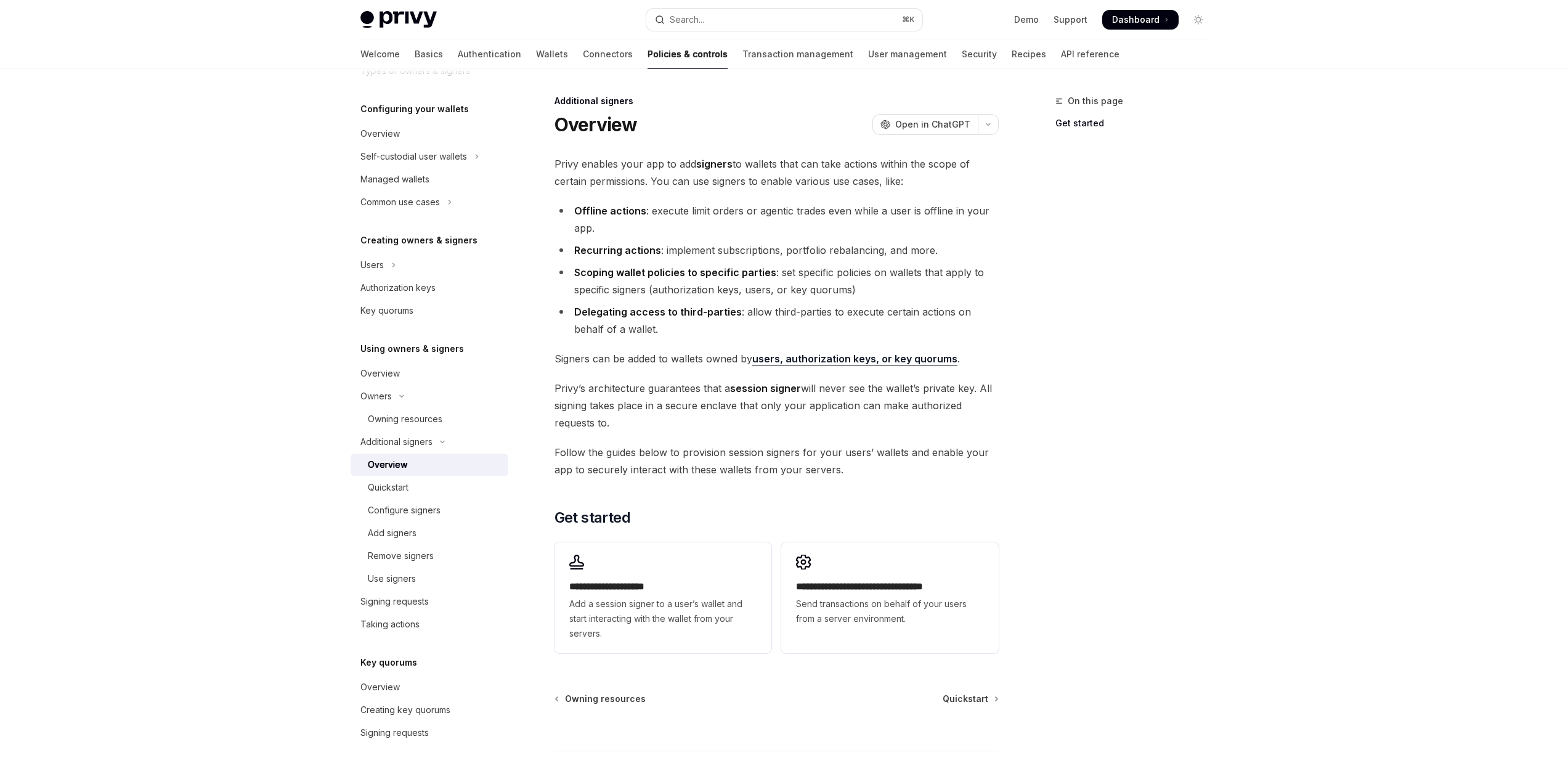
click at [633, 209] on strong "Offline actions" at bounding box center [610, 210] width 72 height 13
click at [624, 210] on strong "Offline actions" at bounding box center [610, 210] width 72 height 13
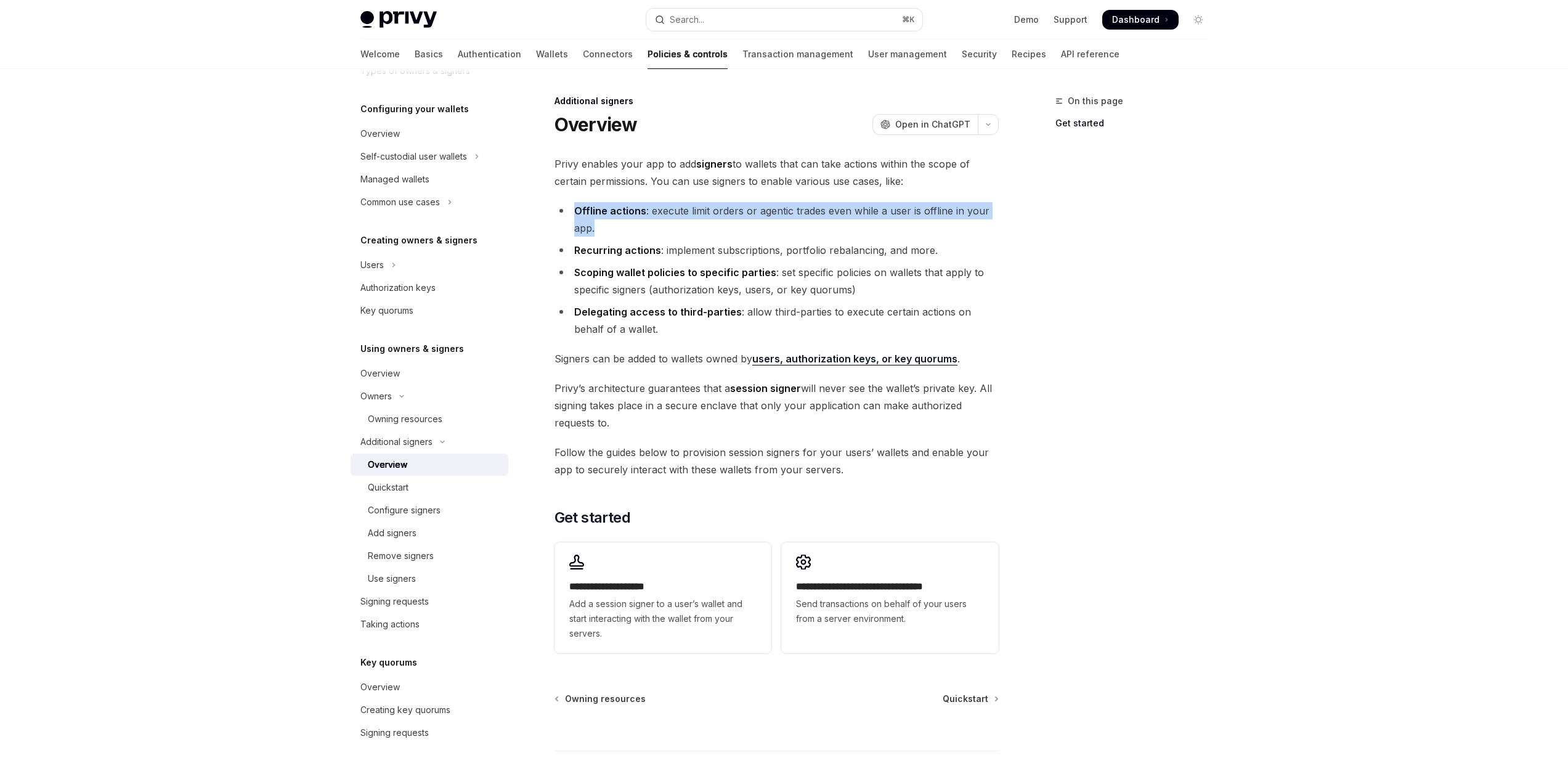
click at [624, 210] on strong "Offline actions" at bounding box center [610, 210] width 72 height 13
click at [605, 216] on li "Offline actions : execute limit orders or agentic trades even while a user is o…" at bounding box center [776, 219] width 444 height 34
click at [404, 364] on link "Overview" at bounding box center [430, 374] width 158 height 22
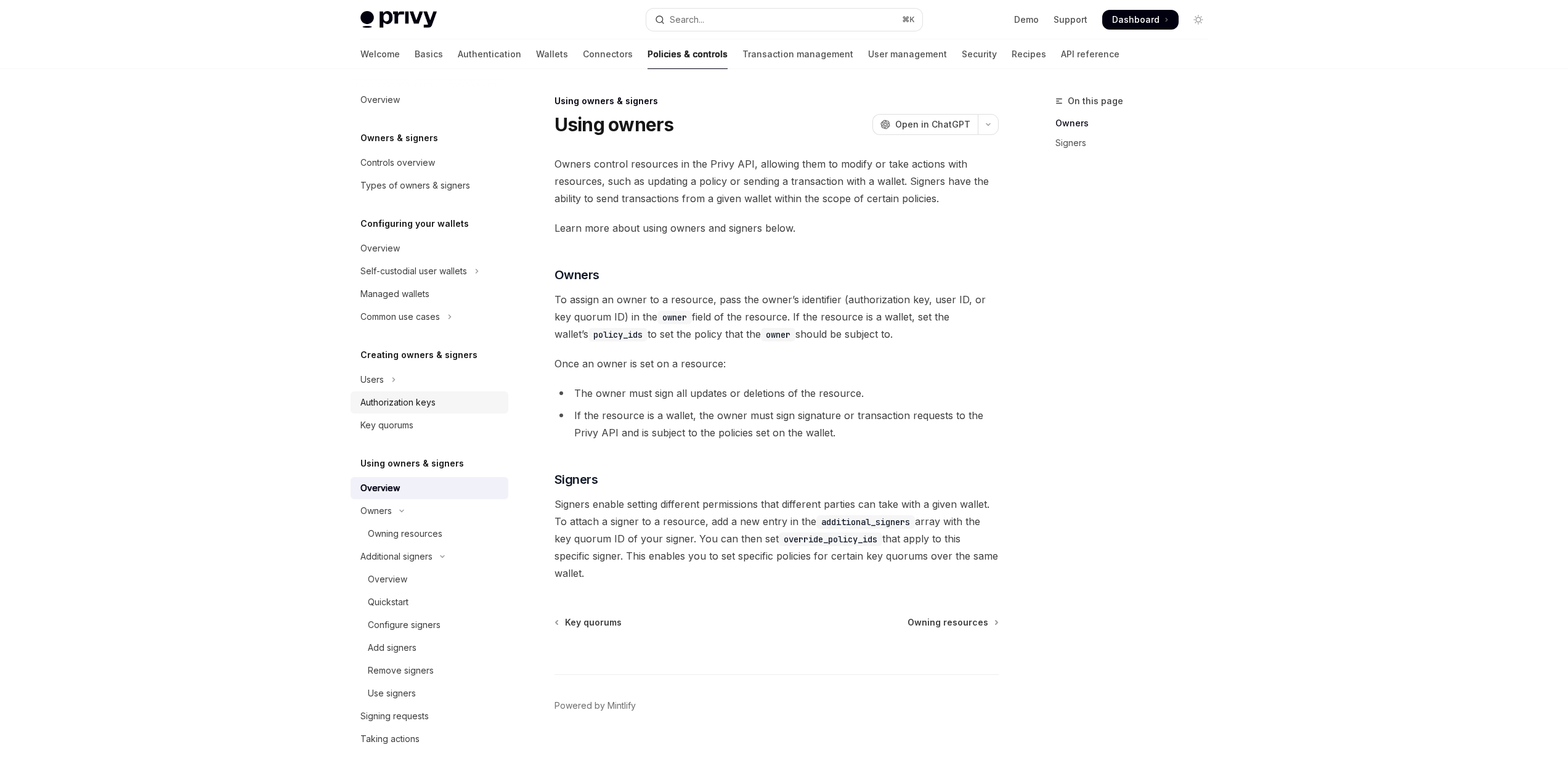
click at [425, 400] on div "Authorization keys" at bounding box center [398, 403] width 75 height 15
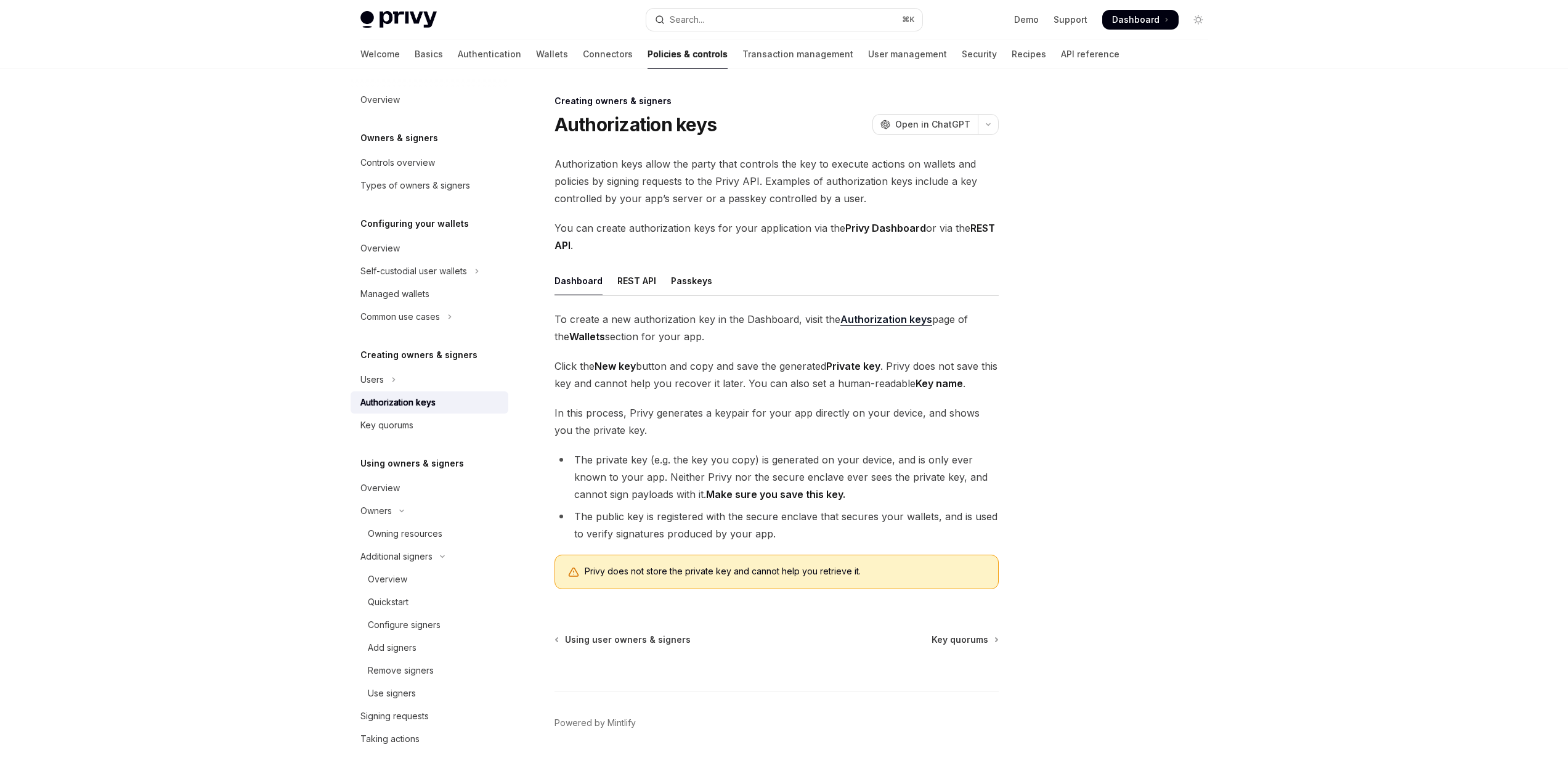
click at [606, 273] on ul "Dashboard REST API Passkeys" at bounding box center [776, 281] width 444 height 29
click at [625, 276] on div "REST API" at bounding box center [636, 281] width 39 height 29
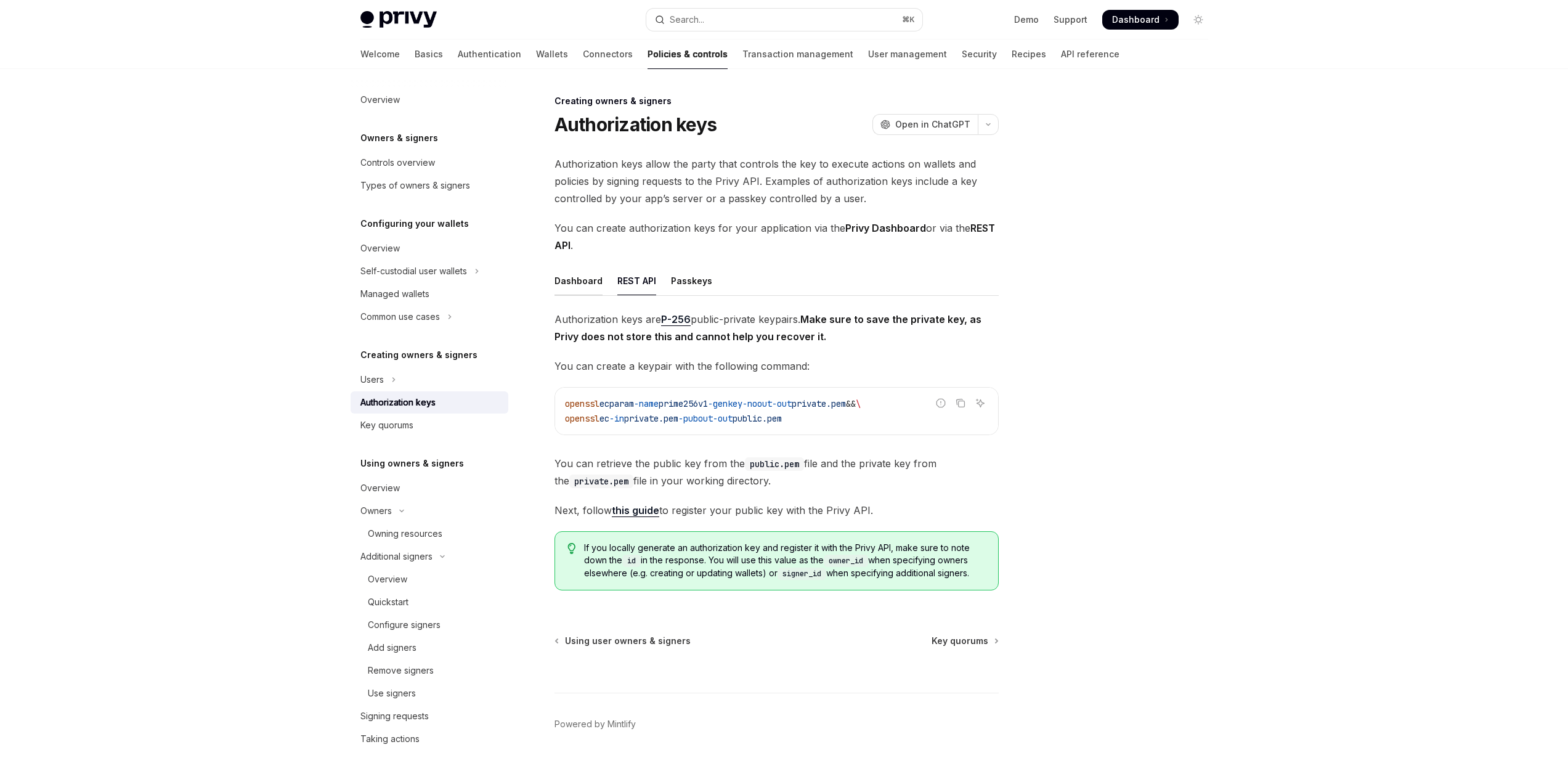
click at [573, 277] on div "Dashboard" at bounding box center [578, 281] width 48 height 29
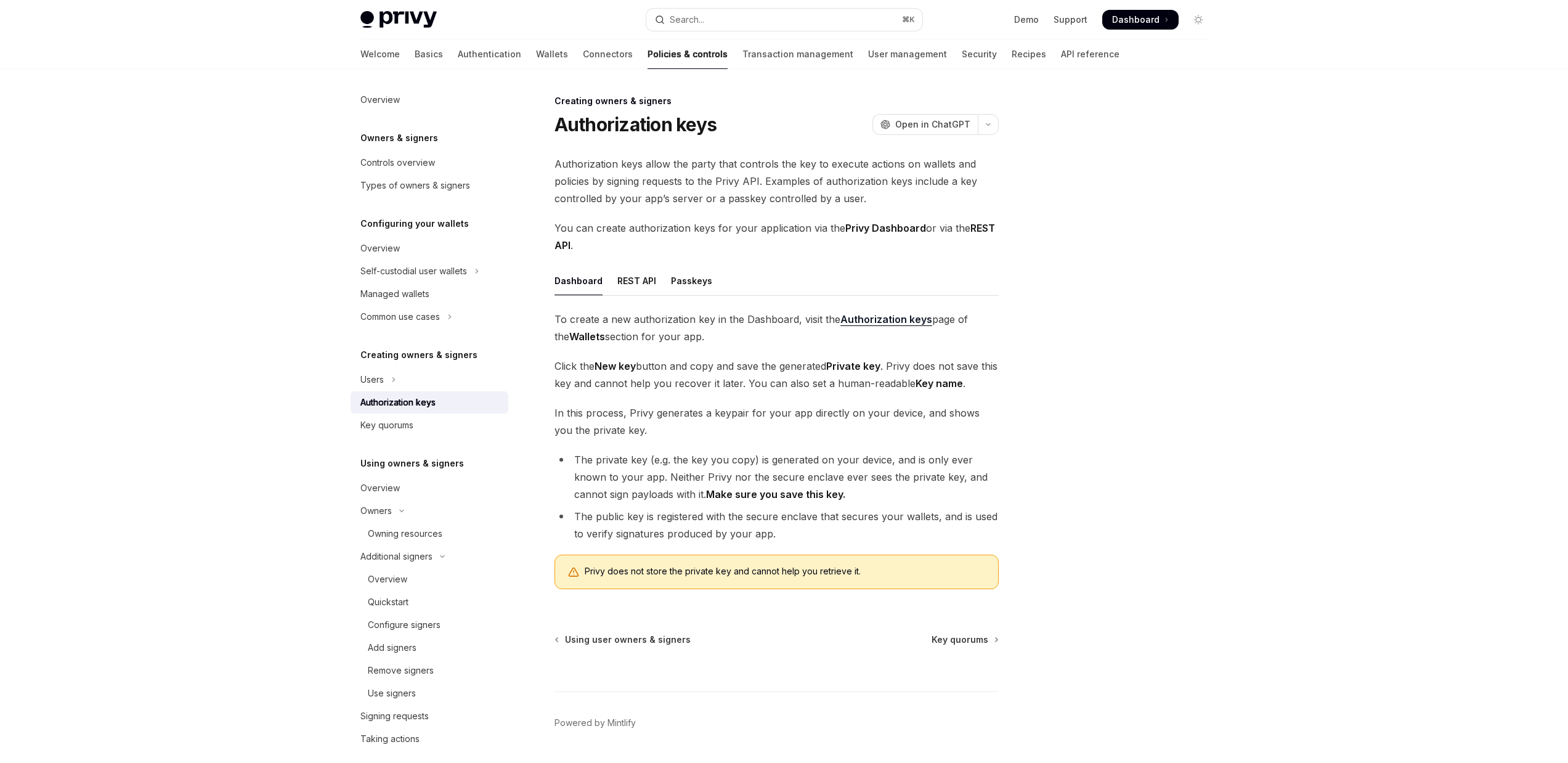
click at [743, 490] on strong "Make sure you save this key." at bounding box center [776, 494] width 140 height 13
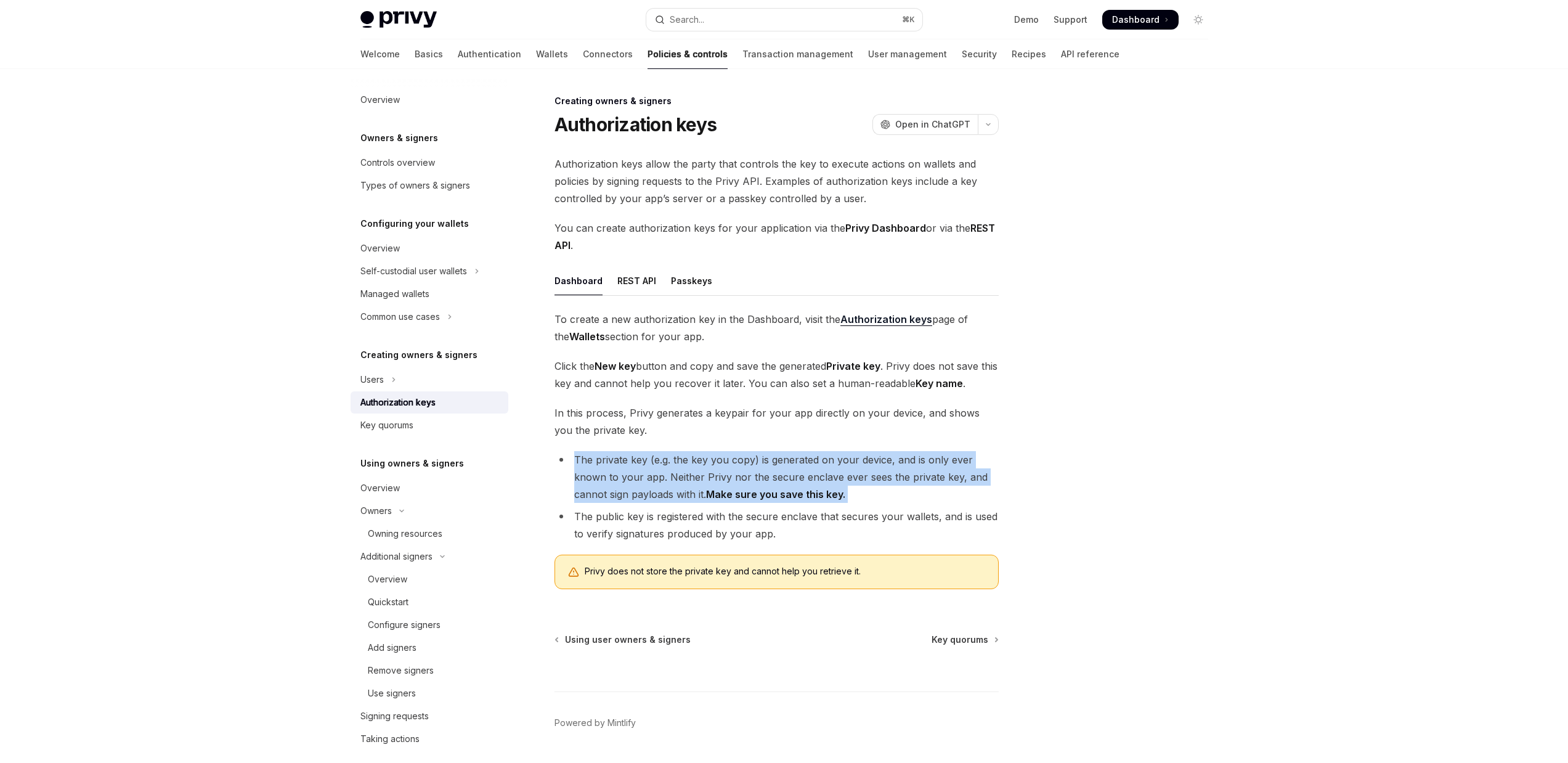
click at [743, 490] on strong "Make sure you save this key." at bounding box center [776, 494] width 140 height 13
click at [824, 495] on strong "Make sure you save this key." at bounding box center [776, 494] width 140 height 13
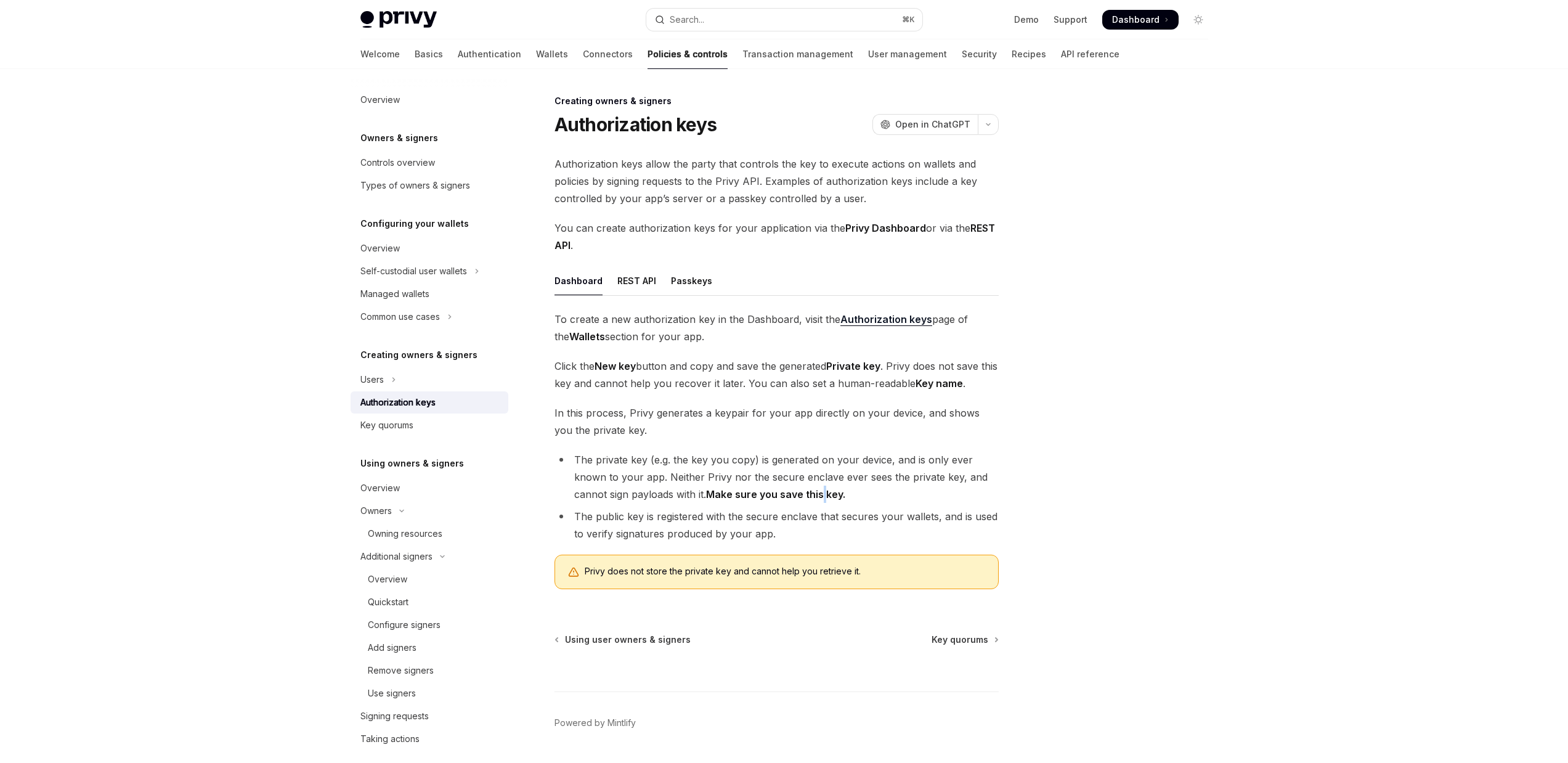
click at [824, 495] on strong "Make sure you save this key." at bounding box center [776, 494] width 140 height 13
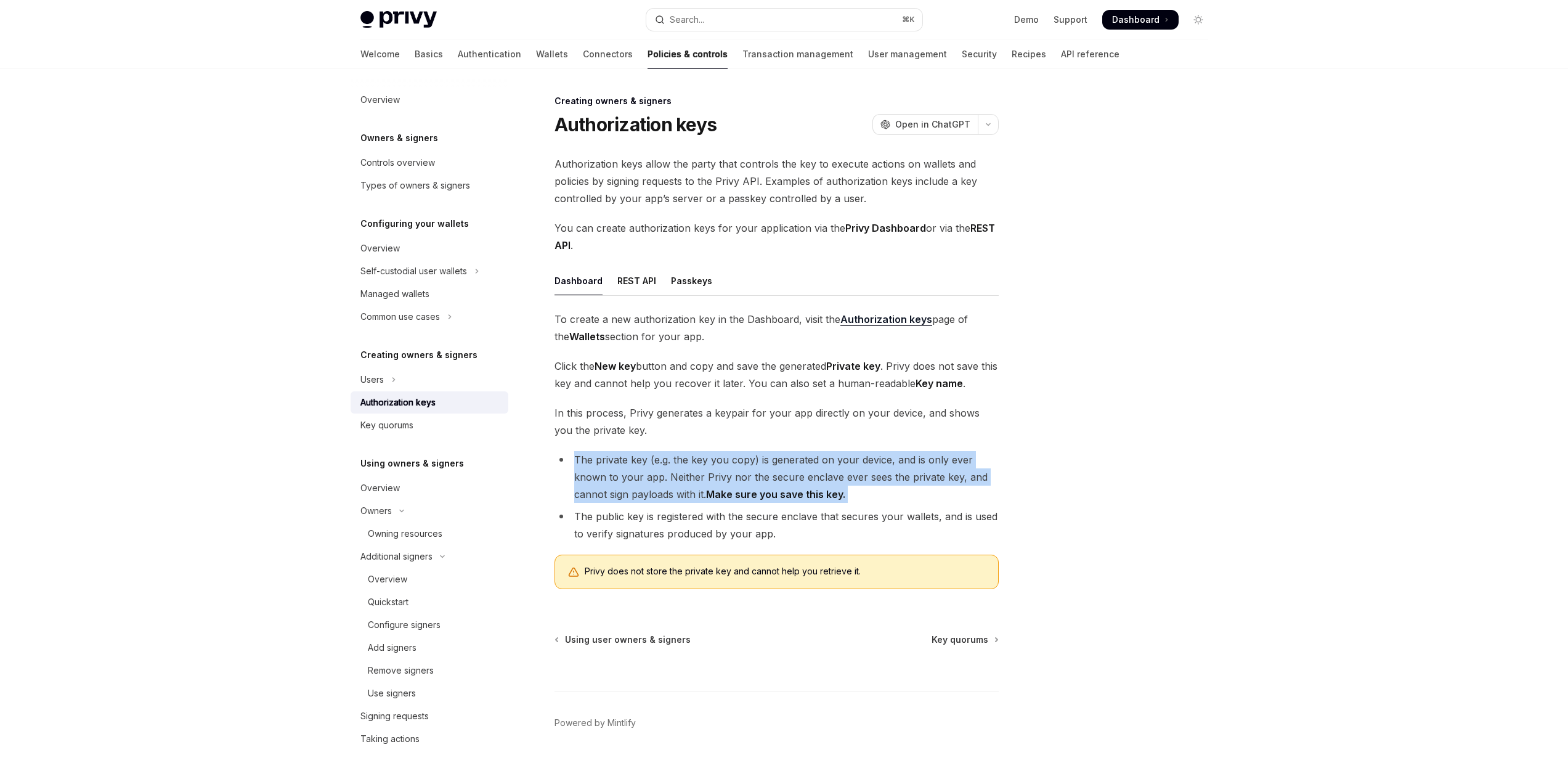
click at [824, 495] on strong "Make sure you save this key." at bounding box center [776, 494] width 140 height 13
click at [398, 421] on div "Key quorums" at bounding box center [387, 426] width 53 height 15
type textarea "*"
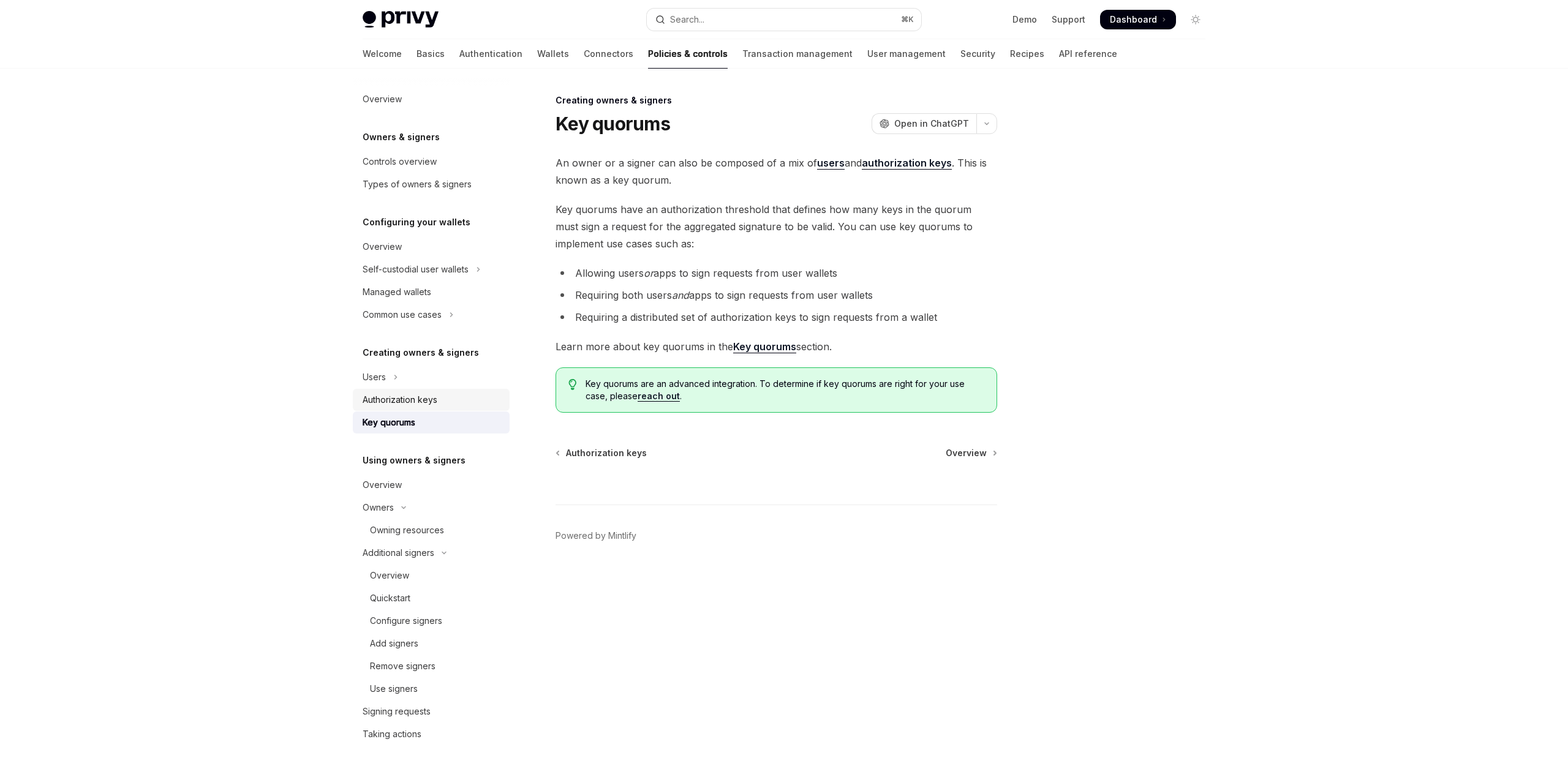
click at [423, 400] on div "Authorization keys" at bounding box center [400, 400] width 74 height 15
click at [451, 402] on div "Authorization keys" at bounding box center [432, 400] width 140 height 15
click at [458, 521] on link "Owning resources" at bounding box center [431, 530] width 157 height 22
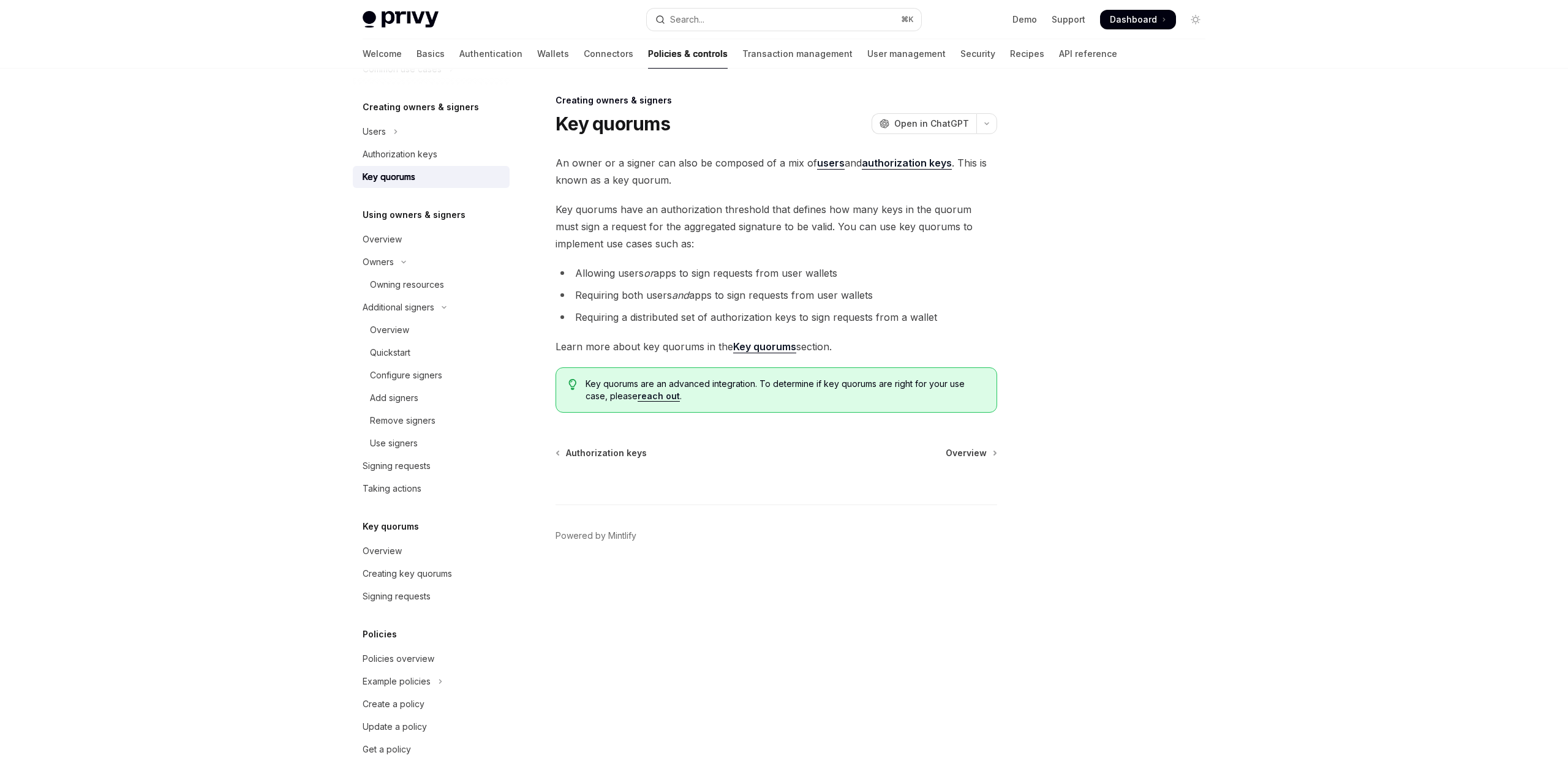
scroll to position [272, 0]
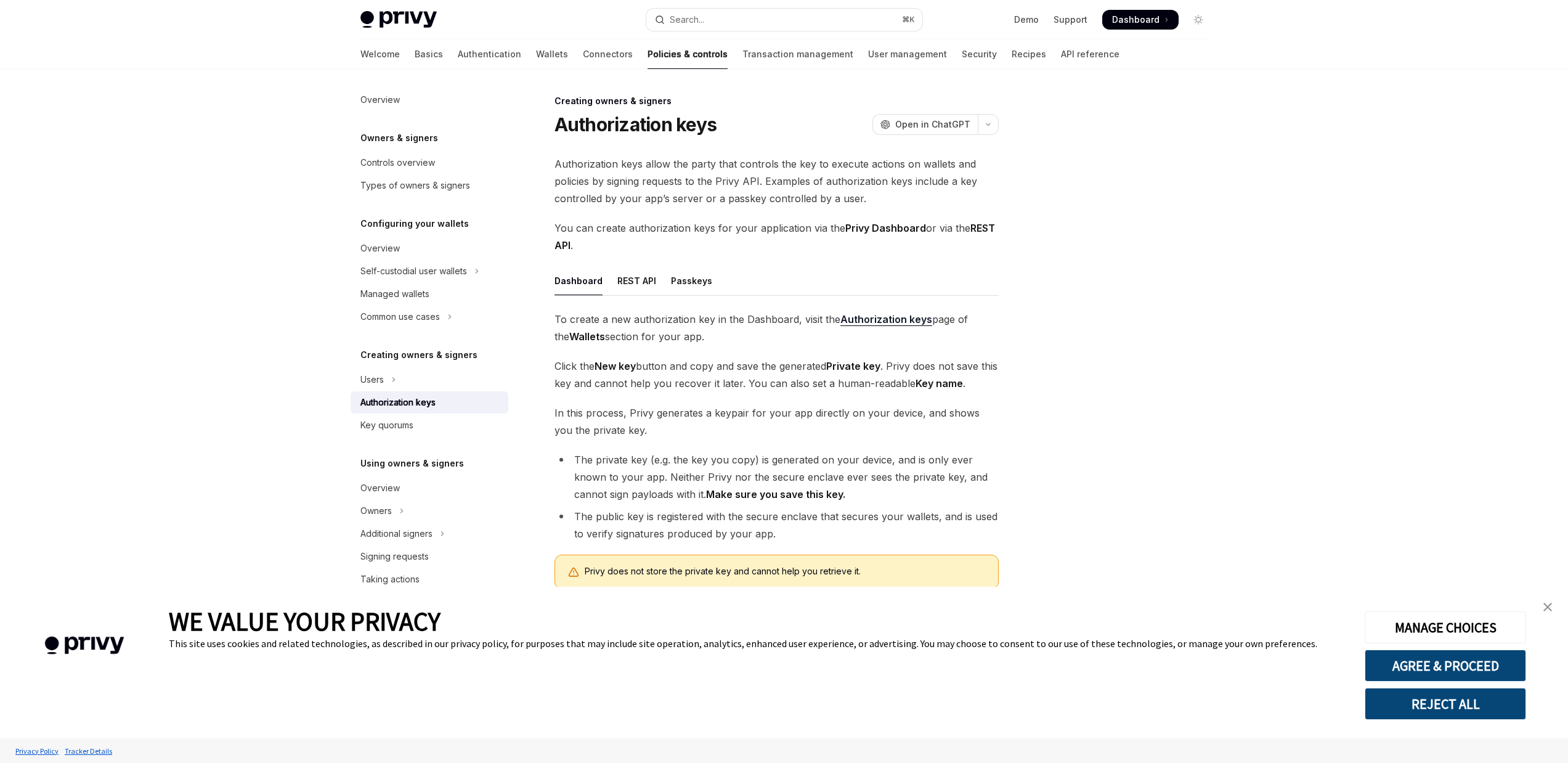
click at [1550, 607] on img "close banner" at bounding box center [1547, 607] width 8 height 8
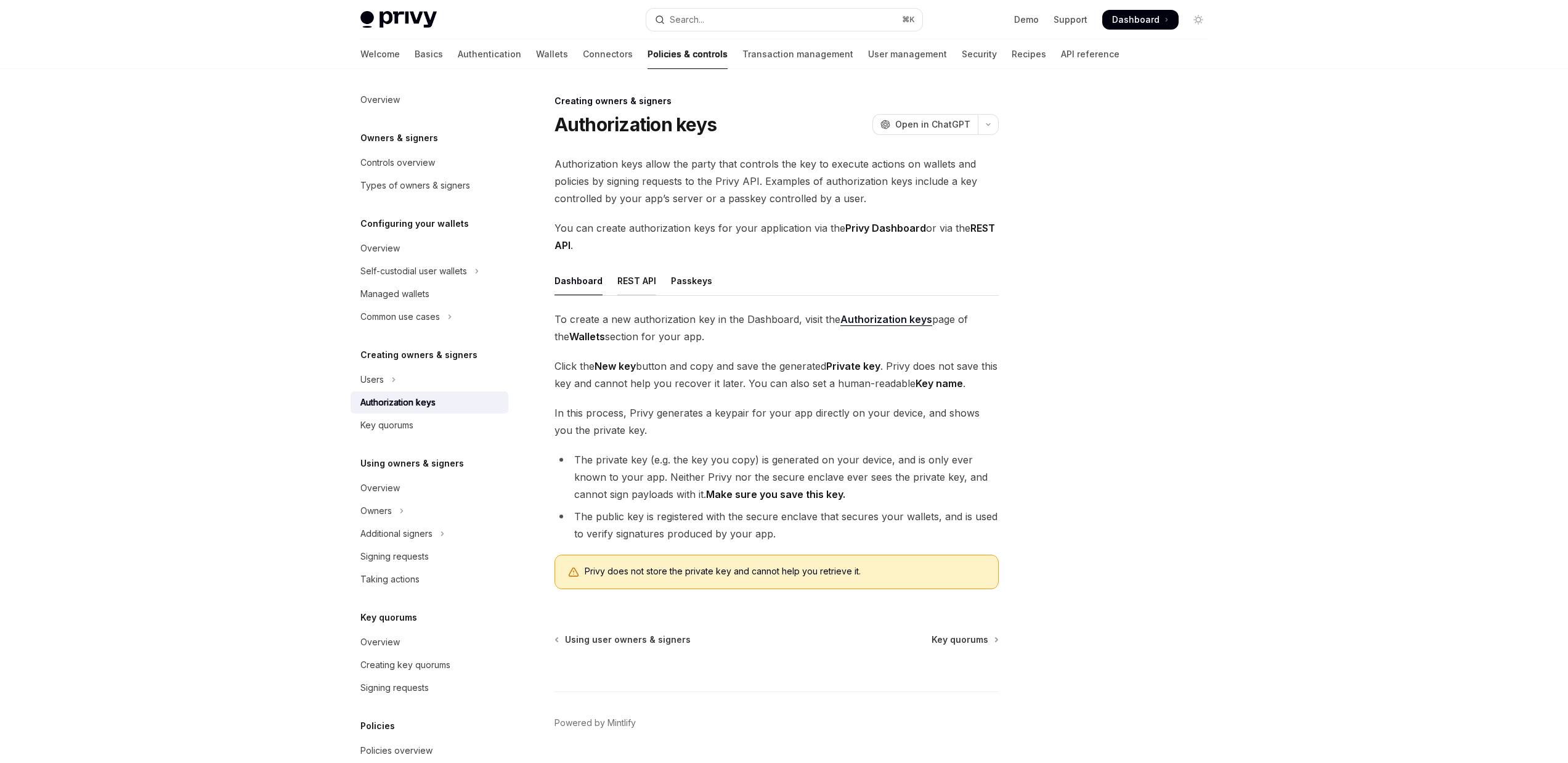
click at [644, 285] on div "REST API" at bounding box center [636, 281] width 39 height 29
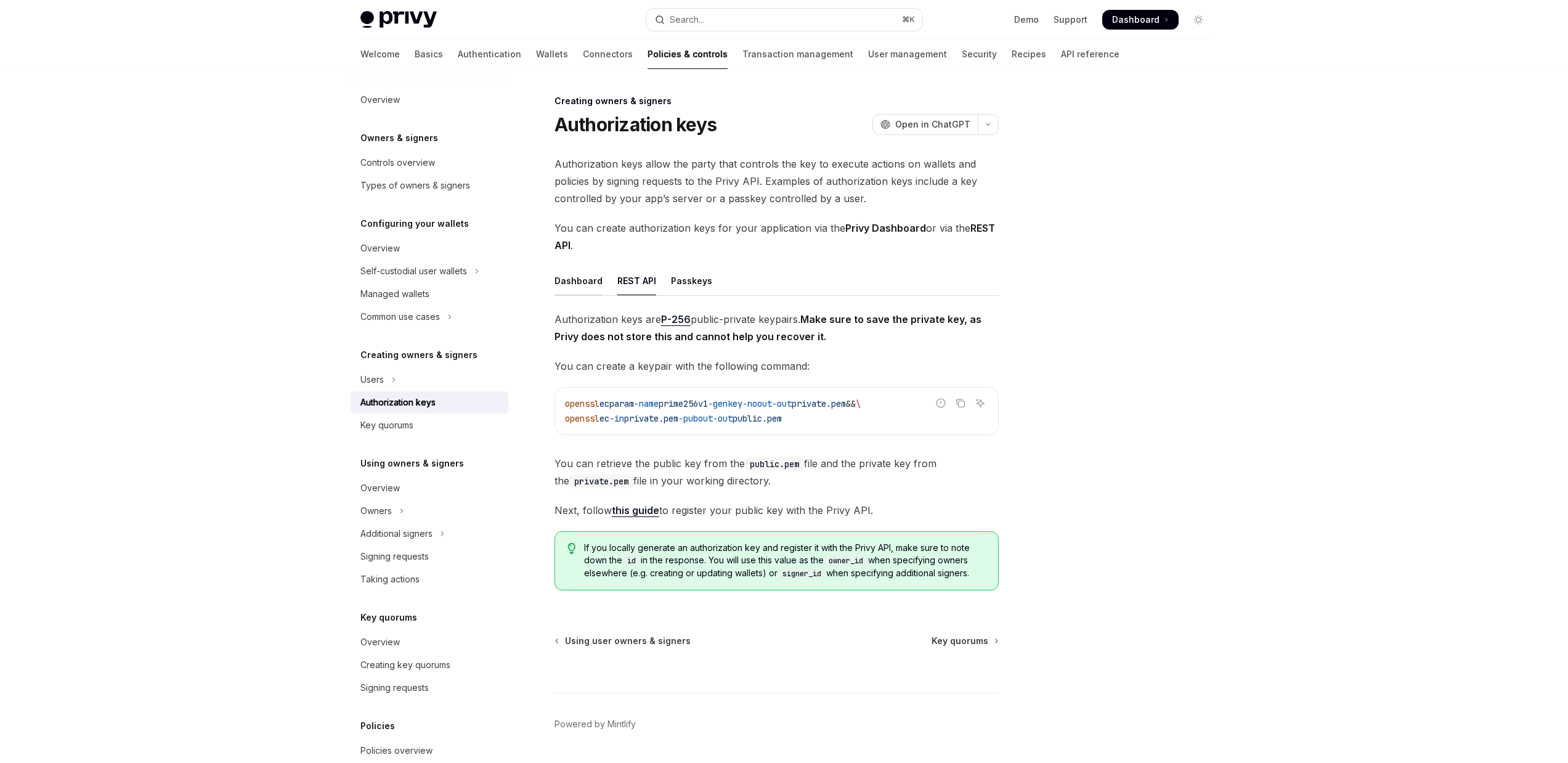
click at [582, 289] on div "Dashboard" at bounding box center [578, 281] width 48 height 29
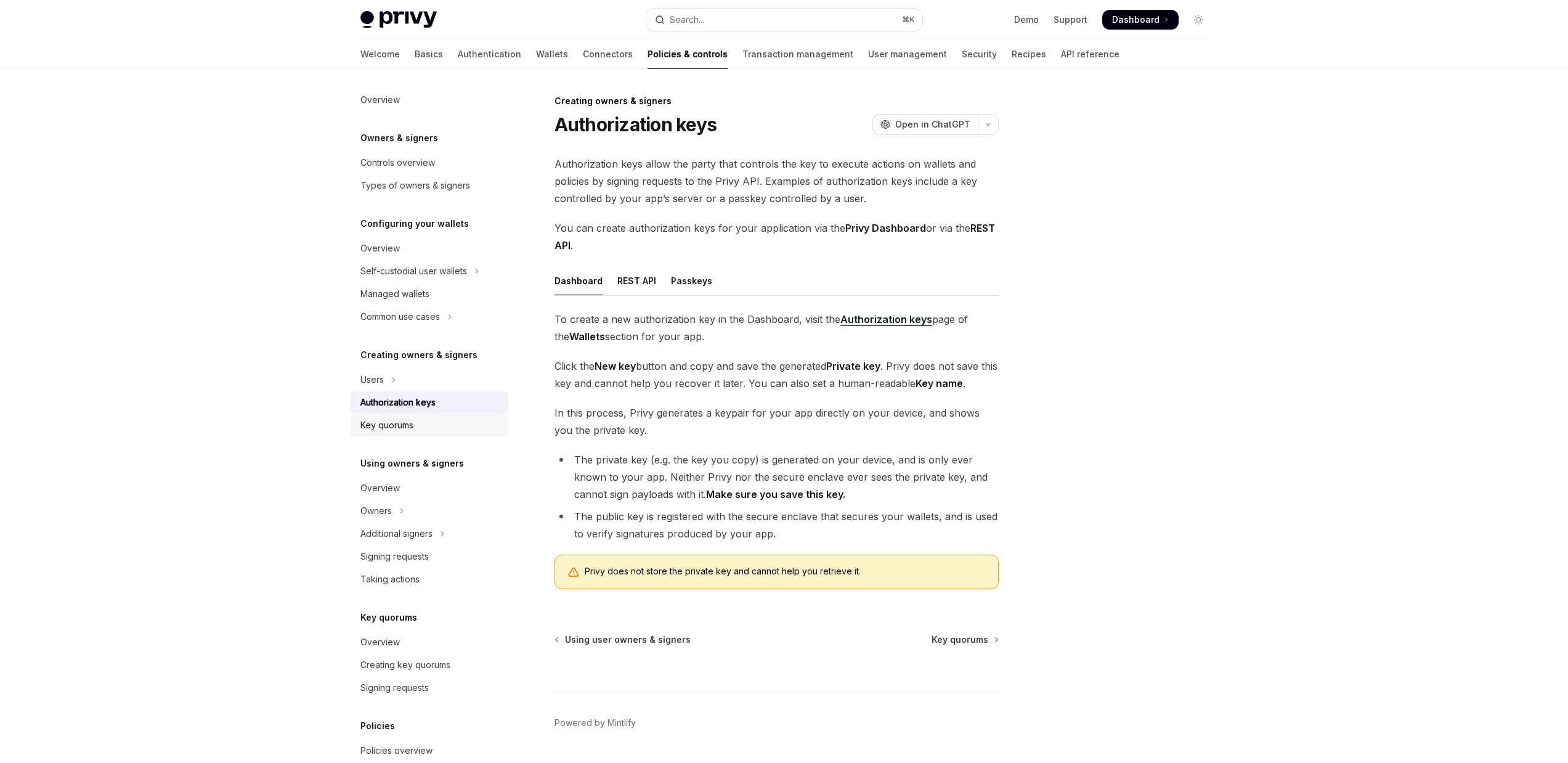
click at [416, 426] on div "Key quorums" at bounding box center [430, 426] width 140 height 15
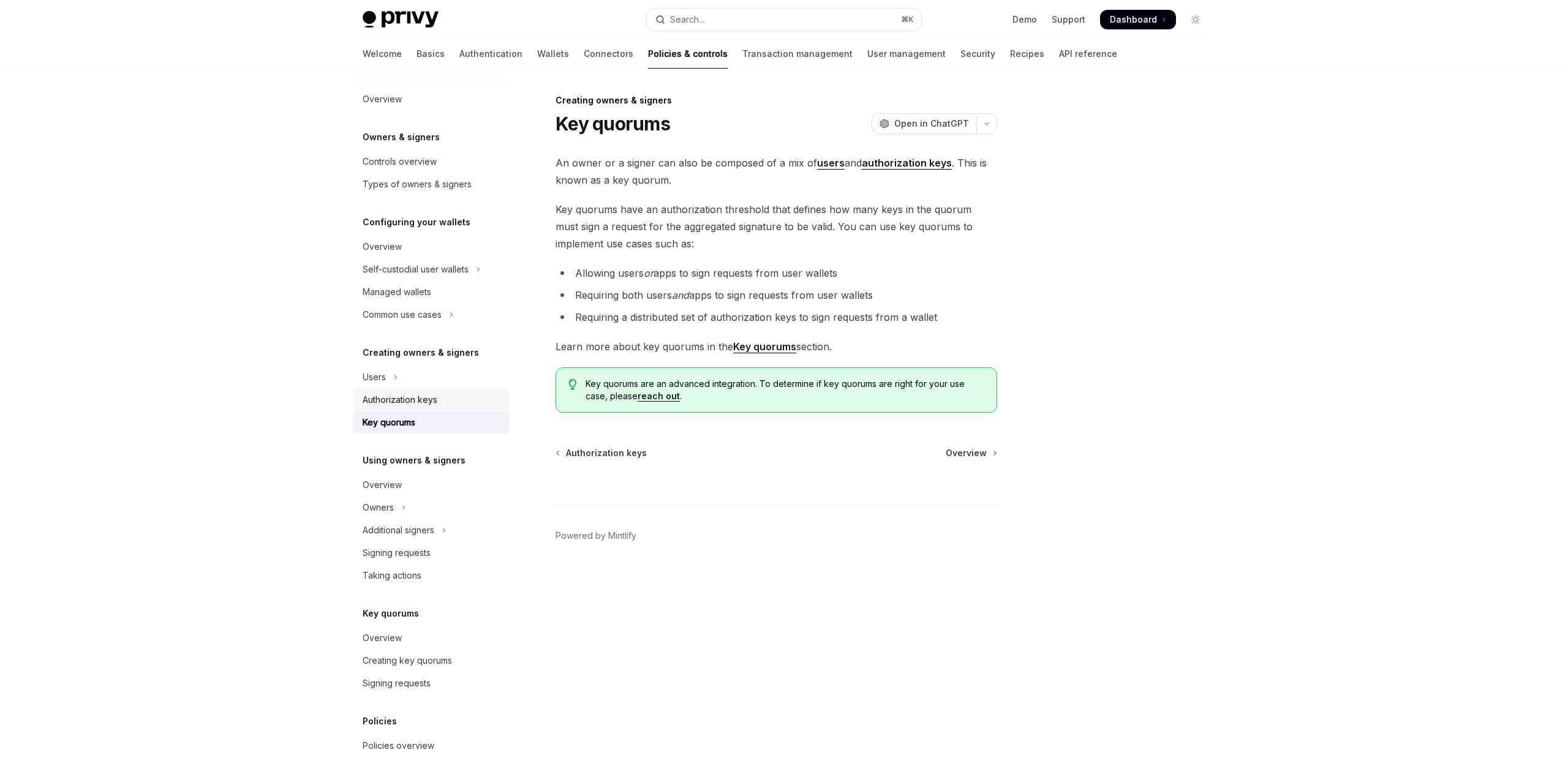
scroll to position [114, 0]
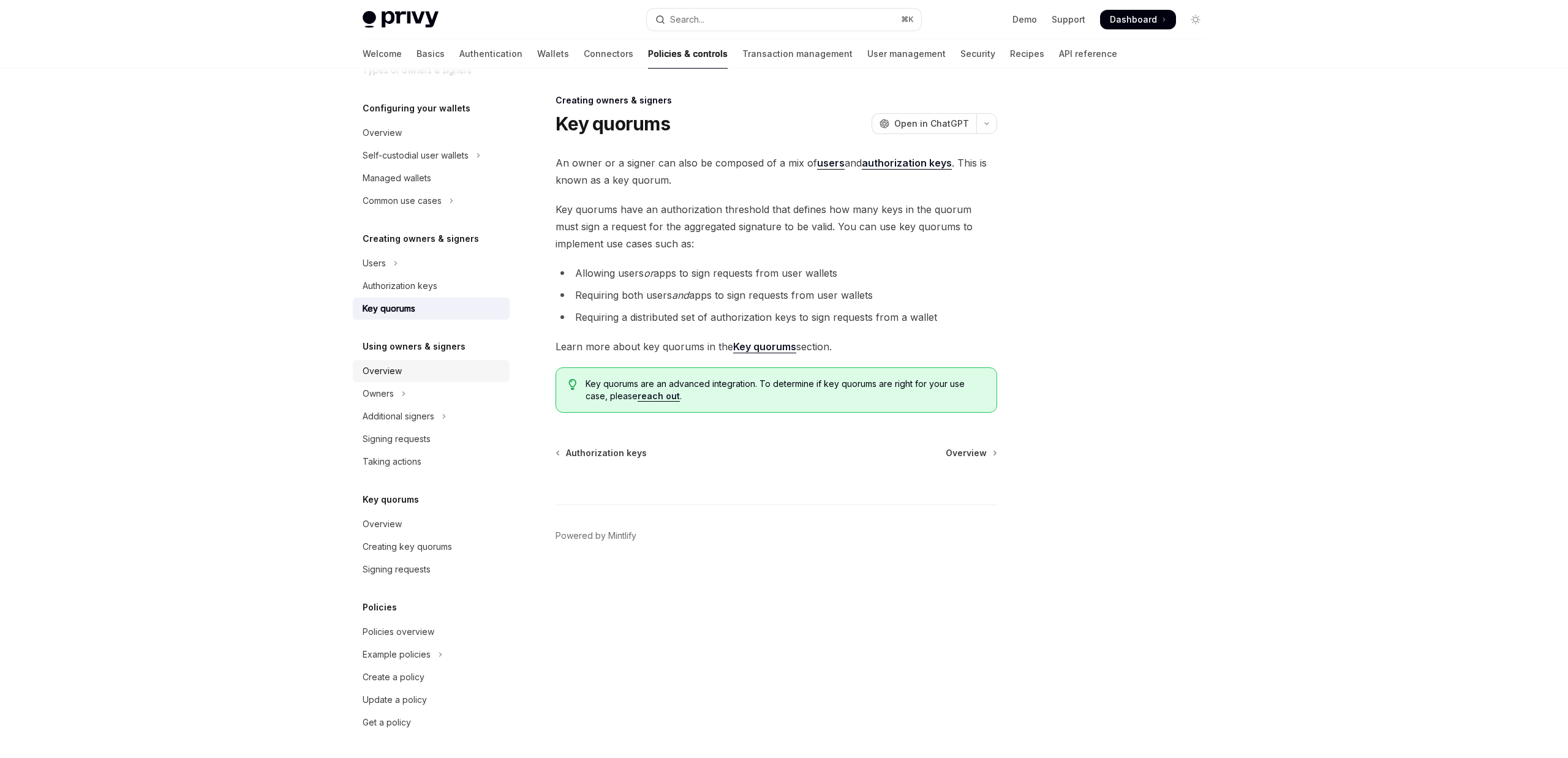
click at [415, 370] on div "Overview" at bounding box center [432, 371] width 140 height 15
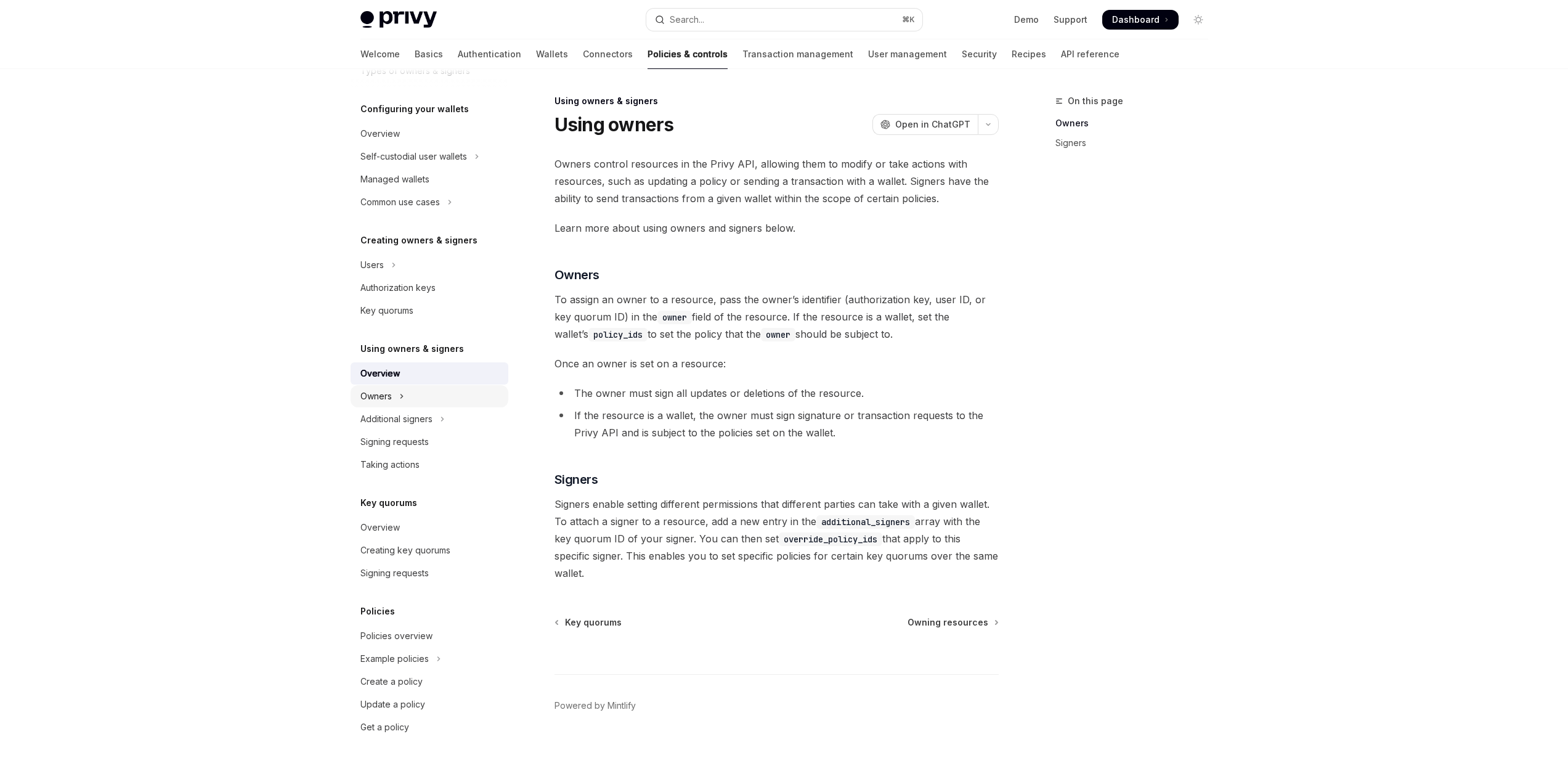
click at [393, 394] on button "Owners" at bounding box center [430, 396] width 158 height 22
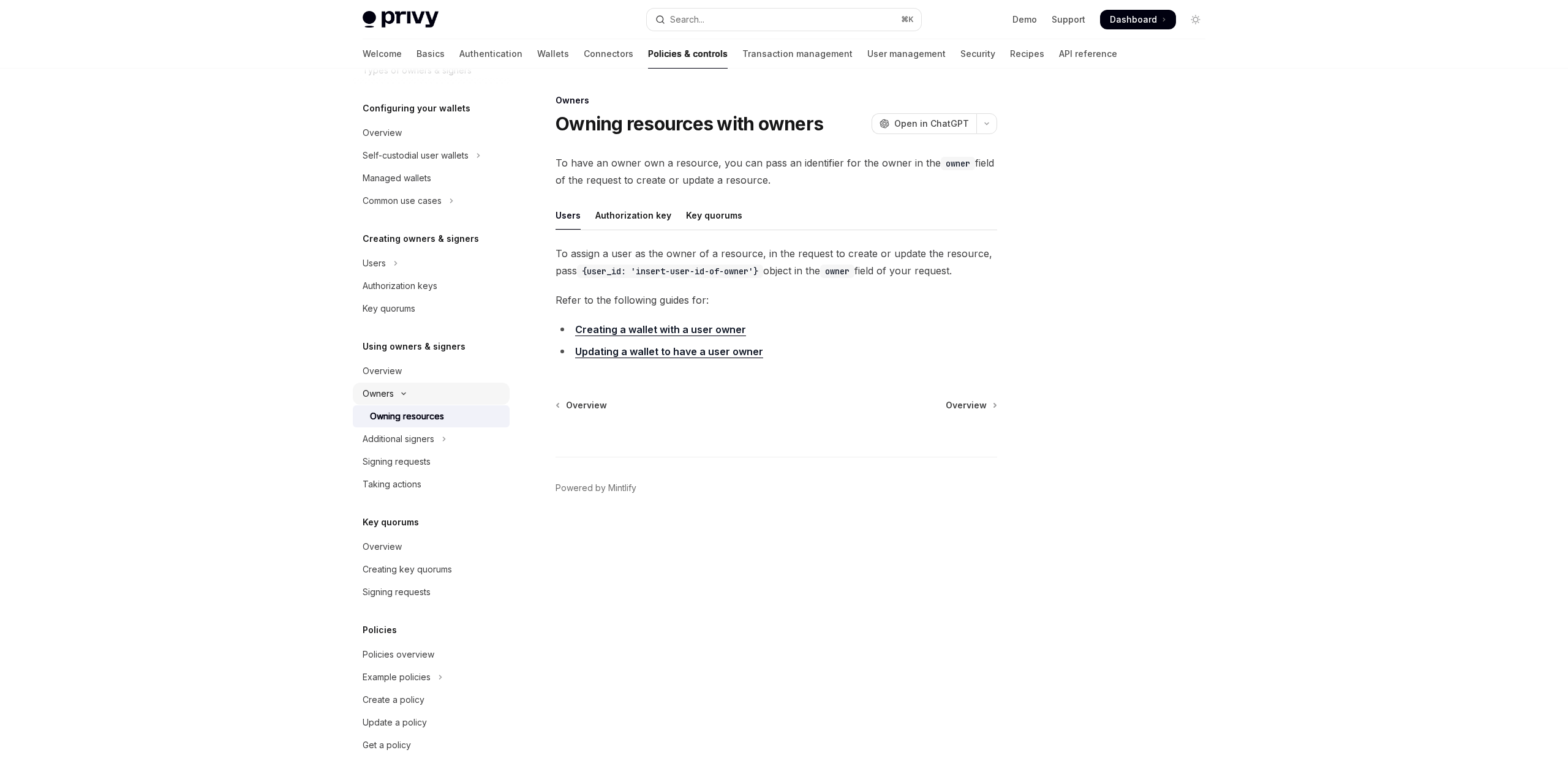
click at [435, 399] on button "Owners" at bounding box center [431, 394] width 157 height 22
click at [437, 522] on div "Overview" at bounding box center [432, 524] width 140 height 15
type textarea "*"
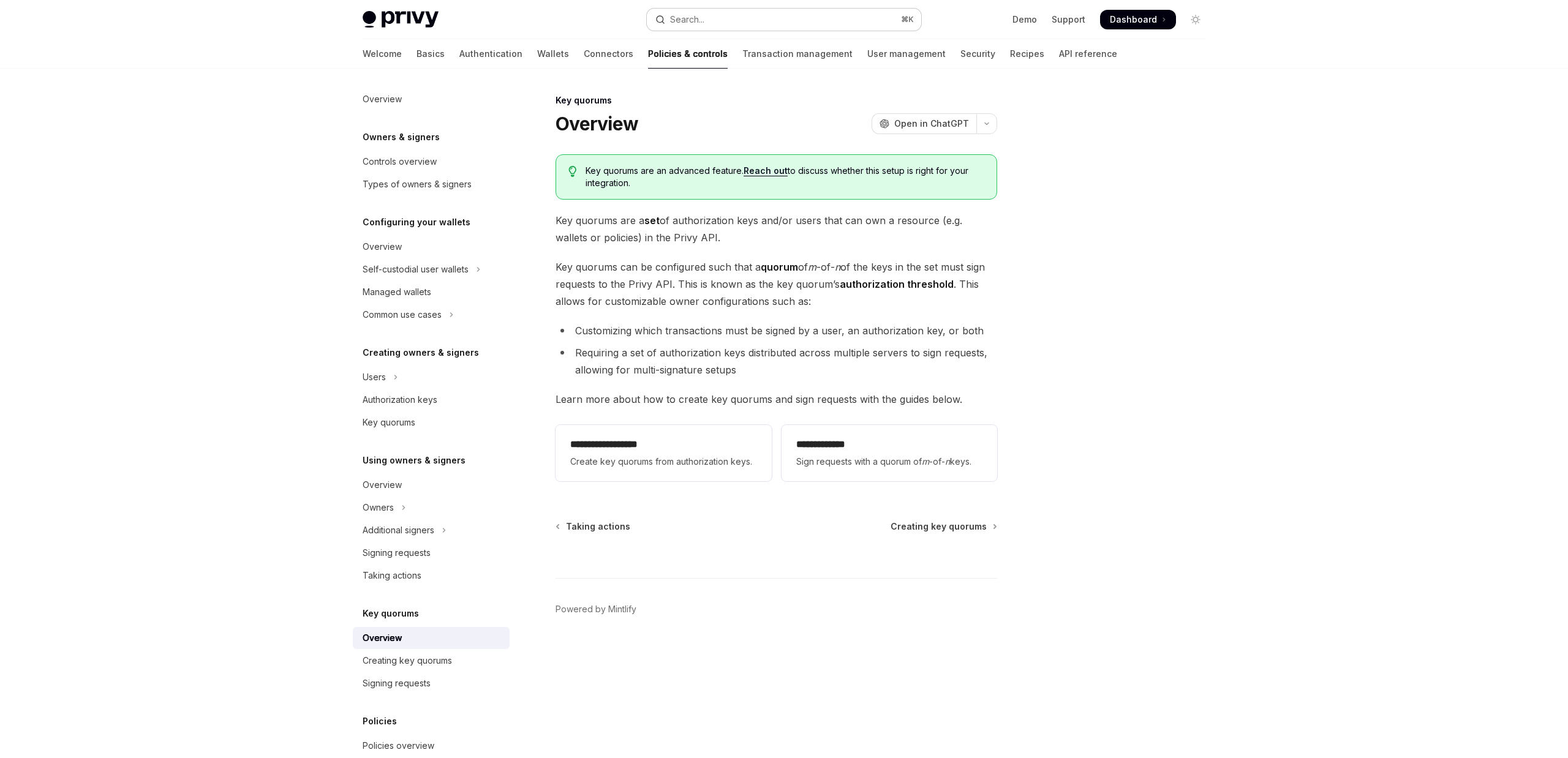
click at [725, 18] on button "Search... ⌘ K" at bounding box center [784, 19] width 274 height 22
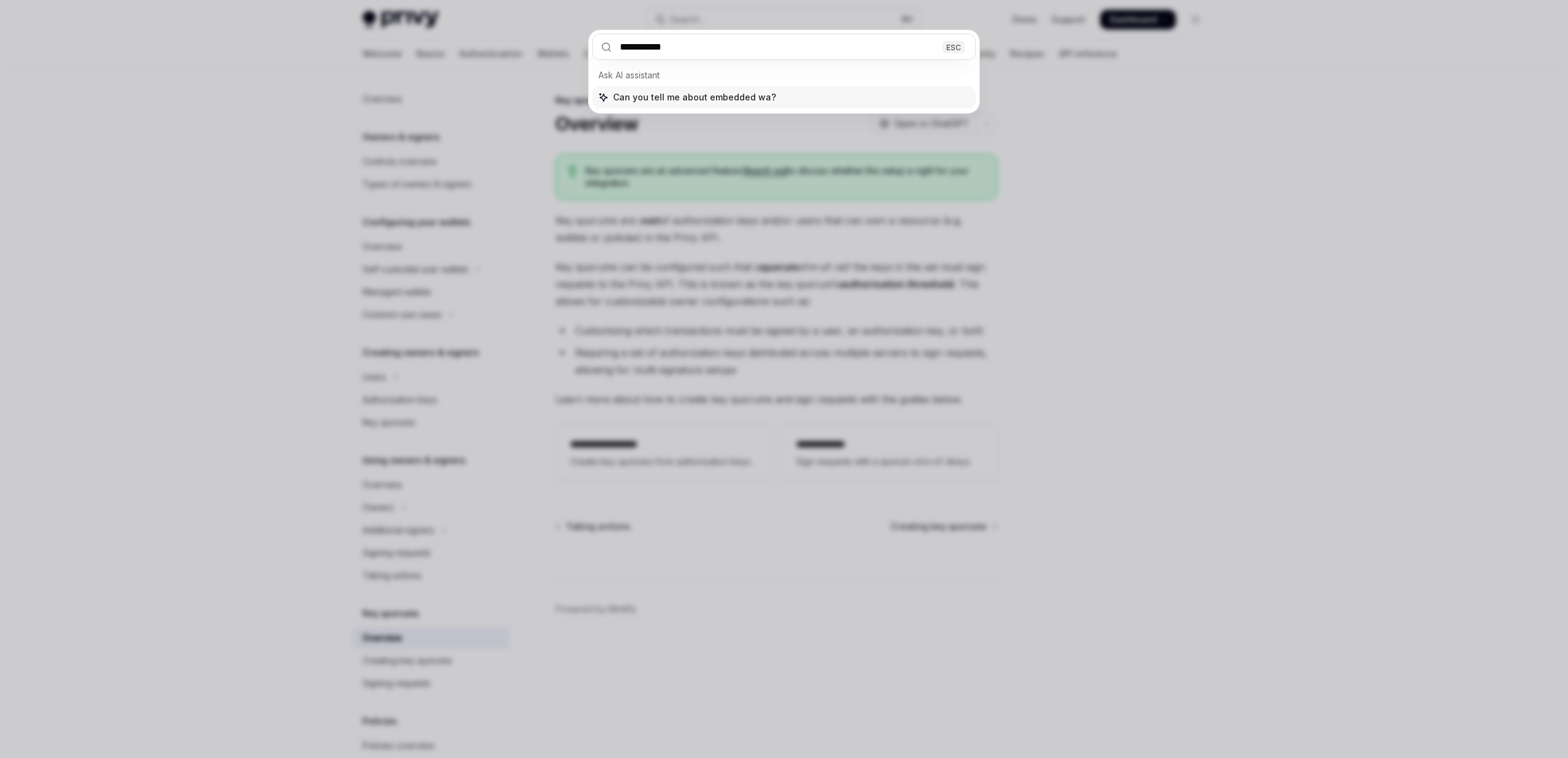
type input "**********"
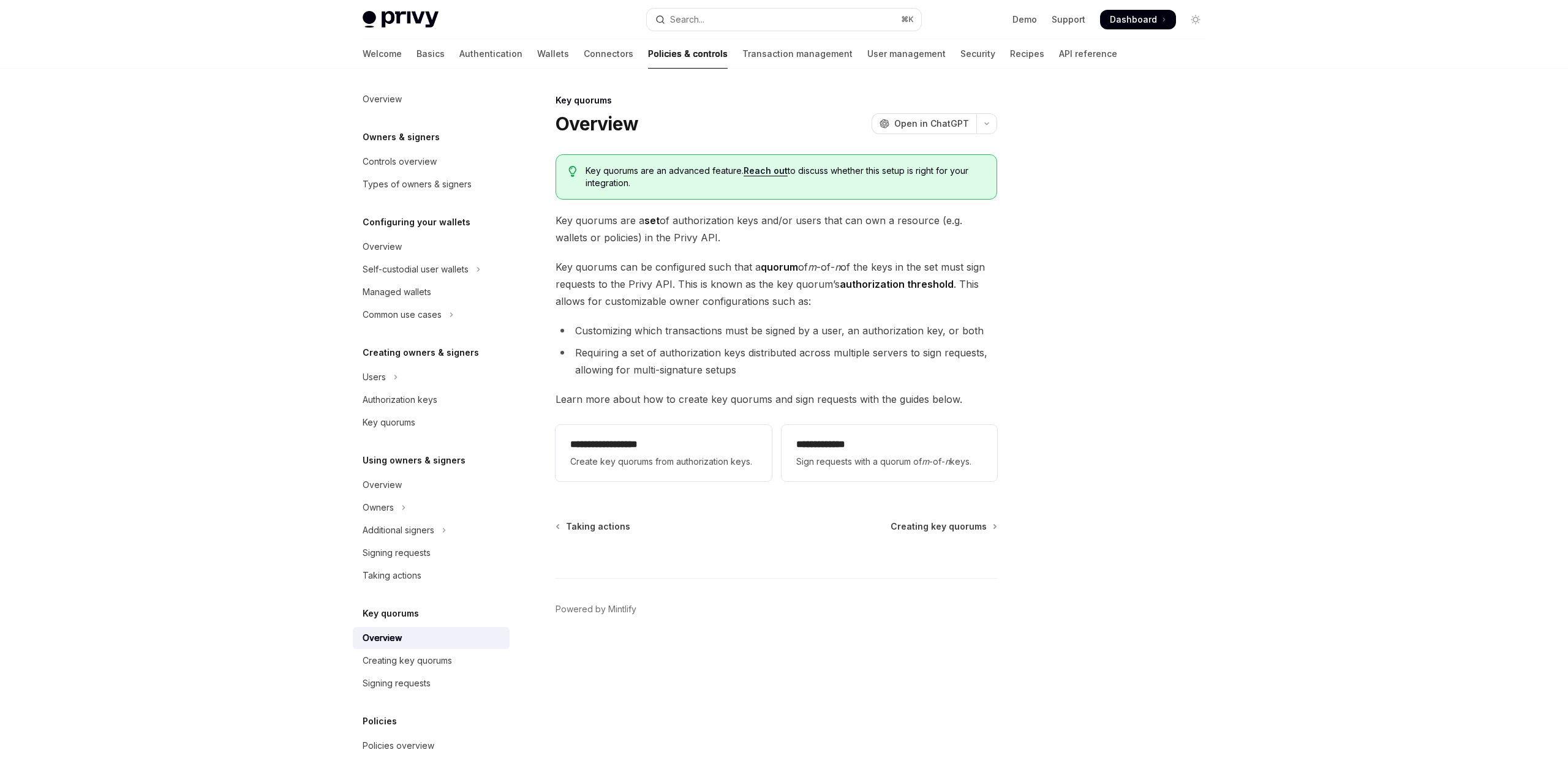
type textarea "*"
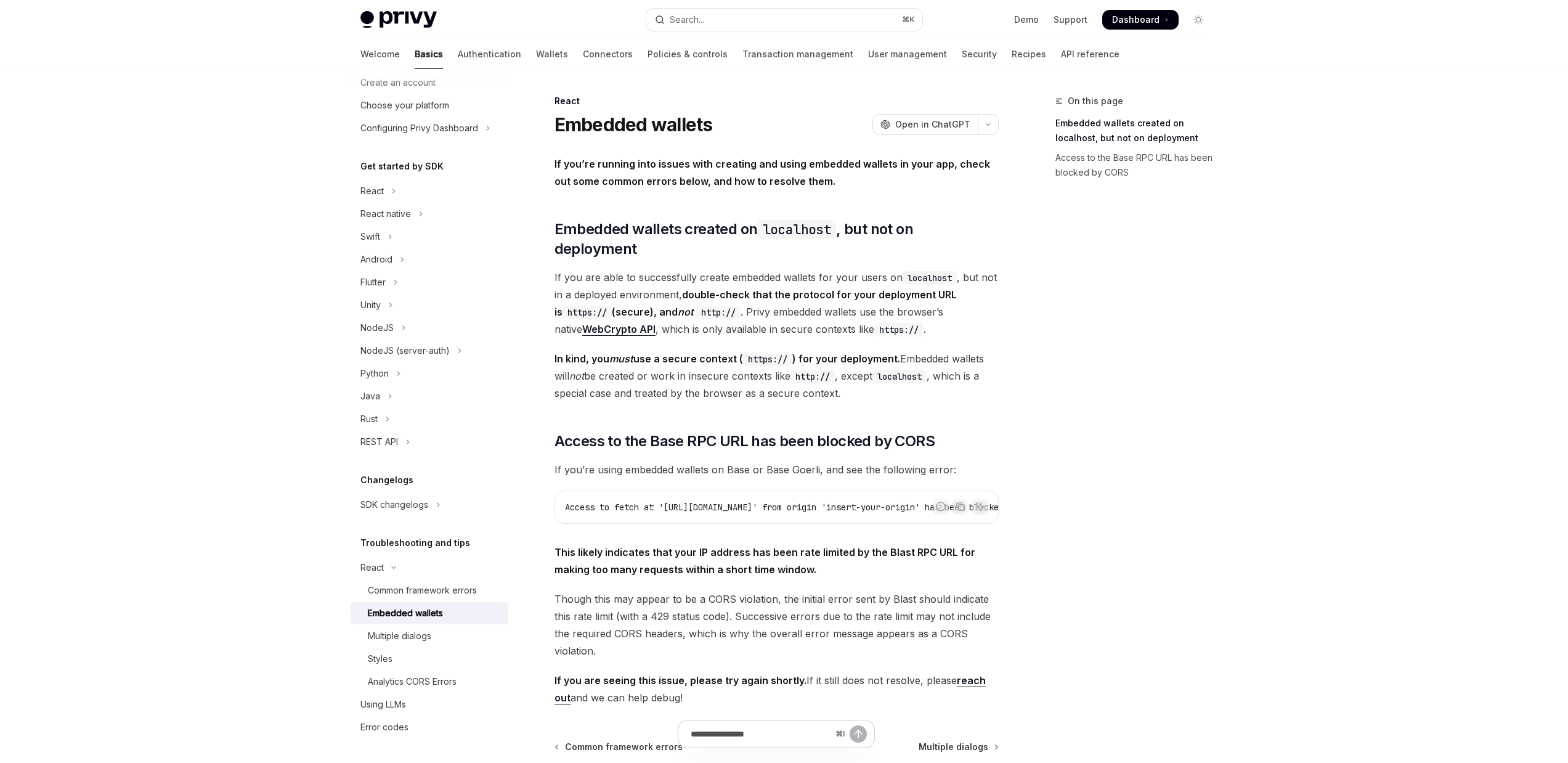
drag, startPoint x: 872, startPoint y: 510, endPoint x: 960, endPoint y: 513, distance: 88.1
click at [960, 513] on div "If you’re running into issues with creating and using embedded wallets in your …" at bounding box center [776, 431] width 444 height 551
click at [679, 501] on span "Access to fetch at 'https://base-mainnet.blastapi.io/insert-api-key' from origi…" at bounding box center [828, 506] width 527 height 11
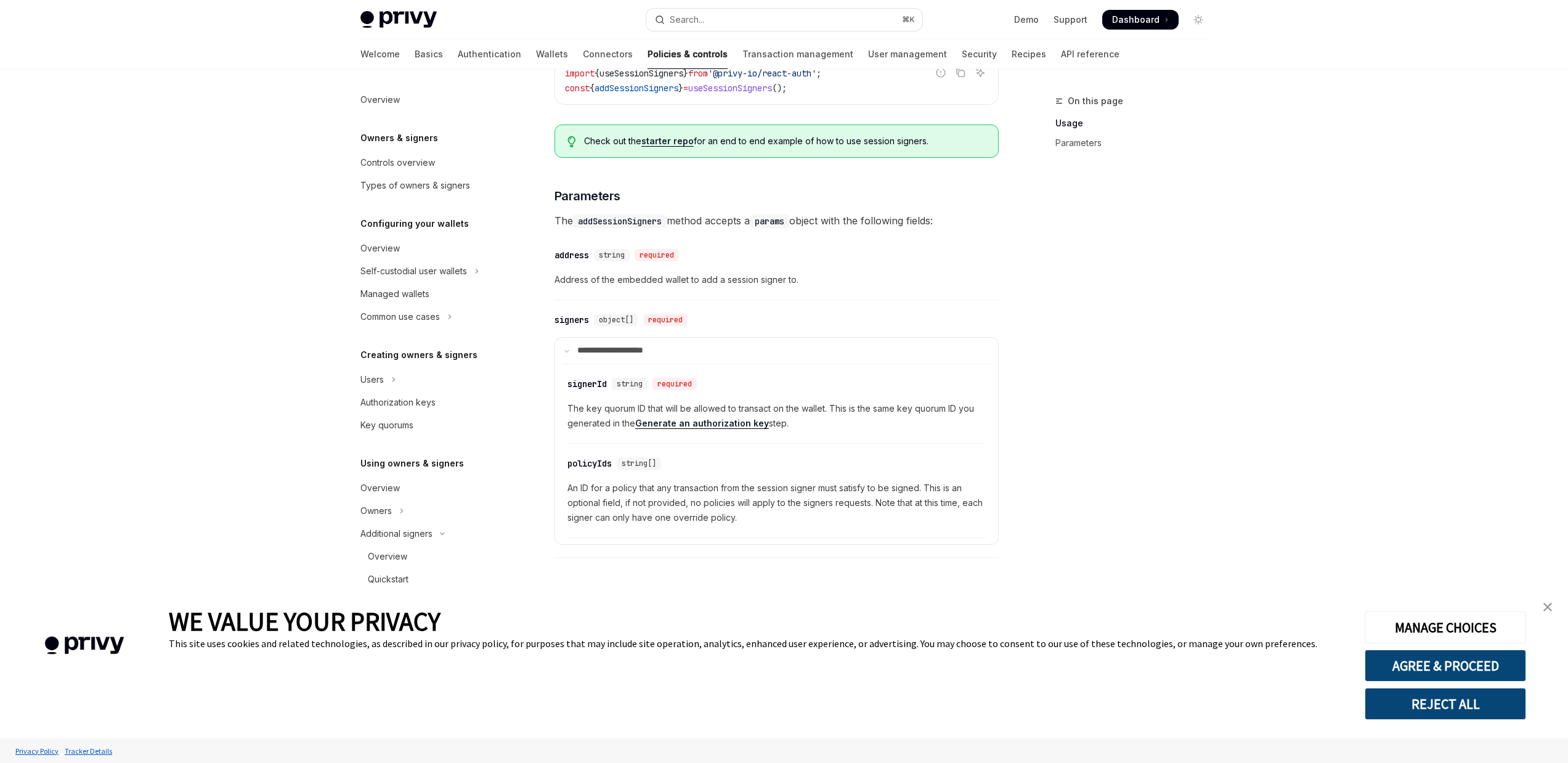
scroll to position [361, 0]
click at [1550, 612] on link "close banner" at bounding box center [1547, 607] width 24 height 24
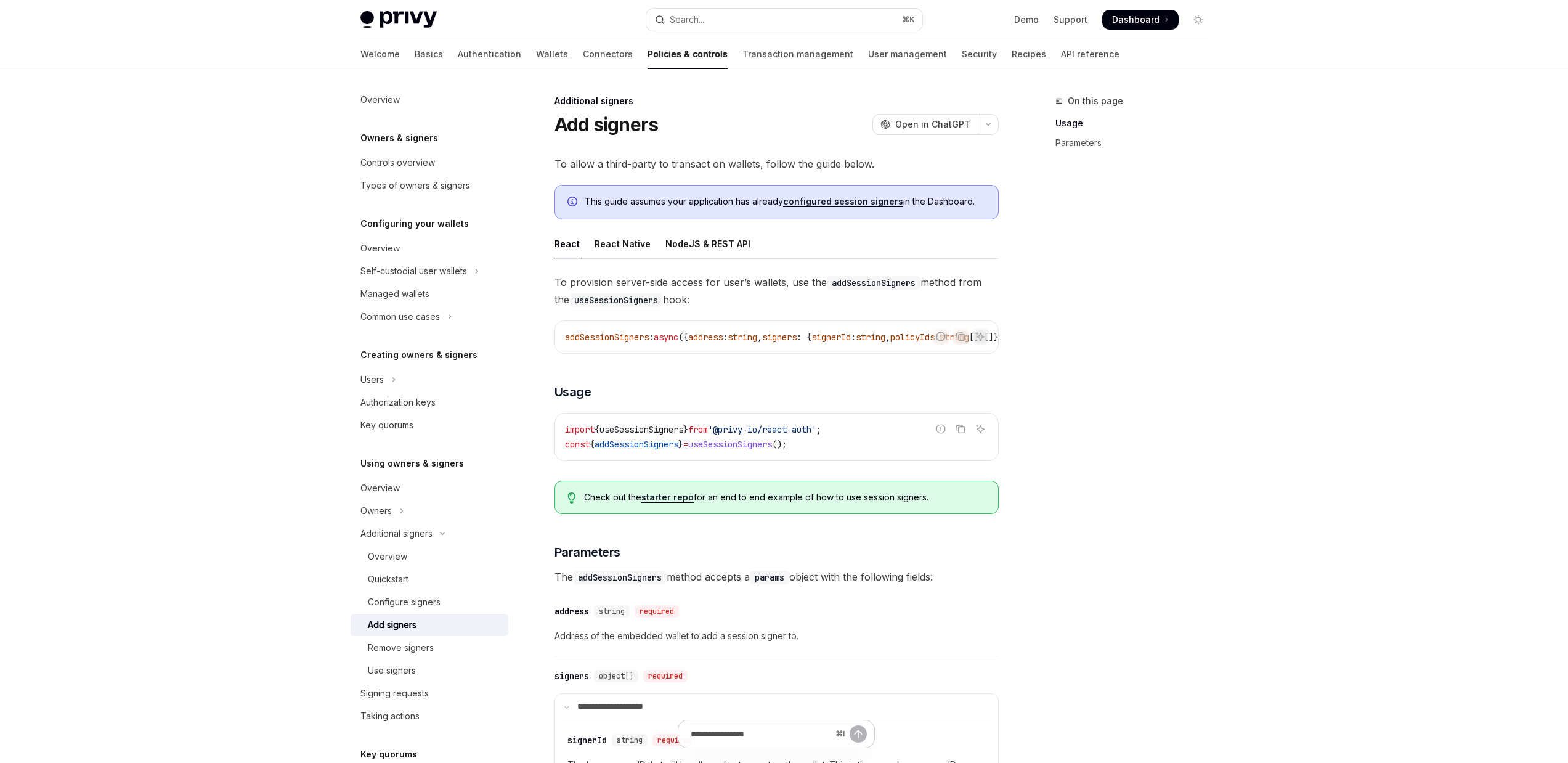
scroll to position [0, 0]
click at [695, 253] on div "NodeJS & REST API" at bounding box center [707, 244] width 85 height 29
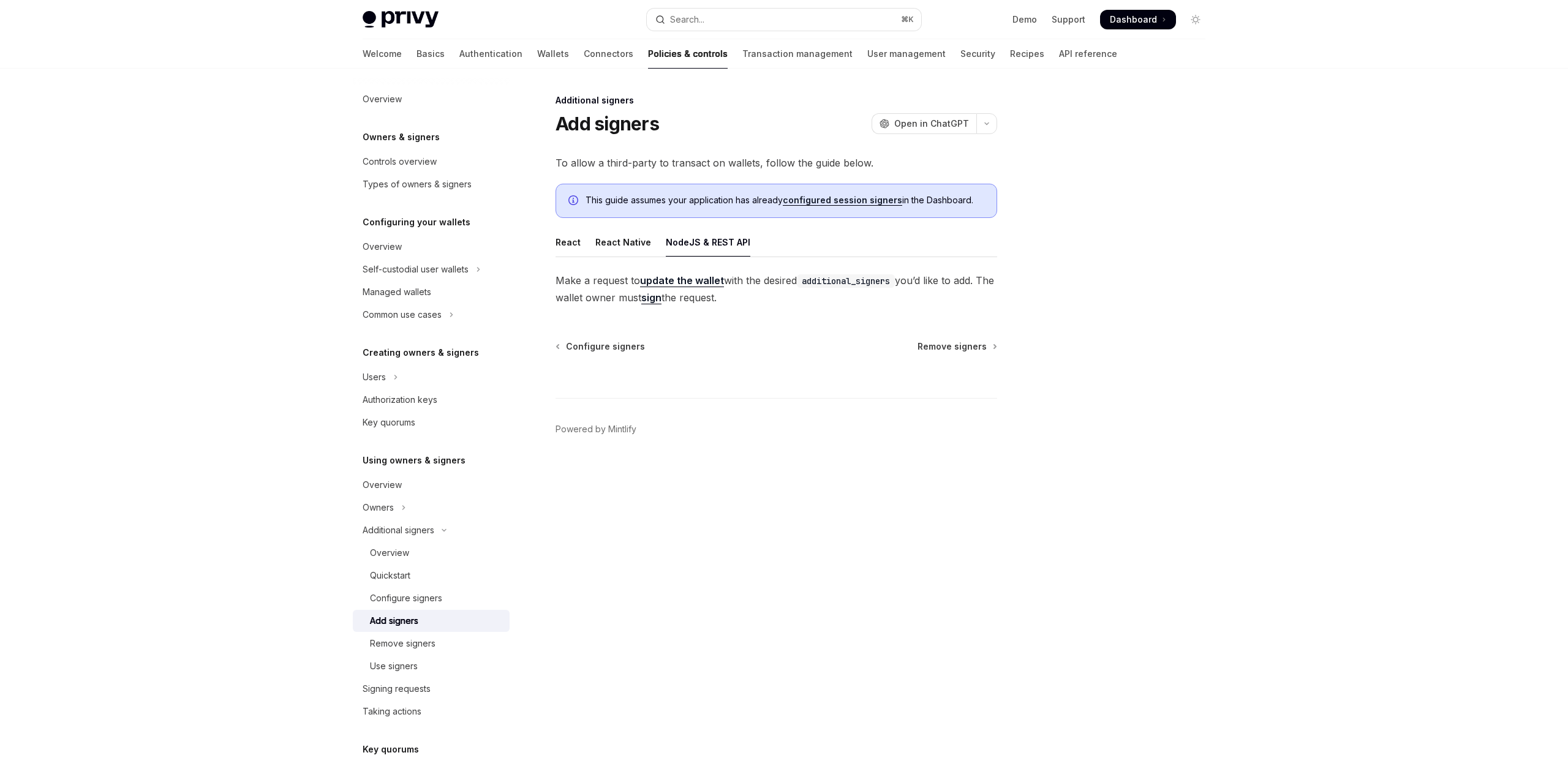
click at [641, 337] on div "Additional signers Add signers OpenAI Open in ChatGPT OpenAI Open in ChatGPT To…" at bounding box center [661, 425] width 676 height 665
click at [636, 340] on span "Configure signers" at bounding box center [605, 346] width 79 height 13
click at [620, 242] on div "React Native" at bounding box center [623, 242] width 56 height 28
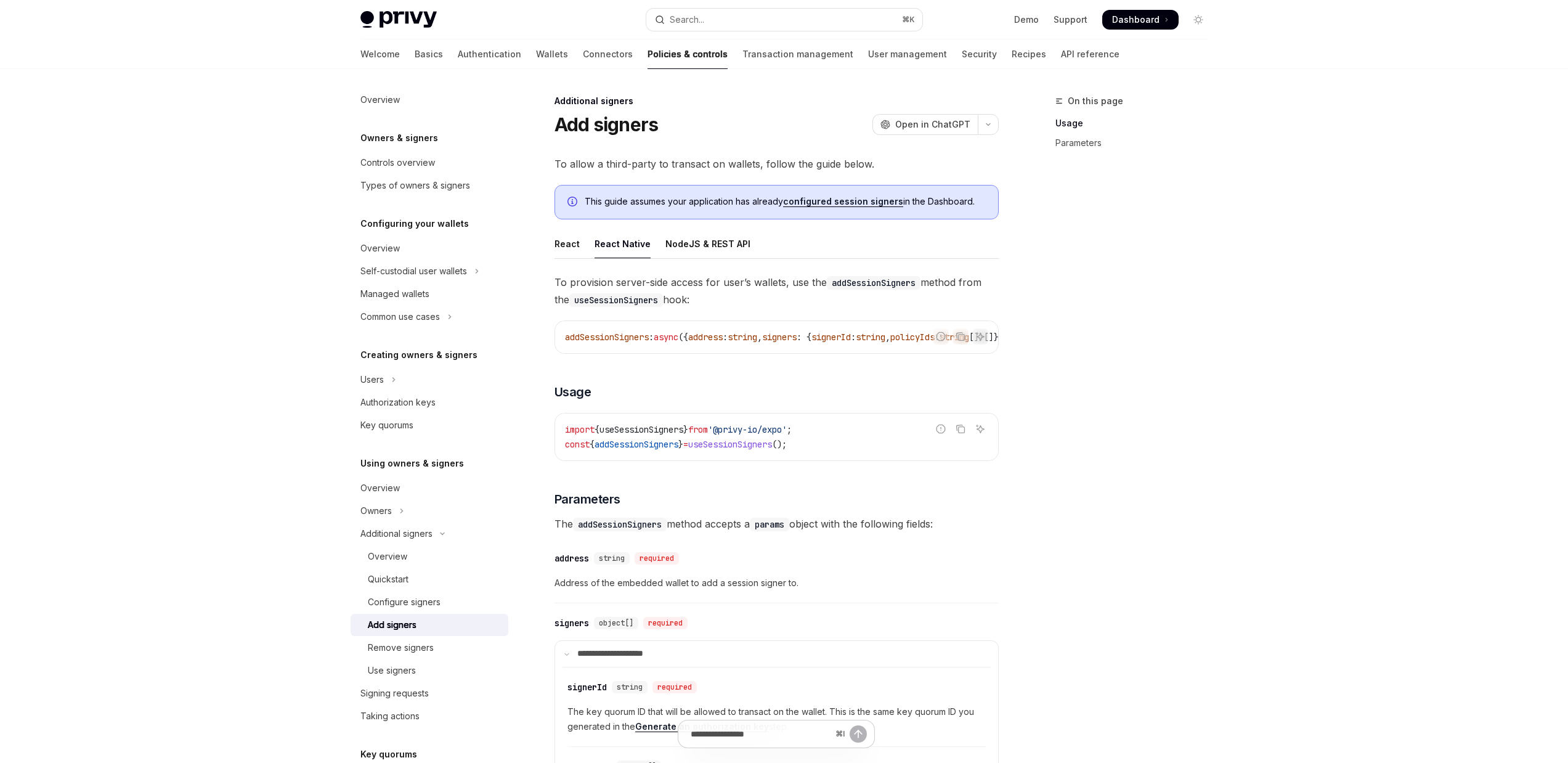
click at [586, 252] on ul "React React Native NodeJS & REST API" at bounding box center [776, 244] width 444 height 29
click at [579, 246] on ul "React React Native NodeJS & REST API" at bounding box center [776, 244] width 444 height 29
click at [586, 237] on ul "React React Native NodeJS & REST API" at bounding box center [776, 244] width 444 height 29
click at [573, 241] on div "React" at bounding box center [567, 244] width 25 height 29
type textarea "*"
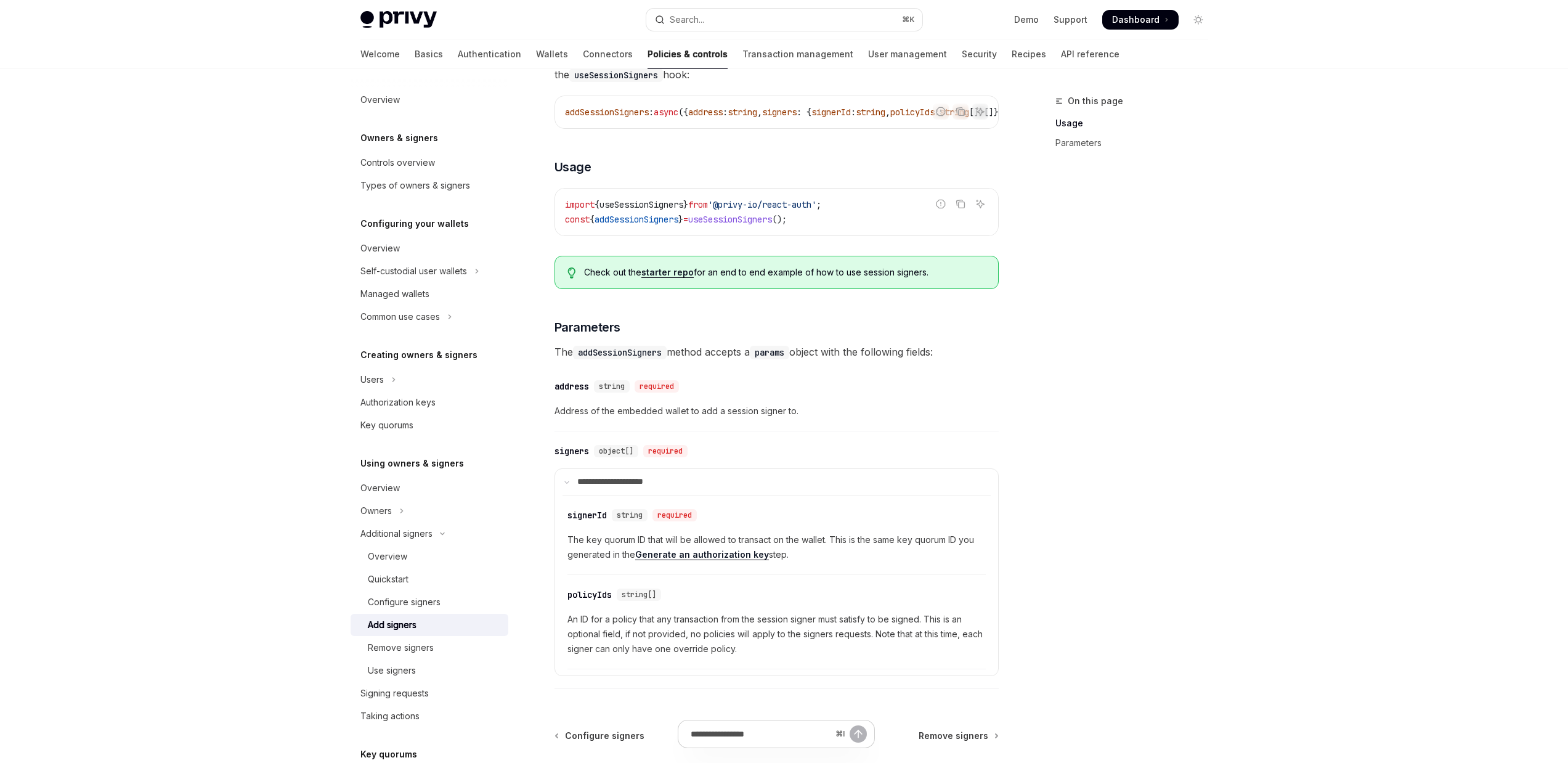
scroll to position [218, 0]
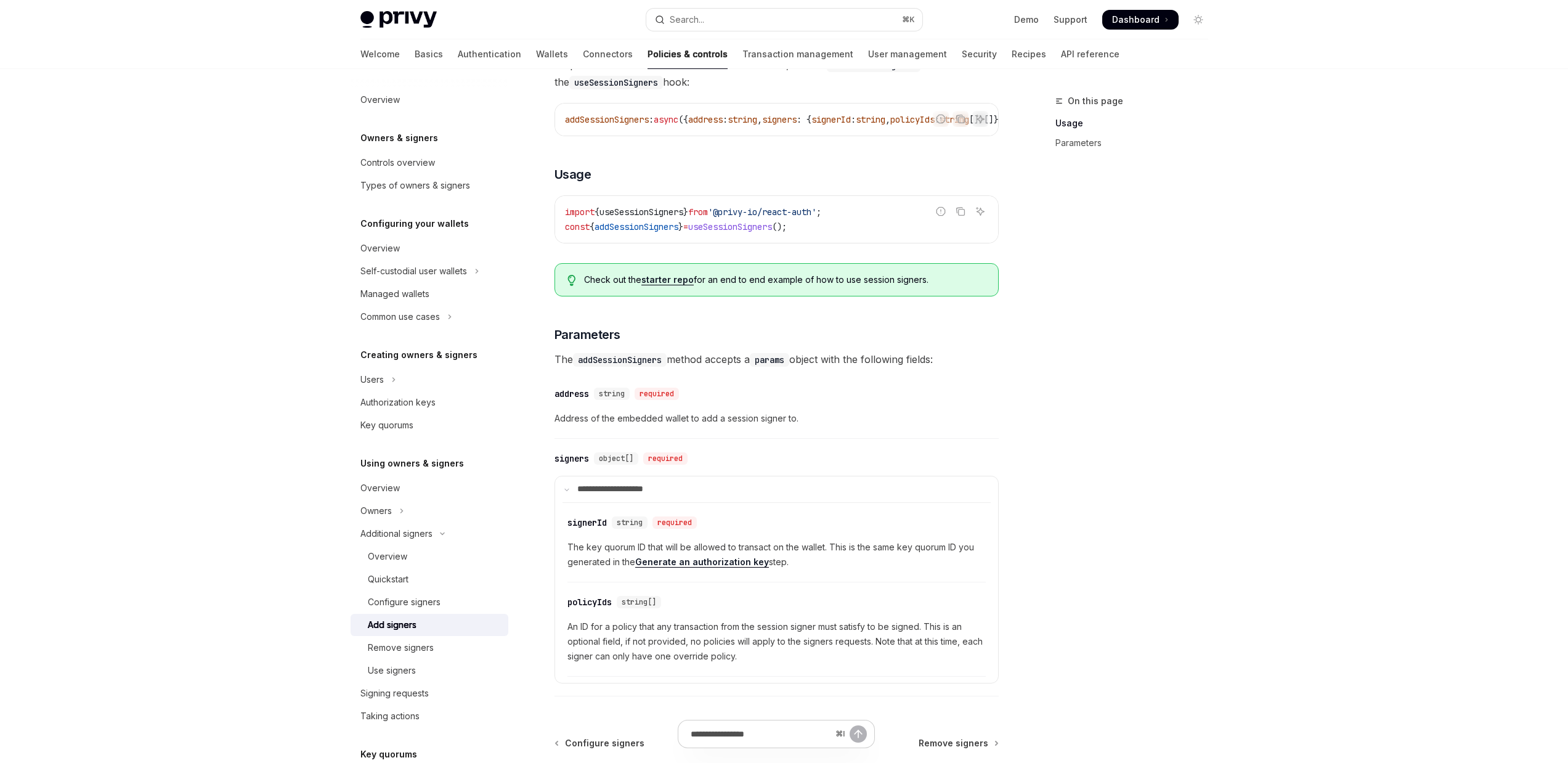
click at [685, 285] on link "starter repo" at bounding box center [668, 279] width 52 height 11
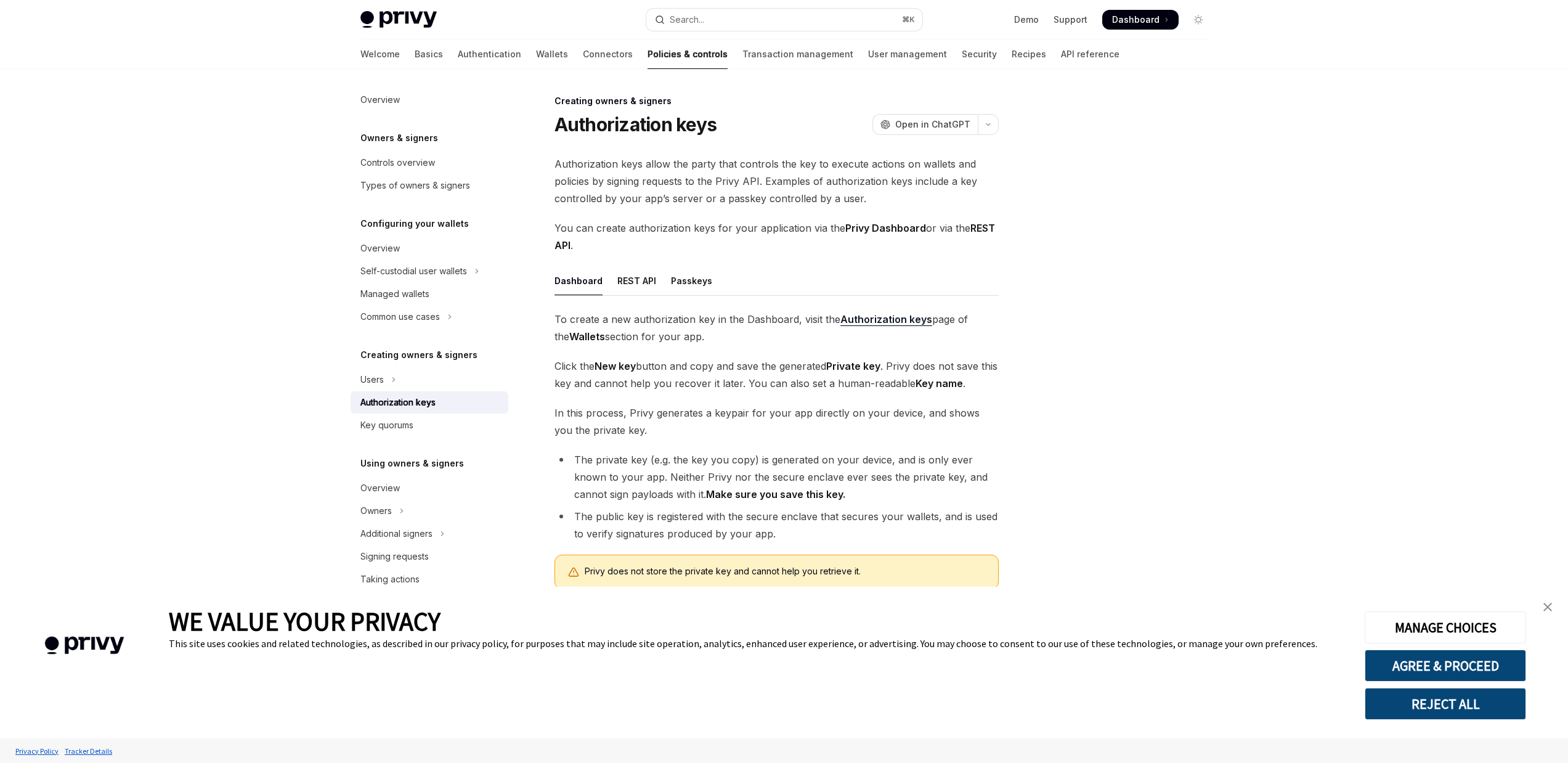
type textarea "*"
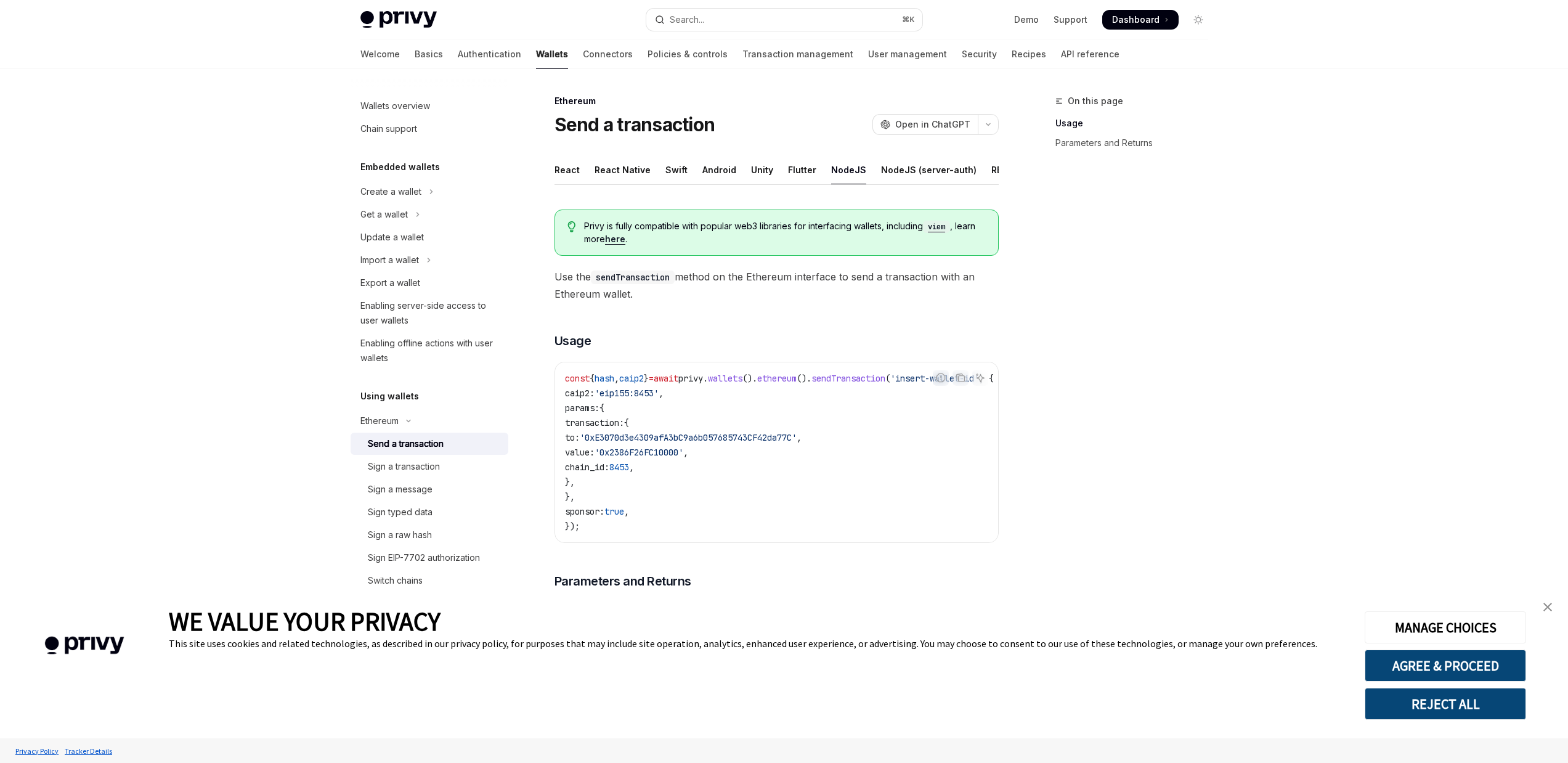
click at [849, 543] on div "Report incorrect code Copy Ask AI const { hash , caip2 } = await privy . wallet…" at bounding box center [776, 452] width 444 height 181
click at [877, 435] on code "const { hash , caip2 } = await privy . wallets (). ethereum (). sendTransaction…" at bounding box center [794, 452] width 458 height 162
click at [961, 483] on code "const { hash , caip2 } = await privy . wallets (). ethereum (). sendTransaction…" at bounding box center [768, 452] width 458 height 162
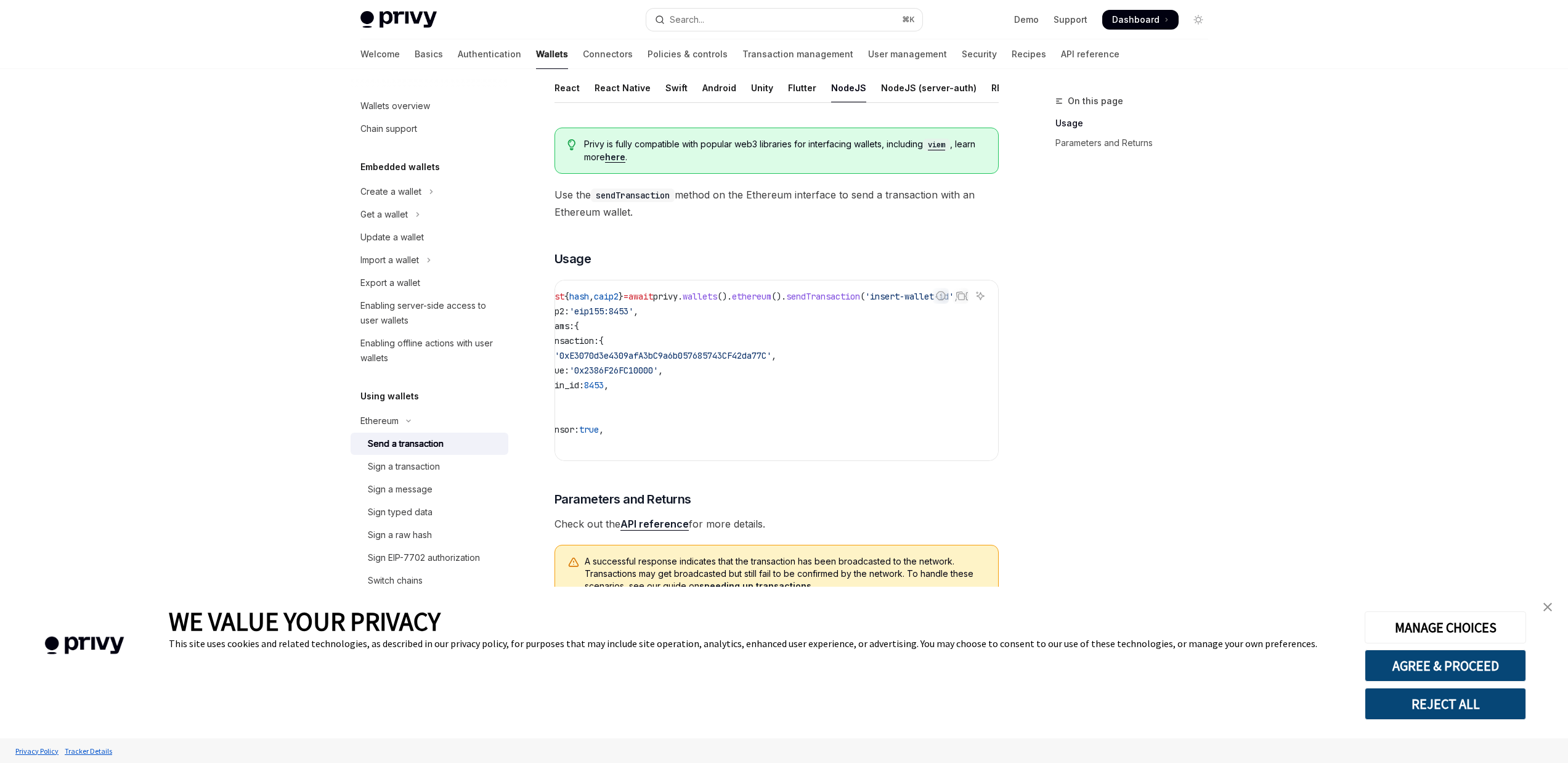
scroll to position [82, 0]
click at [1242, 381] on div "Skip to main content Privy Docs home page Search... ⌘ K Demo Support Dashboard …" at bounding box center [784, 387] width 1568 height 937
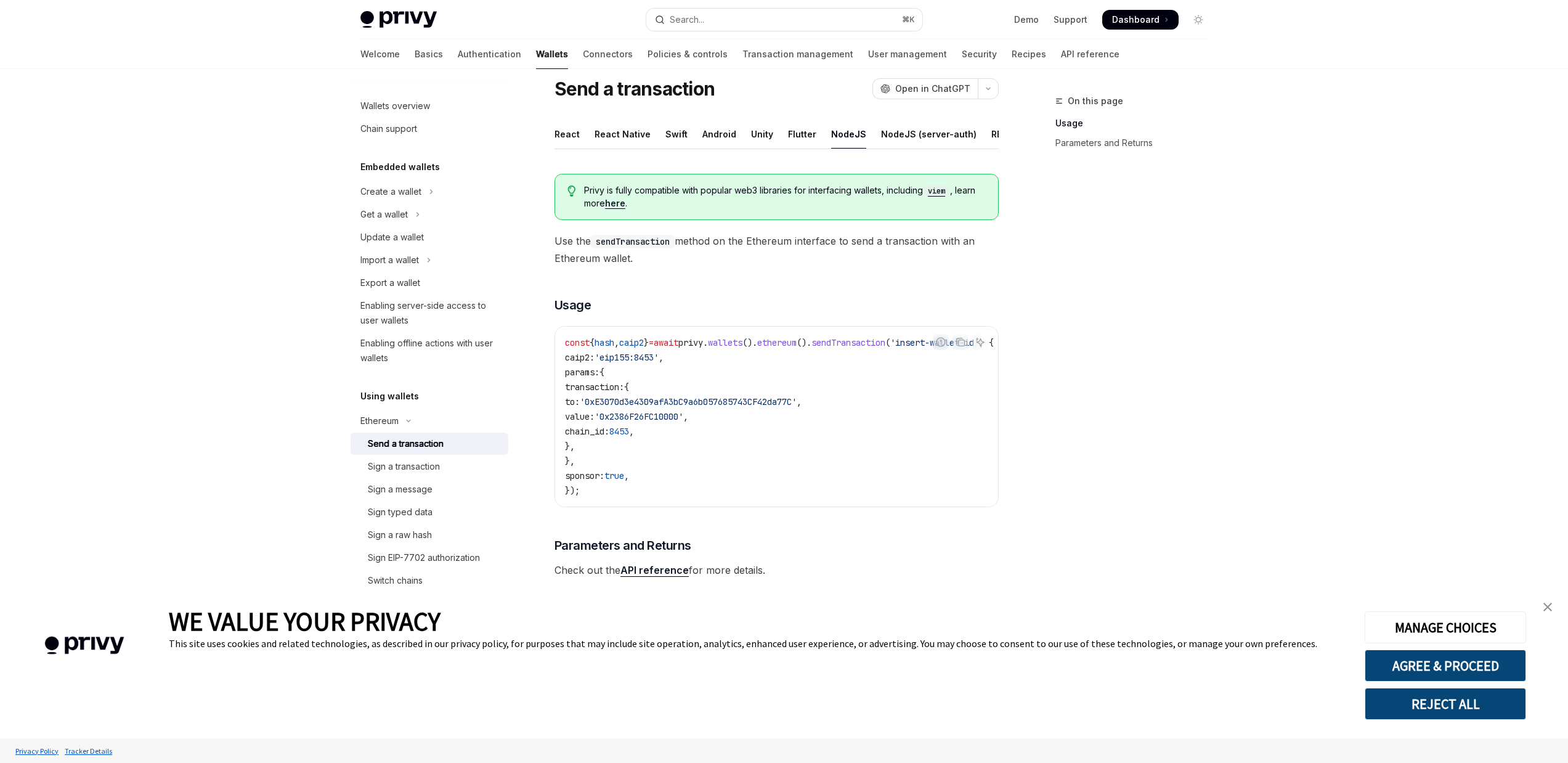
scroll to position [0, 0]
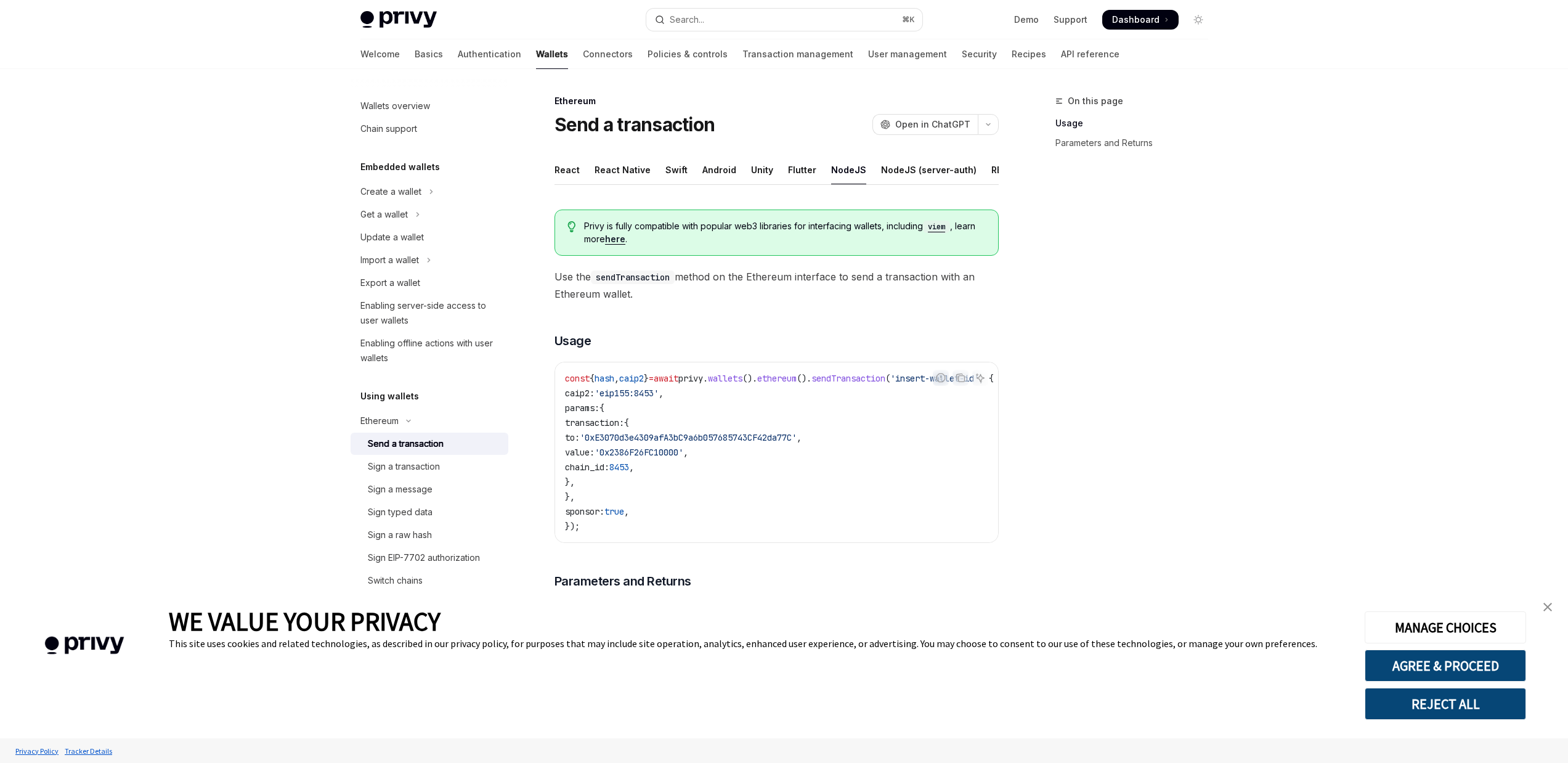
drag, startPoint x: 805, startPoint y: 559, endPoint x: 882, endPoint y: 561, distance: 77.0
click at [882, 561] on div "Privy is fully compatible with popular web3 libraries for interfacing wallets, …" at bounding box center [776, 447] width 444 height 495
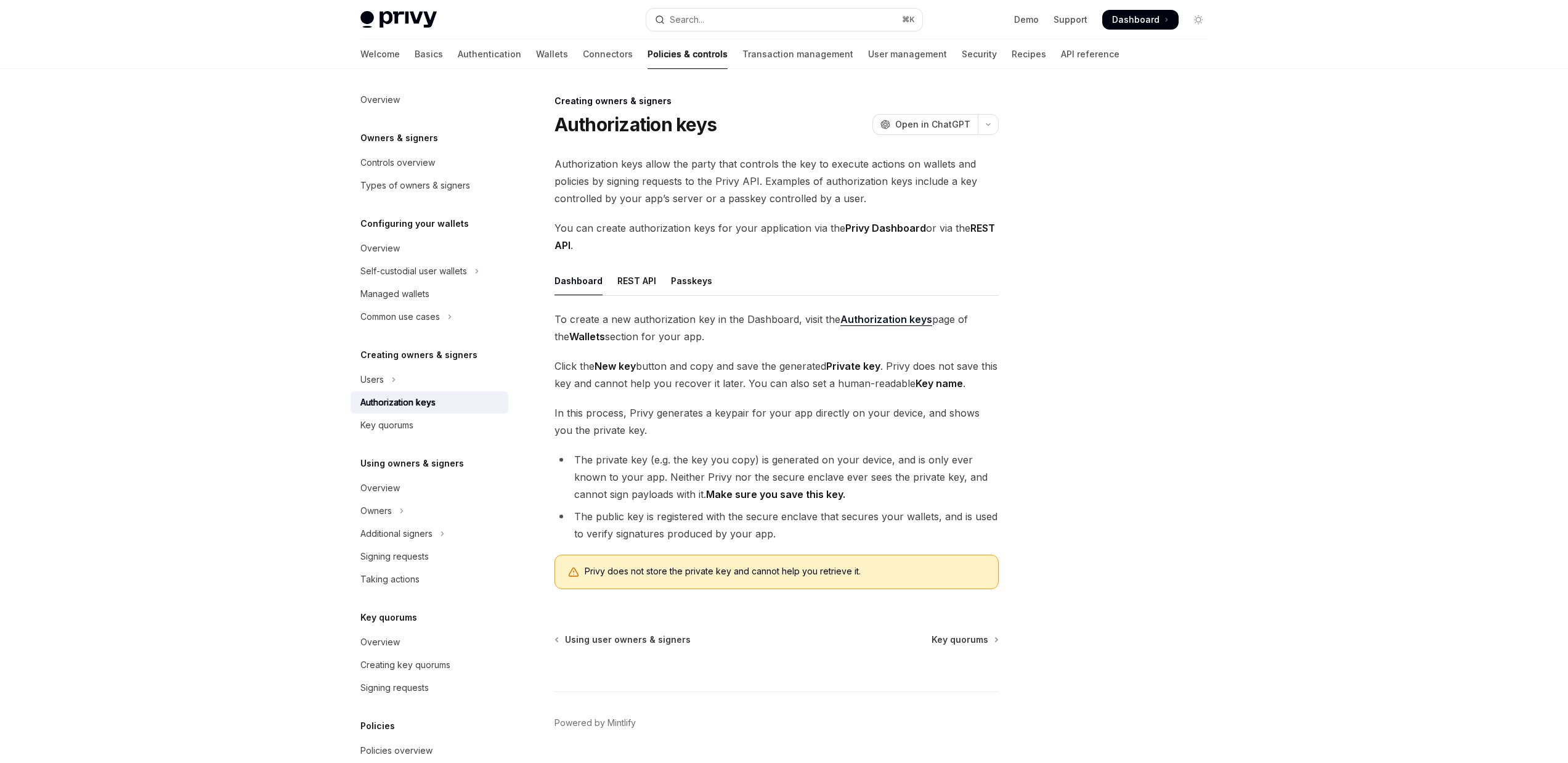
type textarea "*"
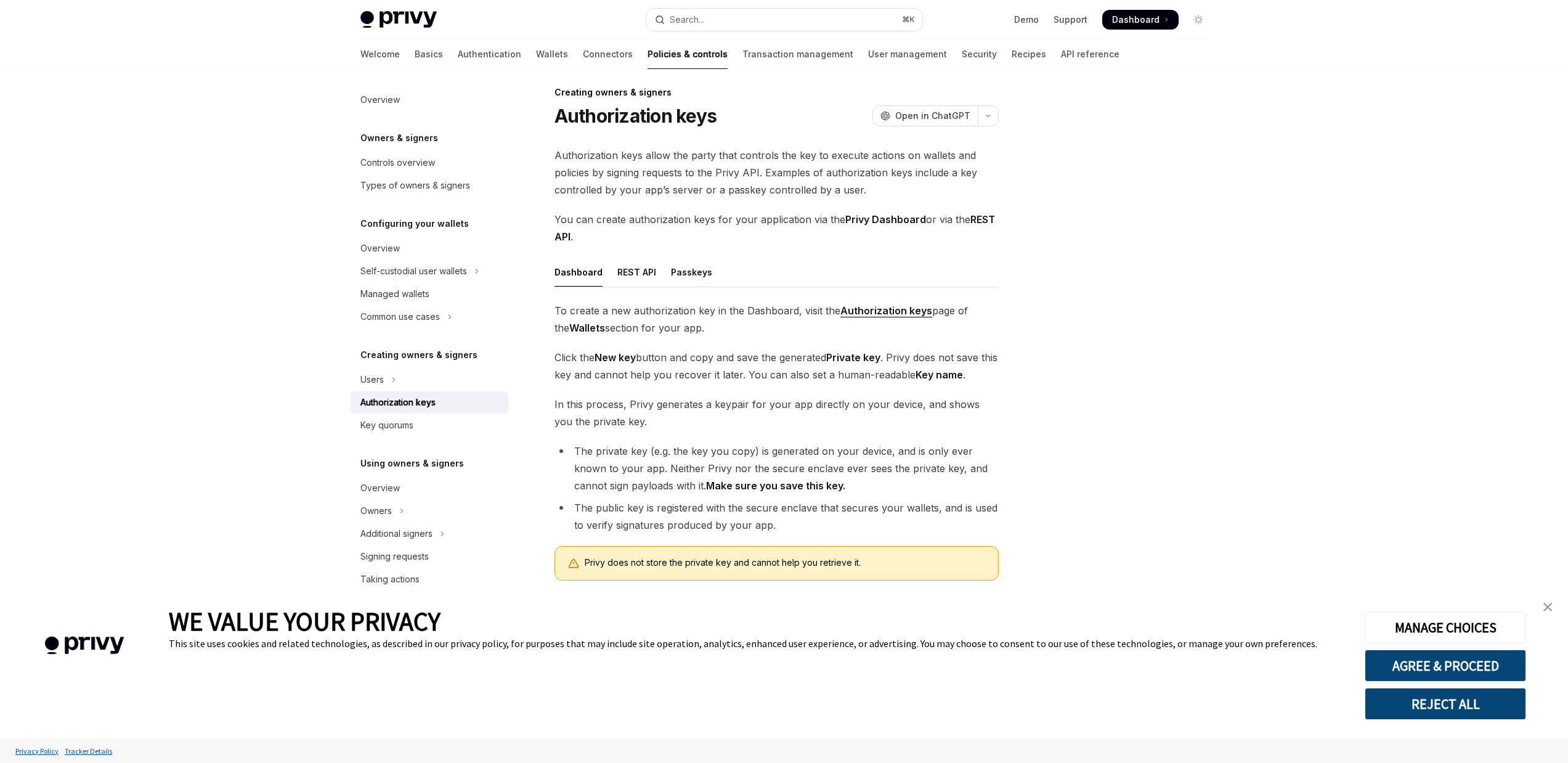
scroll to position [21, 0]
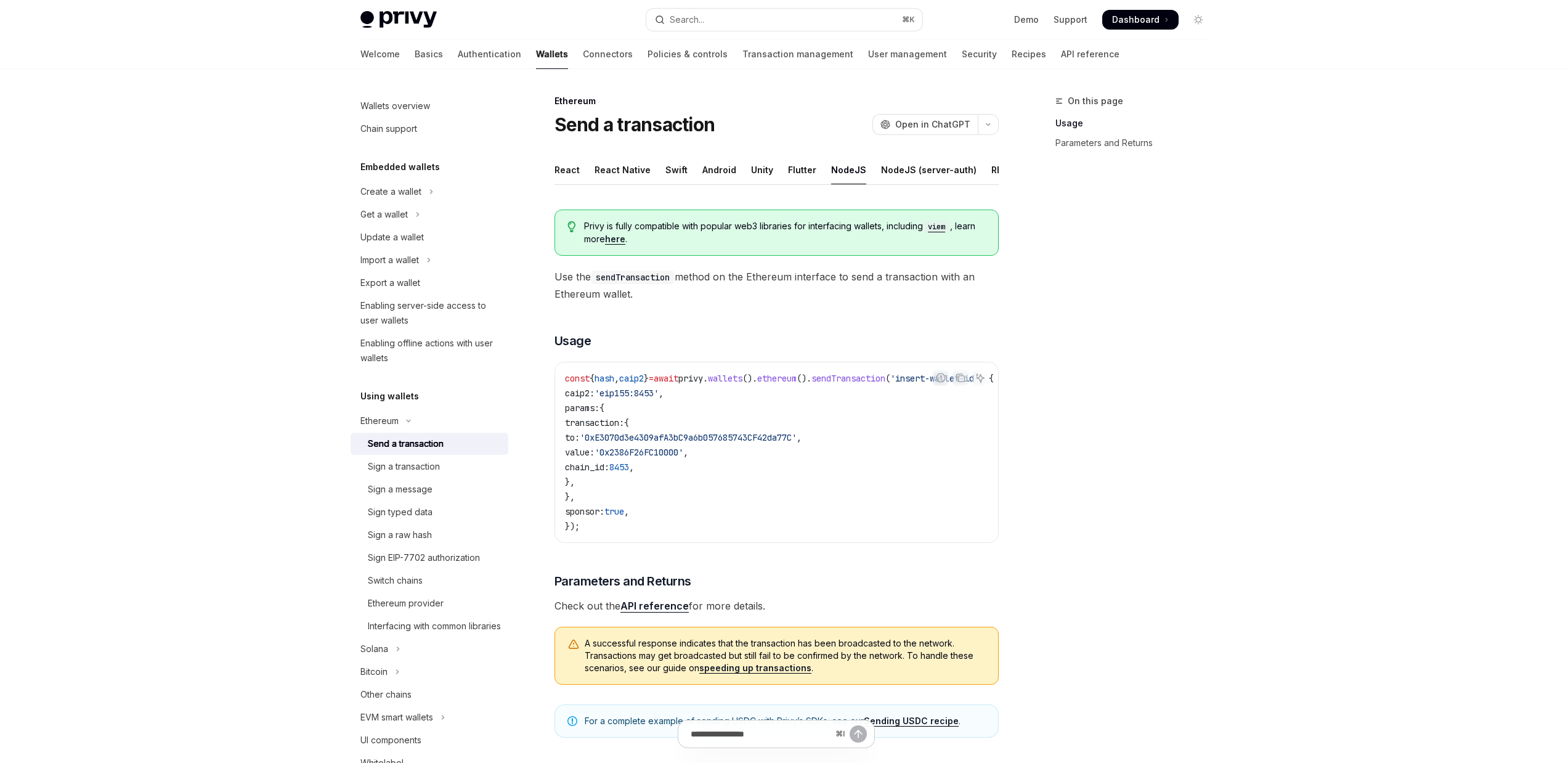
type textarea "*"
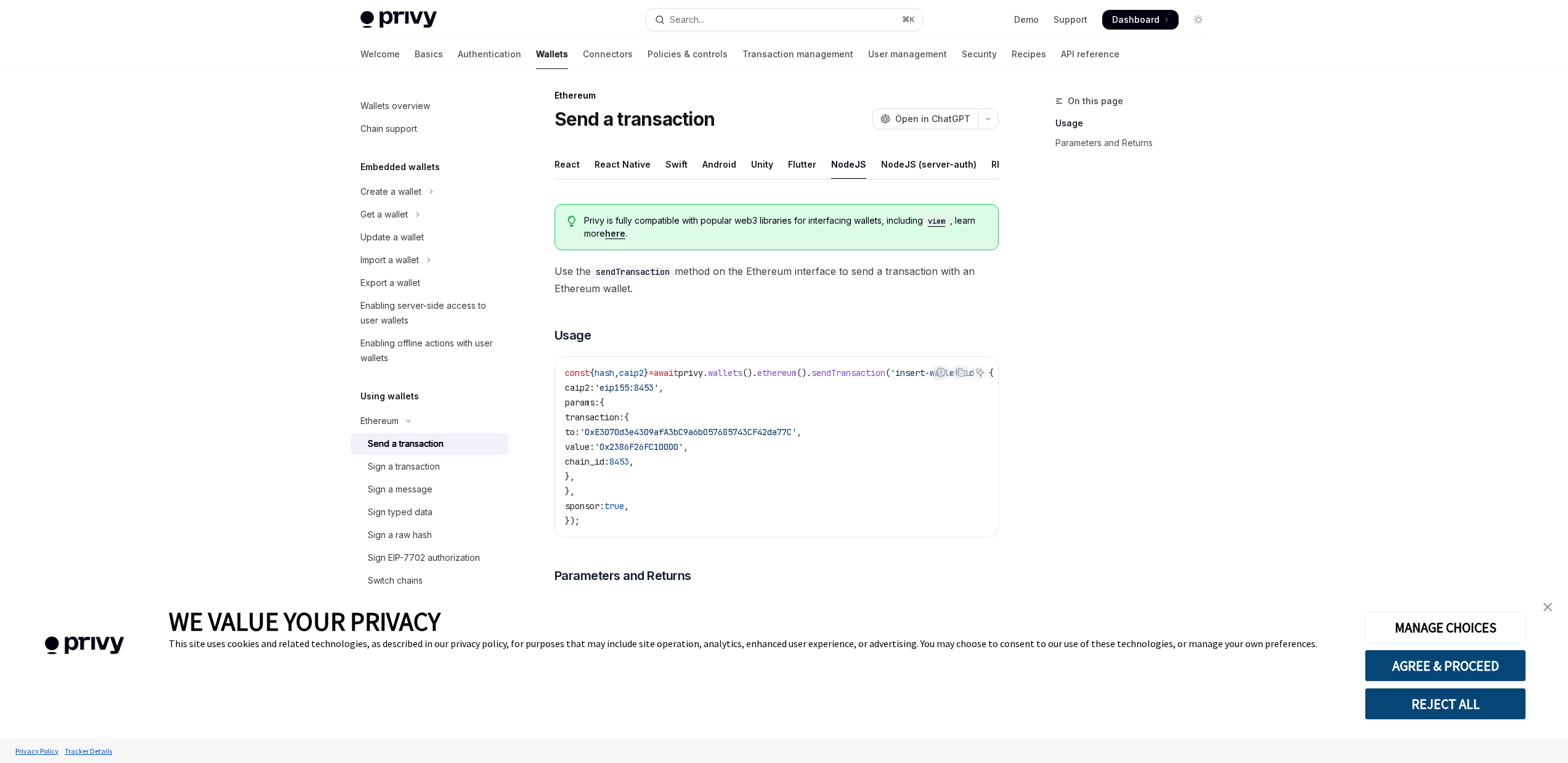
scroll to position [16, 0]
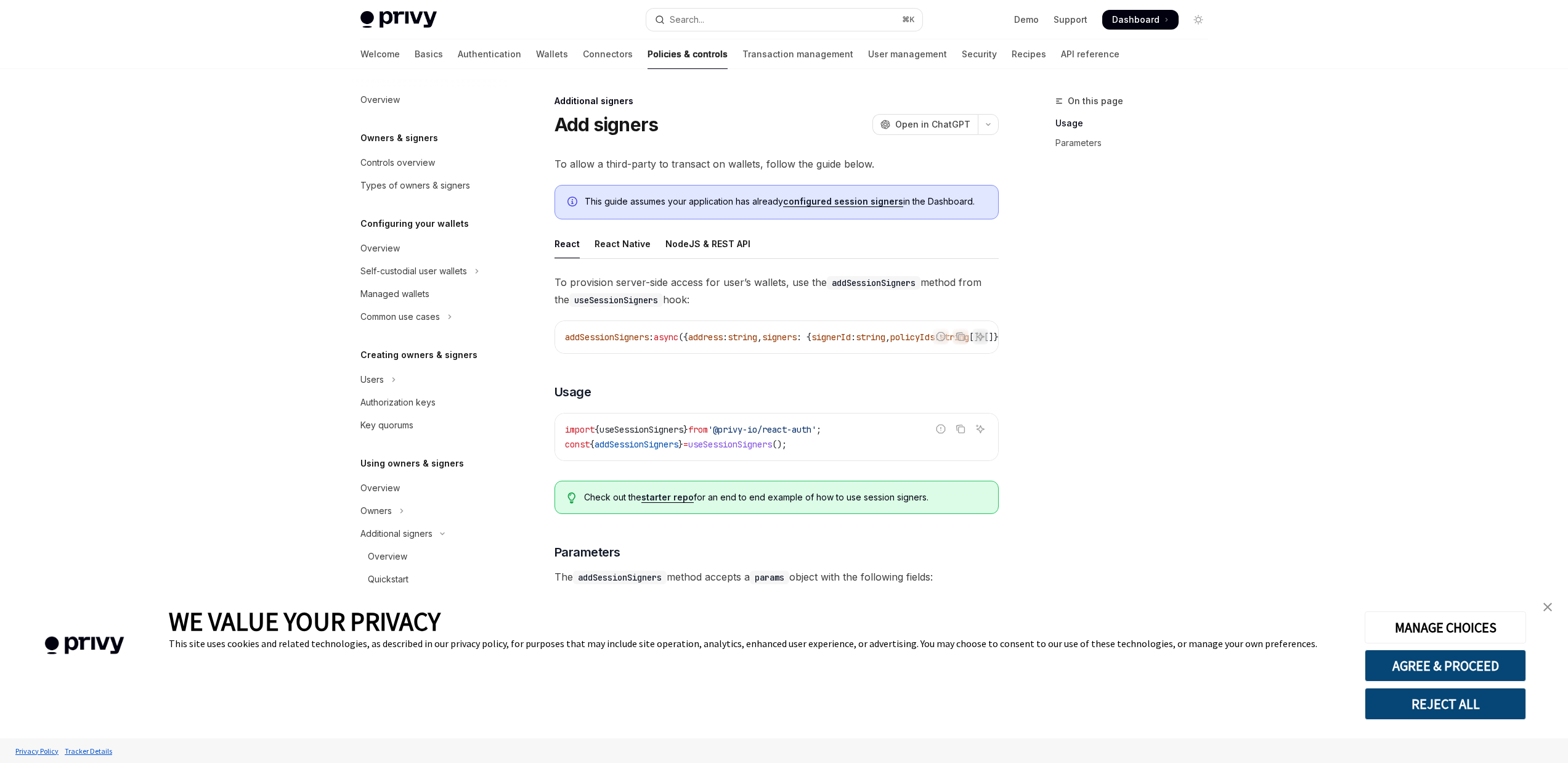
click at [826, 204] on link "configured session signers" at bounding box center [842, 201] width 120 height 11
type textarea "*"
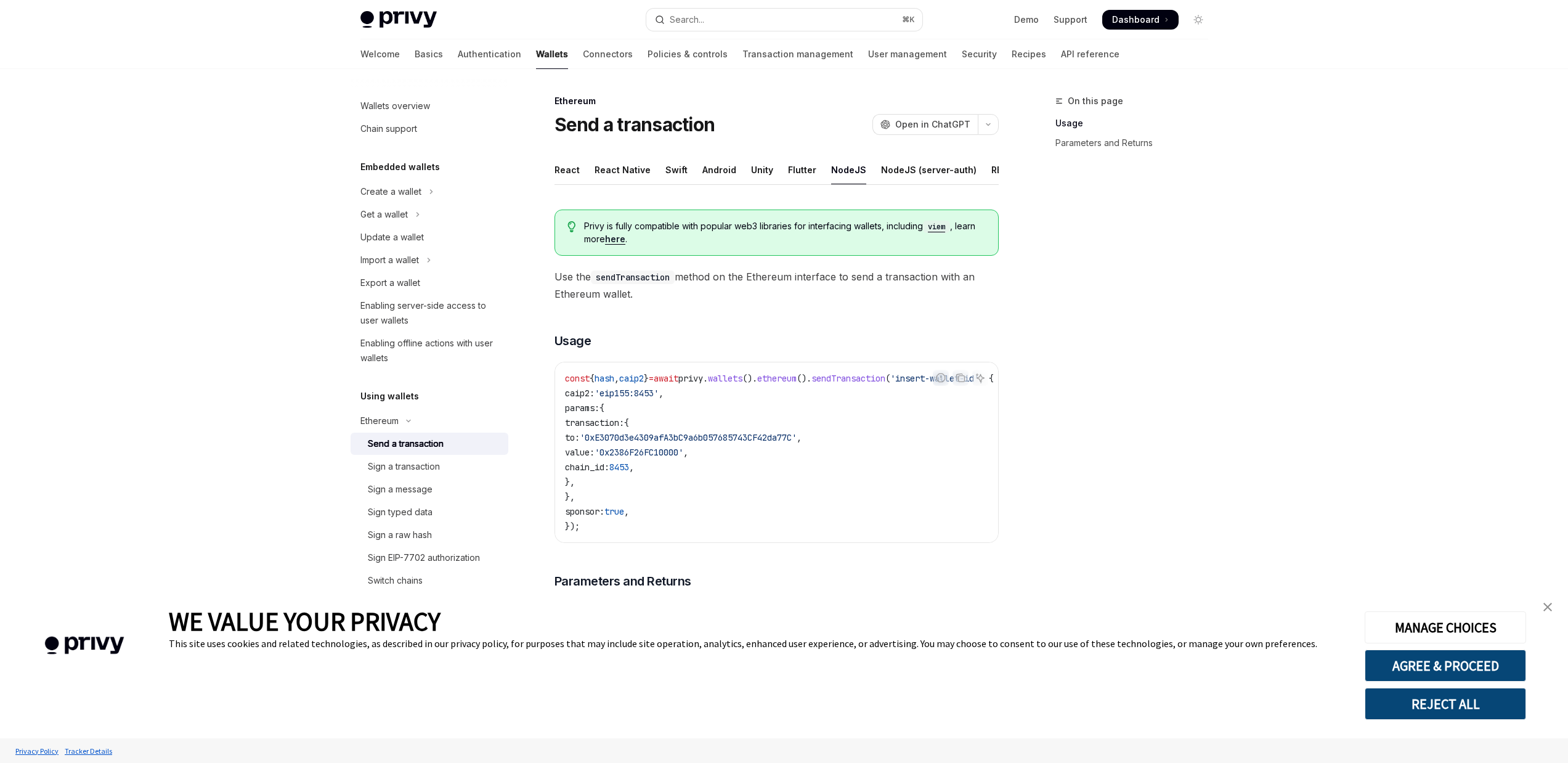
drag, startPoint x: 759, startPoint y: 556, endPoint x: 927, endPoint y: 548, distance: 168.2
click at [927, 543] on div "Report incorrect code Copy Ask AI const { hash , caip2 } = await privy . wallet…" at bounding box center [776, 452] width 444 height 181
drag, startPoint x: 863, startPoint y: 557, endPoint x: 979, endPoint y: 549, distance: 116.3
click at [979, 549] on div "Privy is fully compatible with popular web3 libraries for interfacing wallets, …" at bounding box center [776, 447] width 444 height 495
click at [865, 543] on div "const { hash , caip2 } = await privy . wallets (). ethereum (). sendTransaction…" at bounding box center [776, 453] width 443 height 180
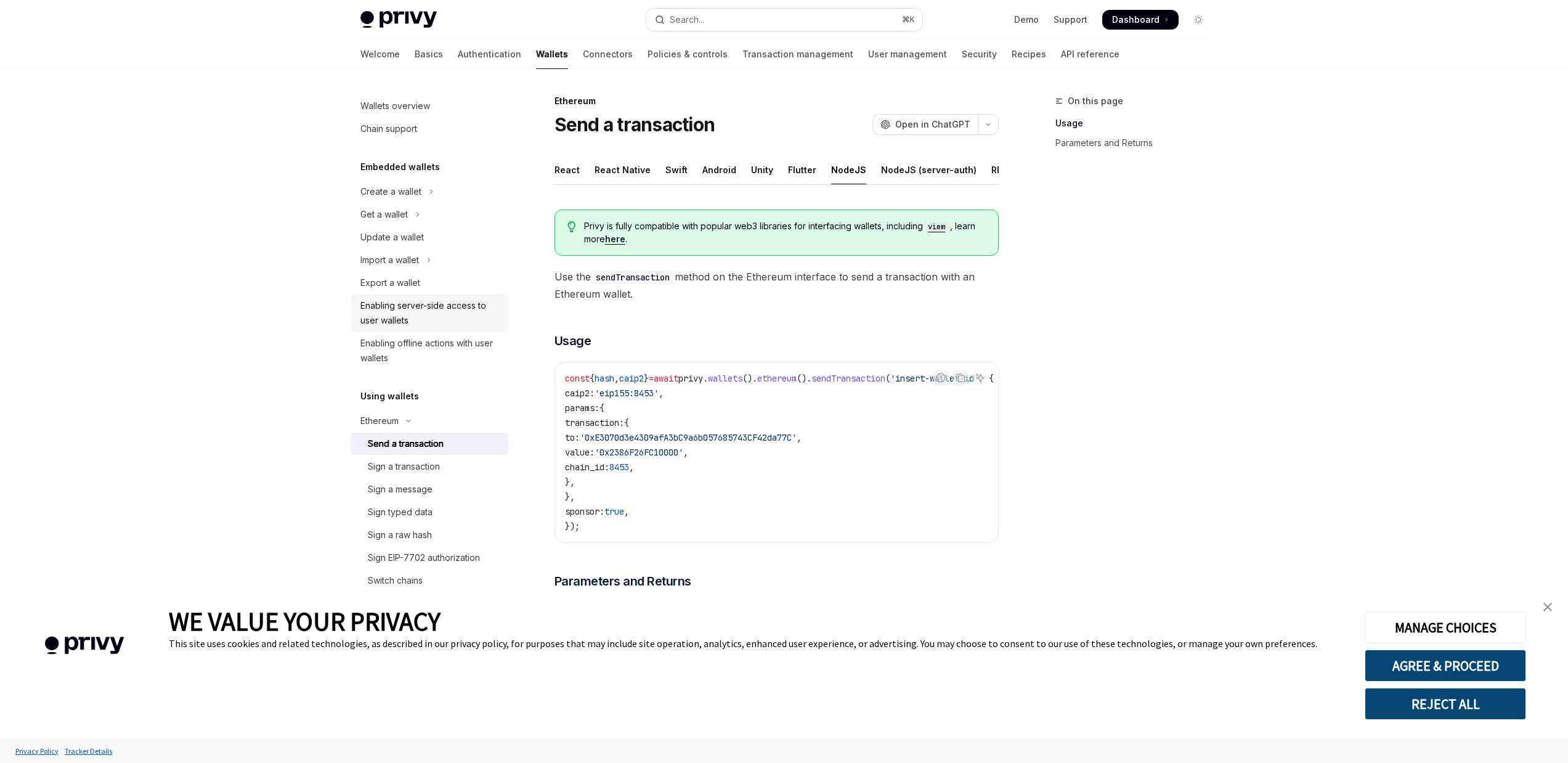
scroll to position [91, 0]
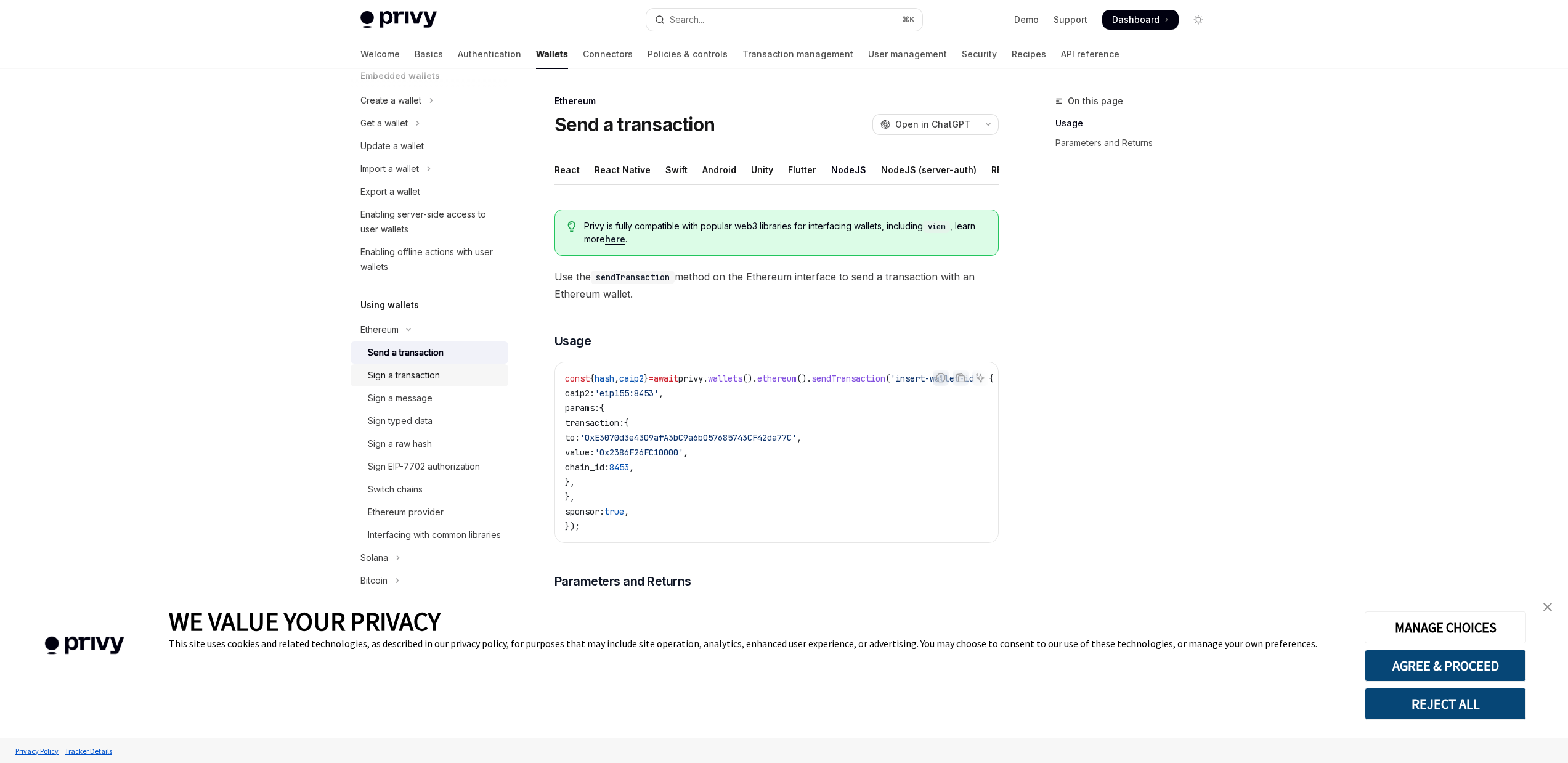
click at [461, 376] on div "Sign a transaction" at bounding box center [434, 375] width 133 height 15
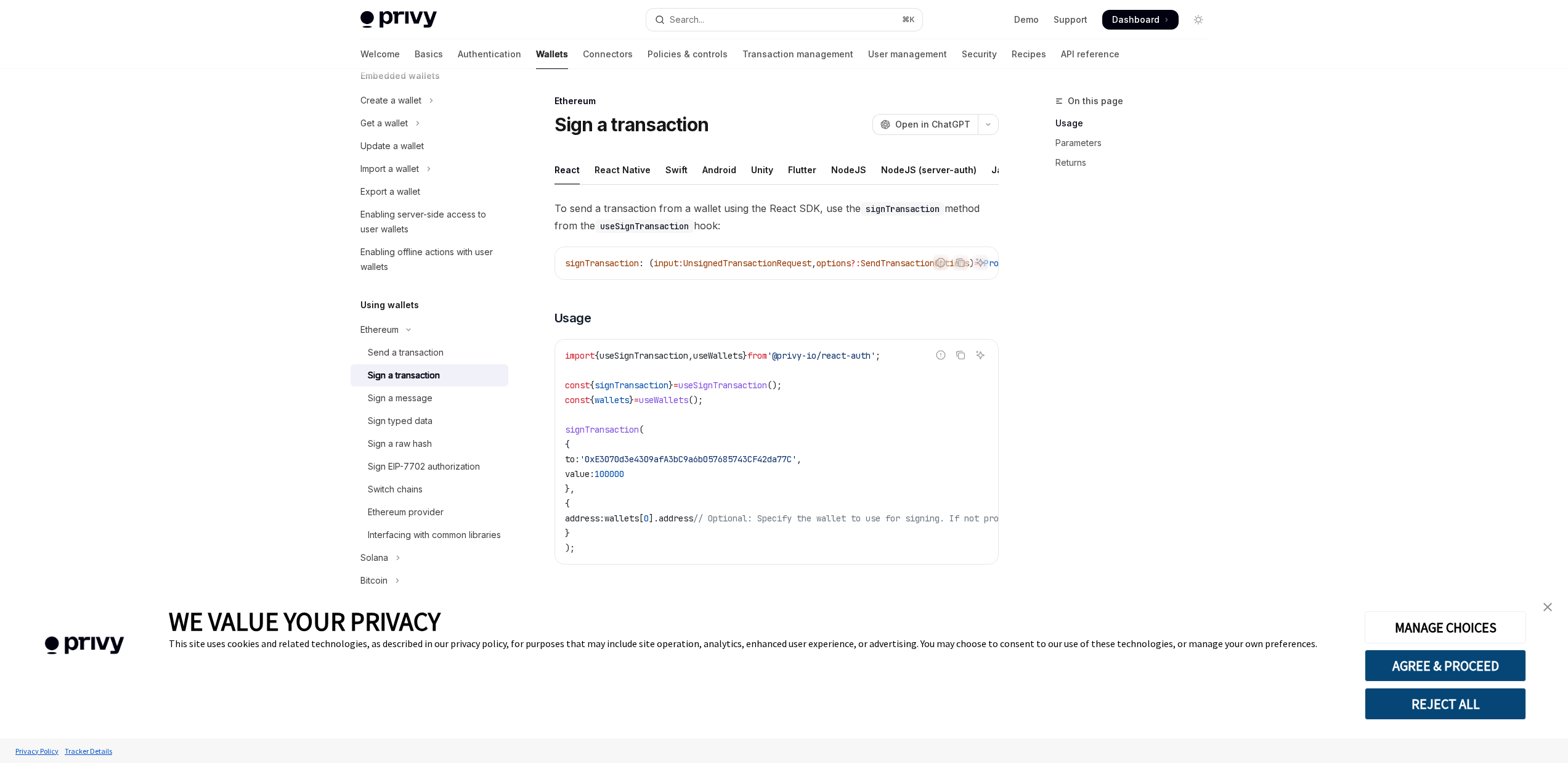
click at [821, 173] on ul "React React Native Swift Android Unity Flutter NodeJS NodeJS (server-auth) Java…" at bounding box center [776, 170] width 444 height 29
click at [833, 170] on div "NodeJS" at bounding box center [848, 170] width 35 height 29
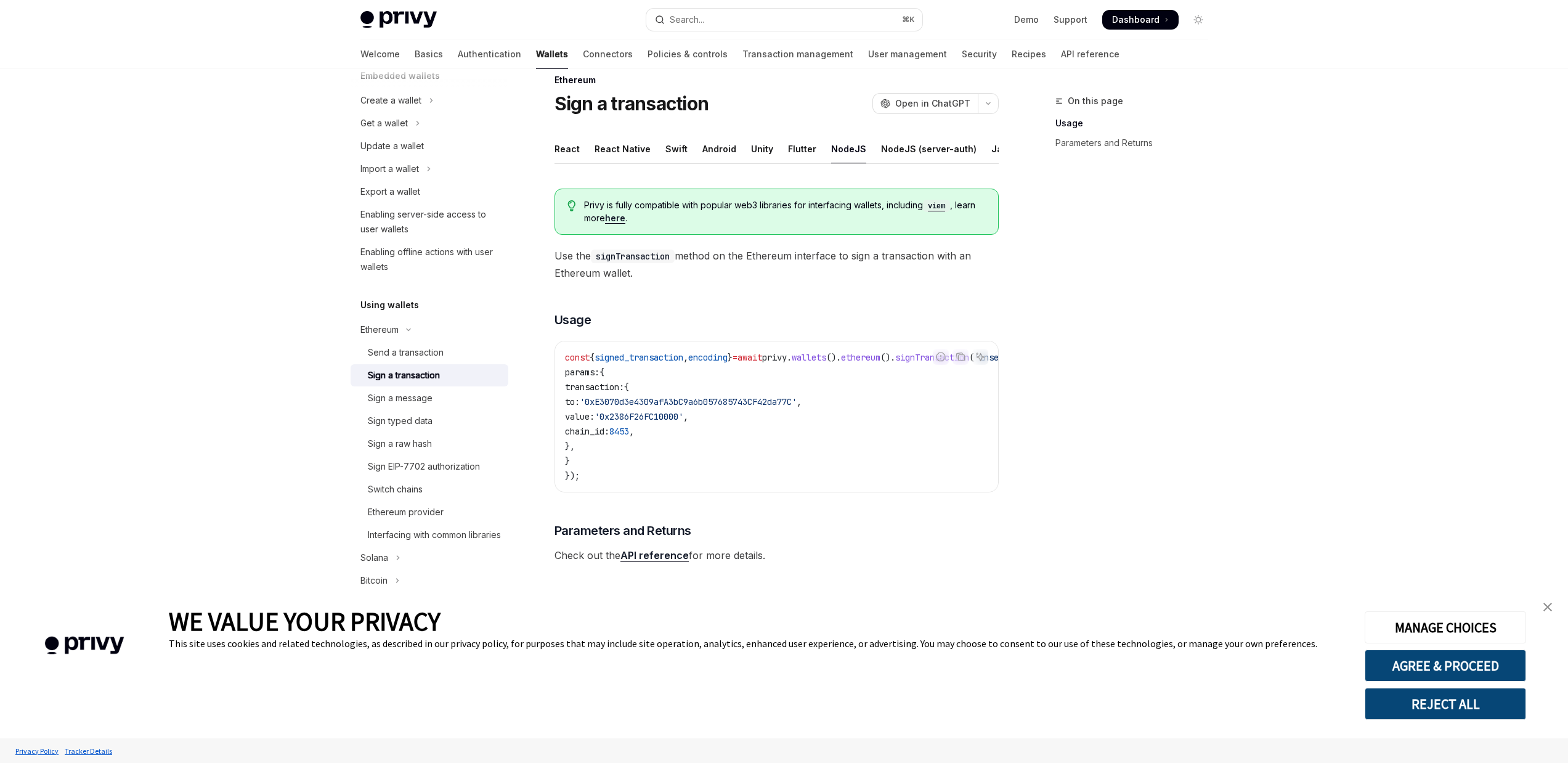
scroll to position [32, 0]
drag, startPoint x: 820, startPoint y: 496, endPoint x: 889, endPoint y: 499, distance: 69.1
click at [898, 500] on div "Privy is fully compatible with popular web3 libraries for interfacing wallets, …" at bounding box center [776, 371] width 444 height 385
click at [457, 347] on div "Send a transaction" at bounding box center [434, 352] width 133 height 15
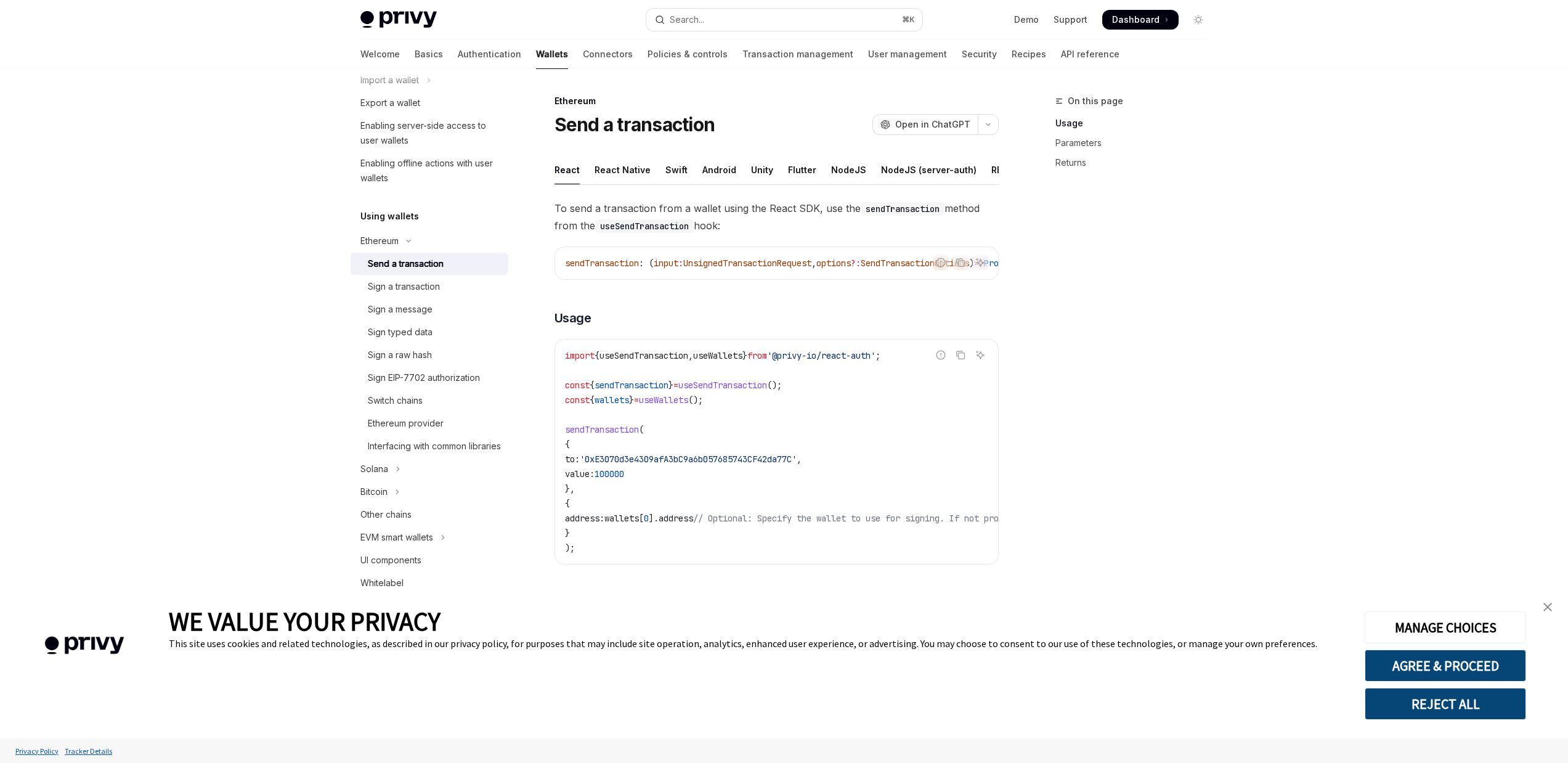
click at [459, 257] on div "Send a transaction" at bounding box center [434, 264] width 133 height 15
click at [842, 167] on div "NodeJS" at bounding box center [848, 170] width 35 height 29
type textarea "*"
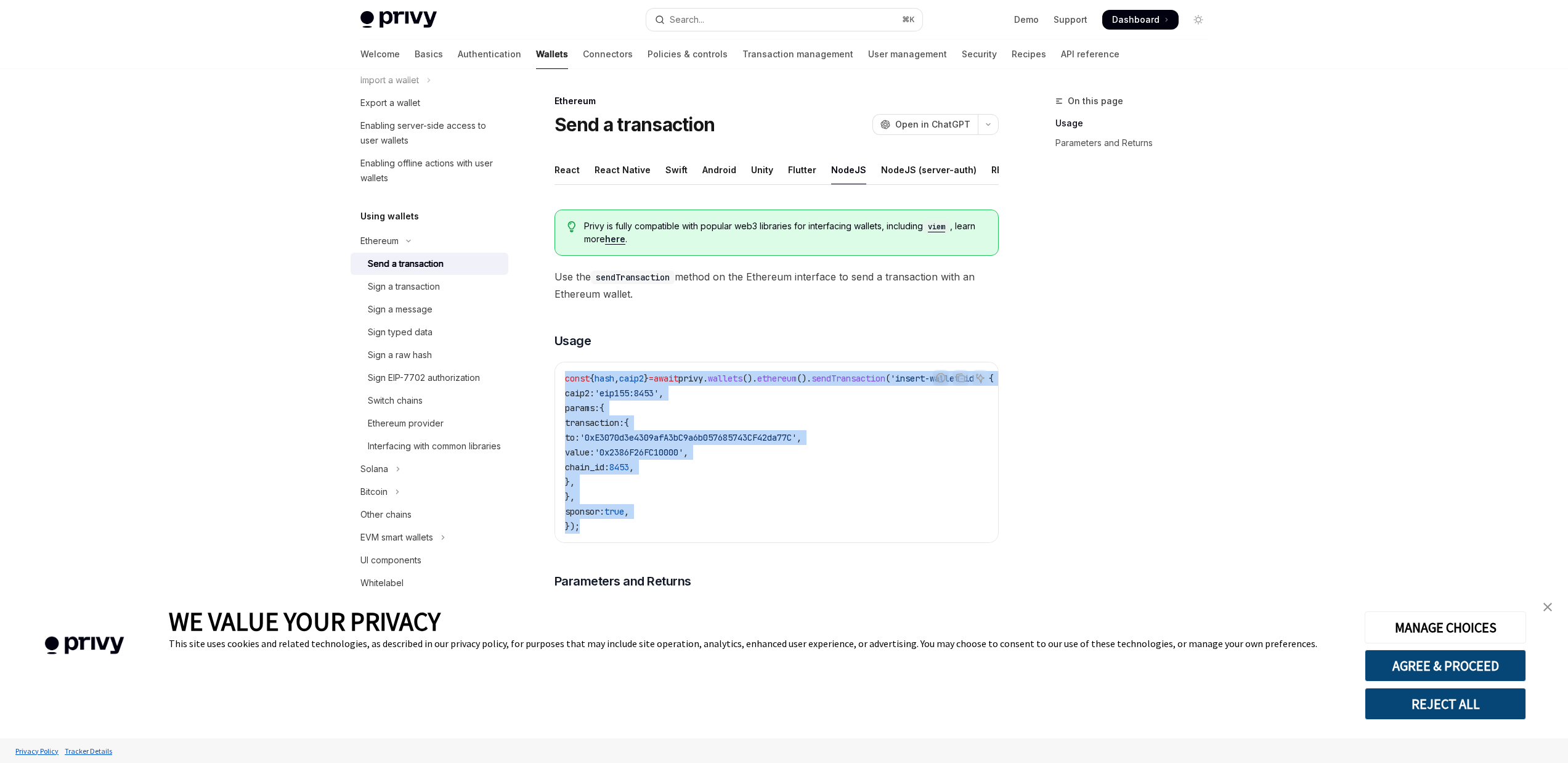
drag, startPoint x: 595, startPoint y: 535, endPoint x: 552, endPoint y: 392, distance: 149.3
click at [552, 392] on div "Ethereum Send a transaction OpenAI Open in ChatGPT OpenAI Open in ChatGPT React…" at bounding box center [661, 515] width 680 height 843
copy code "const { hash , caip2 } = await privy . wallets (). ethereum (). sendTransaction…"
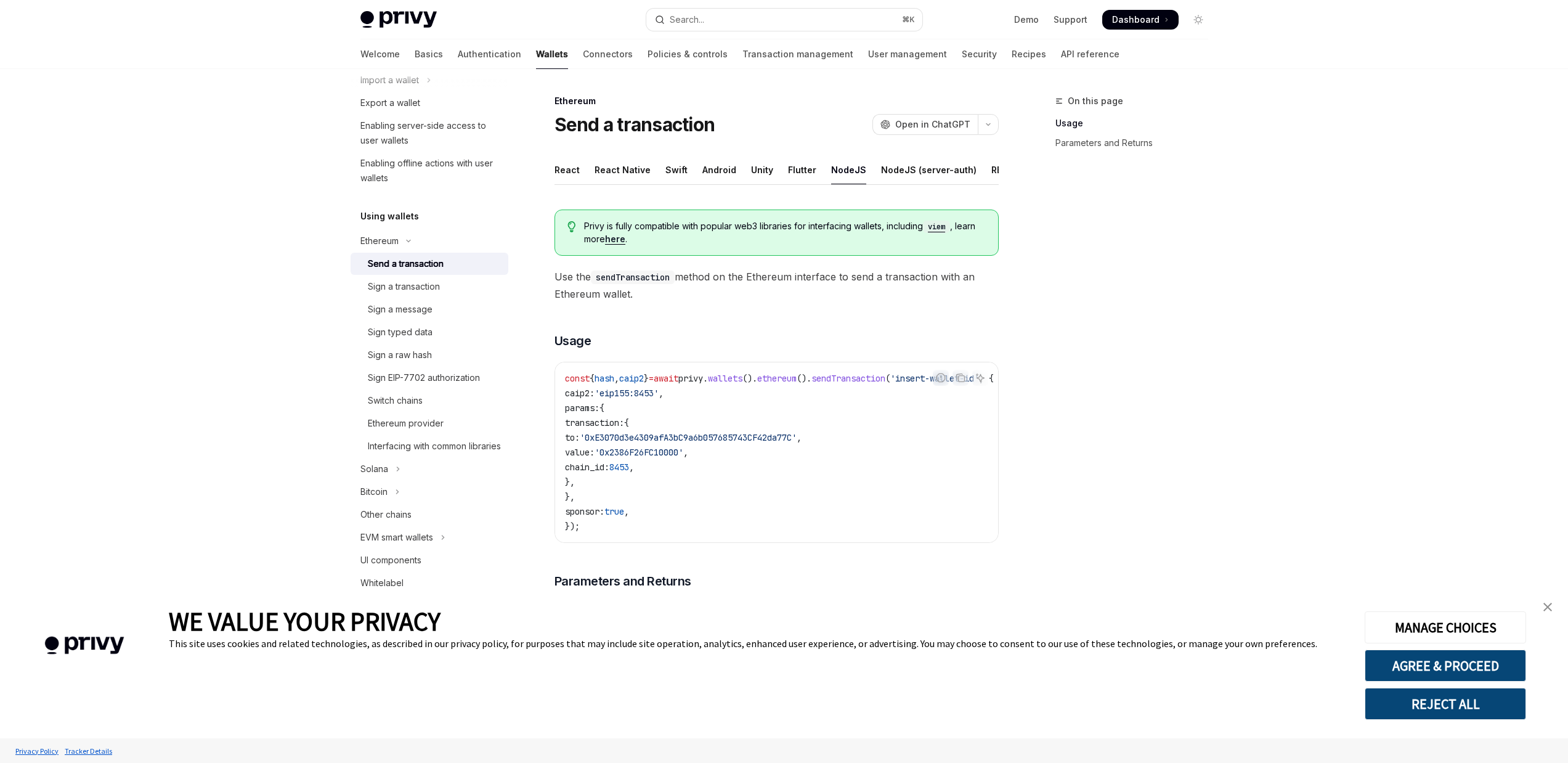
click at [794, 435] on code "const { hash , caip2 } = await privy . wallets (). ethereum (). sendTransaction…" at bounding box center [794, 452] width 458 height 162
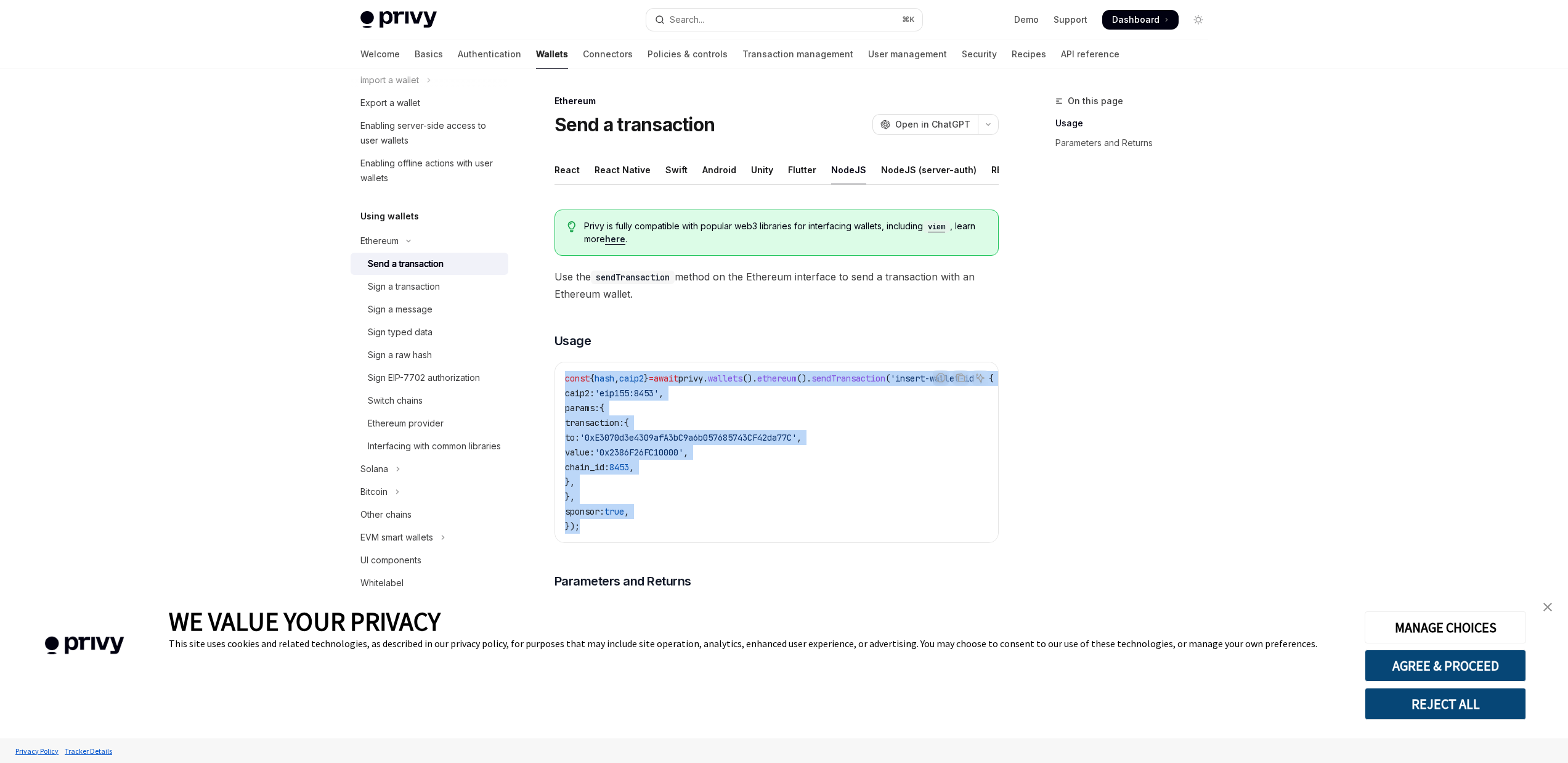
drag, startPoint x: 598, startPoint y: 538, endPoint x: 535, endPoint y: 390, distance: 160.9
click at [535, 390] on div "Ethereum Send a transaction OpenAI Open in ChatGPT OpenAI Open in ChatGPT React…" at bounding box center [661, 515] width 680 height 843
copy code "const { hash , caip2 } = await privy . wallets (). ethereum (). sendTransaction…"
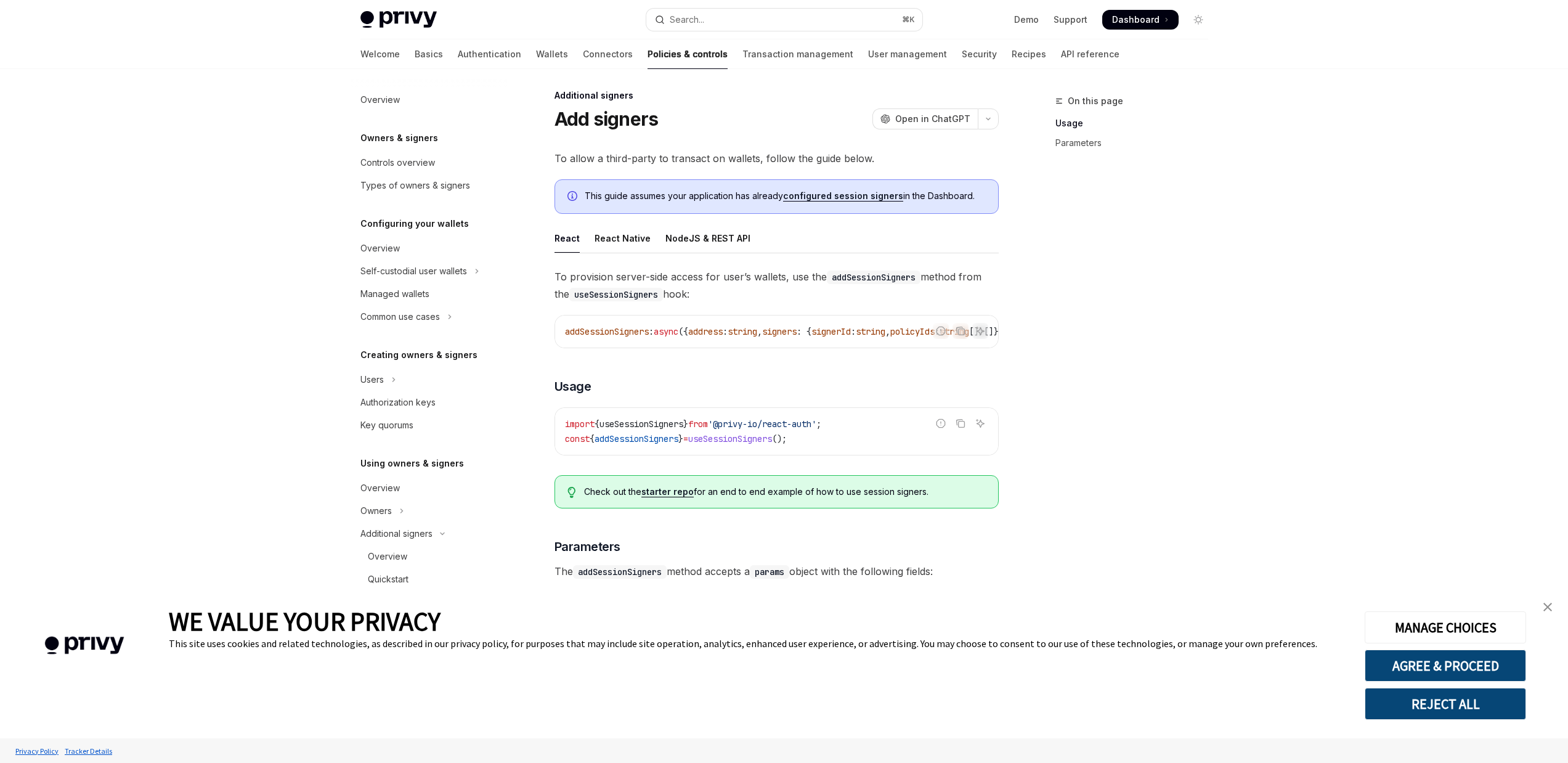
scroll to position [20, 0]
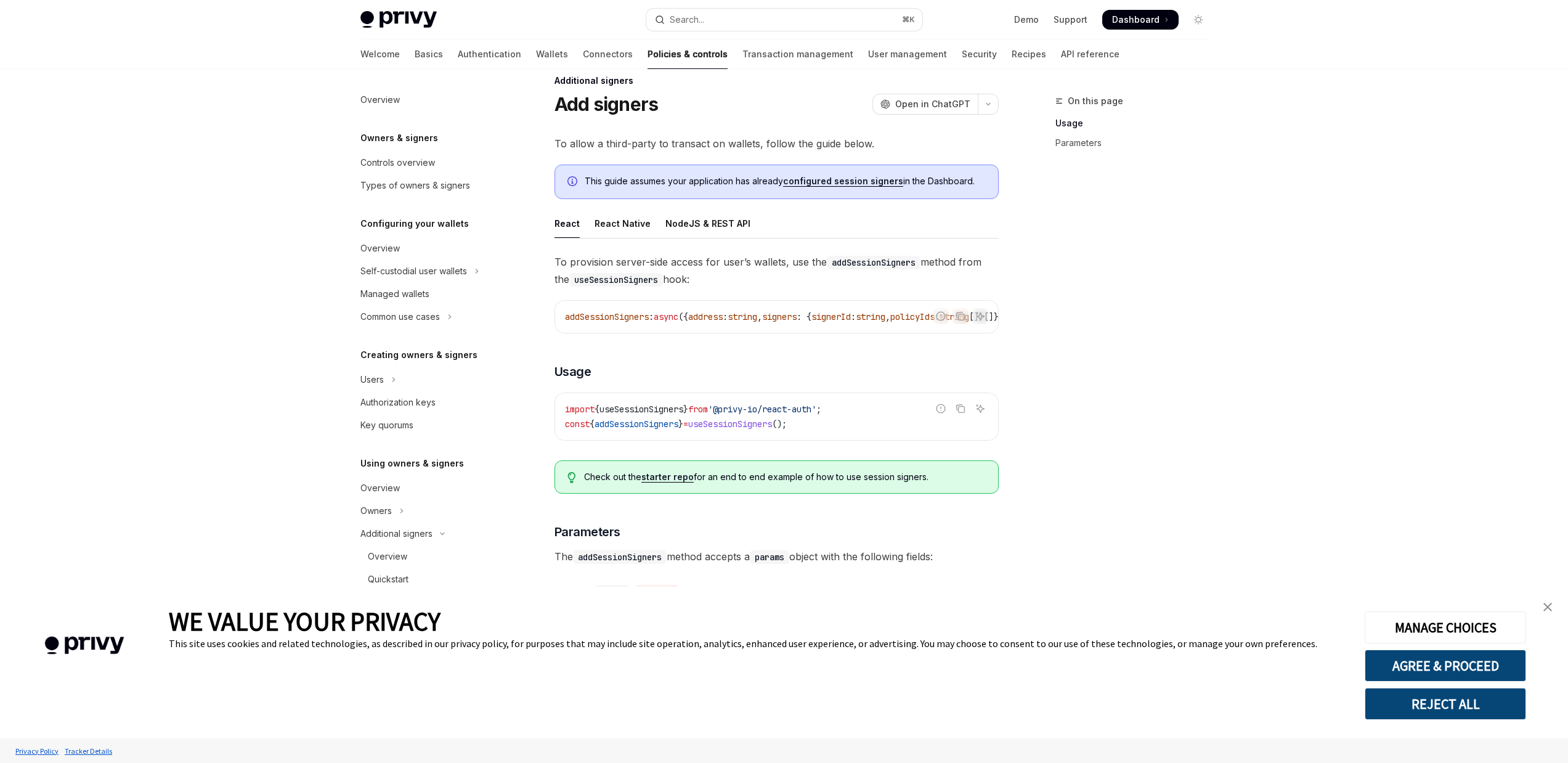
drag, startPoint x: 737, startPoint y: 332, endPoint x: 889, endPoint y: 334, distance: 152.0
click at [891, 333] on div "addSessionSigners : async ({ address : string , signers : { signerId : string ,…" at bounding box center [776, 317] width 443 height 32
click at [705, 218] on div "NodeJS & REST API" at bounding box center [707, 223] width 85 height 29
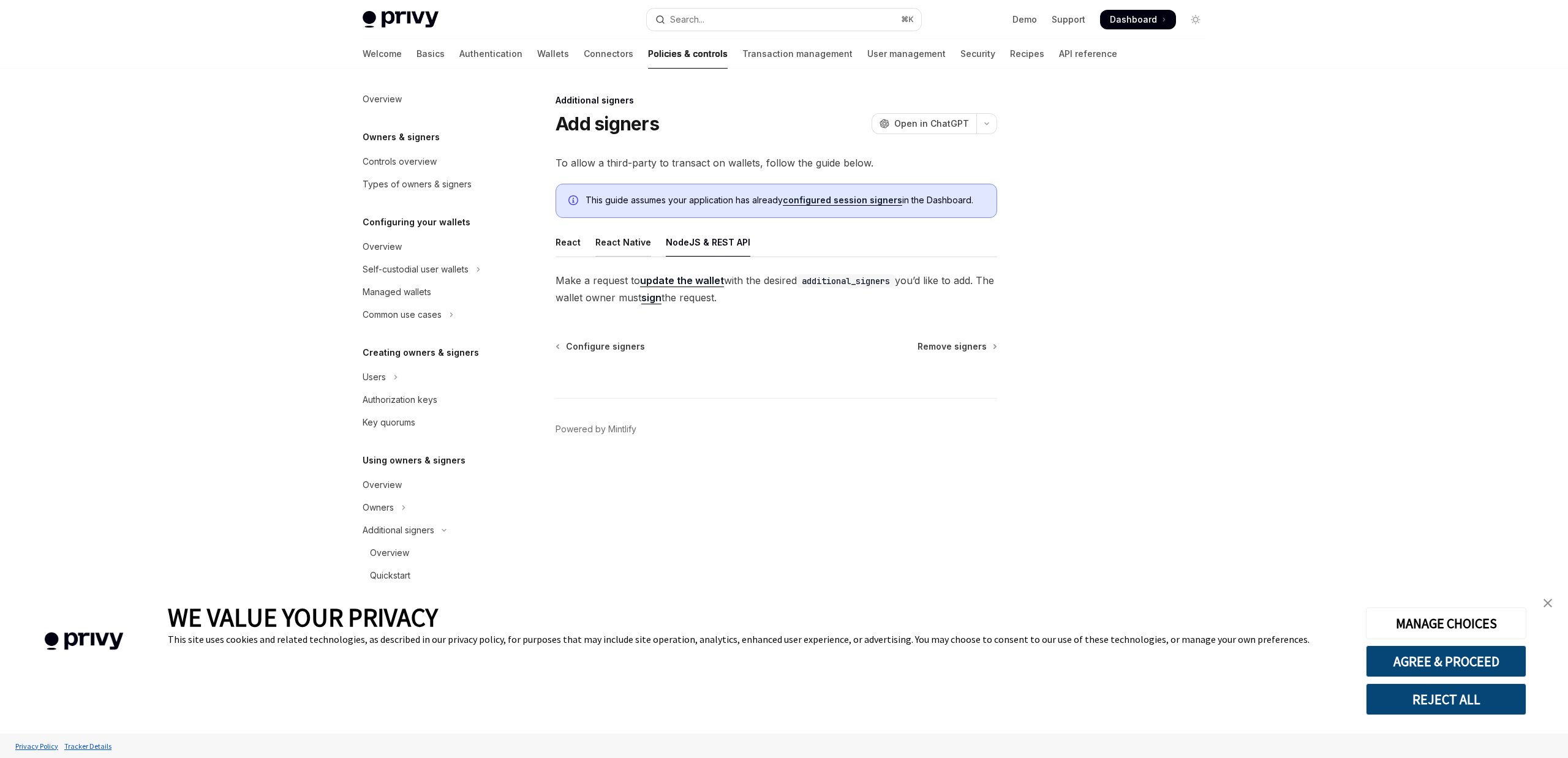
click at [639, 235] on div "React Native" at bounding box center [623, 242] width 56 height 28
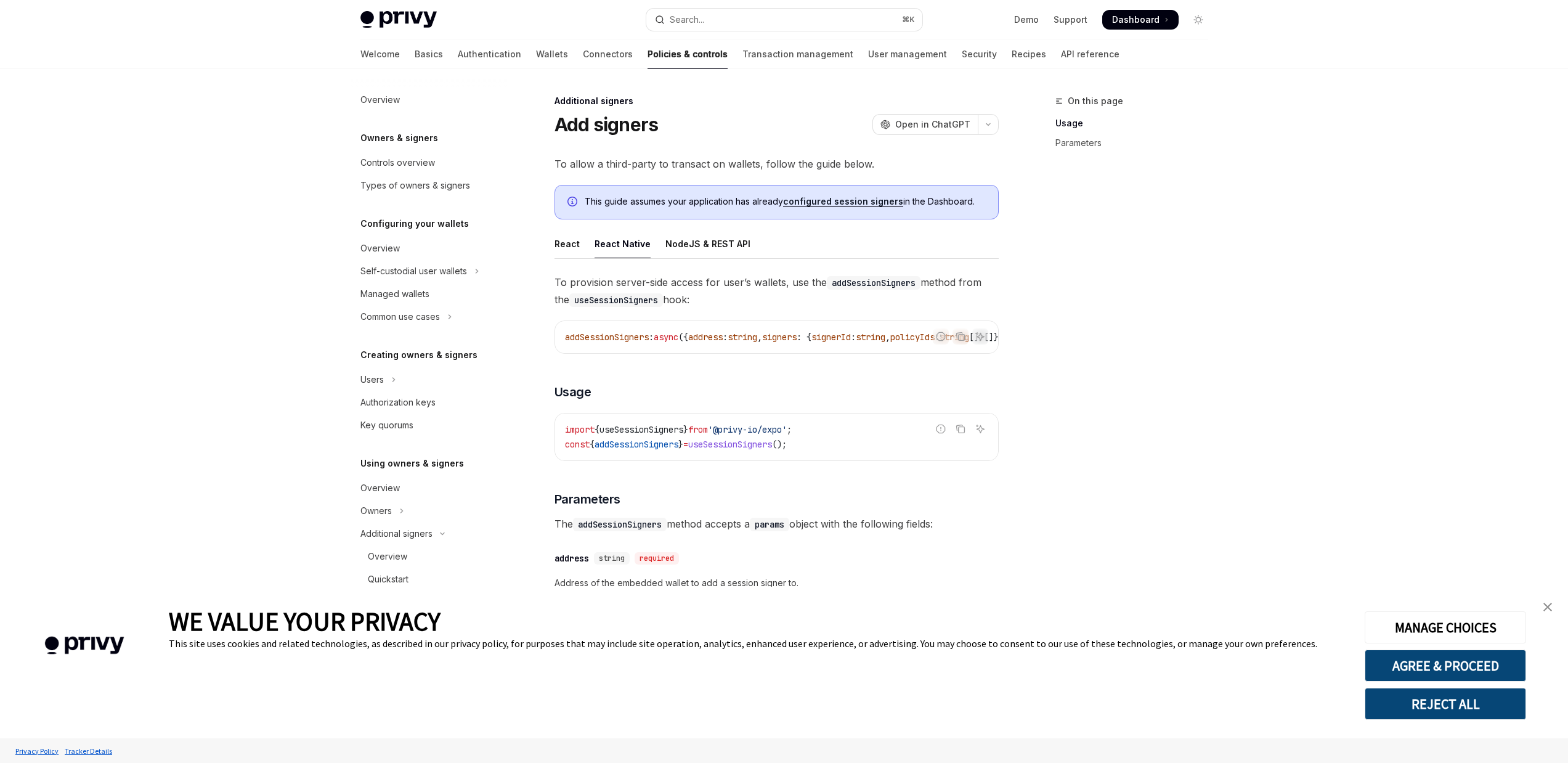
click at [578, 250] on ul "React React Native NodeJS & REST API" at bounding box center [776, 244] width 444 height 29
click at [541, 243] on div "**********" at bounding box center [661, 580] width 680 height 972
click at [557, 246] on div "React" at bounding box center [567, 244] width 25 height 29
type textarea "*"
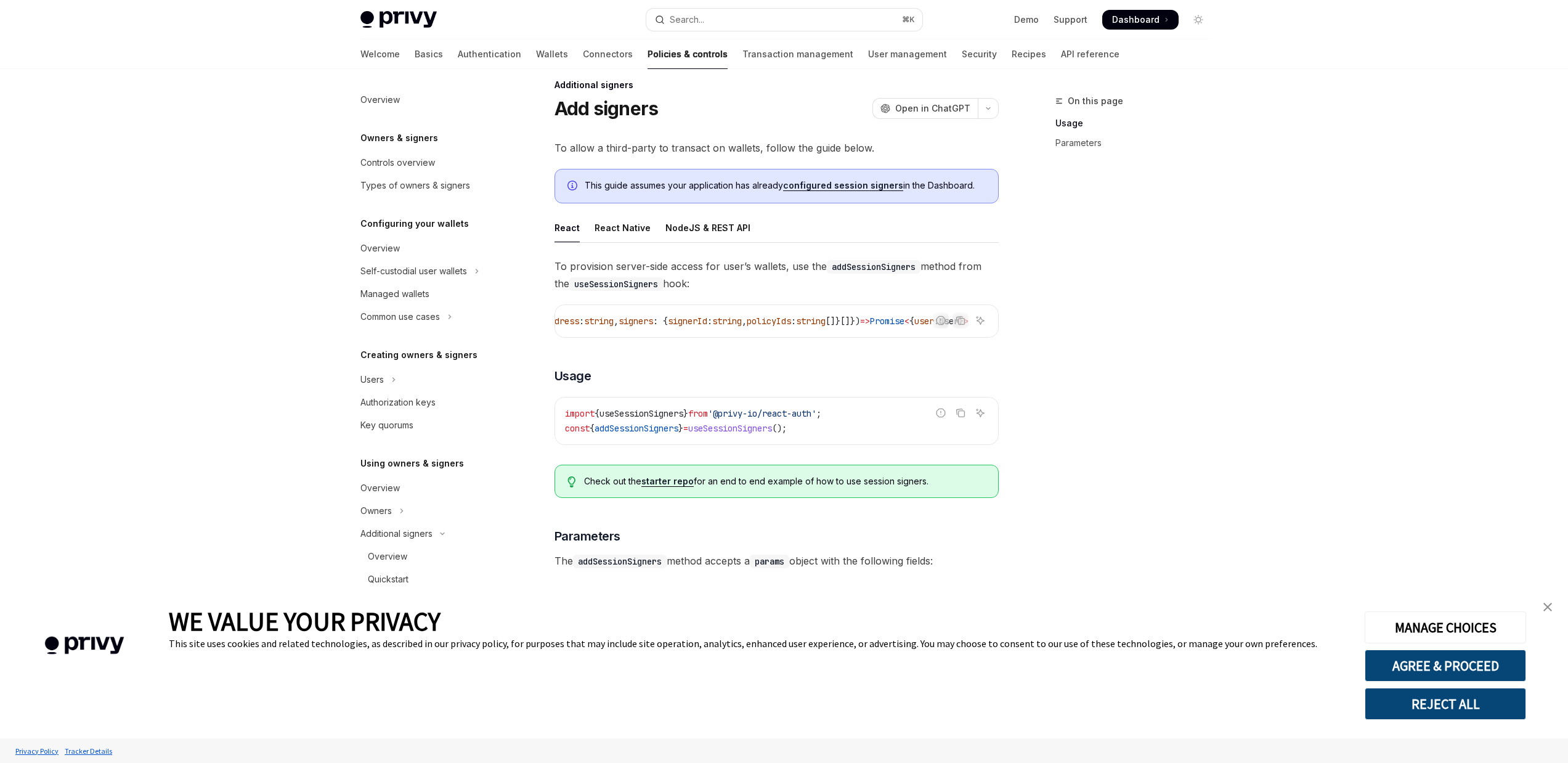
scroll to position [0, 26]
click at [670, 487] on link "starter repo" at bounding box center [668, 481] width 52 height 11
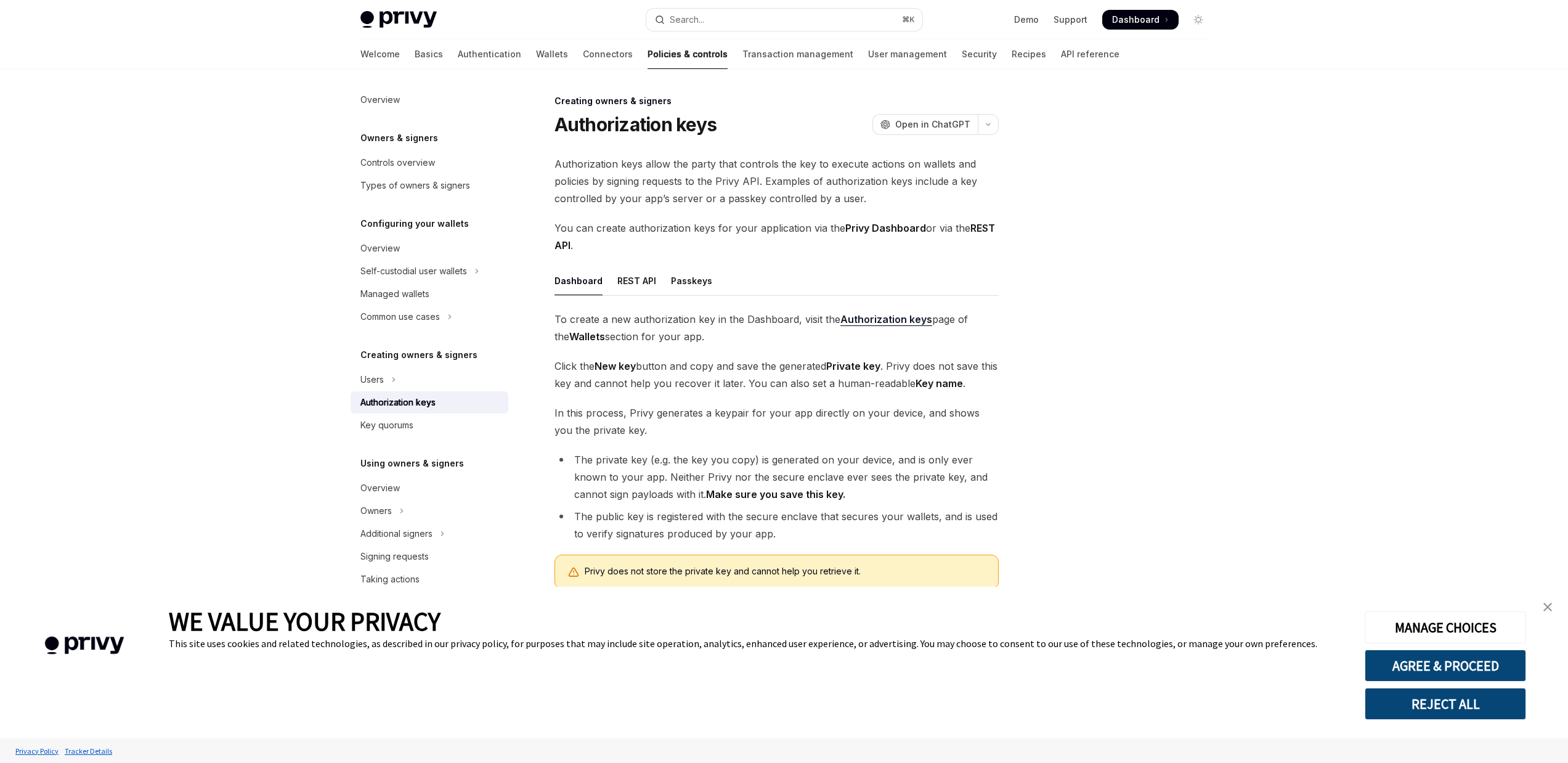
type textarea "*"
click at [1157, 24] on span "Dashboard" at bounding box center [1136, 19] width 47 height 13
click at [1549, 610] on img "close banner" at bounding box center [1547, 607] width 8 height 8
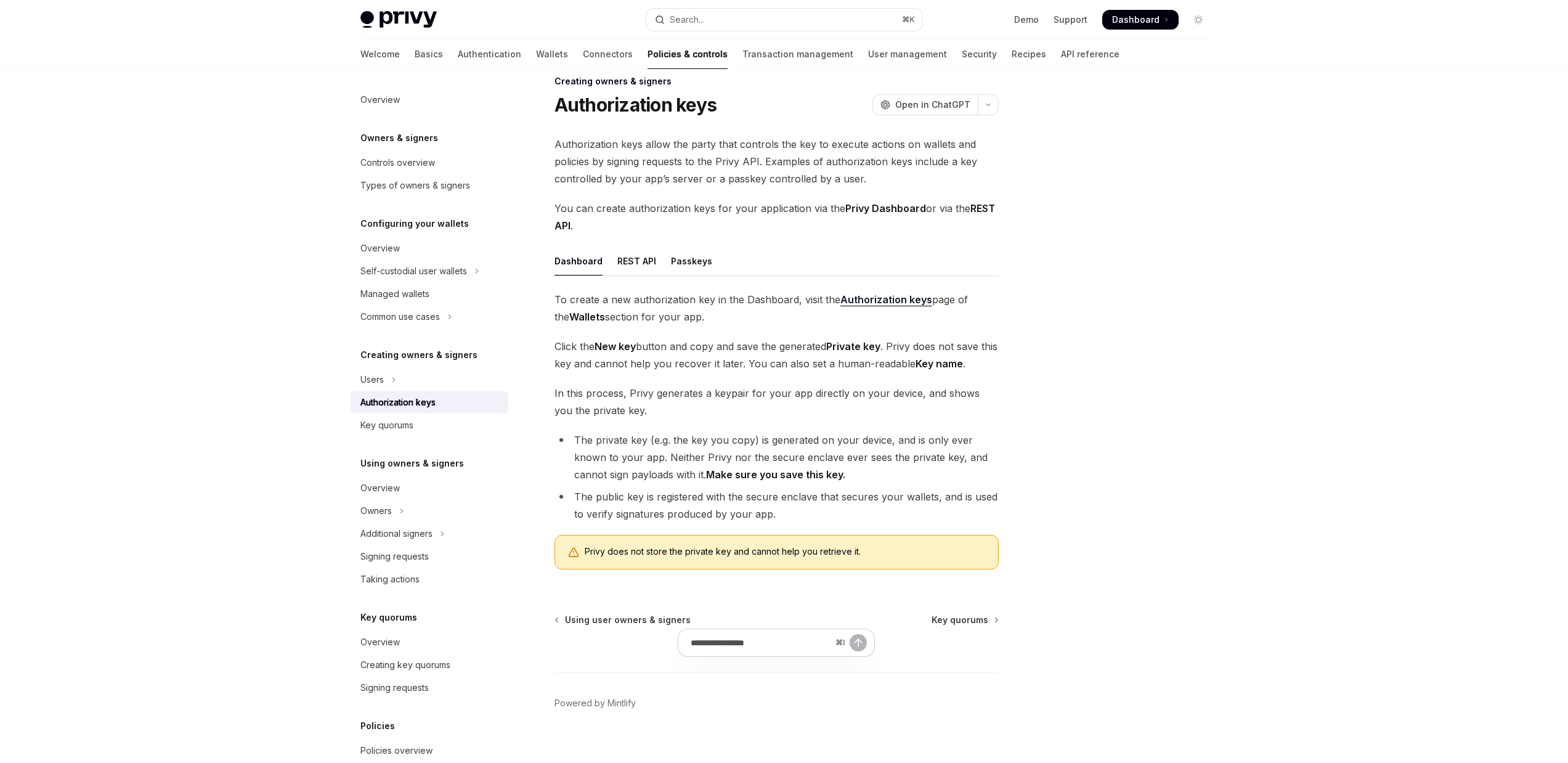
scroll to position [35, 0]
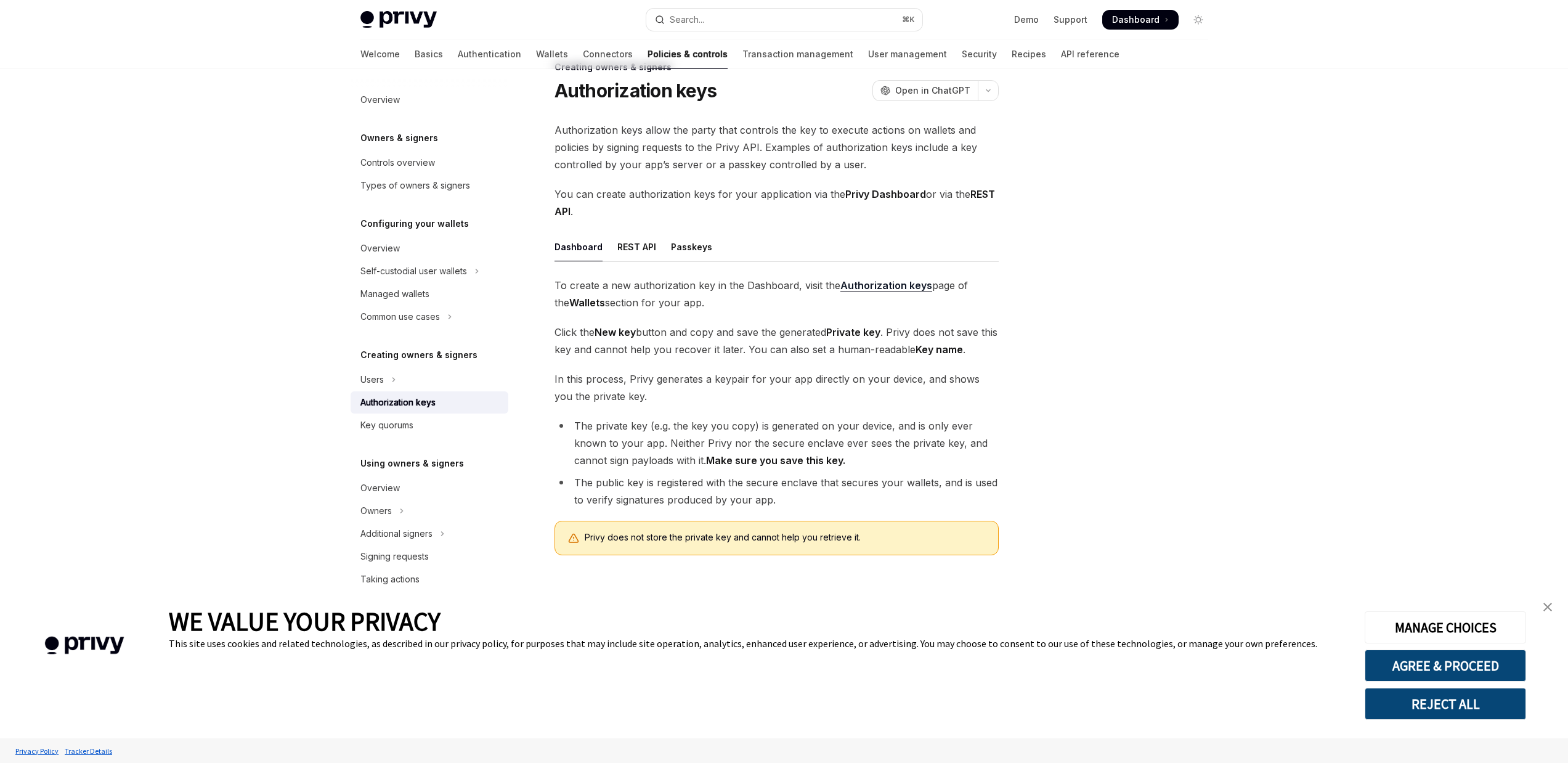
scroll to position [35, 0]
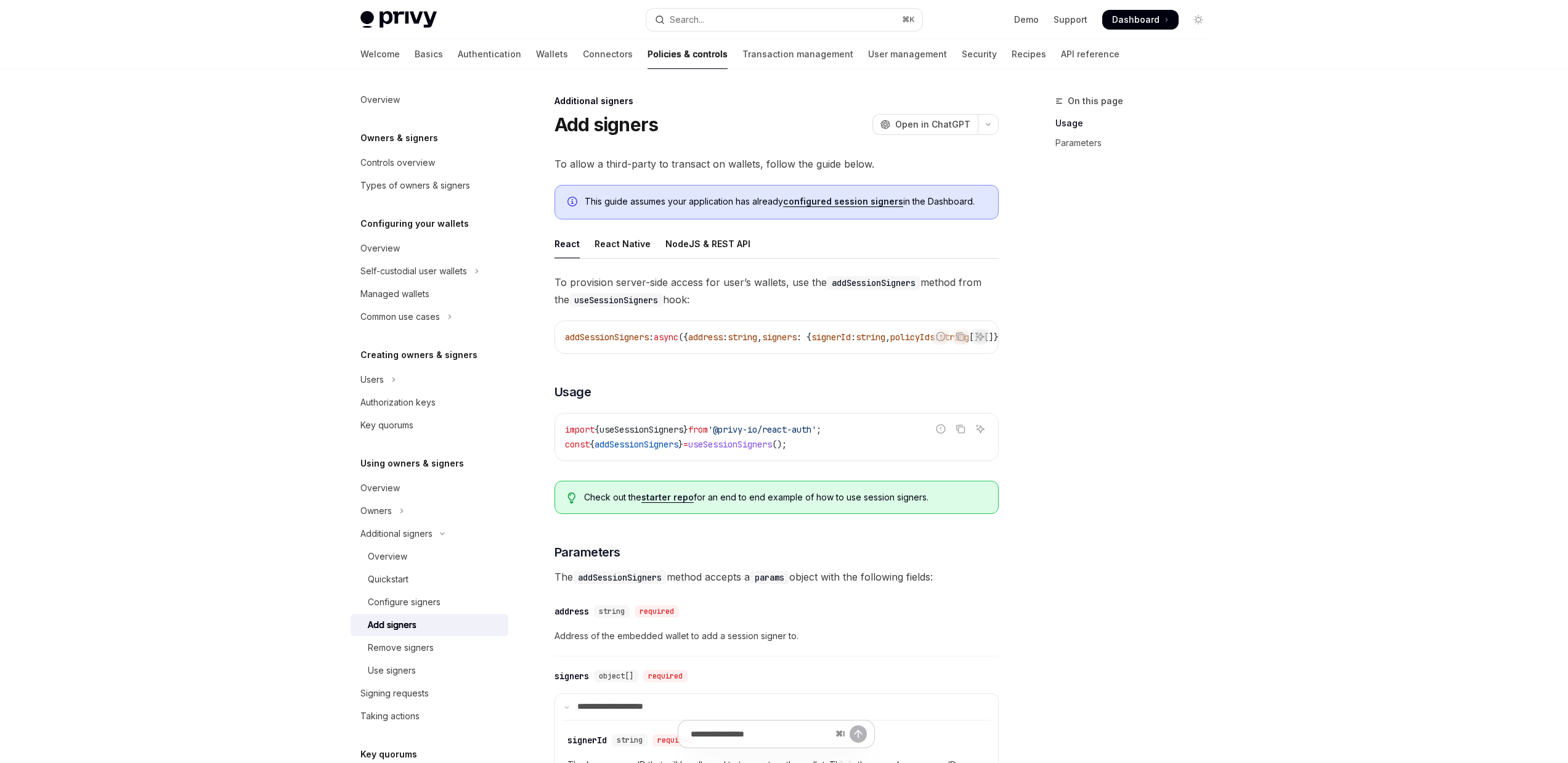
scroll to position [218, 0]
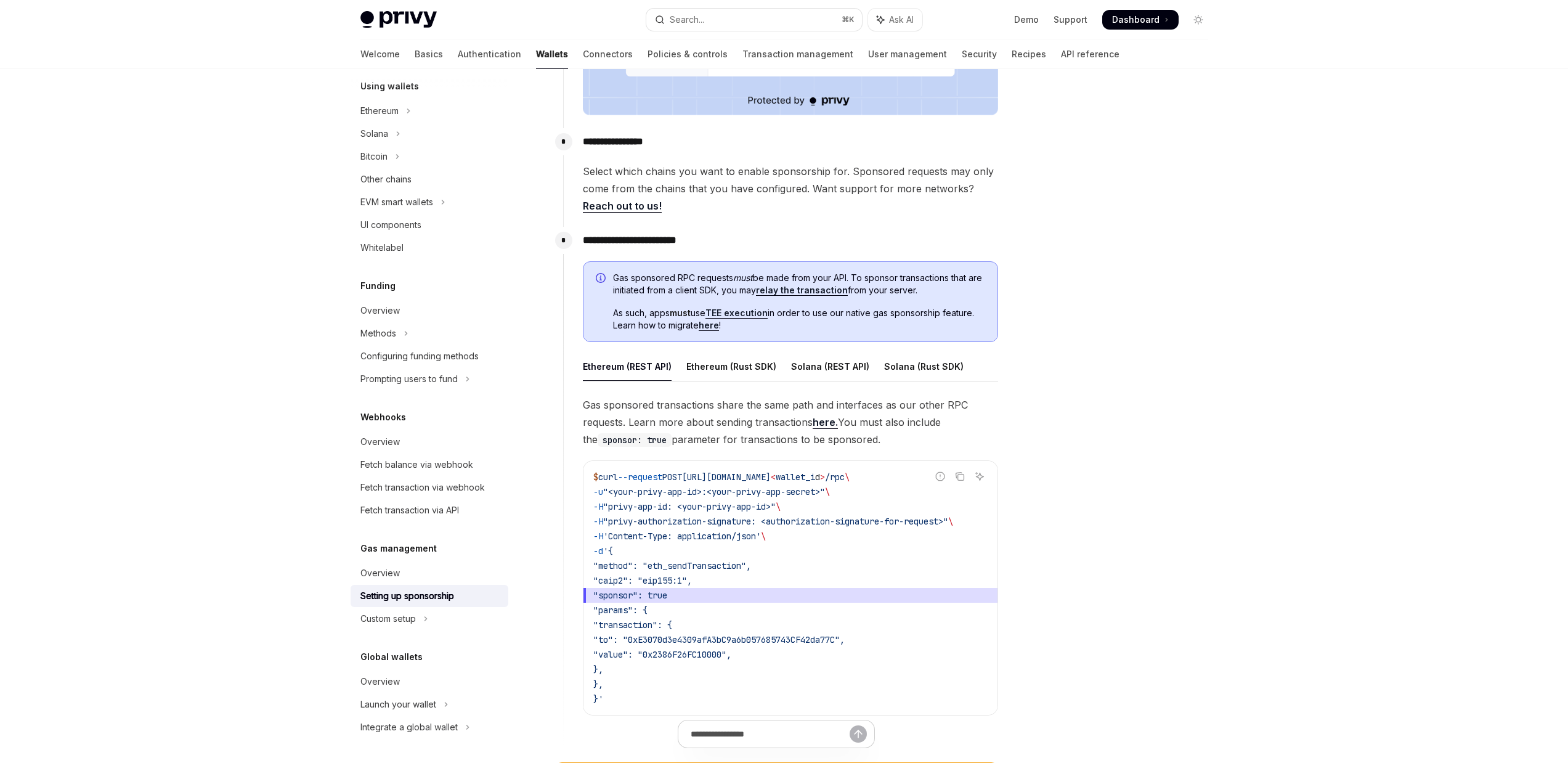
scroll to position [241, 0]
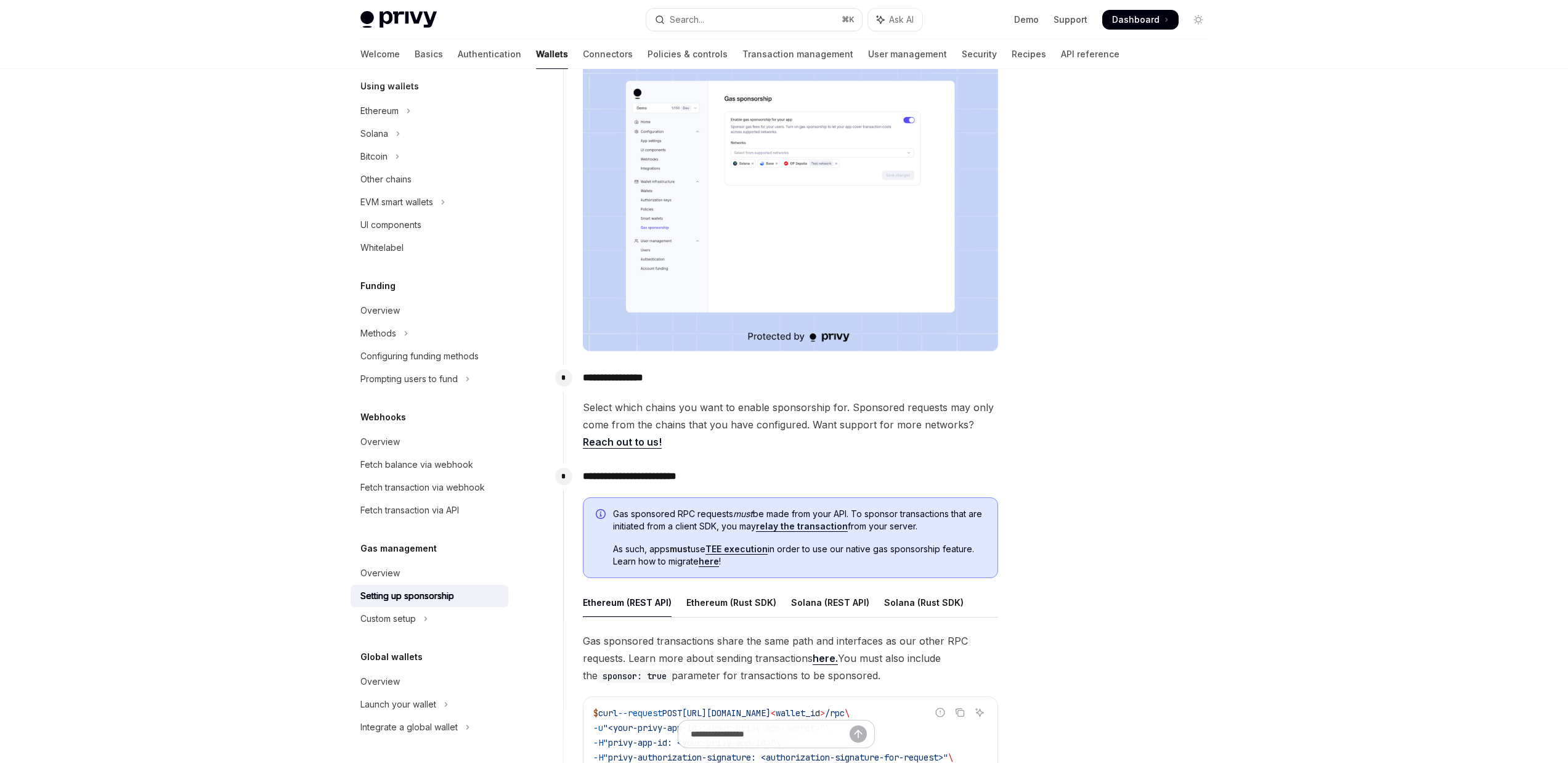
click at [759, 544] on link "TEE execution" at bounding box center [736, 548] width 62 height 11
type textarea "*"
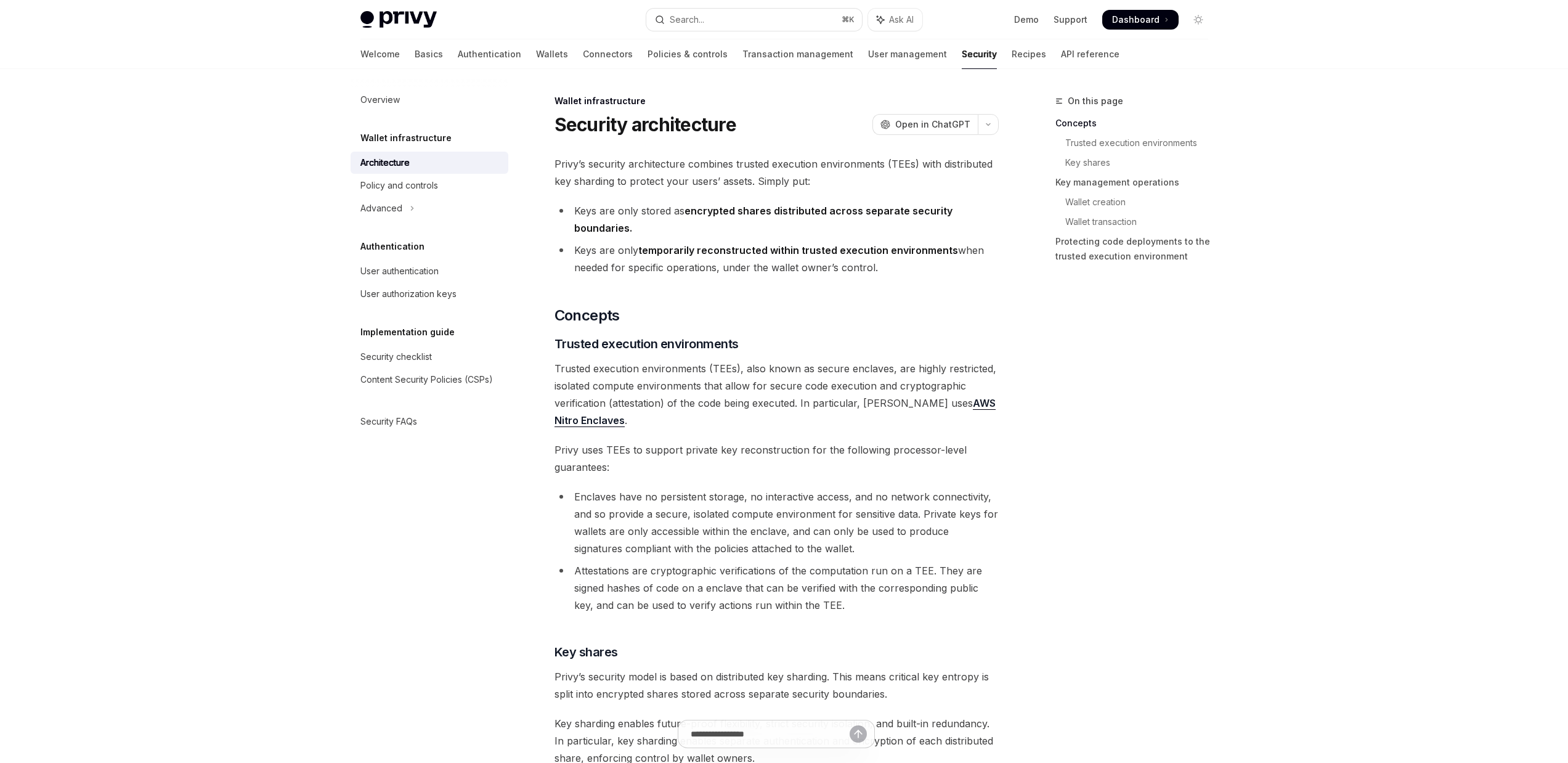
click at [681, 16] on div "Search..." at bounding box center [686, 20] width 34 height 15
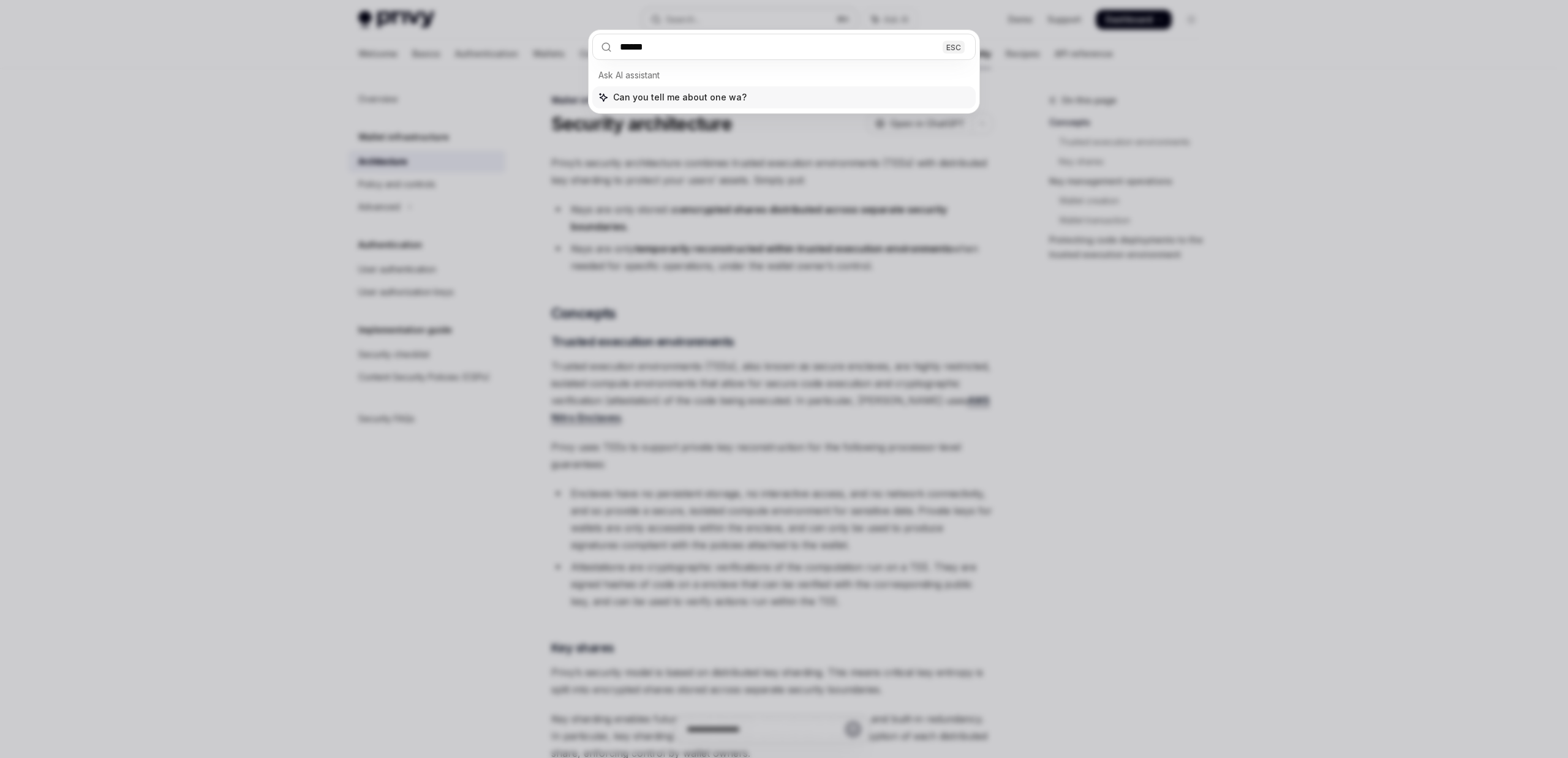
type input "*******"
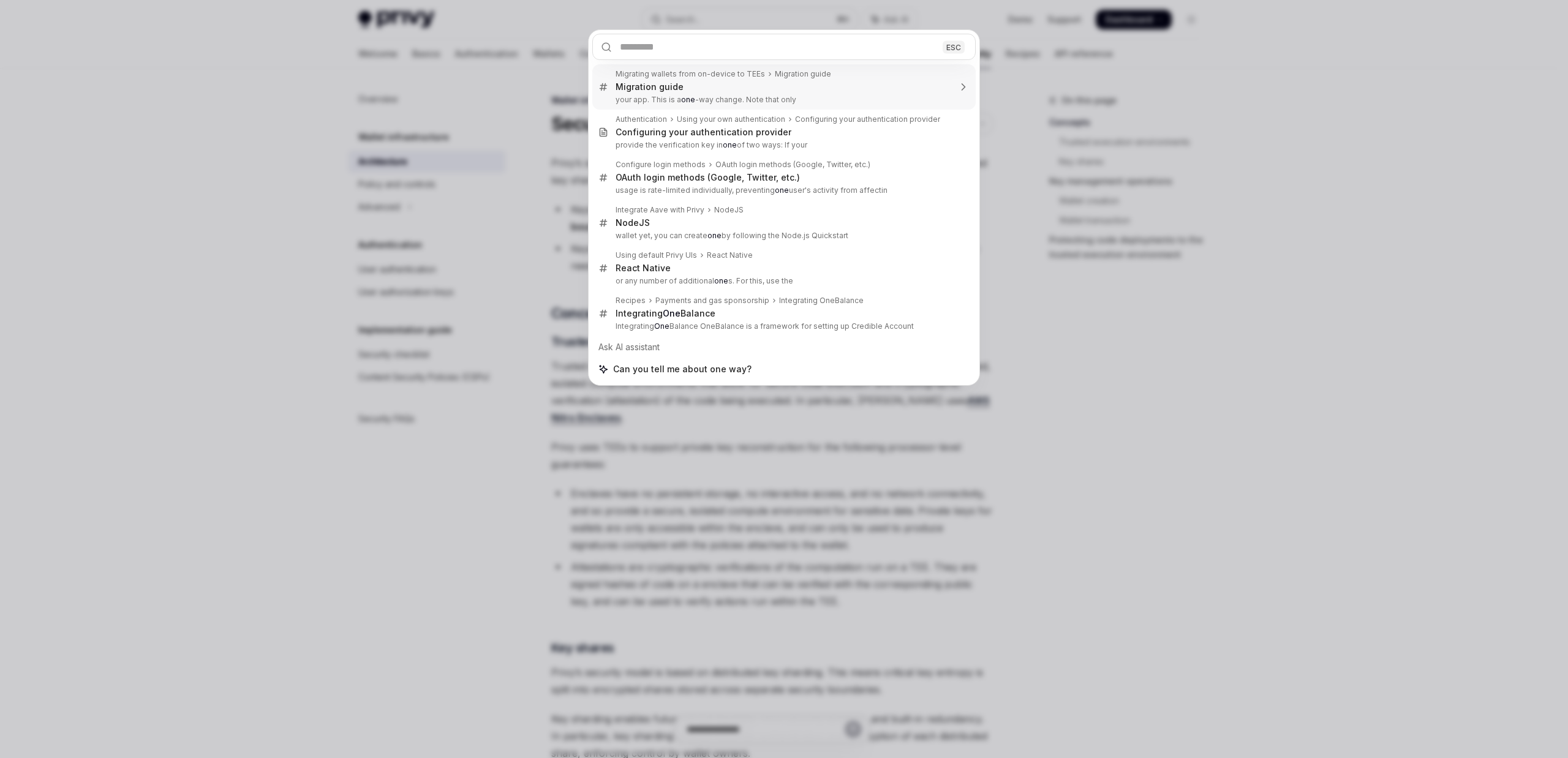
type textarea "*"
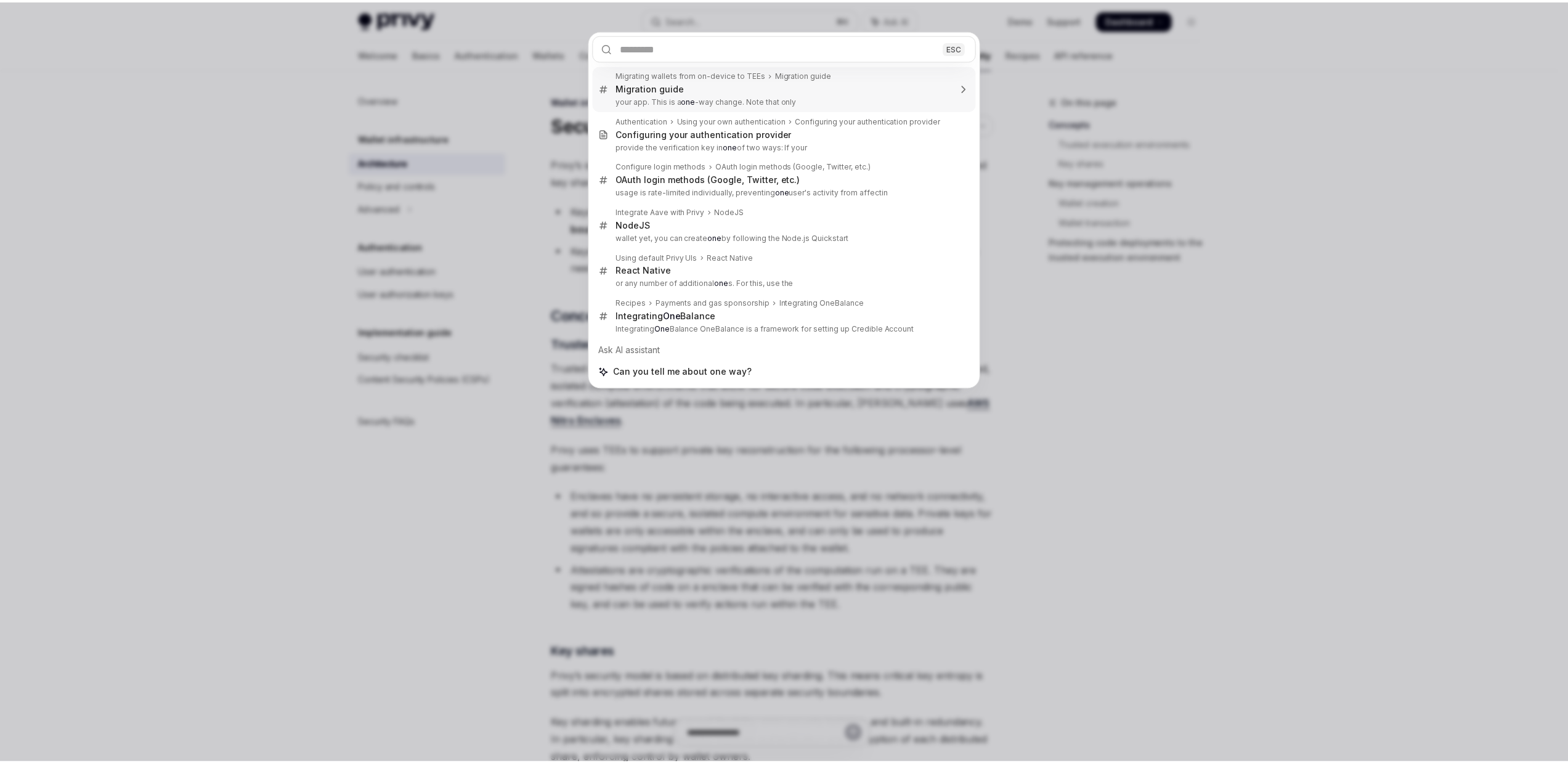
scroll to position [587, 0]
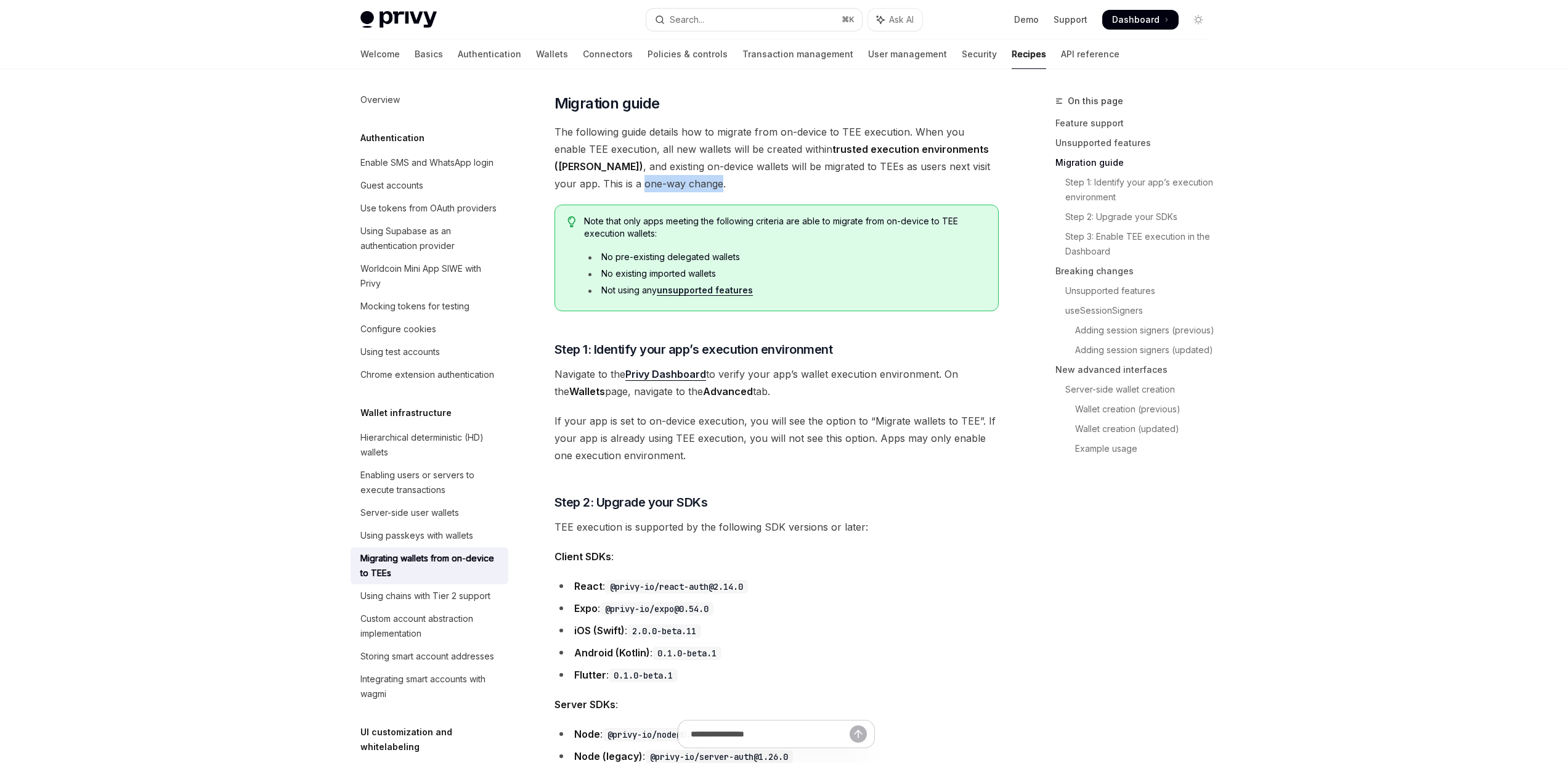
drag, startPoint x: 555, startPoint y: 183, endPoint x: 631, endPoint y: 183, distance: 76.0
click at [631, 183] on span "The following guide details how to migrate from on-device to TEE execution. Whe…" at bounding box center [776, 158] width 444 height 69
drag, startPoint x: 1024, startPoint y: 181, endPoint x: 997, endPoint y: 175, distance: 27.7
drag, startPoint x: 980, startPoint y: 167, endPoint x: 705, endPoint y: 271, distance: 294.0
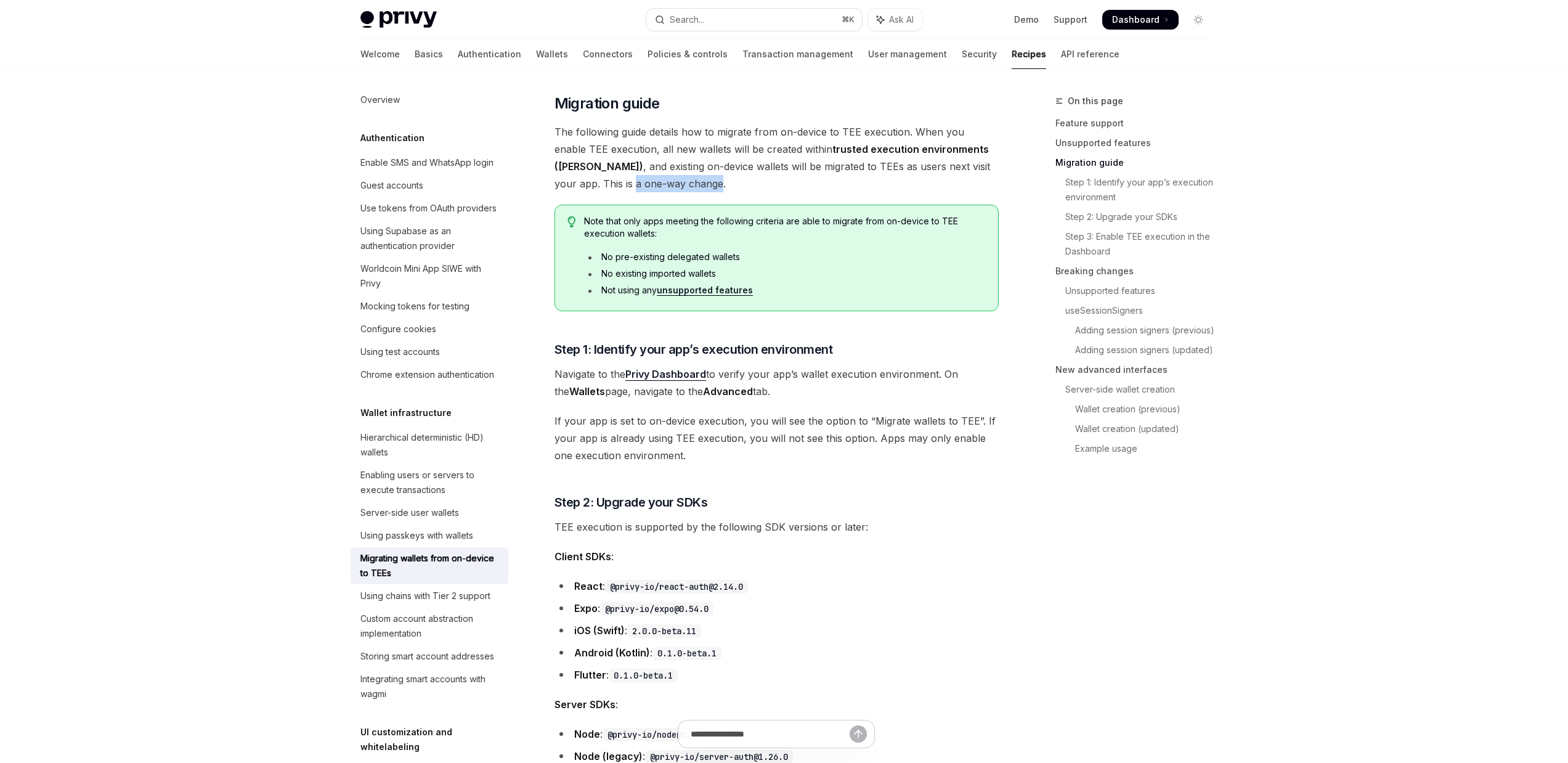
click at [634, 188] on span "The following guide details how to migrate from on-device to TEE execution. Whe…" at bounding box center [776, 158] width 444 height 69
copy span "a one-way change."
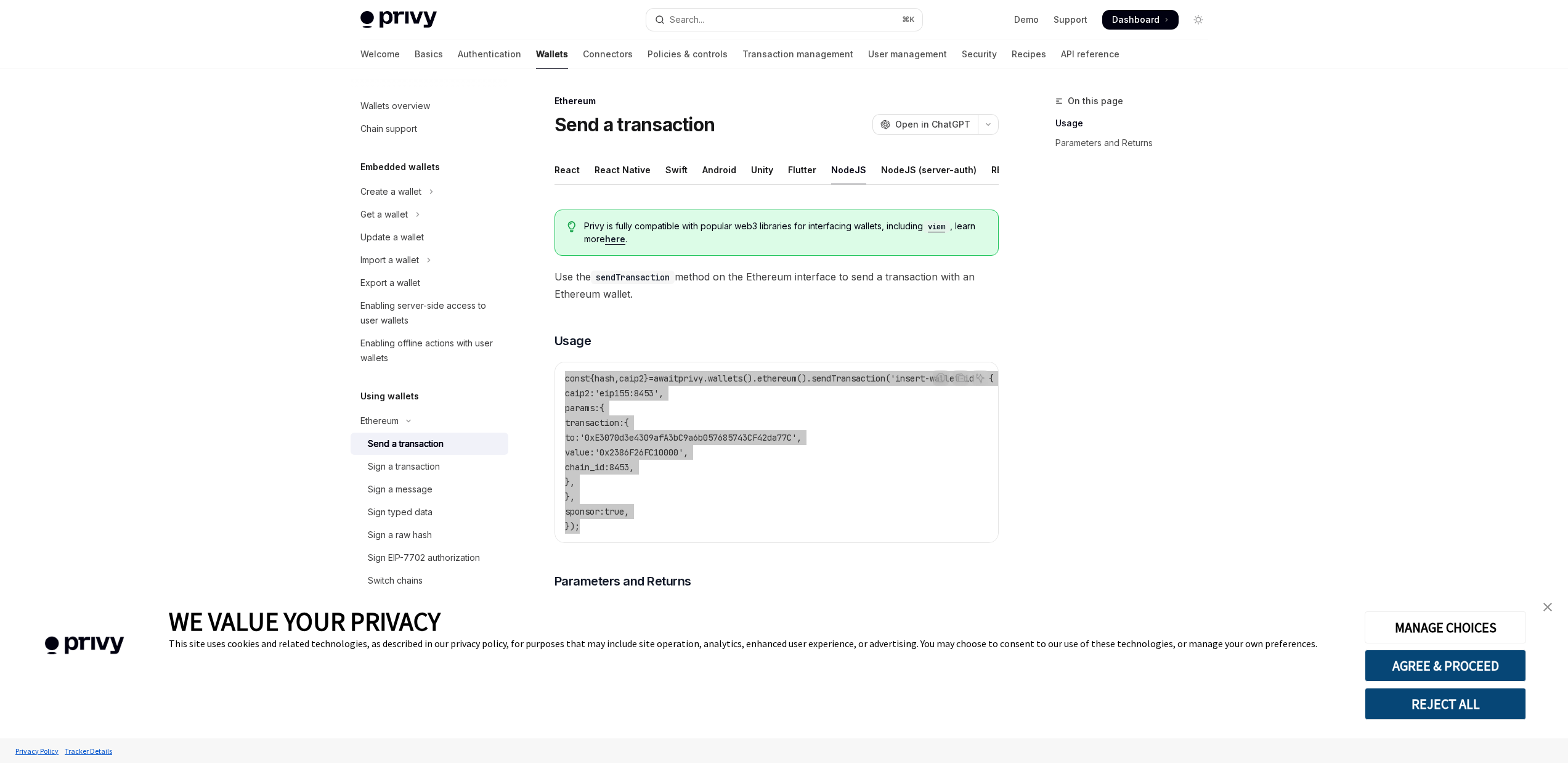
scroll to position [180, 0]
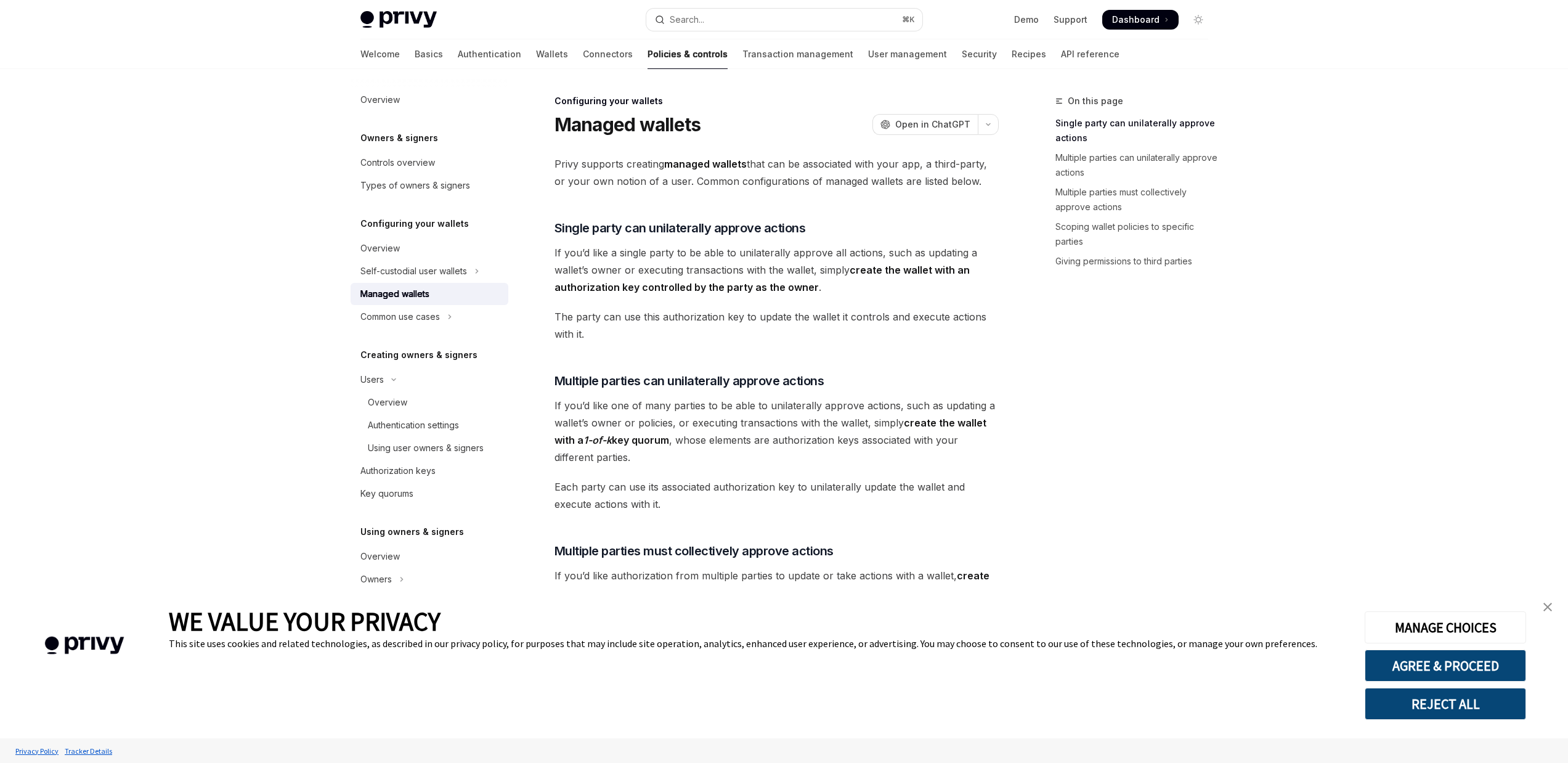
scroll to position [183, 0]
